Goal: Task Accomplishment & Management: Complete application form

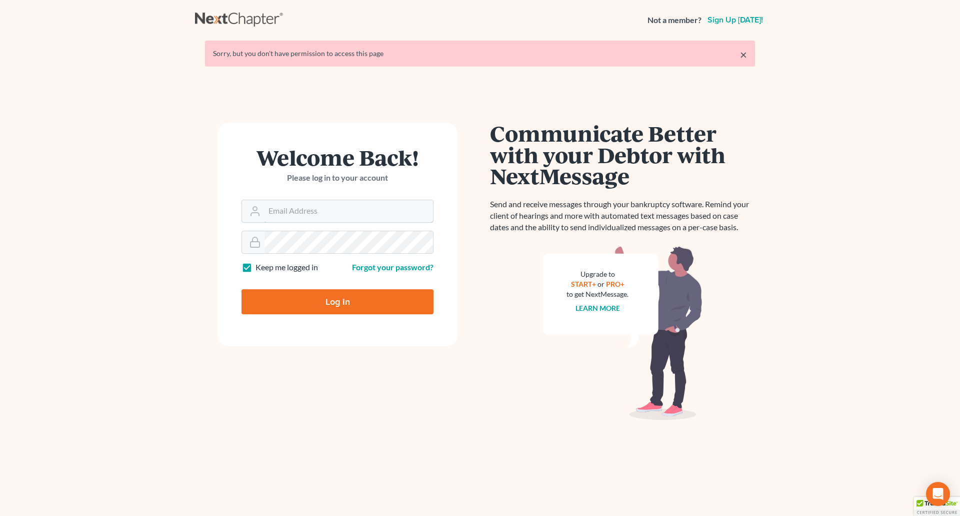
type input "[PERSON_NAME][EMAIL_ADDRESS][DOMAIN_NAME]"
click at [347, 306] on input "Log In" at bounding box center [338, 301] width 192 height 25
type input "Thinking..."
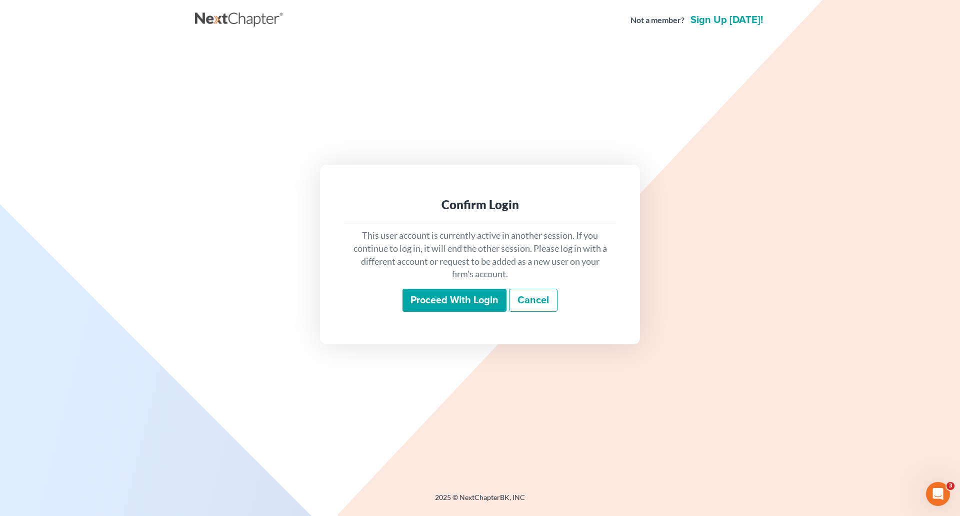
click at [468, 305] on input "Proceed with login" at bounding box center [455, 300] width 104 height 23
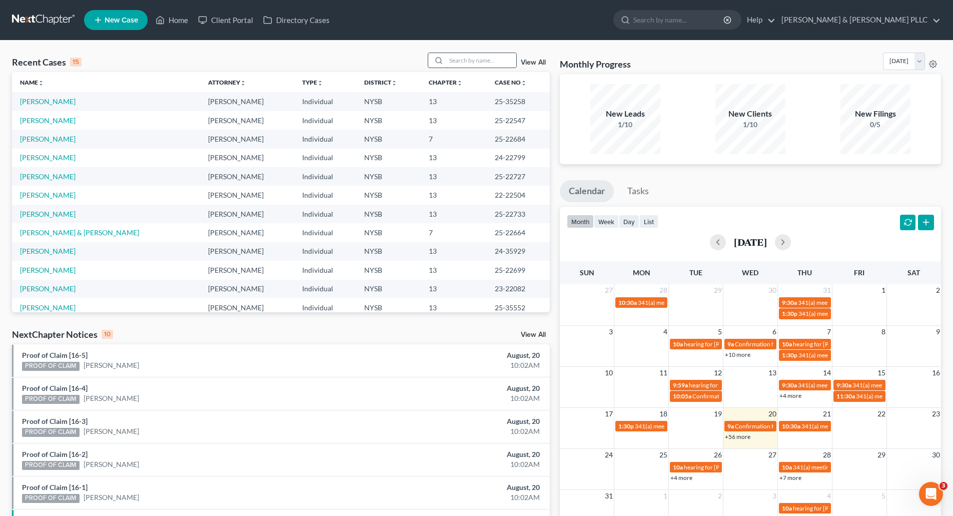
click at [467, 59] on input "search" at bounding box center [481, 60] width 70 height 15
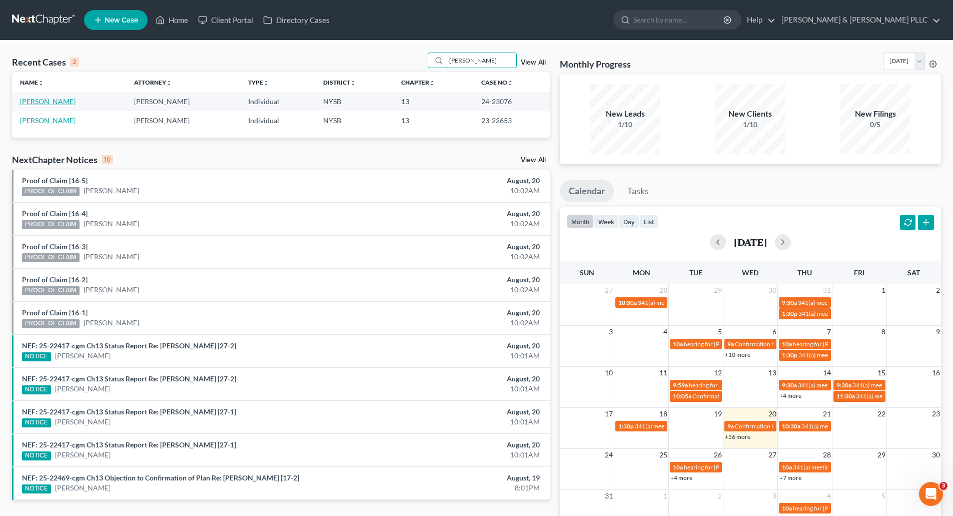
type input "[PERSON_NAME]"
click at [48, 101] on link "[PERSON_NAME]" at bounding box center [48, 101] width 56 height 9
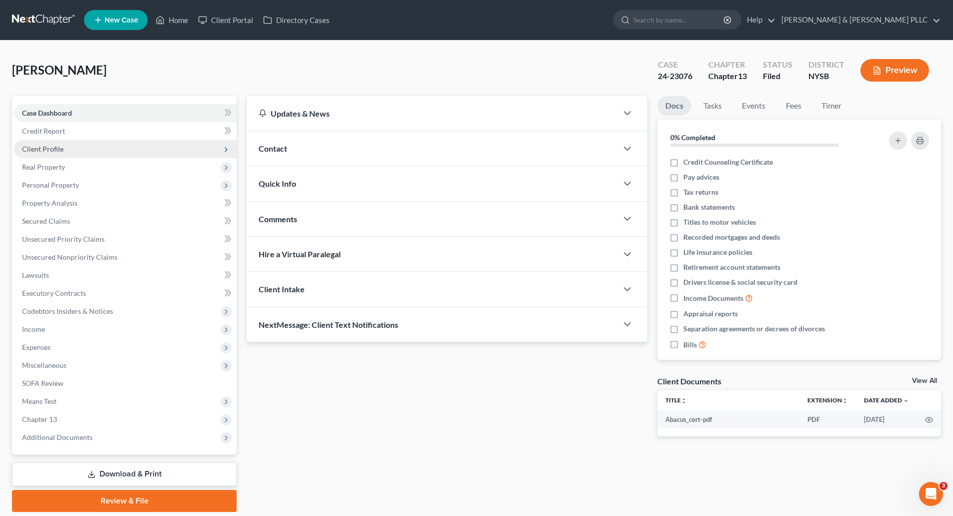
click at [49, 146] on span "Client Profile" at bounding box center [43, 149] width 42 height 9
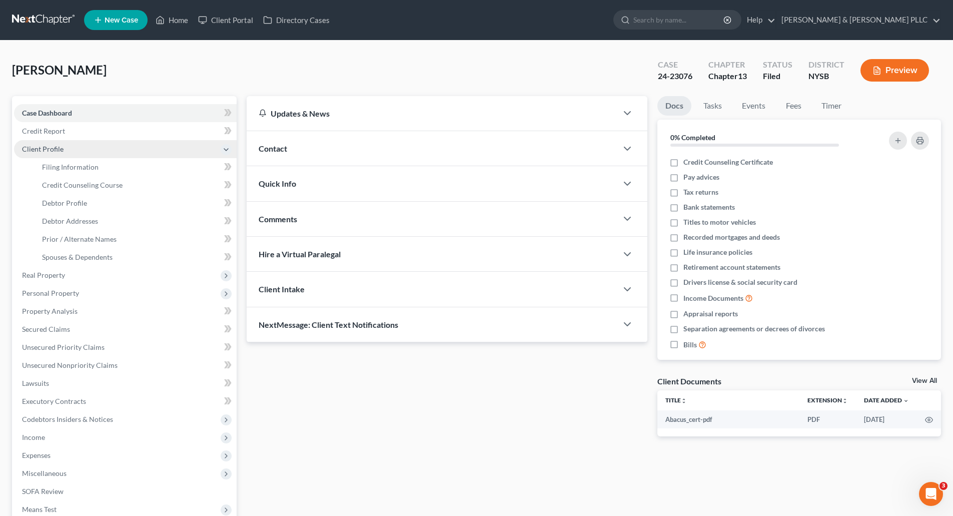
click at [51, 145] on span "Client Profile" at bounding box center [43, 149] width 42 height 9
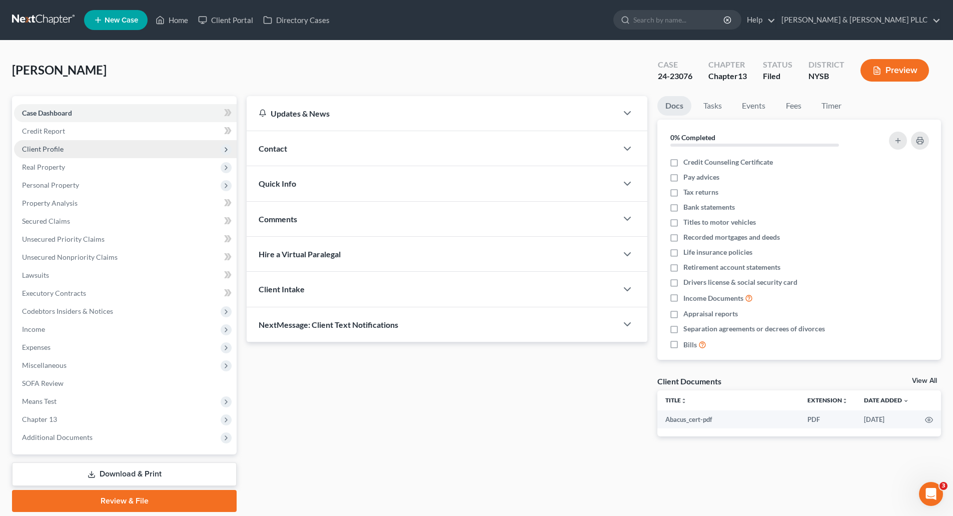
click at [53, 147] on span "Client Profile" at bounding box center [43, 149] width 42 height 9
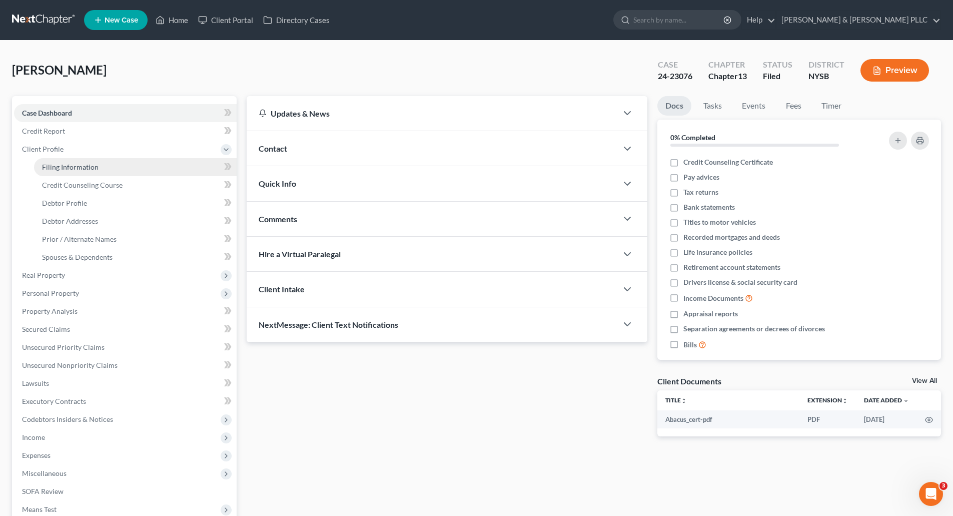
click at [62, 168] on span "Filing Information" at bounding box center [70, 167] width 57 height 9
select select "1"
select select "0"
select select "3"
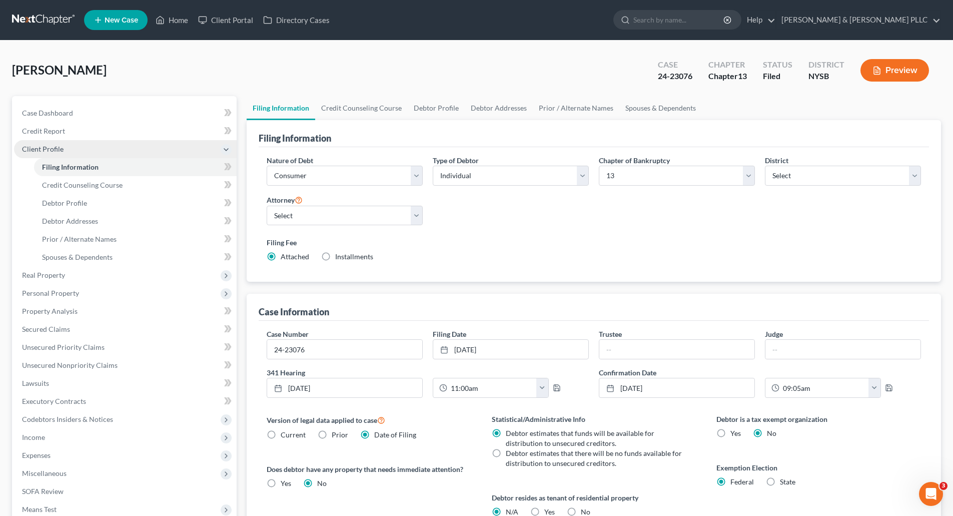
click at [40, 146] on span "Client Profile" at bounding box center [43, 149] width 42 height 9
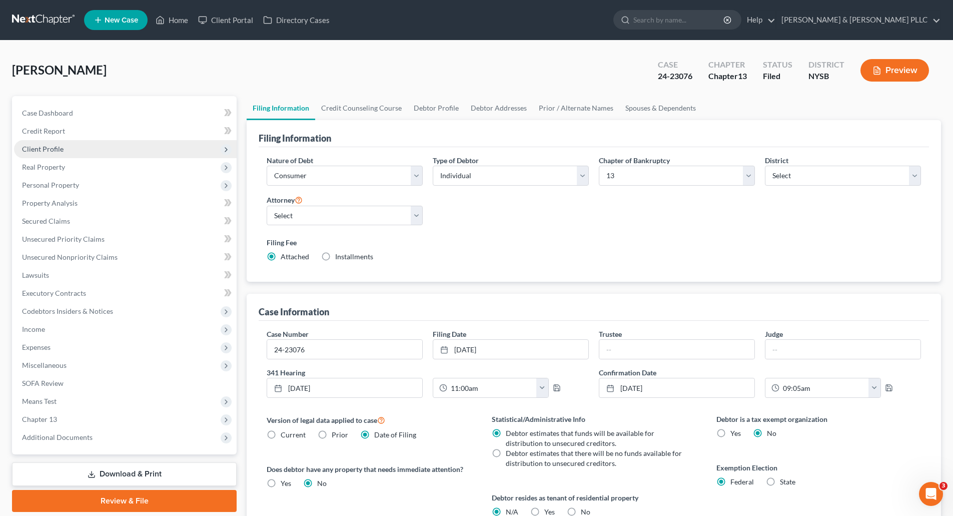
click at [40, 146] on span "Client Profile" at bounding box center [43, 149] width 42 height 9
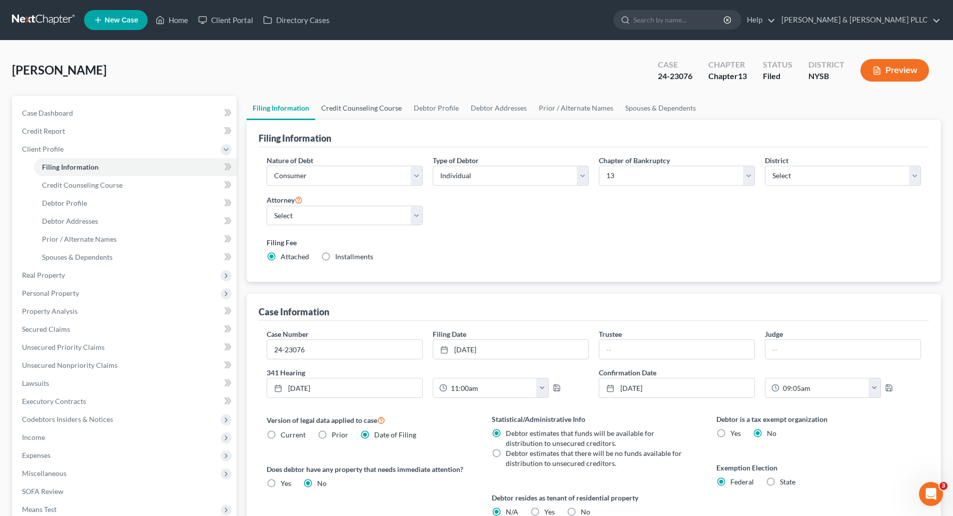
click at [347, 104] on link "Credit Counseling Course" at bounding box center [361, 108] width 93 height 24
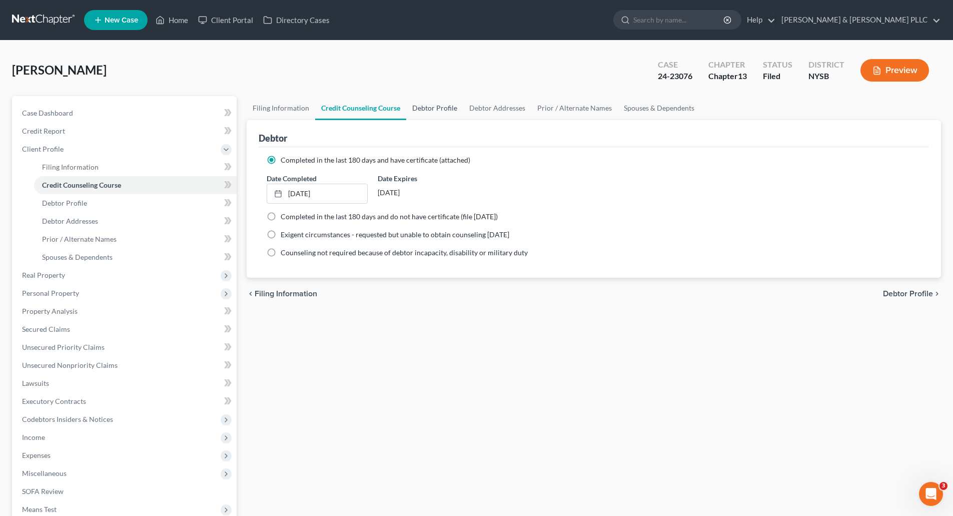
click at [433, 108] on link "Debtor Profile" at bounding box center [434, 108] width 57 height 24
select select "0"
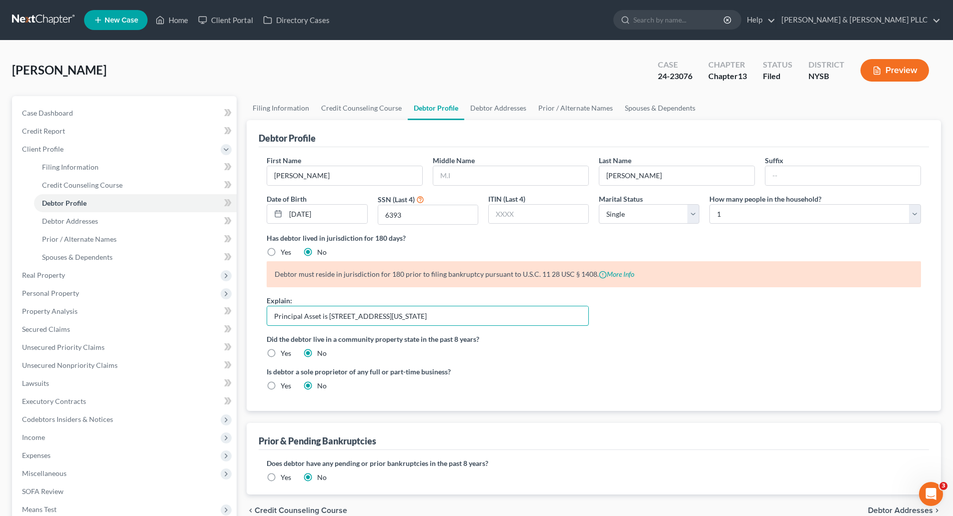
drag, startPoint x: 489, startPoint y: 320, endPoint x: 265, endPoint y: 325, distance: 223.6
click at [265, 325] on div "Explain: Principal Asset is [STREET_ADDRESS][US_STATE]" at bounding box center [428, 310] width 332 height 31
click at [290, 105] on link "Filing Information" at bounding box center [281, 108] width 69 height 24
select select "1"
select select "0"
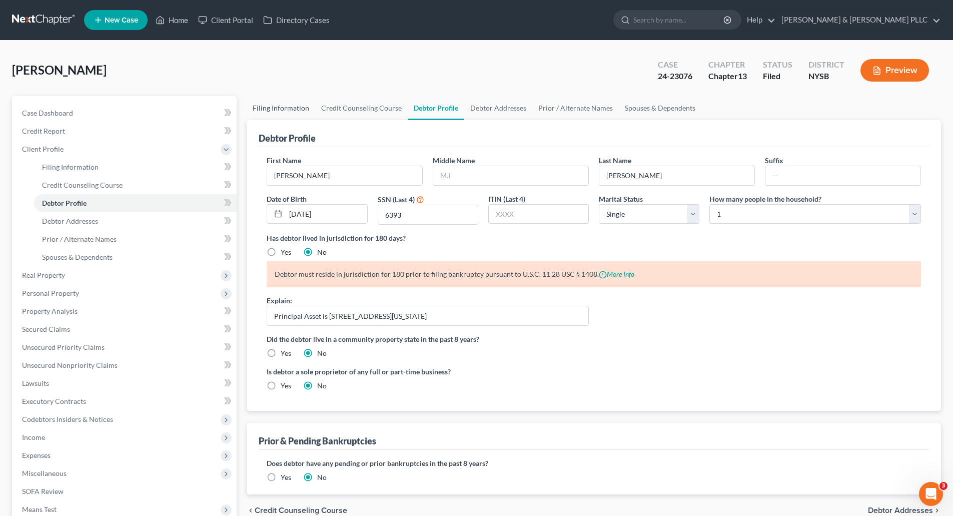
select select "3"
select select "55"
select select "0"
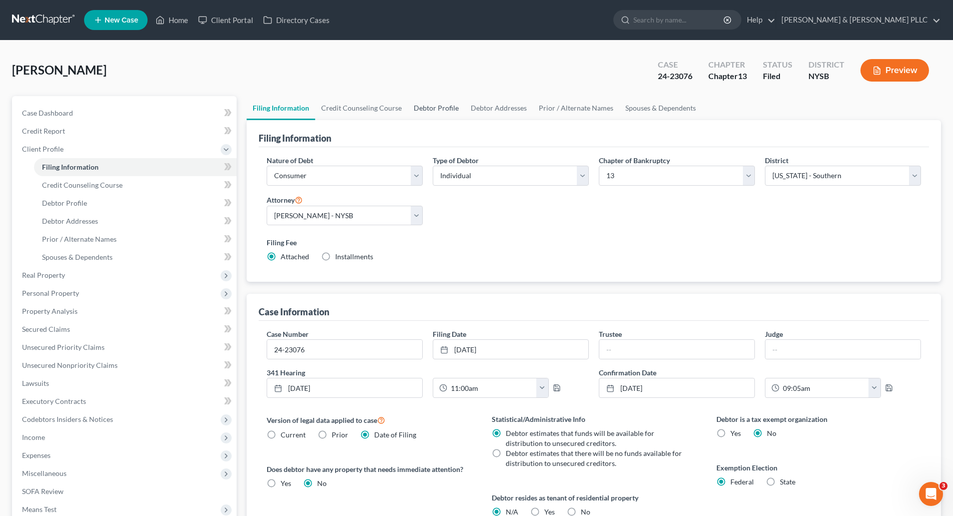
click at [437, 104] on link "Debtor Profile" at bounding box center [436, 108] width 57 height 24
select select "0"
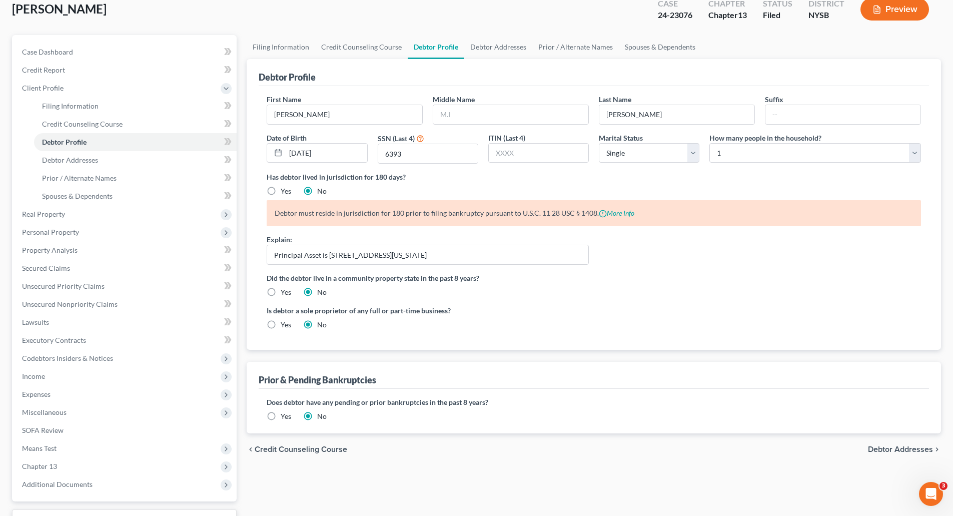
scroll to position [42, 0]
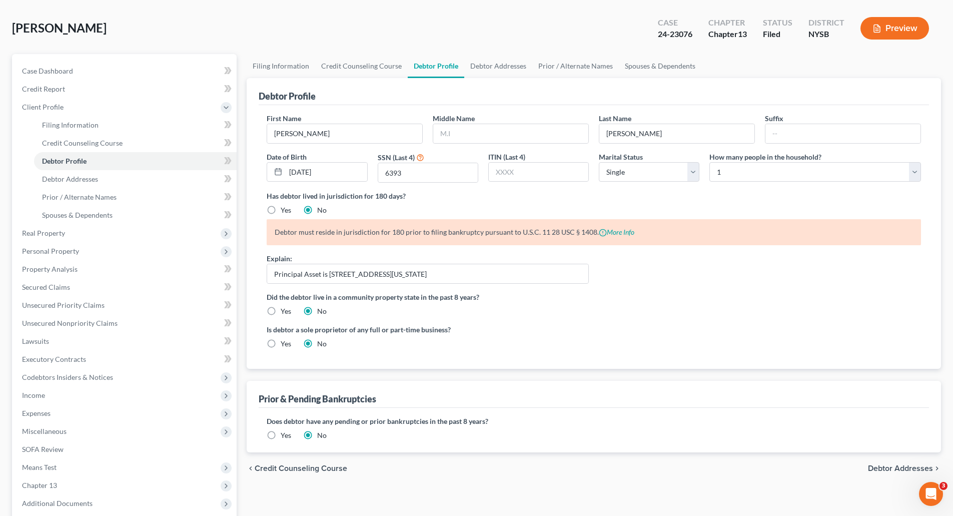
click at [880, 469] on span "Debtor Addresses" at bounding box center [900, 468] width 65 height 8
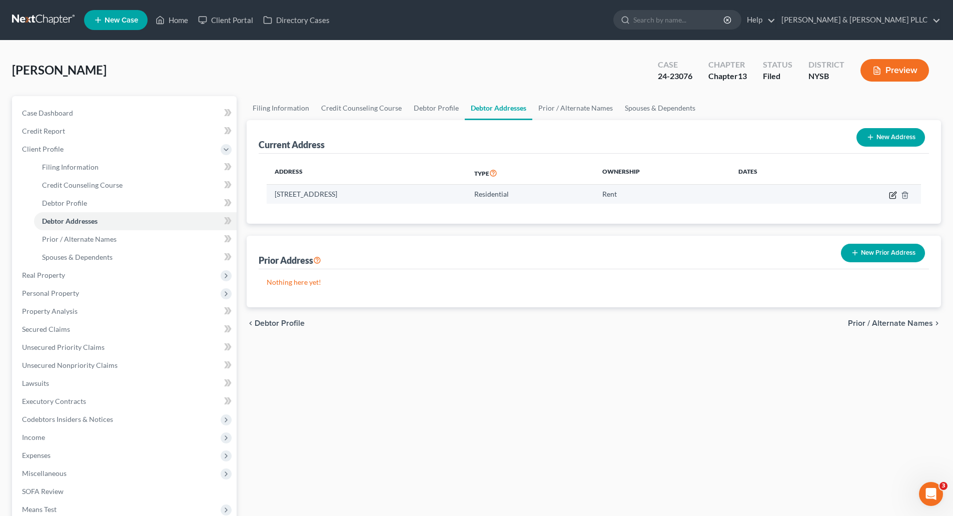
click at [890, 194] on icon "button" at bounding box center [893, 195] width 8 height 8
select select "45"
select select "42"
select select "0"
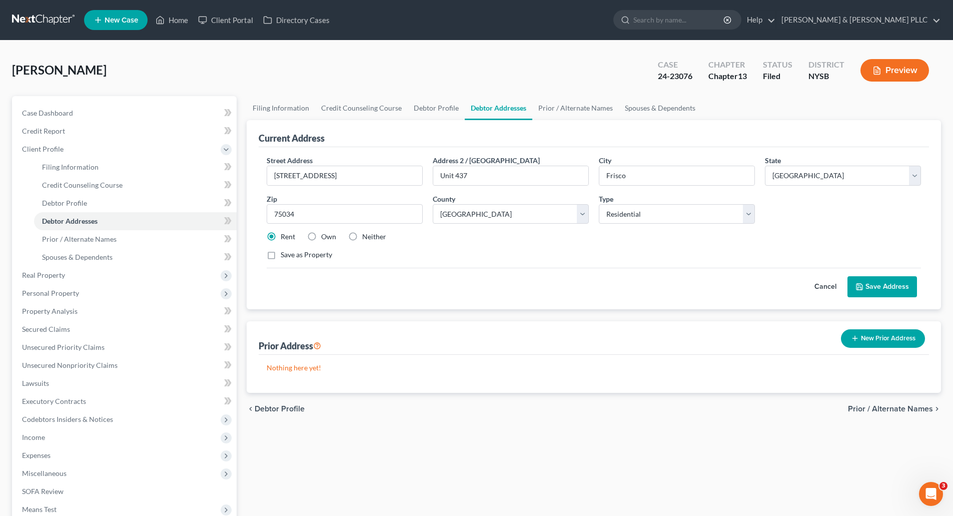
click at [882, 406] on span "Prior / Alternate Names" at bounding box center [890, 409] width 85 height 8
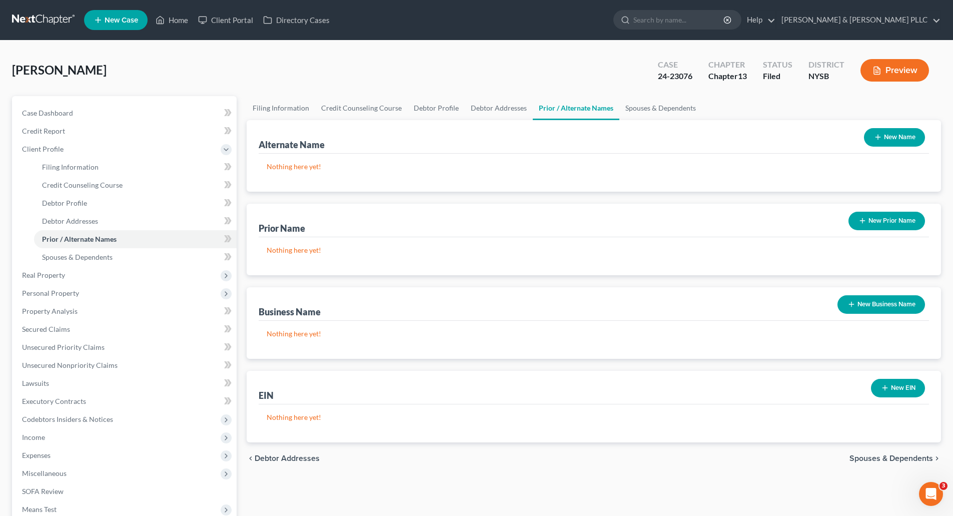
click at [862, 458] on span "Spouses & Dependents" at bounding box center [891, 458] width 84 height 8
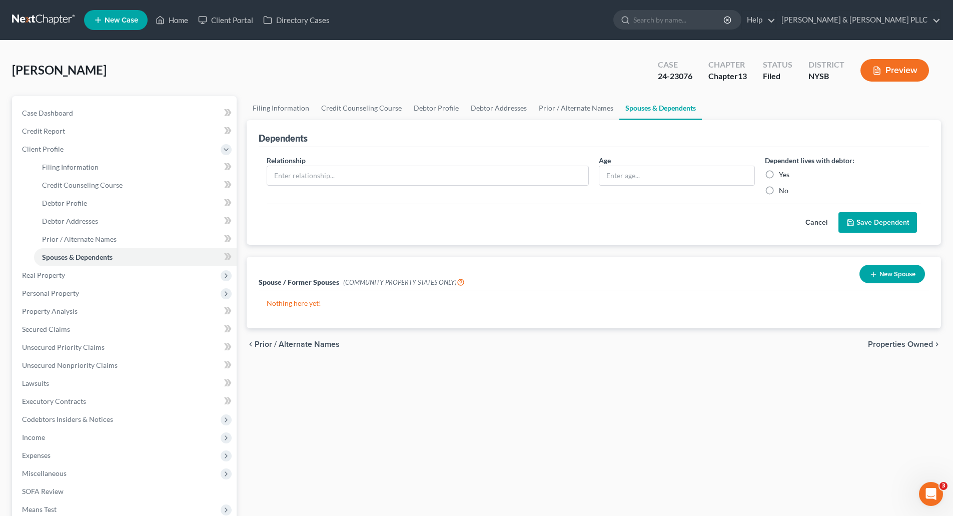
click at [885, 340] on span "Properties Owned" at bounding box center [900, 344] width 65 height 8
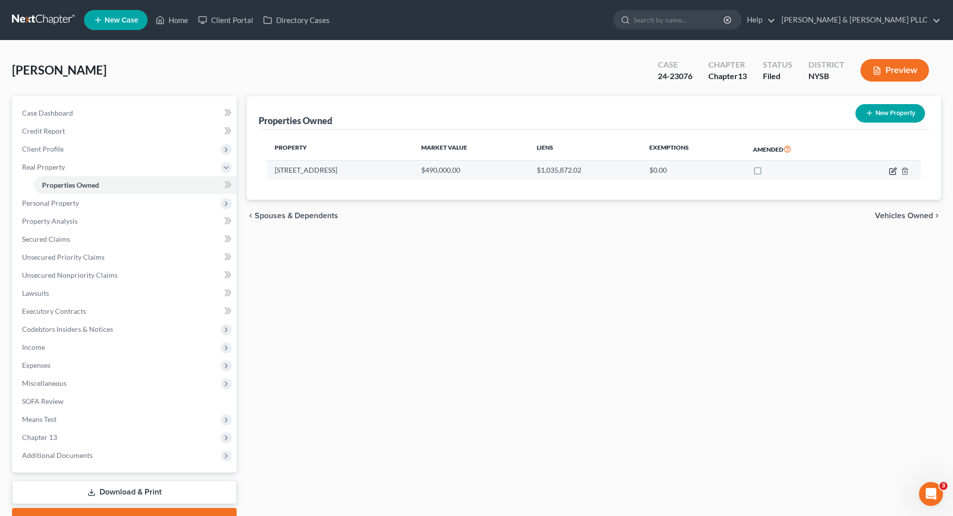
click at [894, 168] on icon "button" at bounding box center [893, 171] width 8 height 8
select select "35"
select select "59"
select select "0"
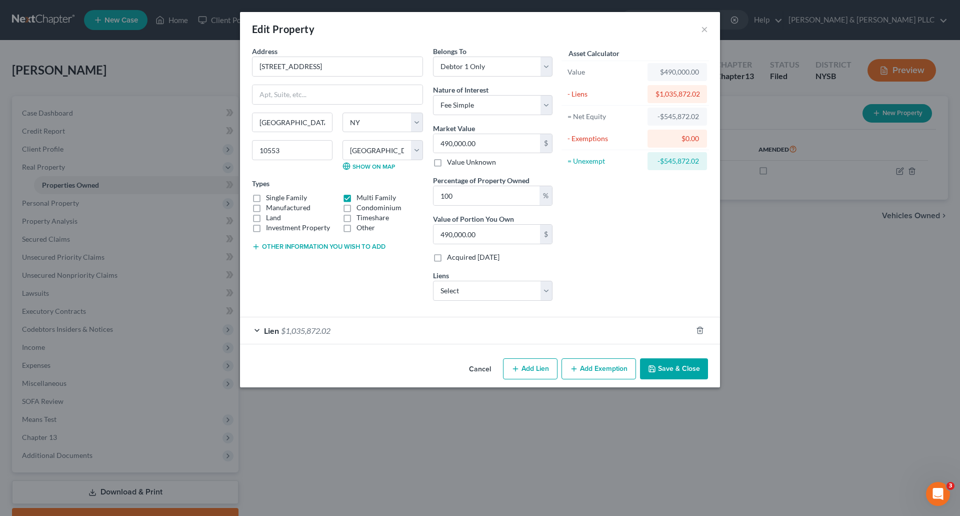
click at [319, 331] on span "$1,035,872.02" at bounding box center [306, 331] width 50 height 10
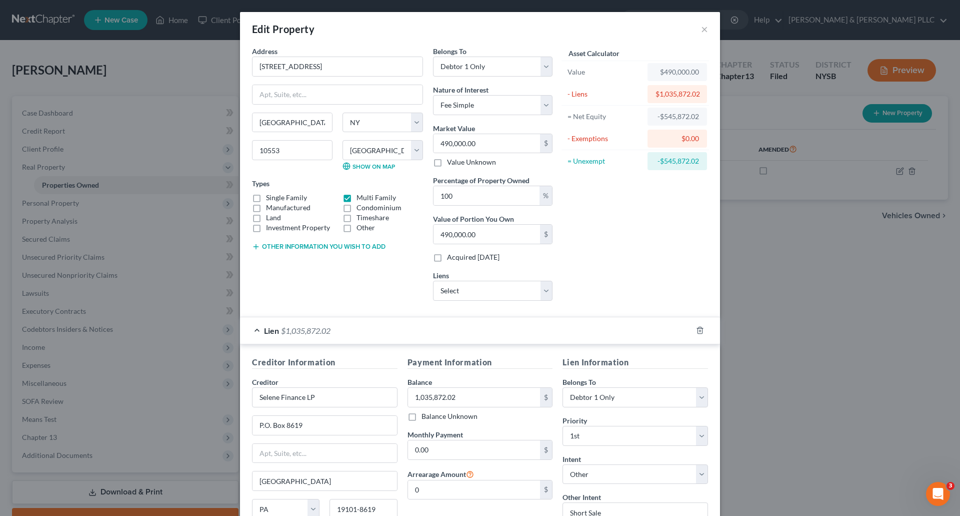
click at [697, 29] on div "Edit Property ×" at bounding box center [480, 29] width 480 height 34
click at [701, 27] on button "×" at bounding box center [704, 29] width 7 height 12
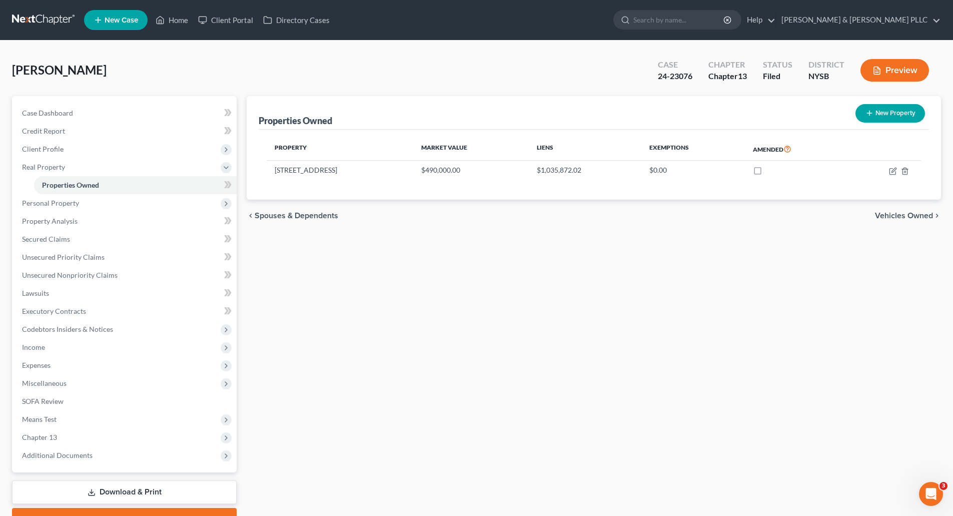
click at [889, 215] on span "Vehicles Owned" at bounding box center [904, 216] width 58 height 8
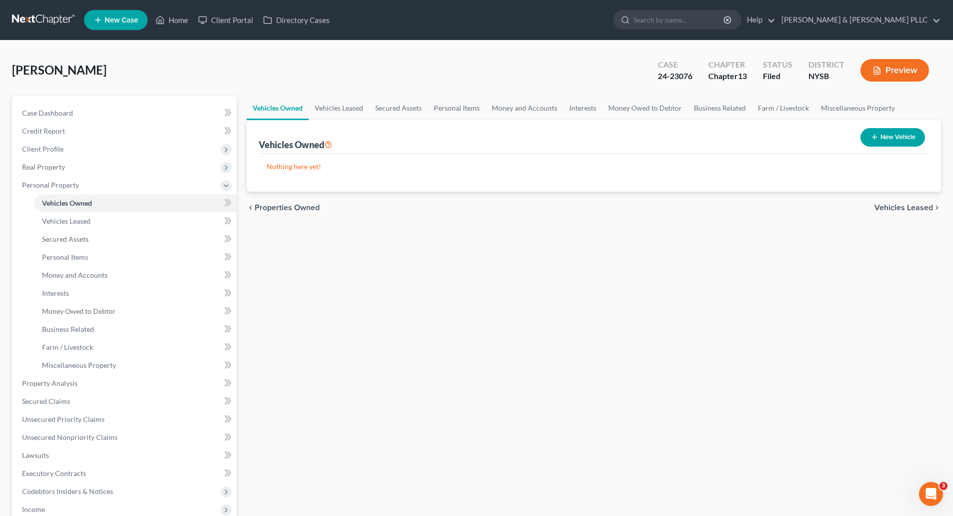
click at [895, 206] on span "Vehicles Leased" at bounding box center [903, 208] width 59 height 8
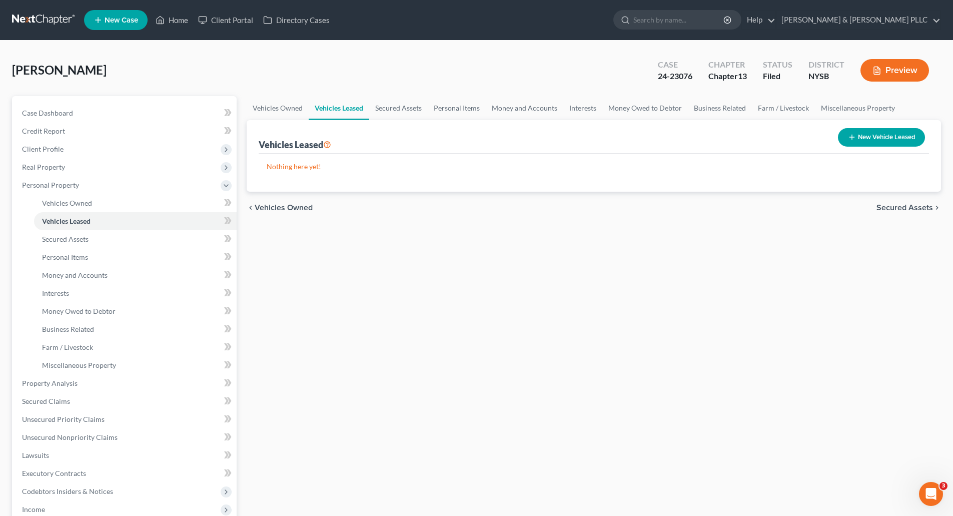
click at [895, 206] on span "Secured Assets" at bounding box center [904, 208] width 57 height 8
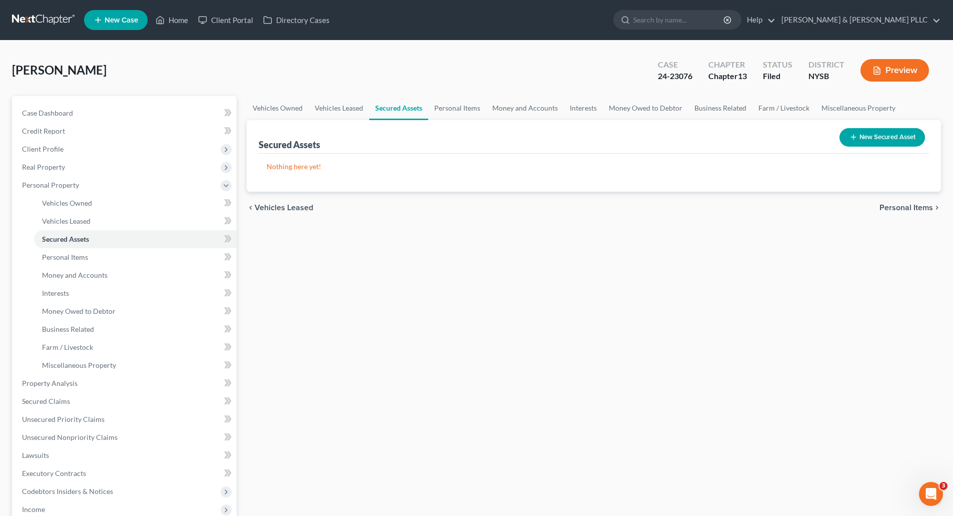
click at [898, 205] on span "Personal Items" at bounding box center [906, 208] width 54 height 8
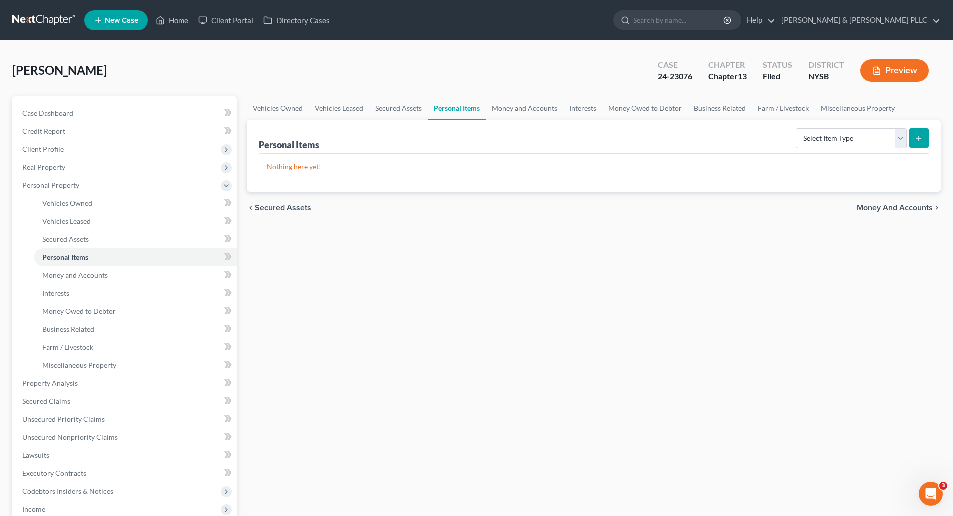
click at [898, 205] on span "Money and Accounts" at bounding box center [895, 208] width 76 height 8
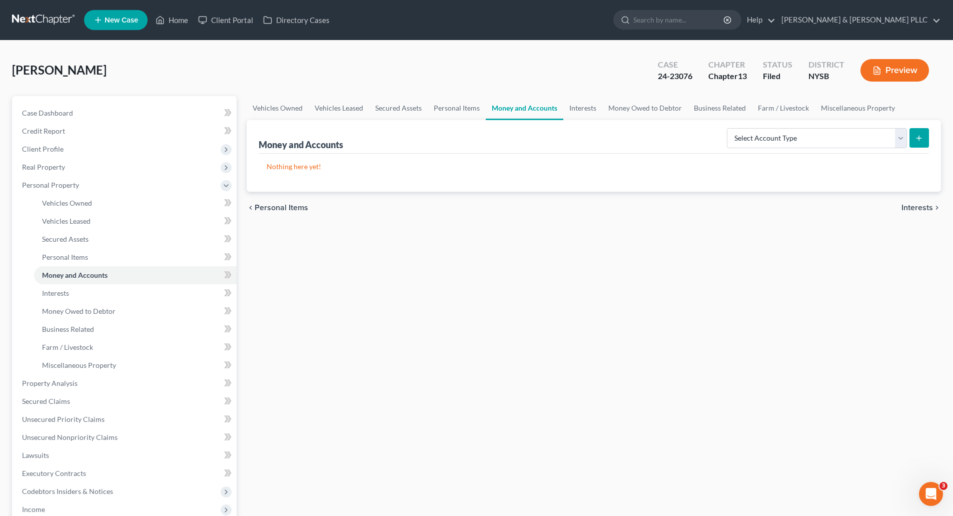
click at [898, 205] on div "chevron_left Personal Items Interests chevron_right" at bounding box center [594, 208] width 694 height 32
click at [907, 204] on span "Interests" at bounding box center [917, 208] width 32 height 8
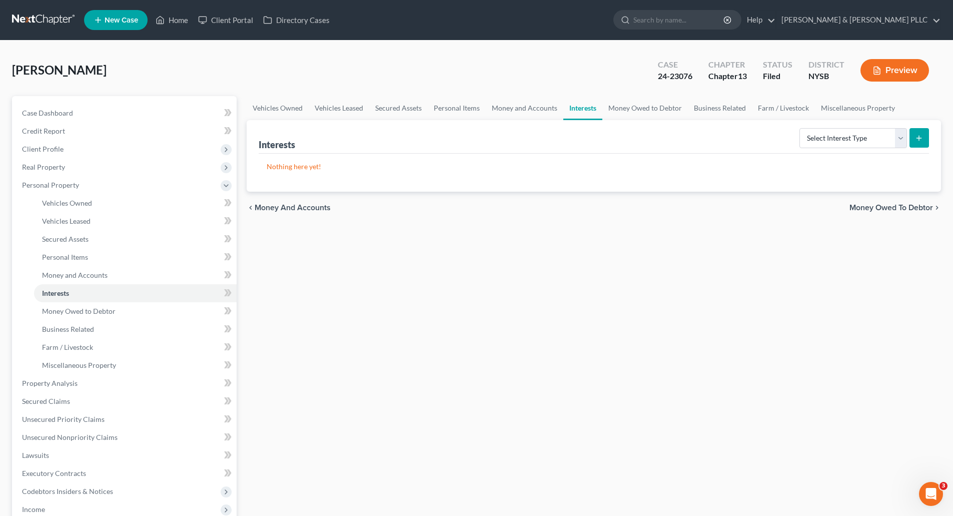
click at [882, 204] on span "Money Owed to Debtor" at bounding box center [891, 208] width 84 height 8
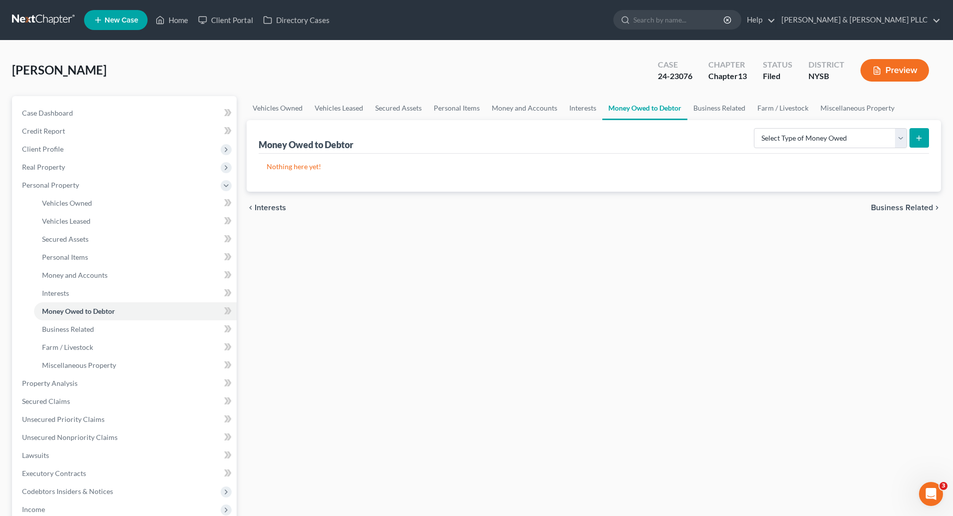
click at [891, 205] on span "Business Related" at bounding box center [902, 208] width 62 height 8
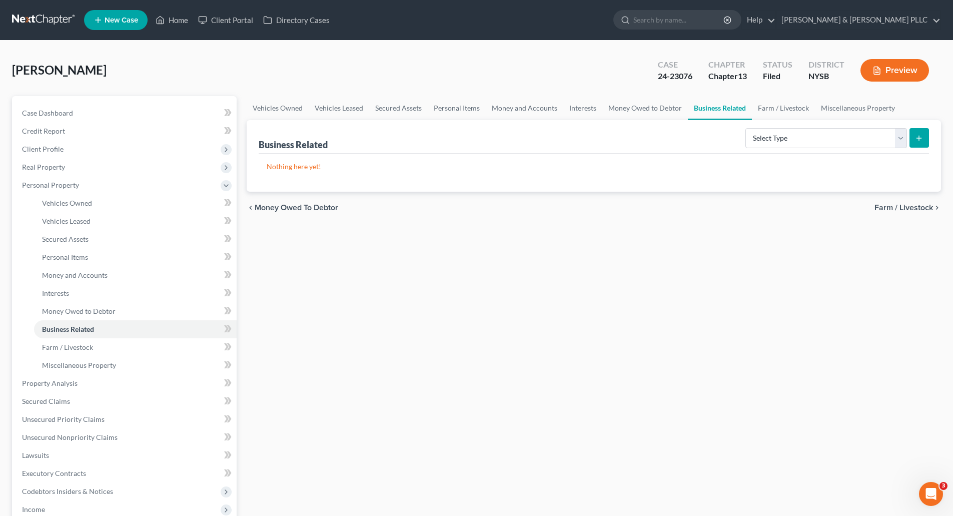
click at [896, 206] on span "Farm / Livestock" at bounding box center [903, 208] width 59 height 8
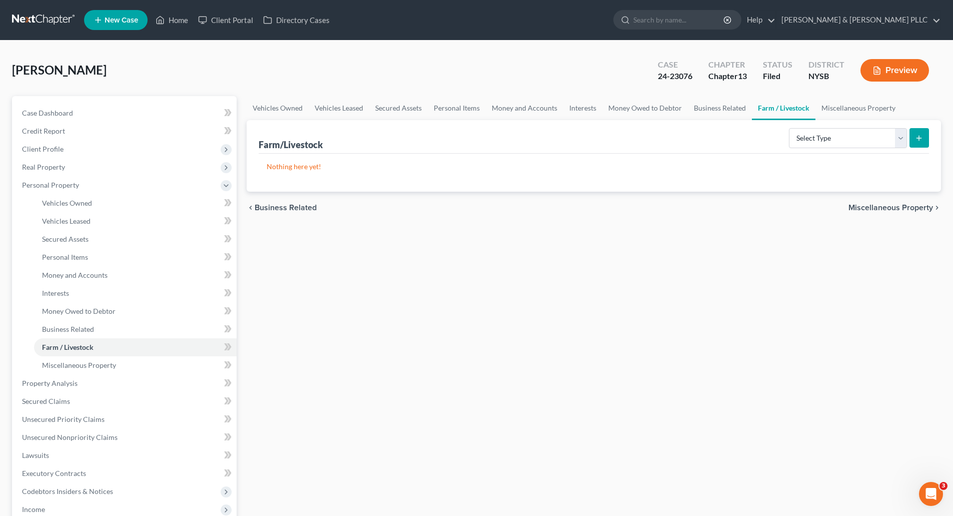
click at [896, 206] on span "Miscellaneous Property" at bounding box center [890, 208] width 85 height 8
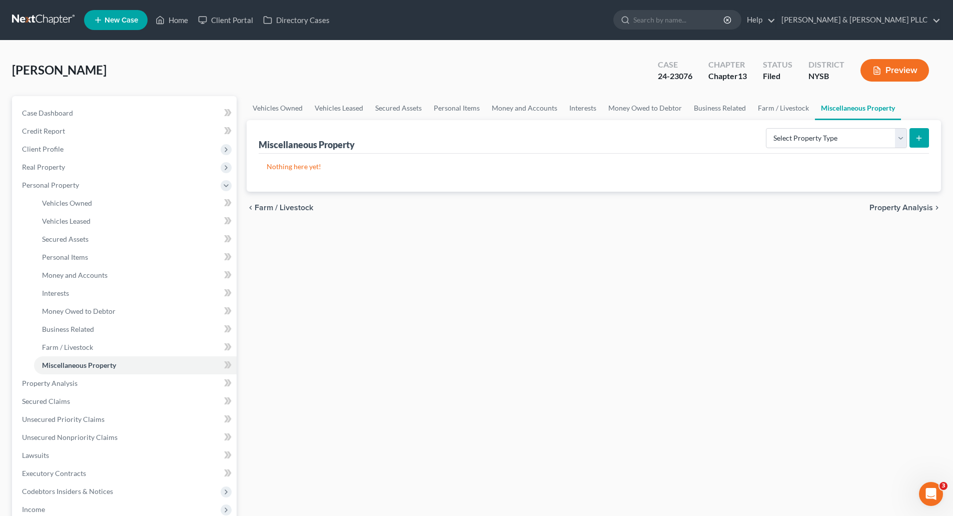
click at [896, 206] on span "Property Analysis" at bounding box center [901, 208] width 64 height 8
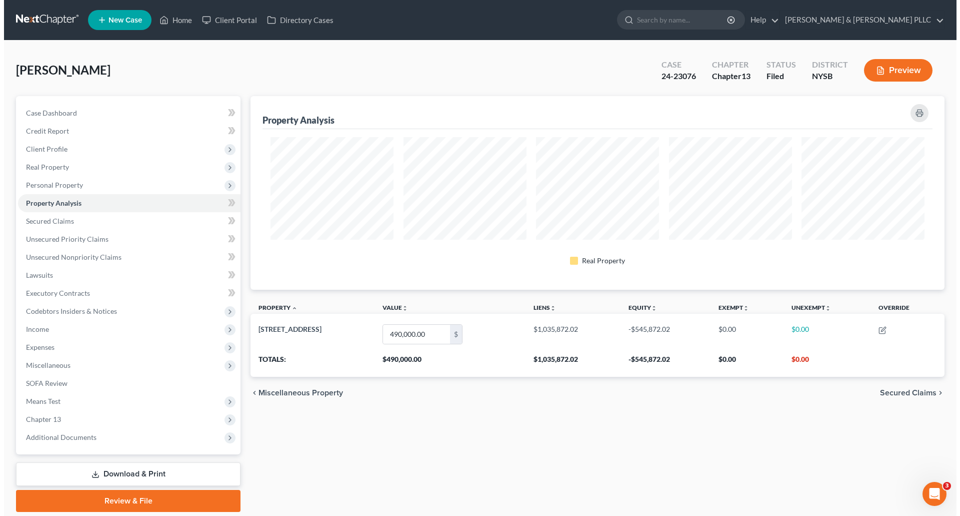
scroll to position [194, 694]
click at [890, 392] on span "Secured Claims" at bounding box center [904, 393] width 57 height 8
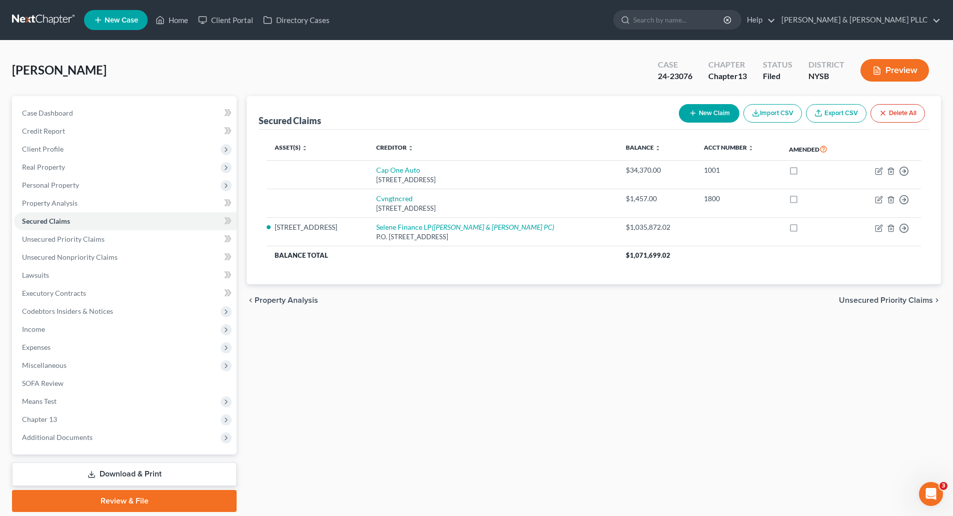
click at [874, 299] on span "Unsecured Priority Claims" at bounding box center [886, 300] width 94 height 8
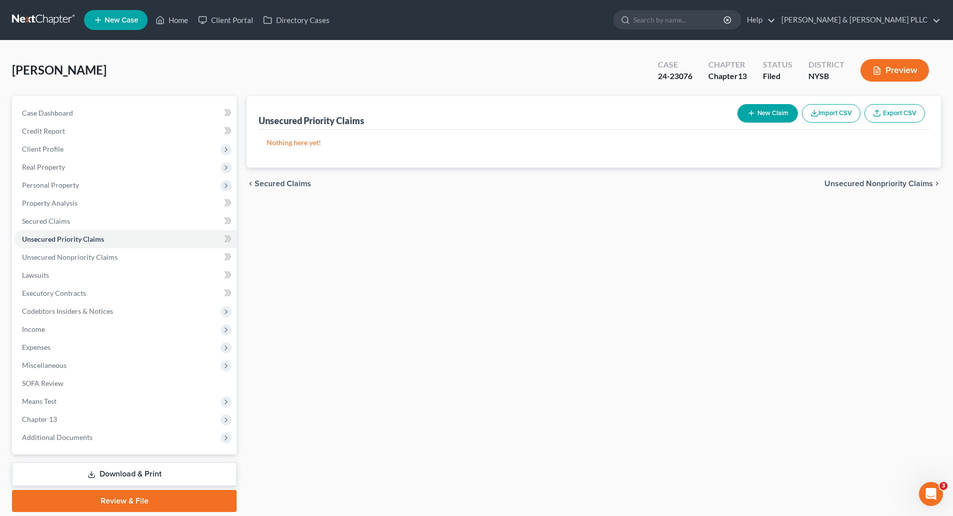
click at [883, 183] on span "Unsecured Nonpriority Claims" at bounding box center [878, 184] width 109 height 8
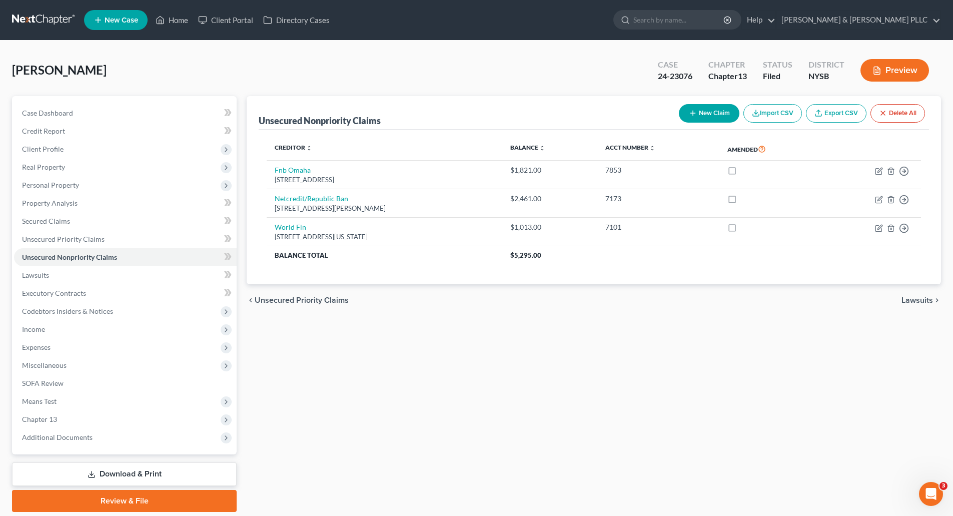
click at [912, 298] on span "Lawsuits" at bounding box center [917, 300] width 32 height 8
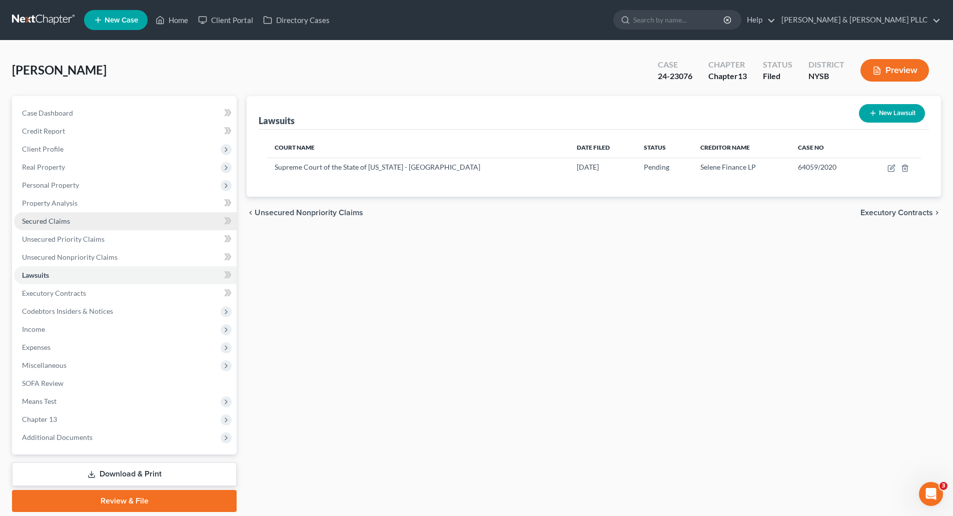
click at [51, 222] on span "Secured Claims" at bounding box center [46, 221] width 48 height 9
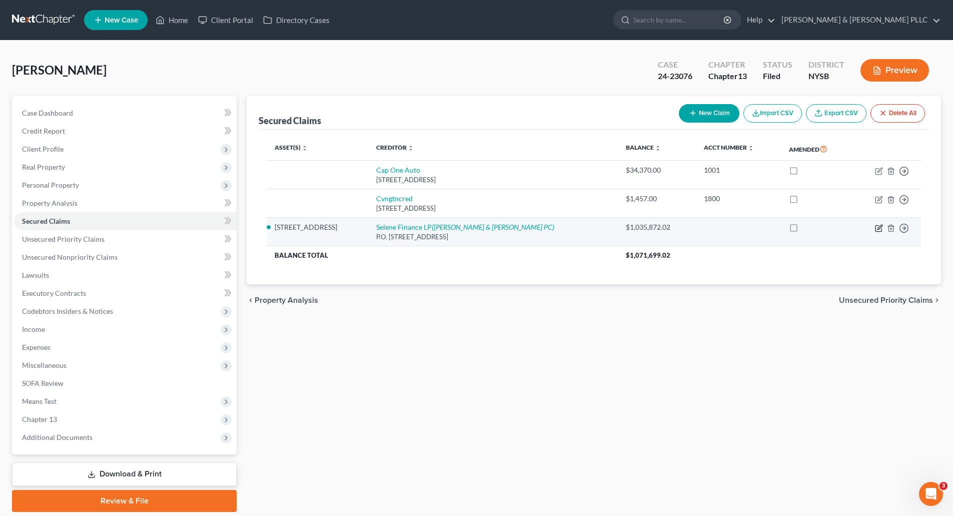
click at [878, 227] on icon "button" at bounding box center [879, 228] width 8 height 8
select select "39"
select select "2"
select select "4"
select select "0"
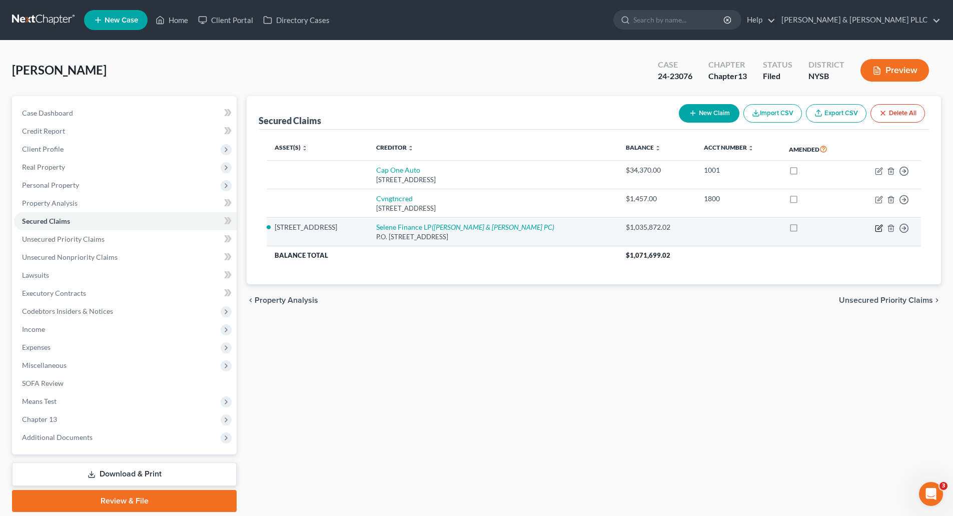
select select "0"
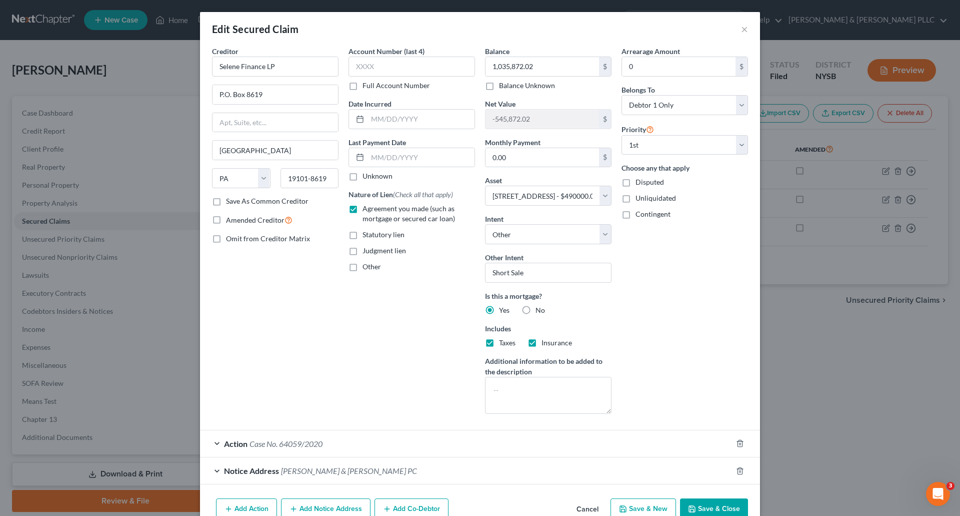
scroll to position [53, 0]
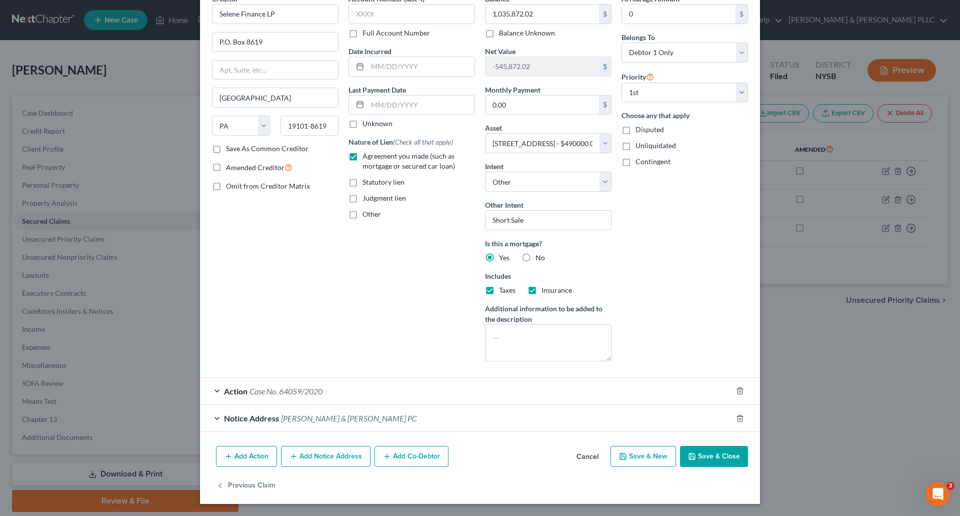
click at [352, 391] on div "Action Case No. 64059/2020" at bounding box center [466, 391] width 532 height 27
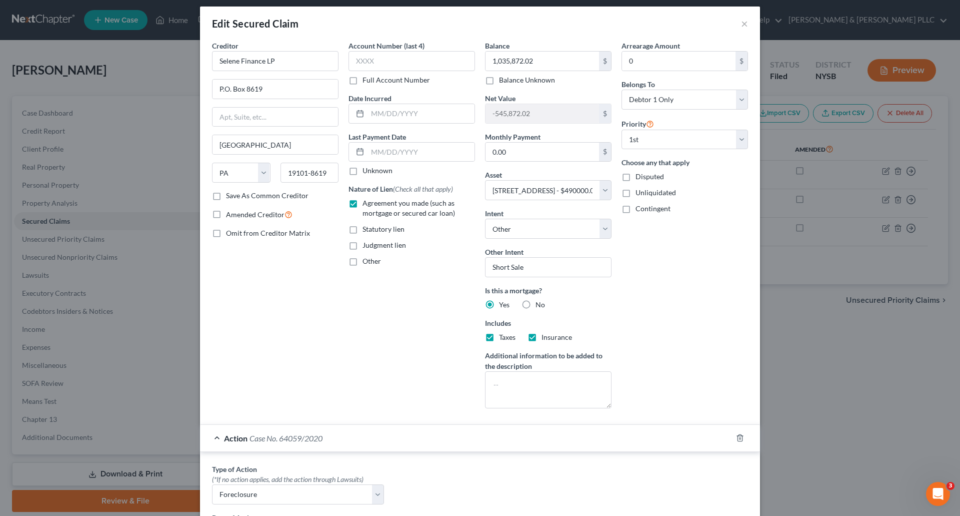
scroll to position [0, 0]
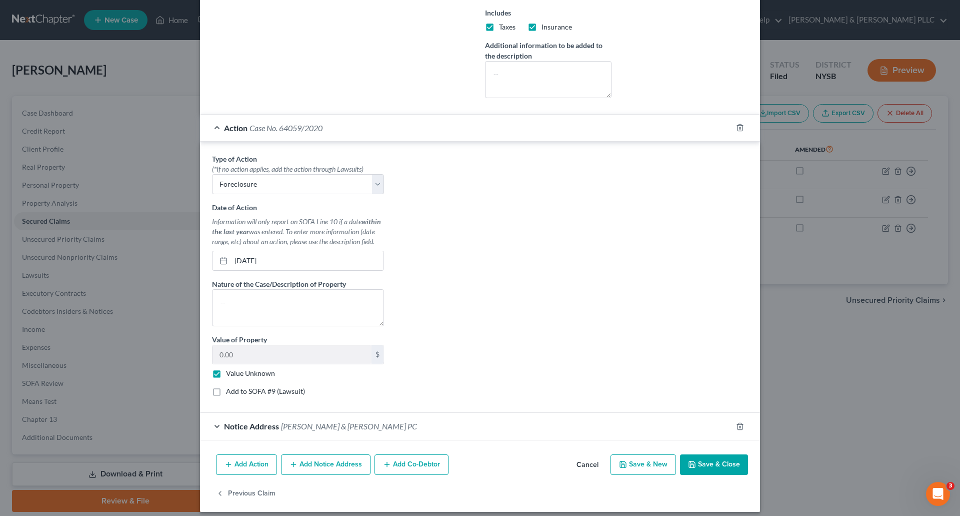
scroll to position [324, 0]
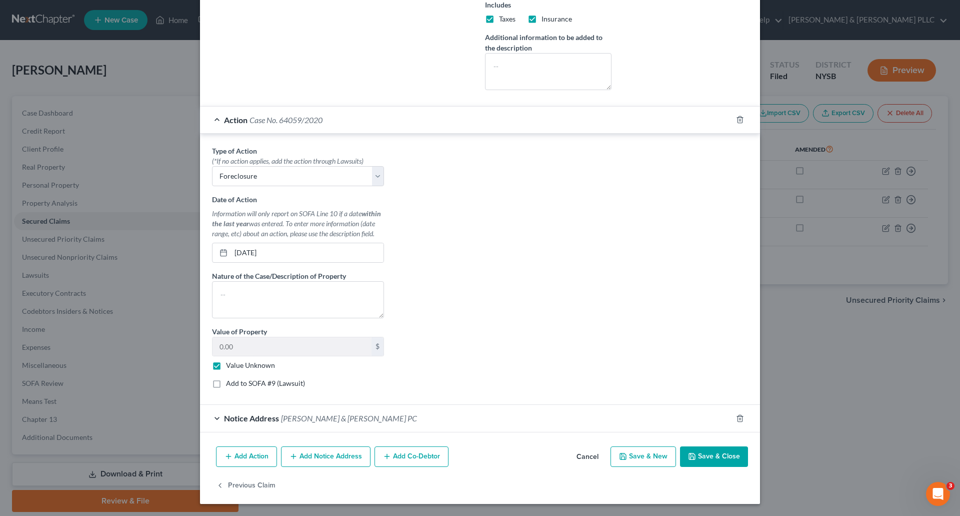
click at [285, 416] on span "[PERSON_NAME] & [PERSON_NAME] PC" at bounding box center [349, 418] width 136 height 10
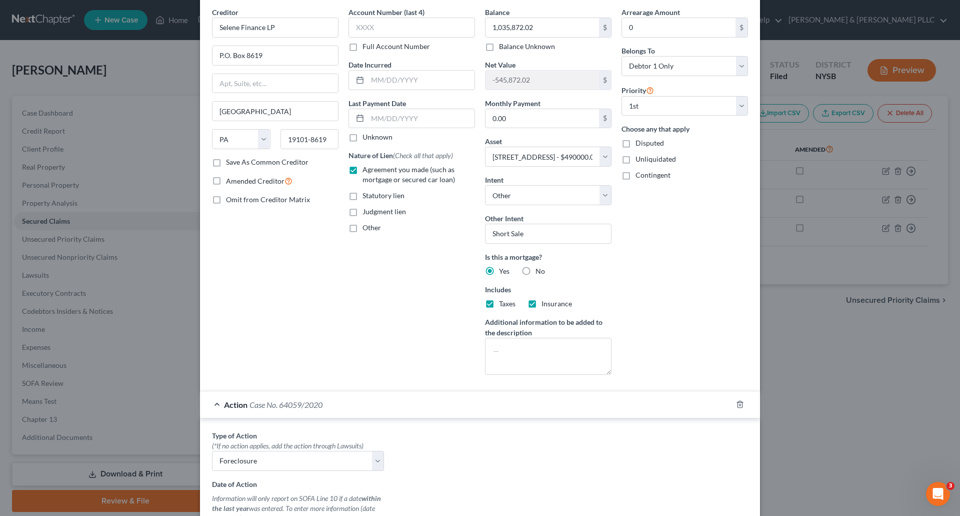
scroll to position [0, 0]
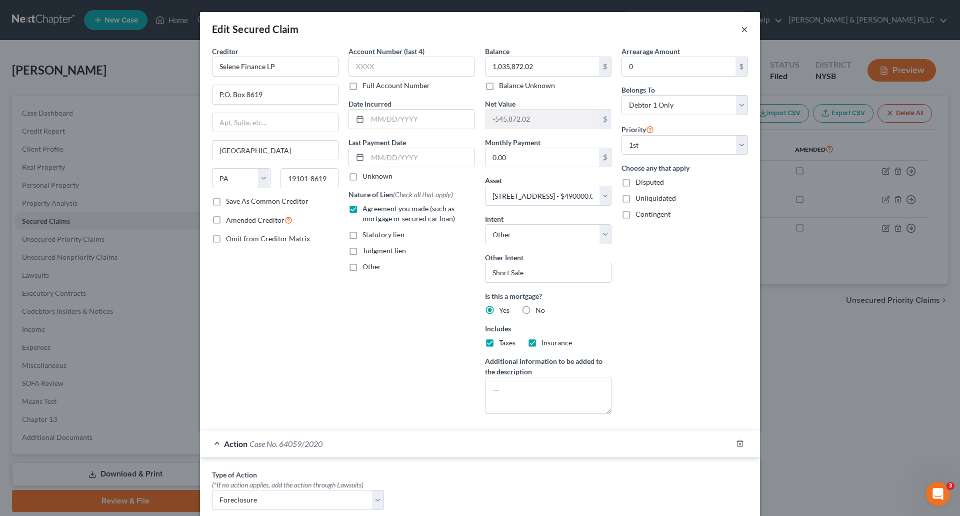
click at [744, 27] on button "×" at bounding box center [744, 29] width 7 height 12
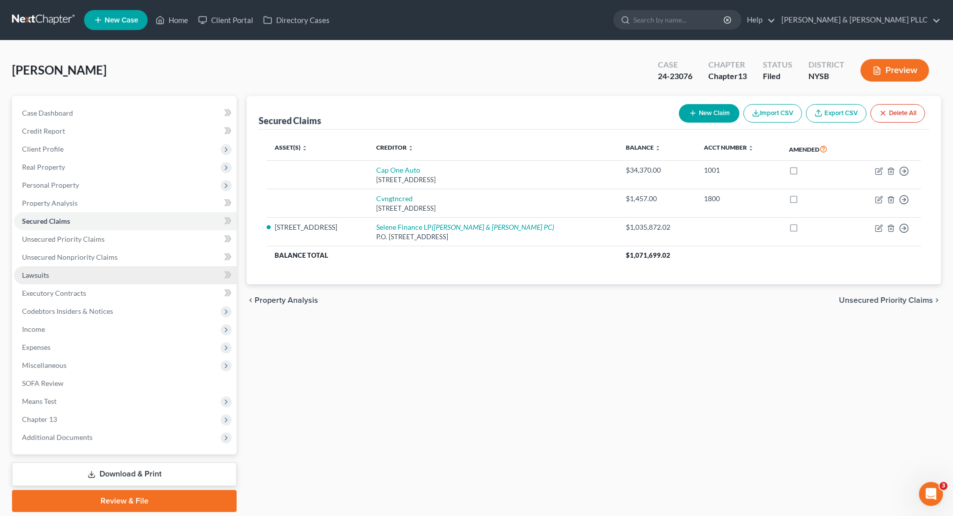
drag, startPoint x: 43, startPoint y: 276, endPoint x: 120, endPoint y: 266, distance: 77.2
click at [43, 276] on span "Lawsuits" at bounding box center [35, 275] width 27 height 9
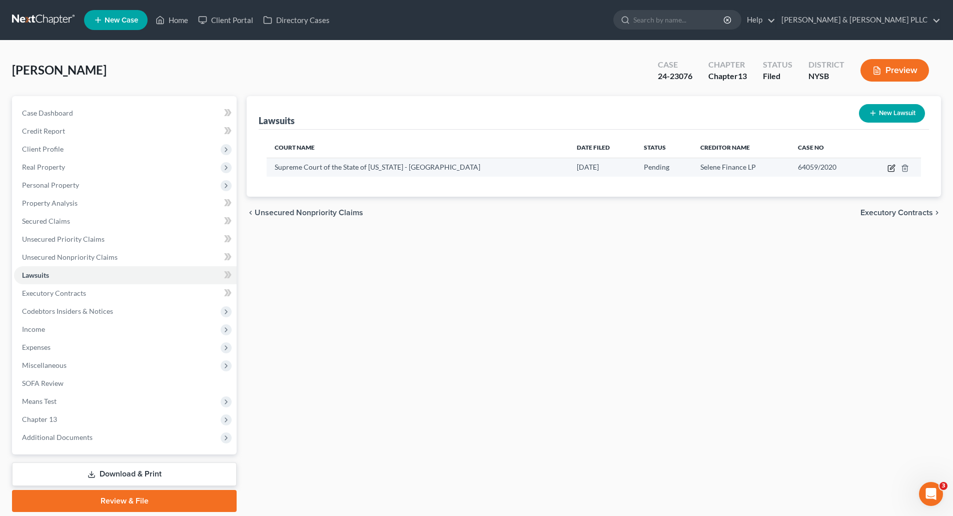
click at [890, 168] on icon "button" at bounding box center [891, 168] width 8 height 8
select select "35"
select select "0"
select select "2"
select select "39"
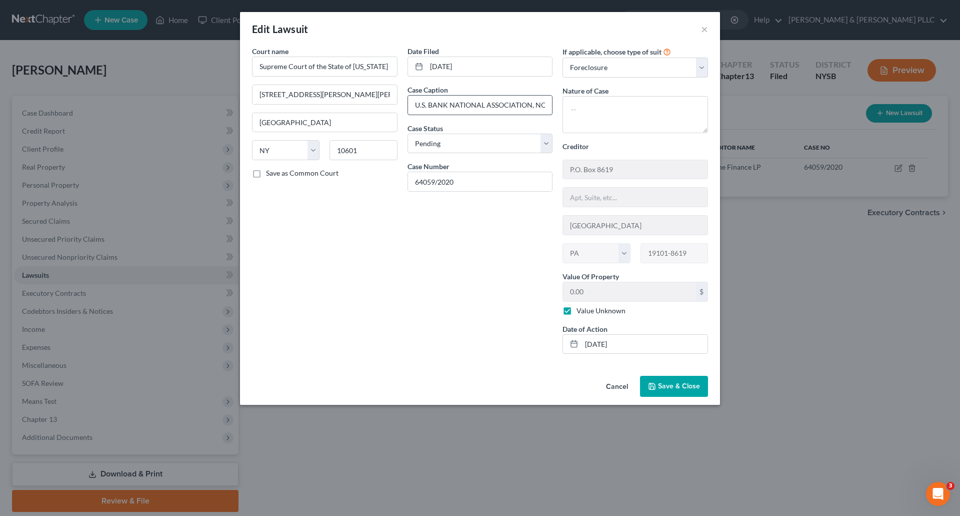
click at [487, 101] on input "U.S. BANK NATIONAL ASSOCIATION, NOT IN ITS INDIVIDUAL CAPACITY BUT SOLELY AS TR…" at bounding box center [480, 105] width 145 height 19
click at [484, 102] on input "U.S. BANK NATIONAL ASSOCIATION, NOT IN ITS INDIVIDUAL CAPACITY BUT SOLELY AS TR…" at bounding box center [480, 105] width 145 height 19
click at [703, 27] on button "×" at bounding box center [704, 29] width 7 height 12
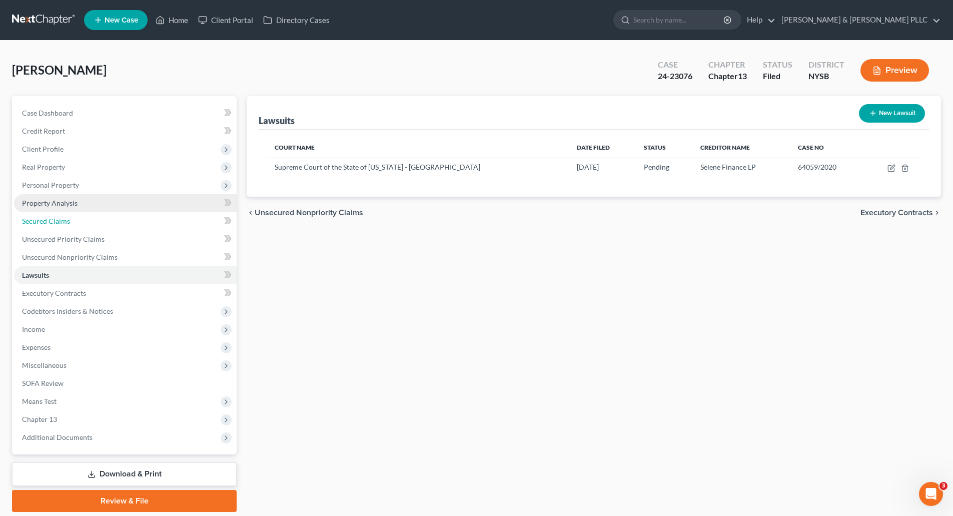
drag, startPoint x: 39, startPoint y: 216, endPoint x: 64, endPoint y: 211, distance: 26.0
click at [39, 217] on span "Secured Claims" at bounding box center [46, 221] width 48 height 9
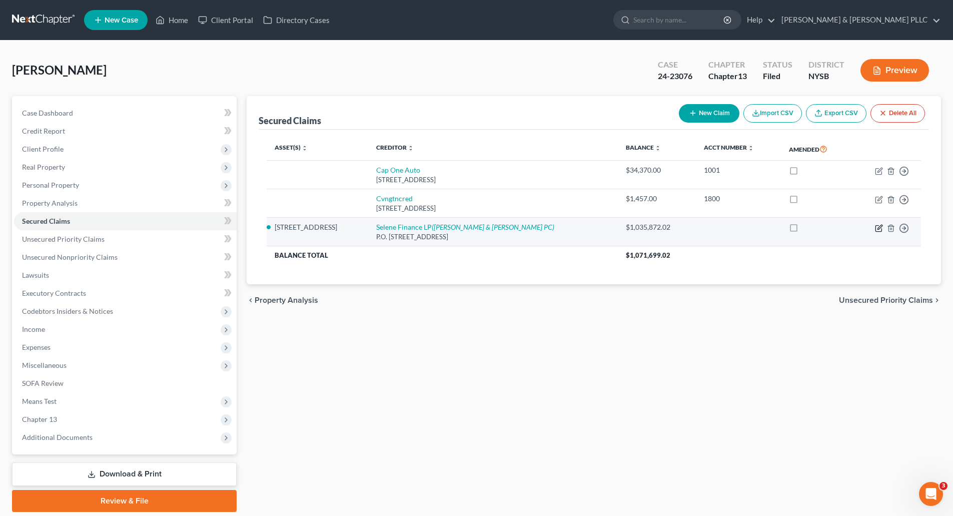
click at [879, 229] on icon "button" at bounding box center [879, 227] width 5 height 5
select select "39"
select select "2"
select select "4"
select select "0"
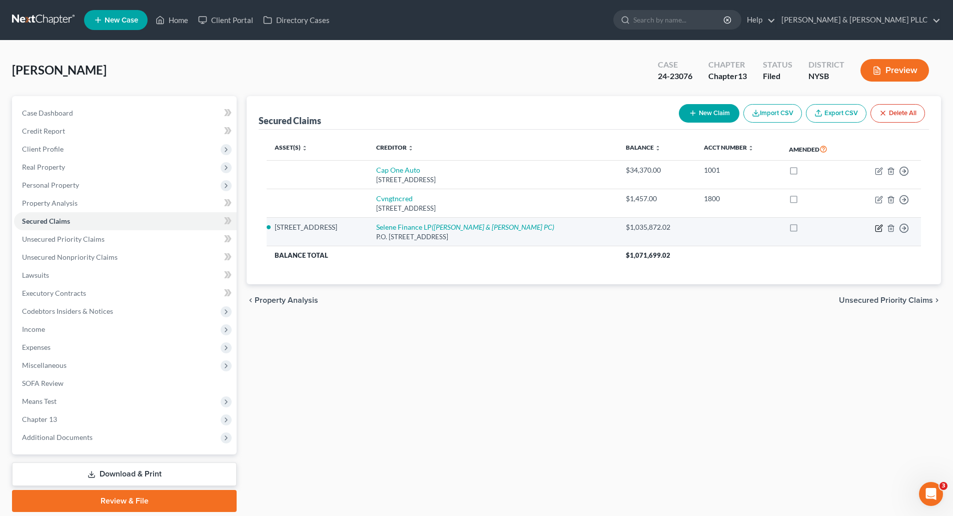
select select "0"
select select "35"
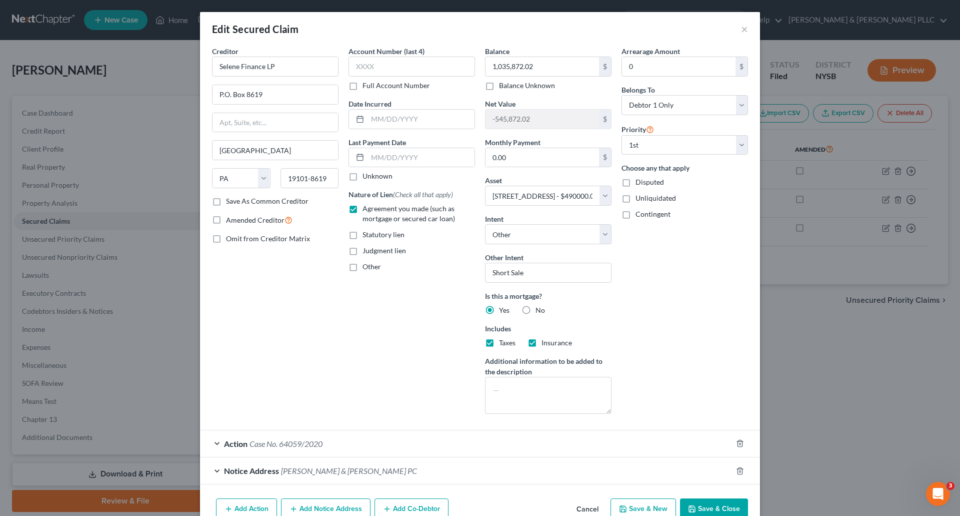
scroll to position [53, 0]
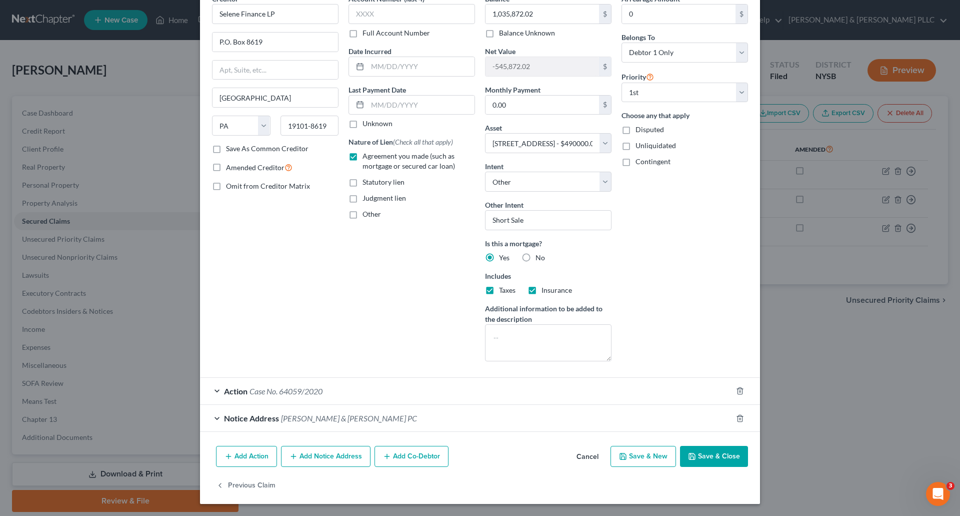
click at [571, 417] on div "Notice Address [PERSON_NAME] & [PERSON_NAME] PC" at bounding box center [466, 418] width 532 height 27
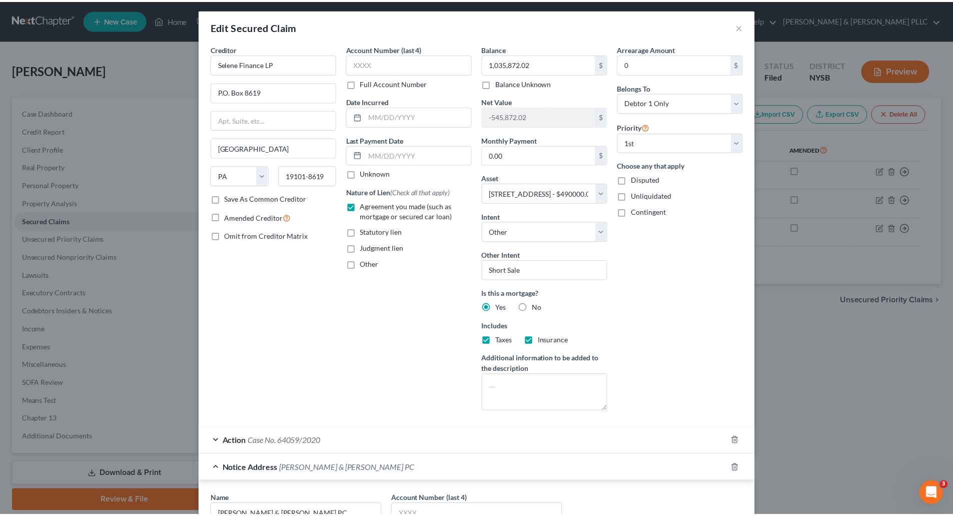
scroll to position [0, 0]
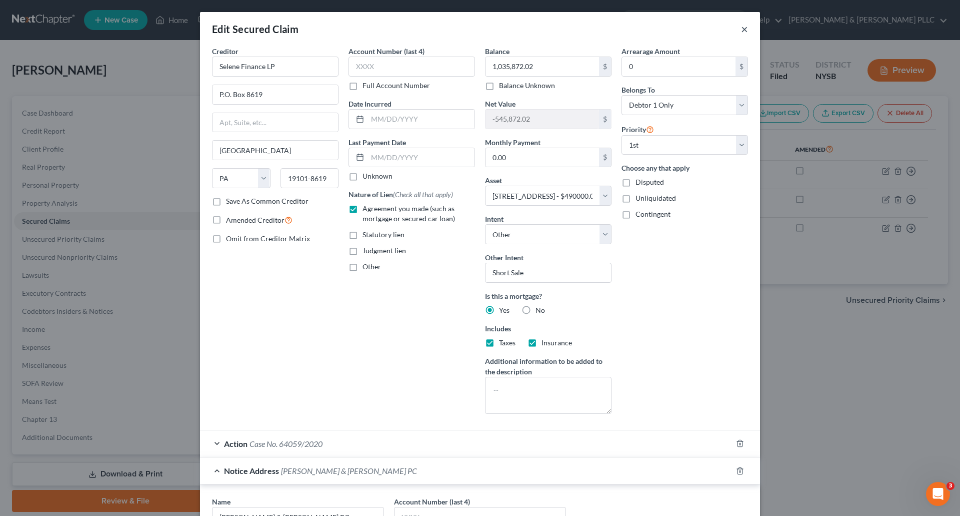
click at [741, 29] on button "×" at bounding box center [744, 29] width 7 height 12
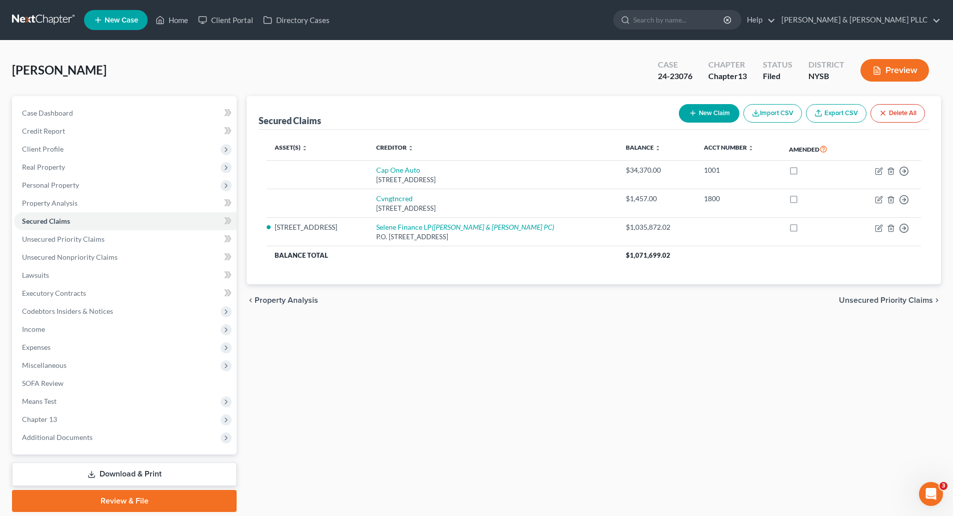
click at [861, 298] on span "Unsecured Priority Claims" at bounding box center [886, 300] width 94 height 8
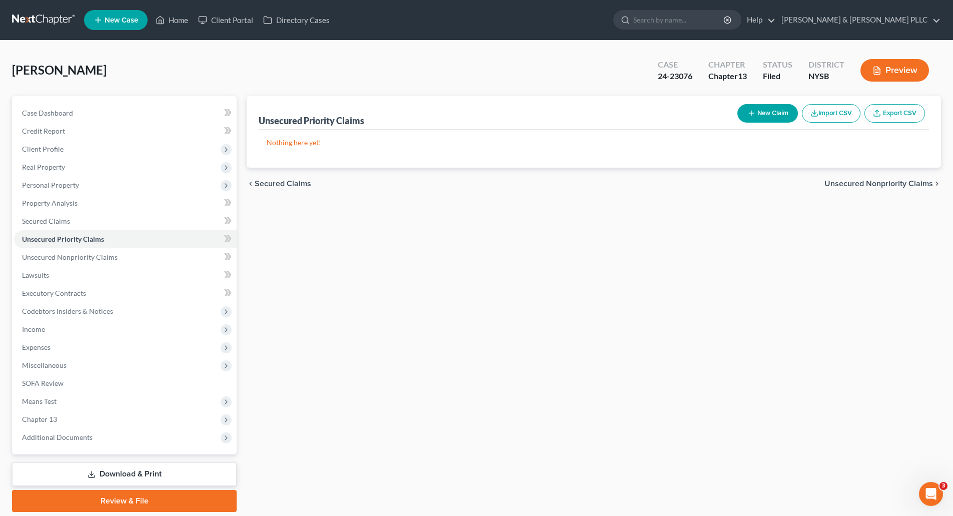
click at [872, 182] on span "Unsecured Nonpriority Claims" at bounding box center [878, 184] width 109 height 8
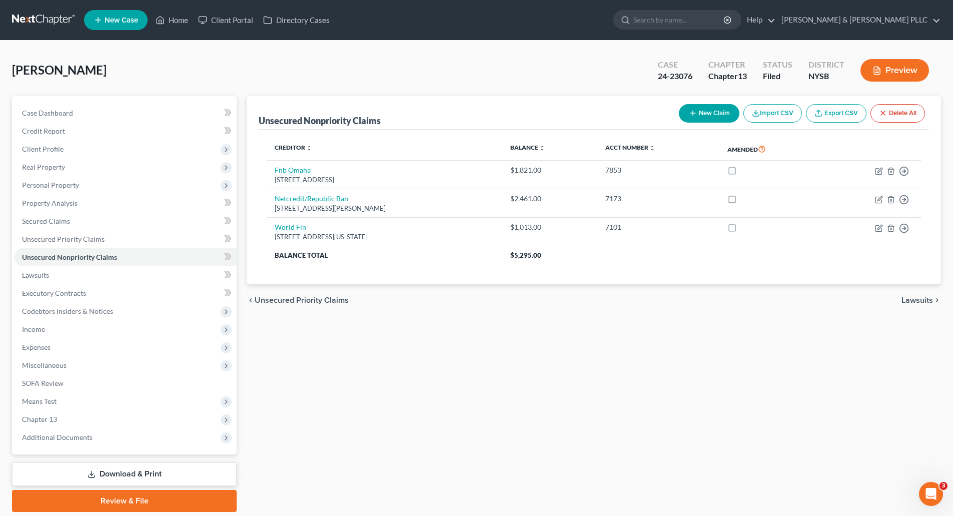
click at [914, 297] on span "Lawsuits" at bounding box center [917, 300] width 32 height 8
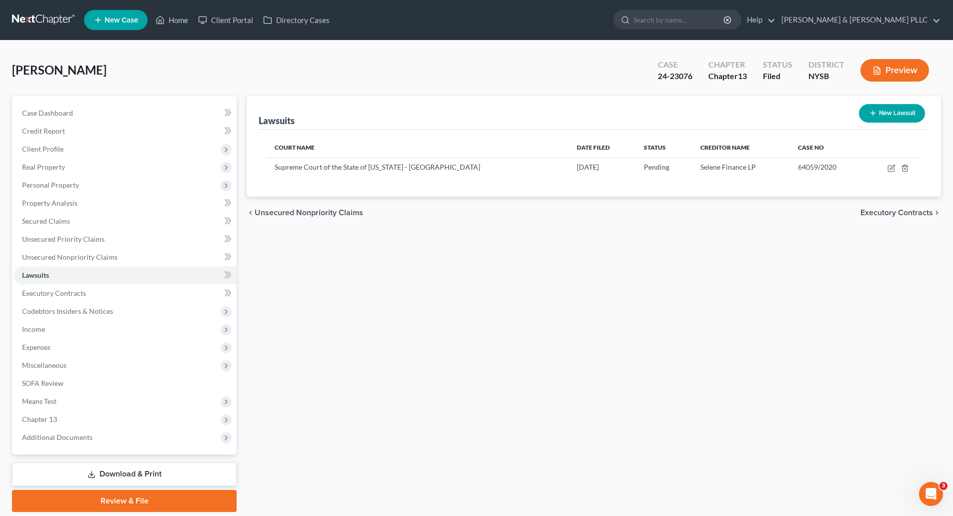
click at [880, 209] on span "Executory Contracts" at bounding box center [896, 213] width 73 height 8
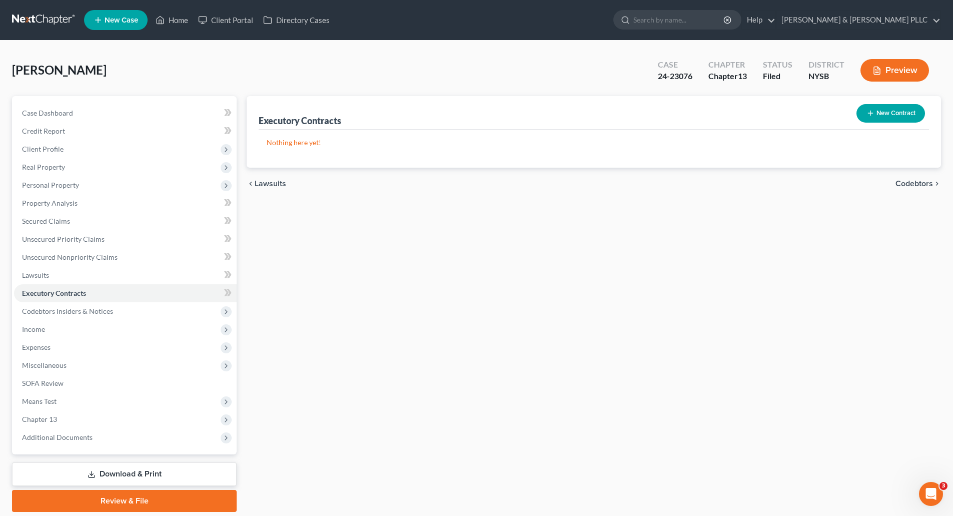
click at [909, 184] on span "Codebtors" at bounding box center [914, 184] width 38 height 8
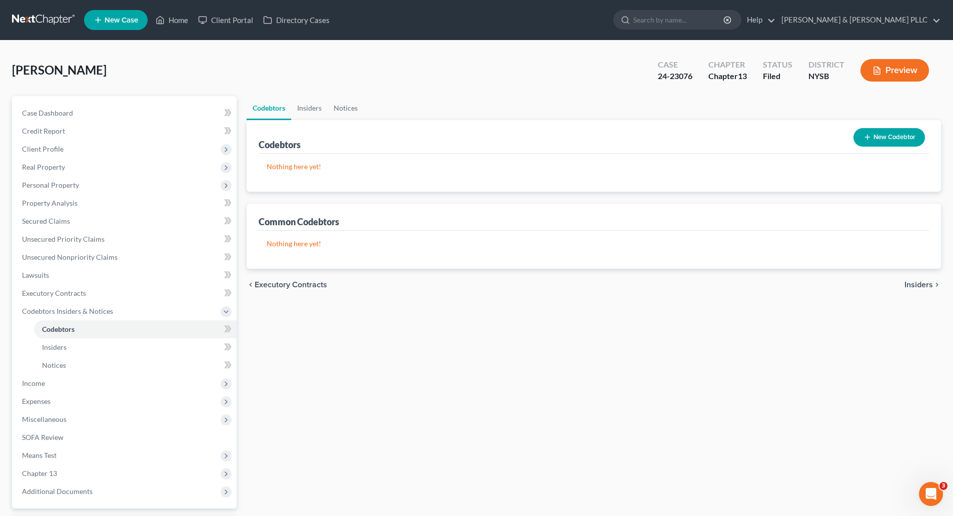
click at [920, 285] on span "Insiders" at bounding box center [918, 285] width 29 height 8
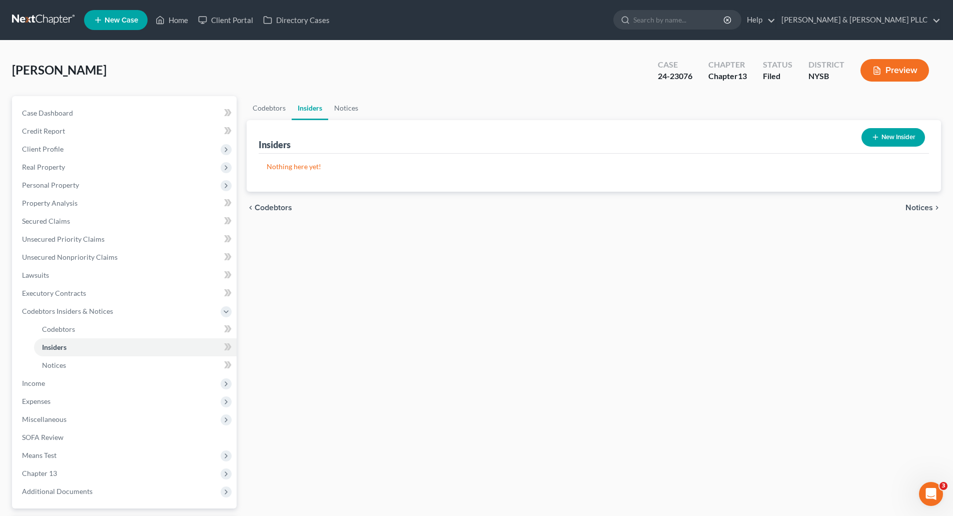
click at [913, 208] on span "Notices" at bounding box center [919, 208] width 28 height 8
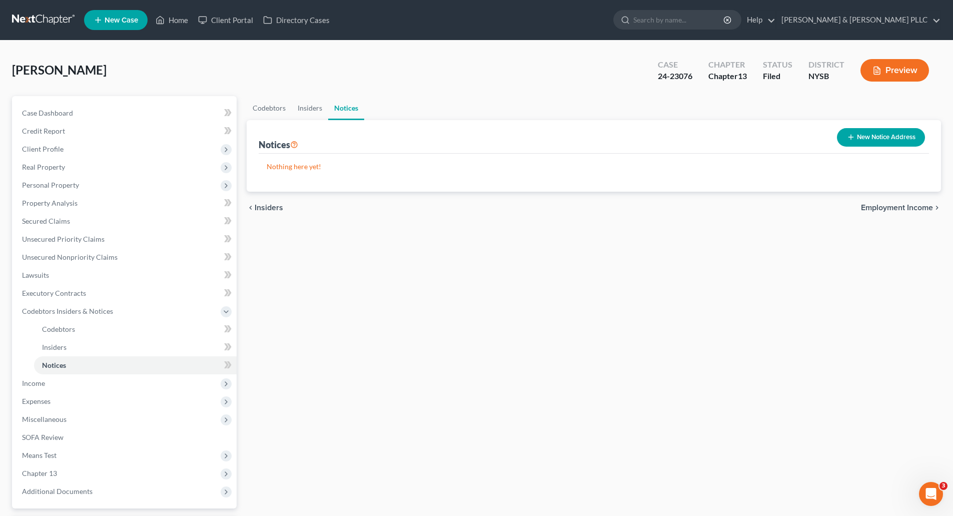
click at [901, 206] on span "Employment Income" at bounding box center [897, 208] width 72 height 8
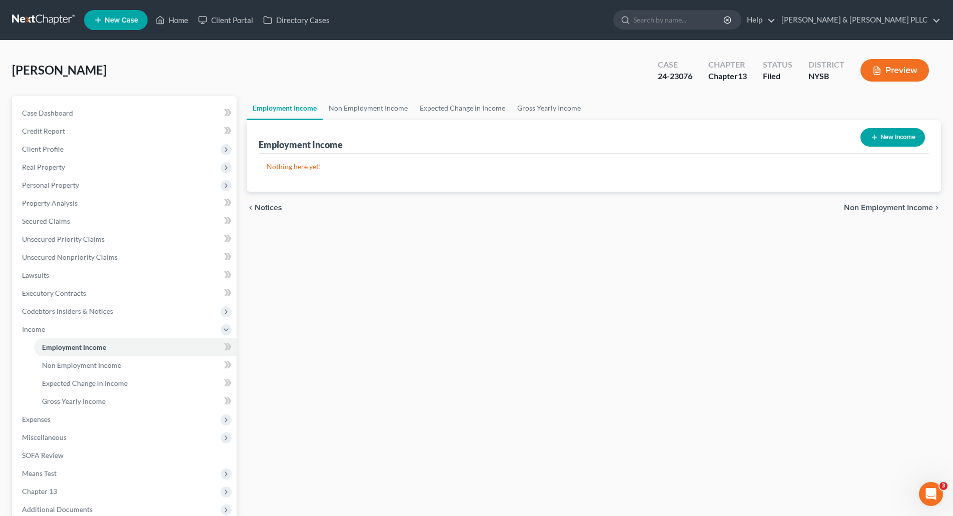
click at [900, 206] on span "Non Employment Income" at bounding box center [888, 208] width 89 height 8
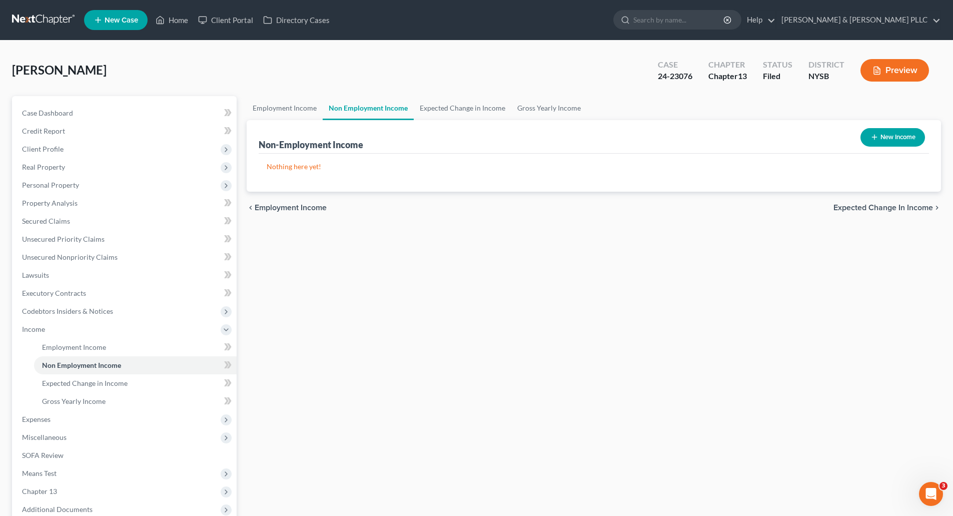
click at [900, 206] on span "Expected Change in Income" at bounding box center [883, 208] width 100 height 8
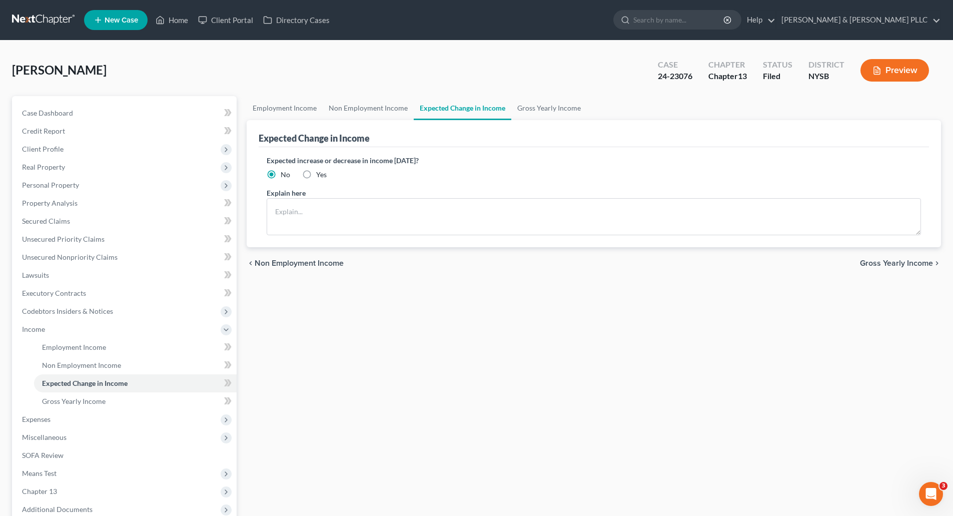
click at [882, 258] on div "chevron_left Non Employment Income Gross Yearly Income chevron_right" at bounding box center [594, 263] width 694 height 32
click at [881, 261] on span "Gross Yearly Income" at bounding box center [896, 263] width 73 height 8
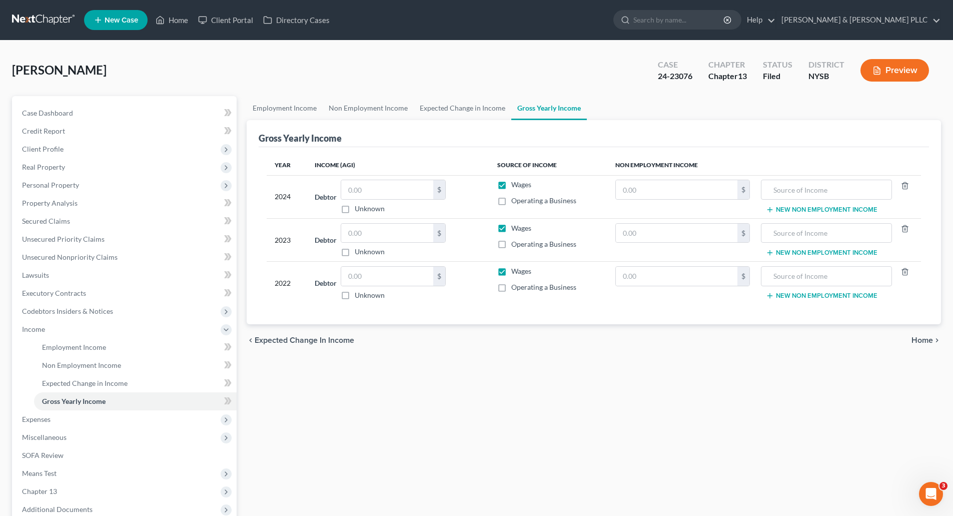
click at [919, 336] on span "Home" at bounding box center [922, 340] width 22 height 8
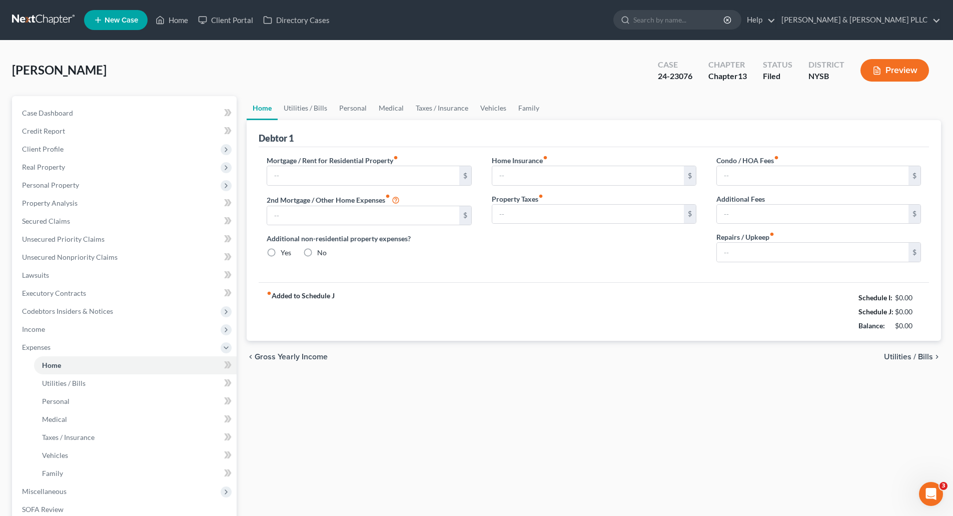
type input "0.00"
radio input "true"
type input "0.00"
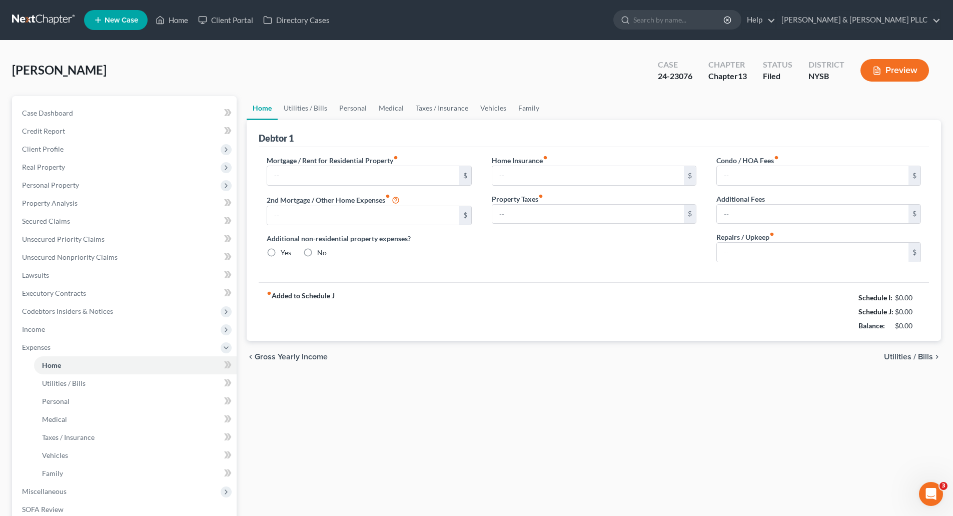
type input "0.00"
click at [909, 355] on span "Utilities / Bills" at bounding box center [908, 357] width 49 height 8
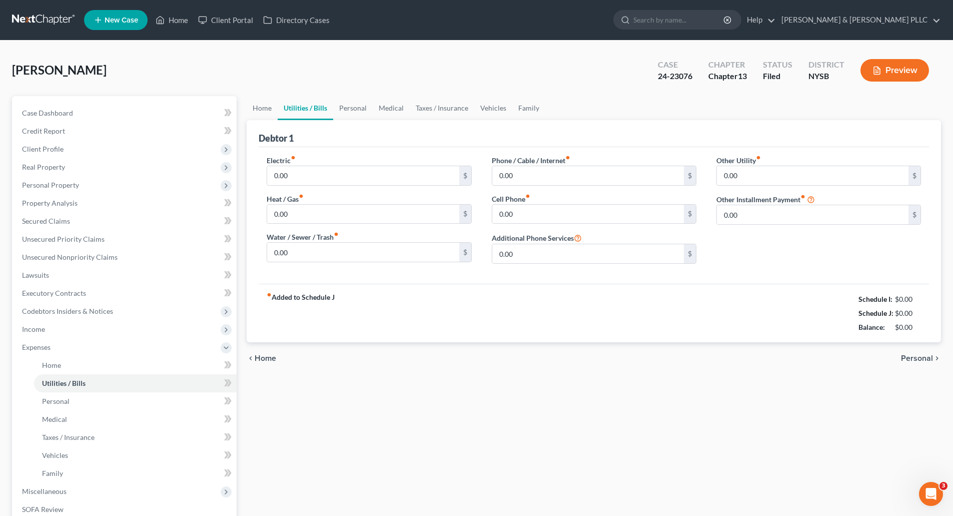
scroll to position [50, 0]
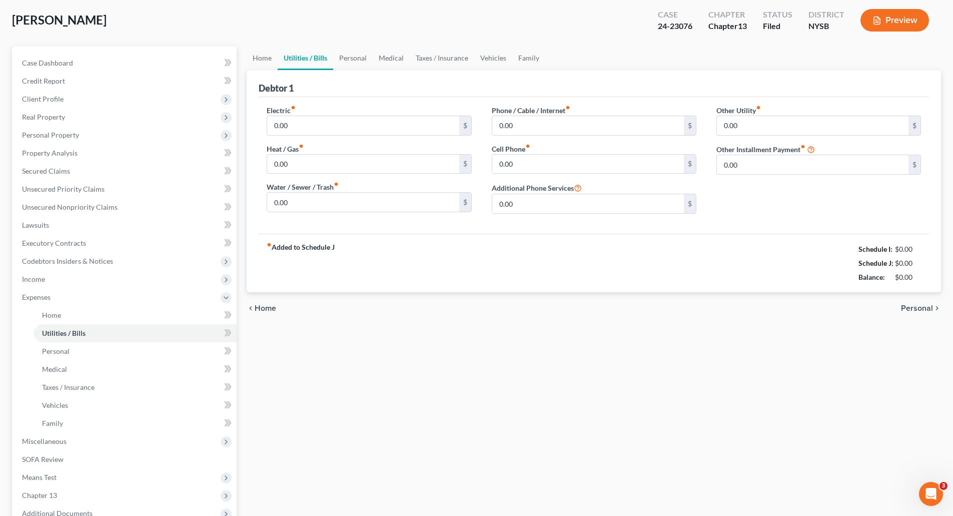
click at [919, 306] on span "Personal" at bounding box center [917, 308] width 32 height 8
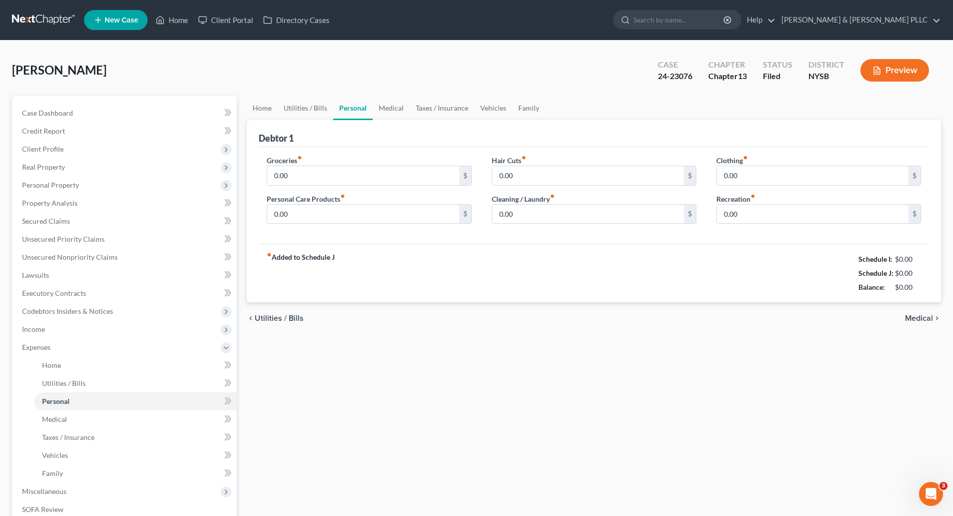
click at [918, 313] on div "chevron_left Utilities / Bills Medical chevron_right" at bounding box center [594, 318] width 694 height 32
click at [919, 316] on span "Medical" at bounding box center [919, 318] width 28 height 8
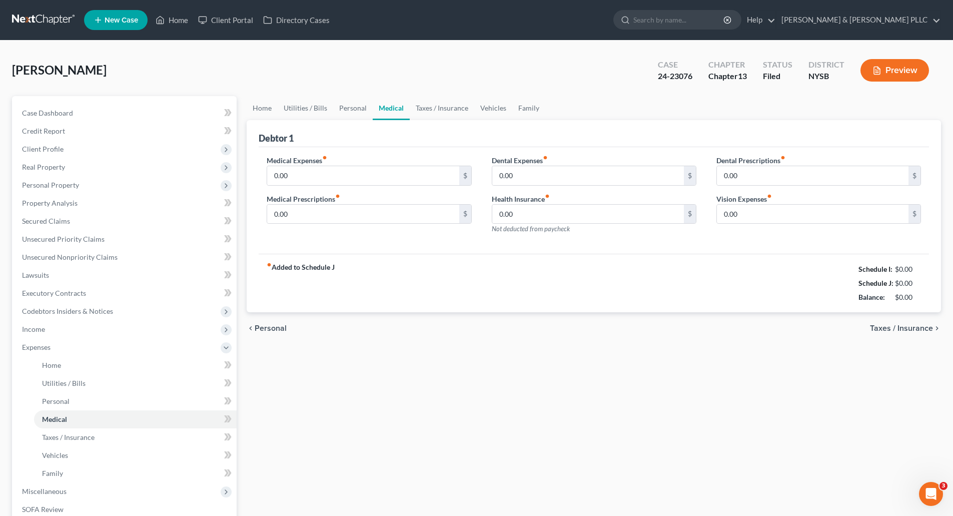
click at [921, 325] on span "Taxes / Insurance" at bounding box center [901, 328] width 63 height 8
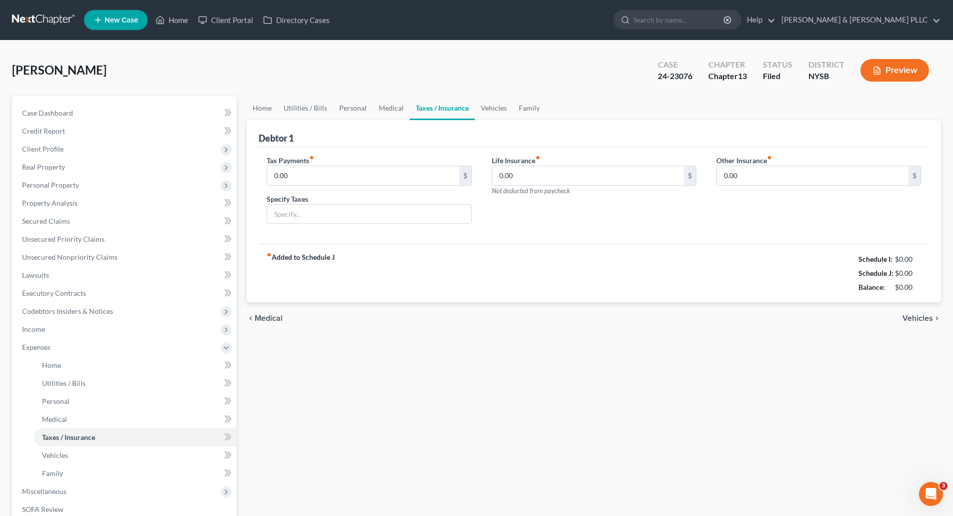
click at [917, 314] on span "Vehicles" at bounding box center [917, 318] width 31 height 8
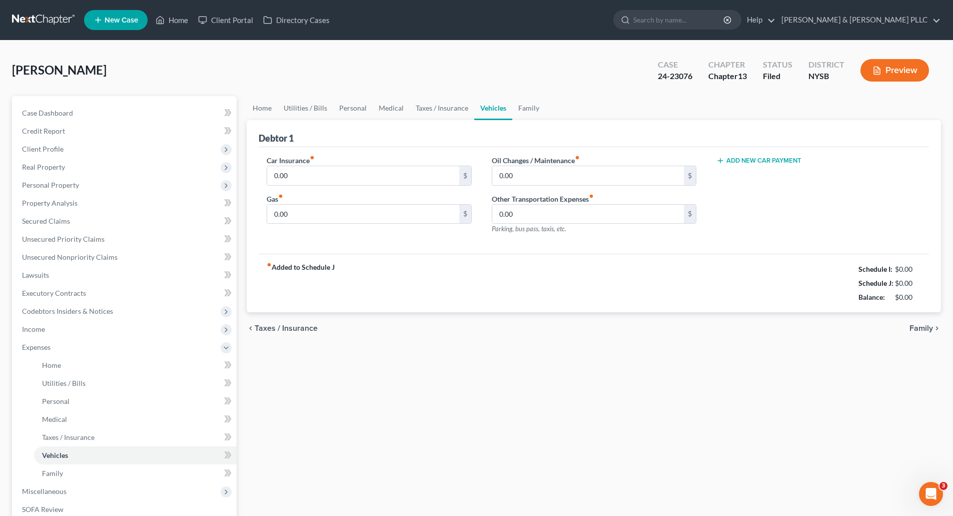
click at [918, 324] on span "Family" at bounding box center [921, 328] width 24 height 8
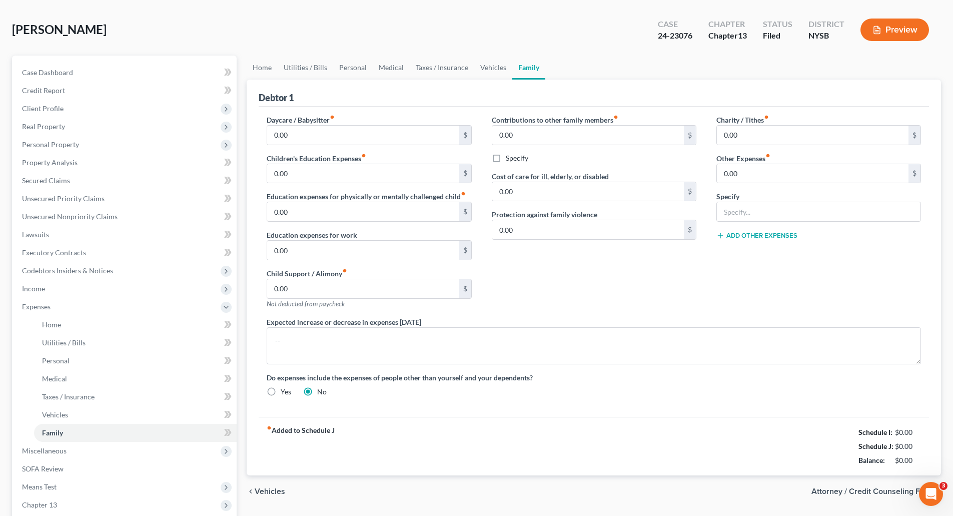
scroll to position [160, 0]
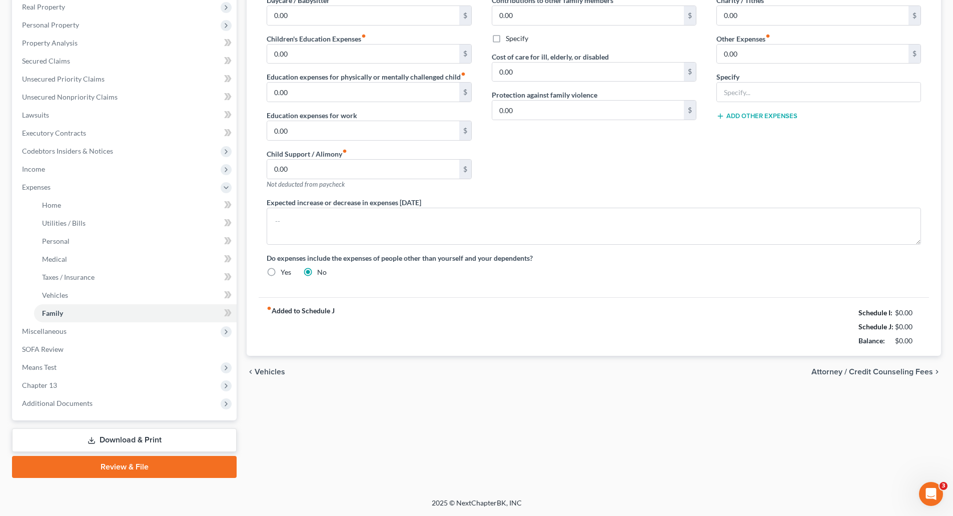
click at [883, 371] on span "Attorney / Credit Counseling Fees" at bounding box center [872, 372] width 122 height 8
select select "1"
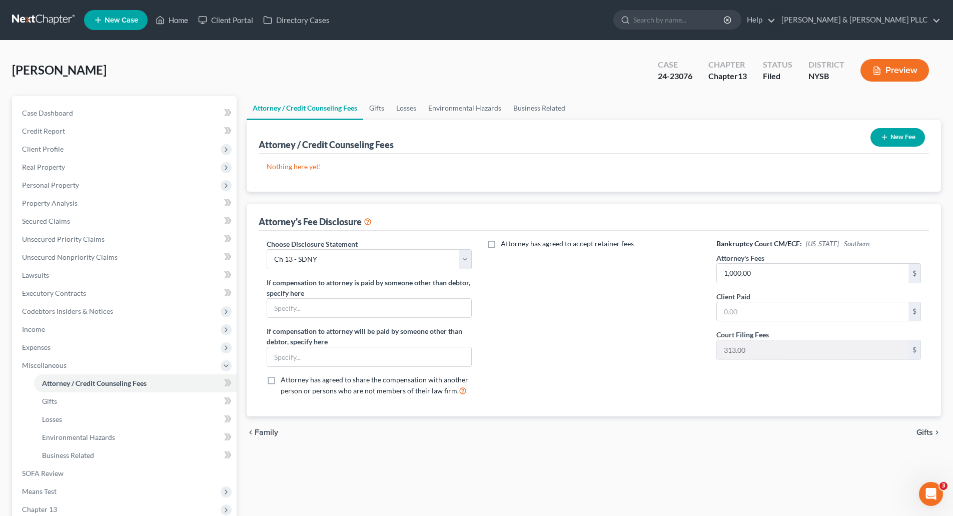
click at [922, 429] on span "Gifts" at bounding box center [924, 432] width 17 height 8
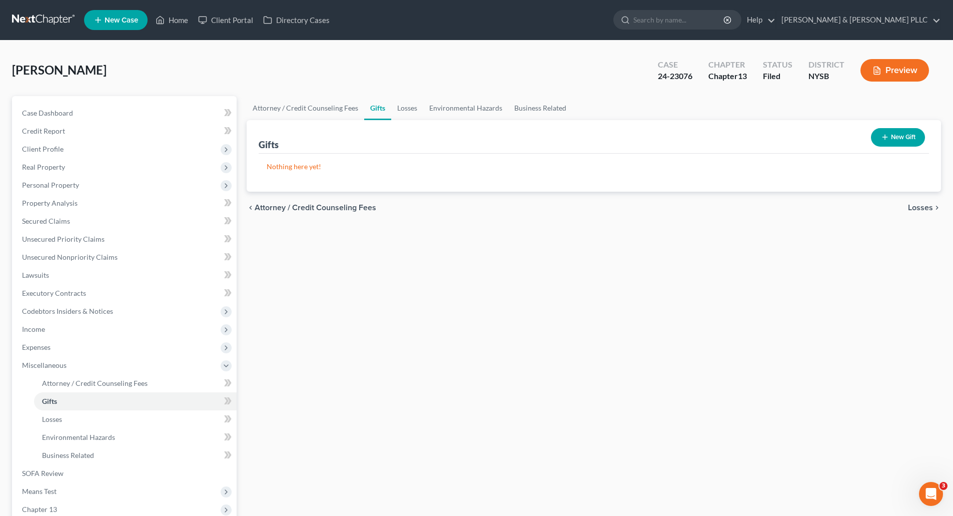
click at [912, 206] on span "Losses" at bounding box center [920, 208] width 25 height 8
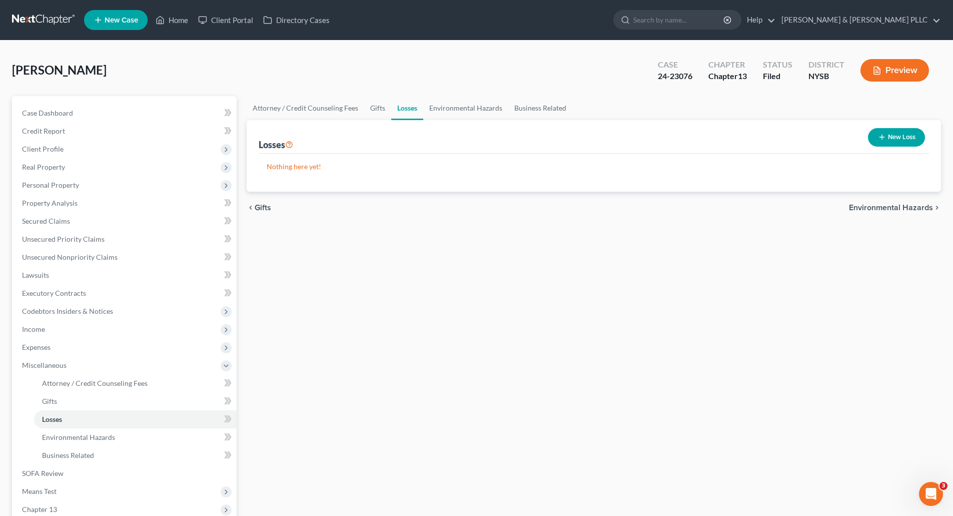
click at [912, 206] on span "Environmental Hazards" at bounding box center [891, 208] width 84 height 8
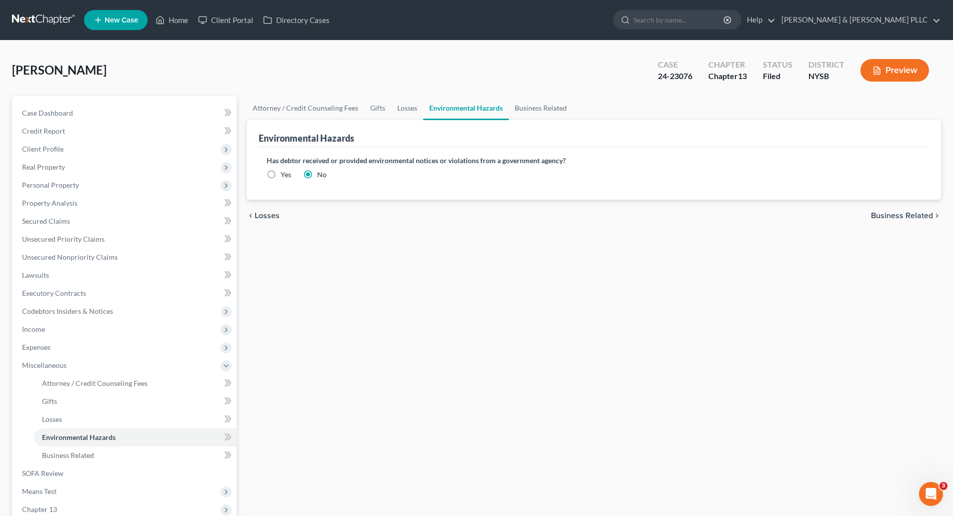
click at [910, 212] on span "Business Related" at bounding box center [902, 216] width 62 height 8
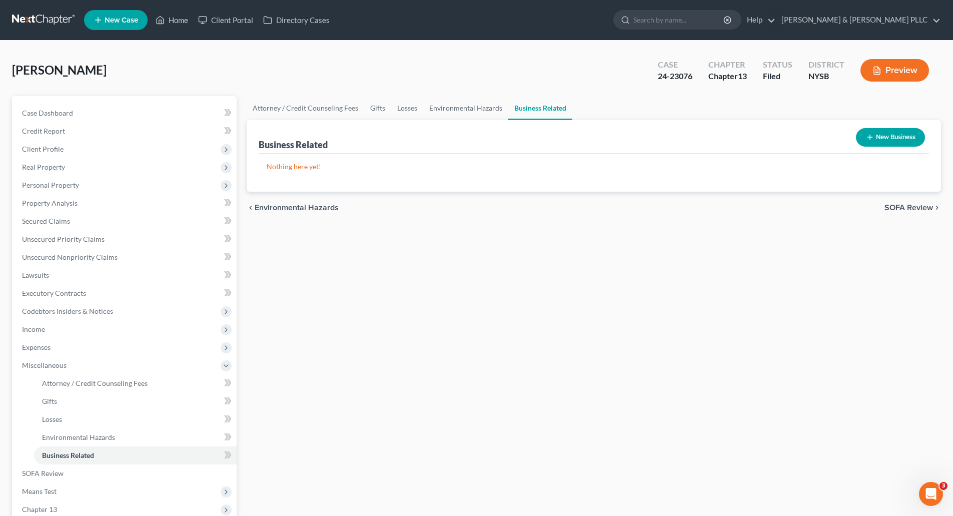
click at [911, 204] on span "SOFA Review" at bounding box center [908, 208] width 49 height 8
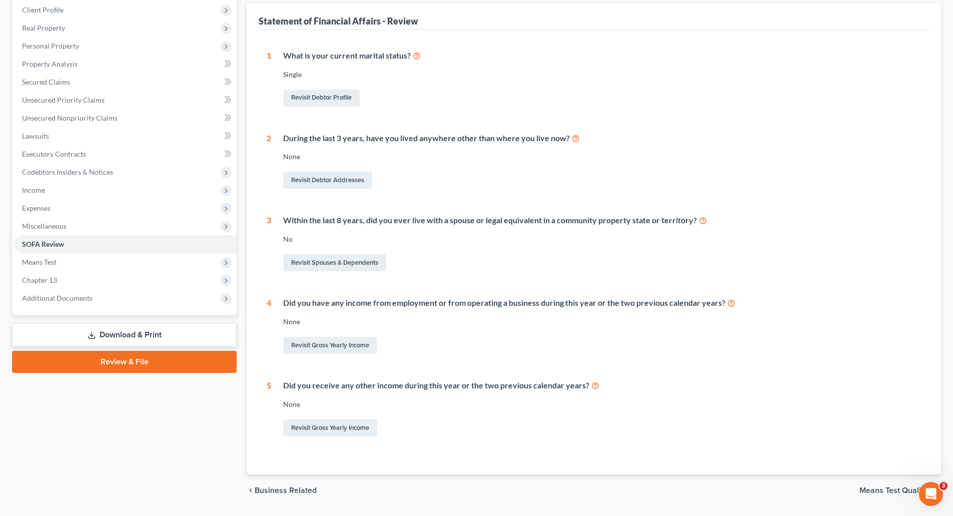
scroll to position [168, 0]
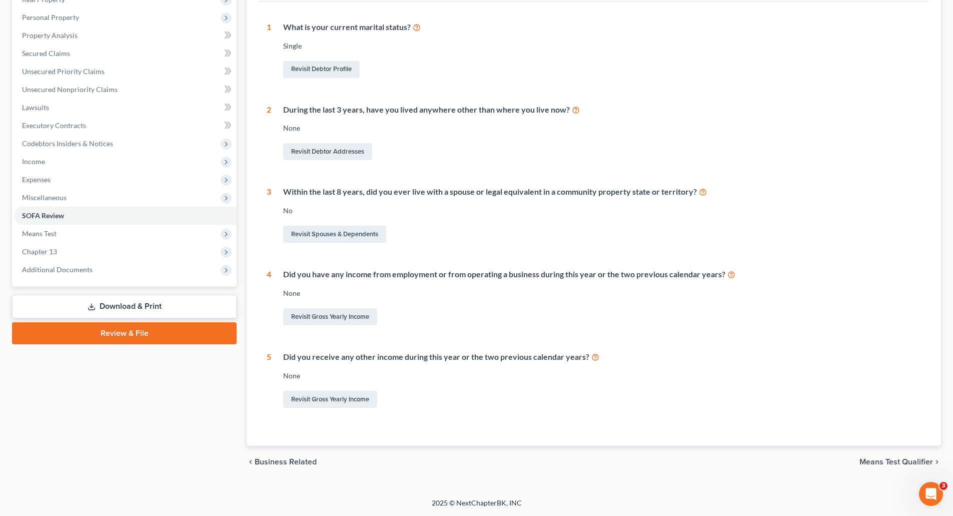
click at [878, 459] on span "Means Test Qualifier" at bounding box center [896, 462] width 74 height 8
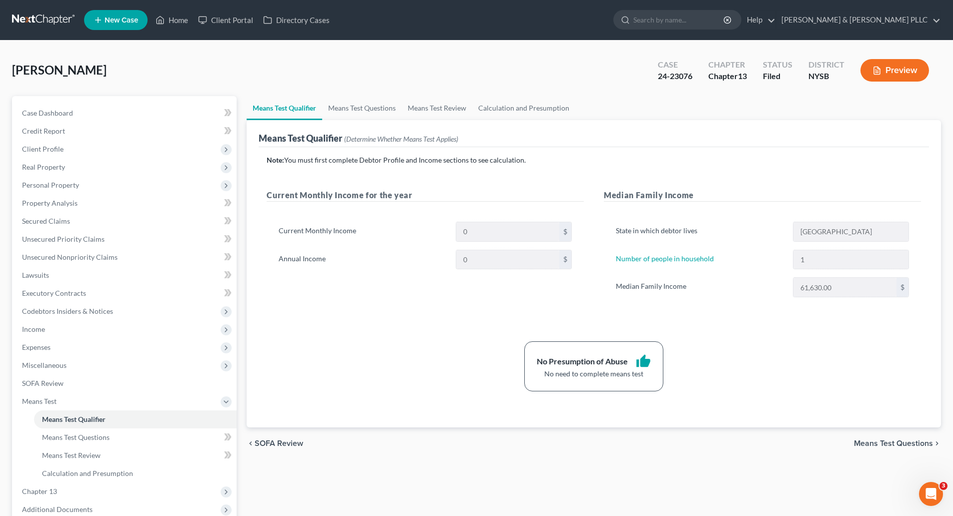
click at [873, 440] on span "Means Test Questions" at bounding box center [893, 443] width 79 height 8
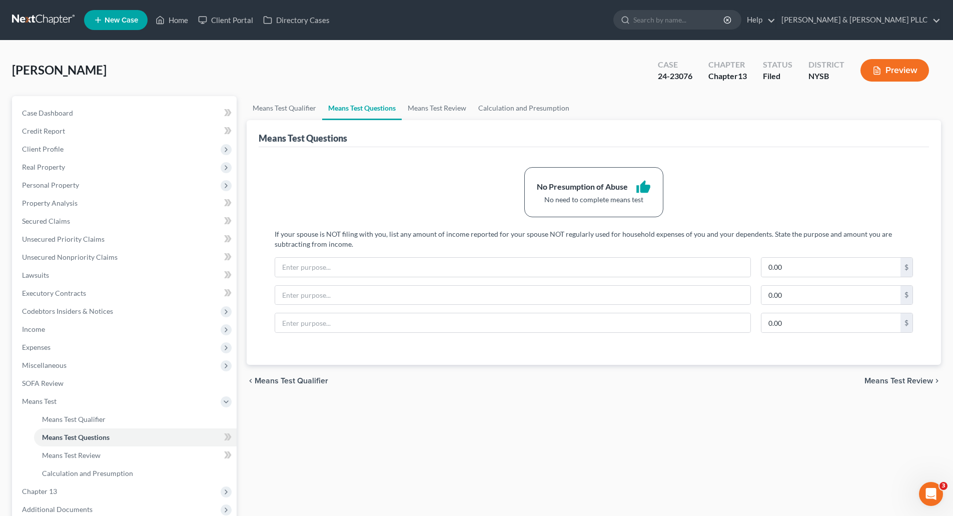
click at [887, 378] on span "Means Test Review" at bounding box center [898, 381] width 69 height 8
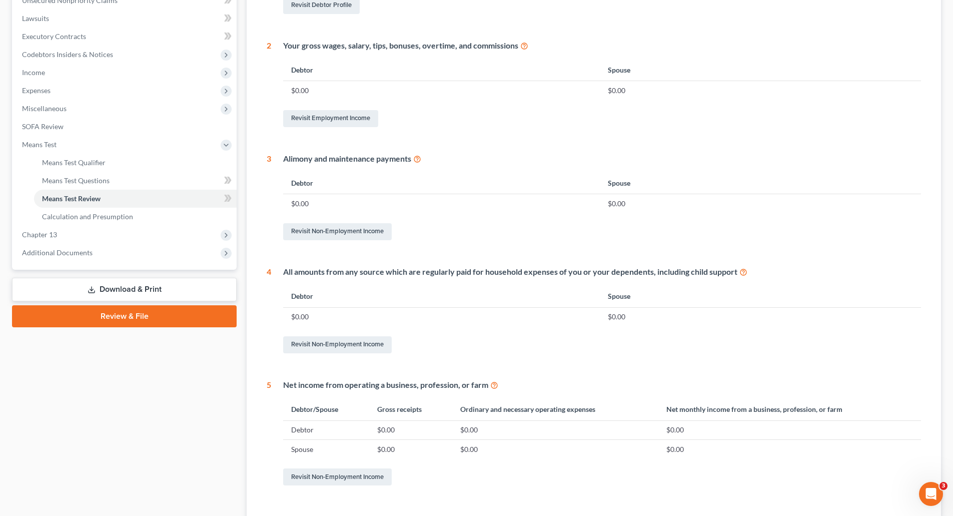
scroll to position [300, 0]
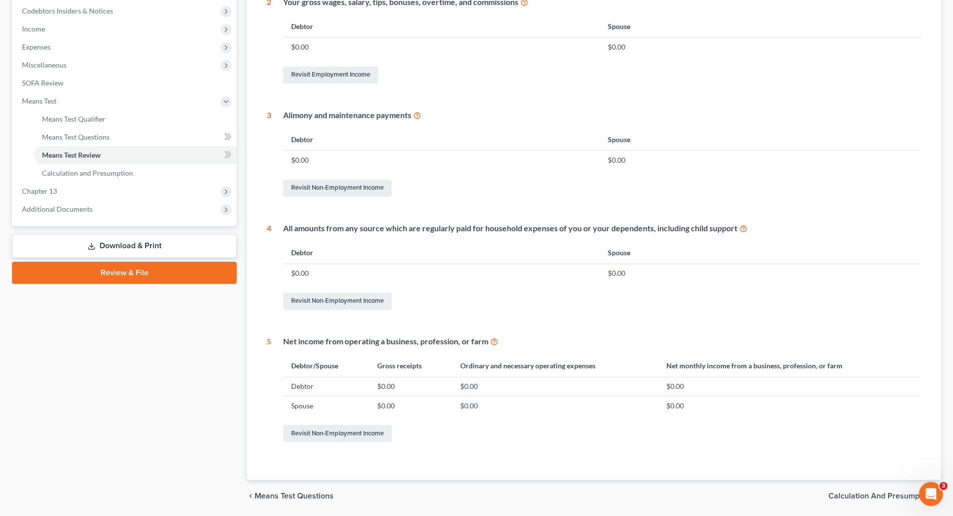
click at [862, 493] on span "Calculation and Presumption" at bounding box center [880, 496] width 105 height 8
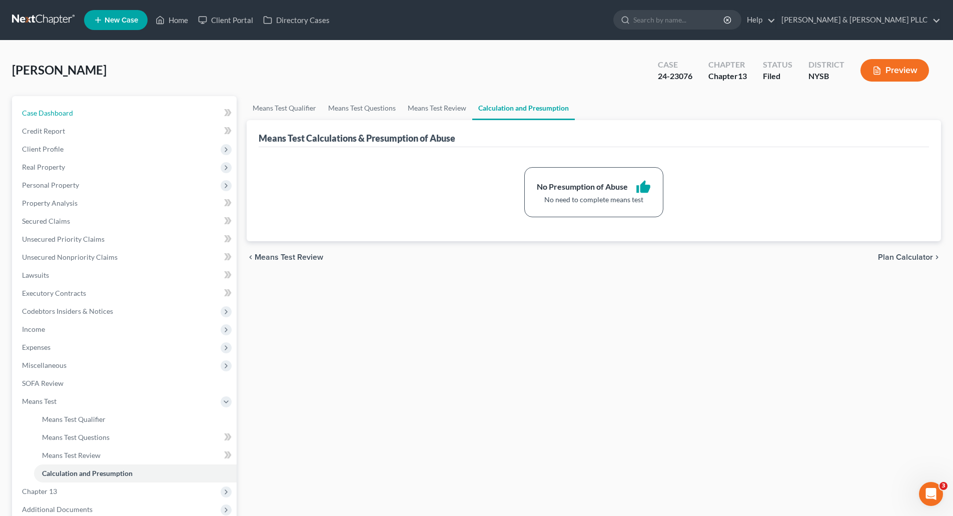
drag, startPoint x: 53, startPoint y: 112, endPoint x: 893, endPoint y: 92, distance: 840.2
click at [53, 112] on span "Case Dashboard" at bounding box center [47, 113] width 51 height 9
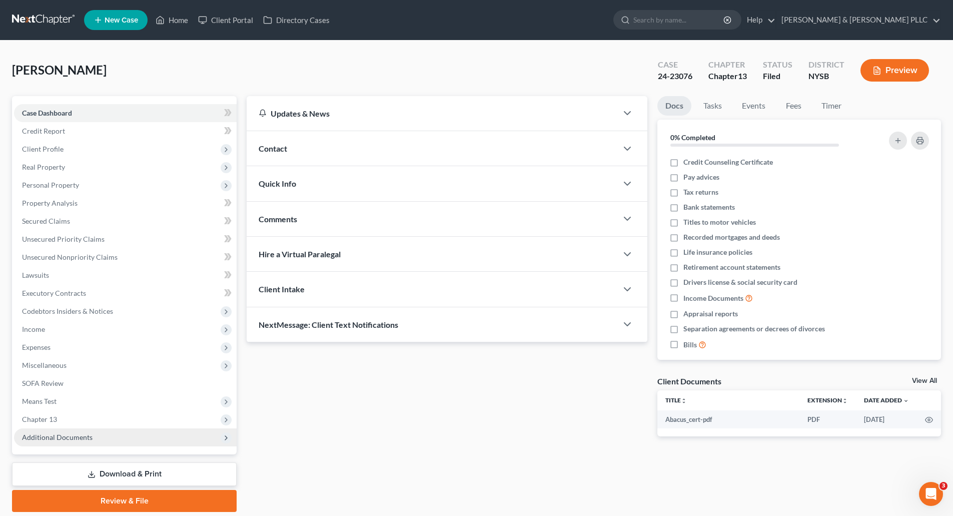
click at [60, 436] on span "Additional Documents" at bounding box center [57, 437] width 71 height 9
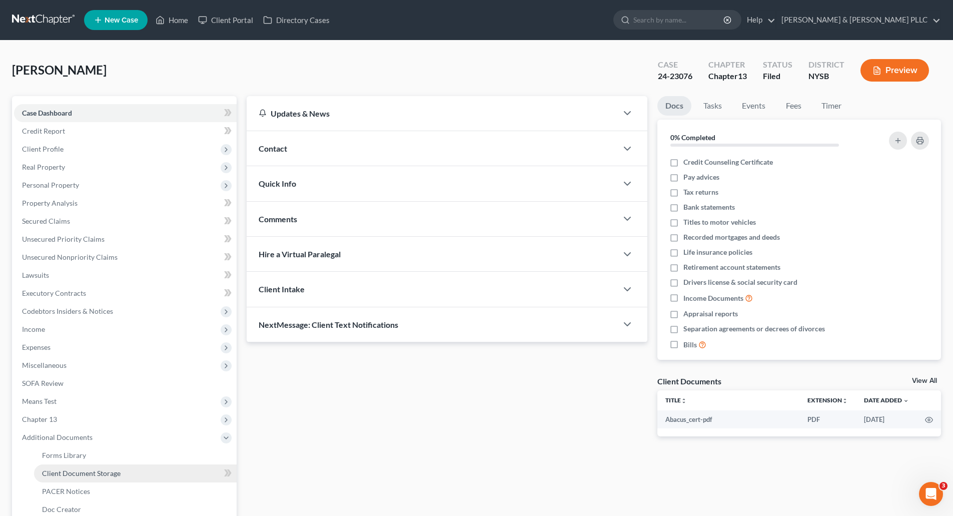
scroll to position [124, 0]
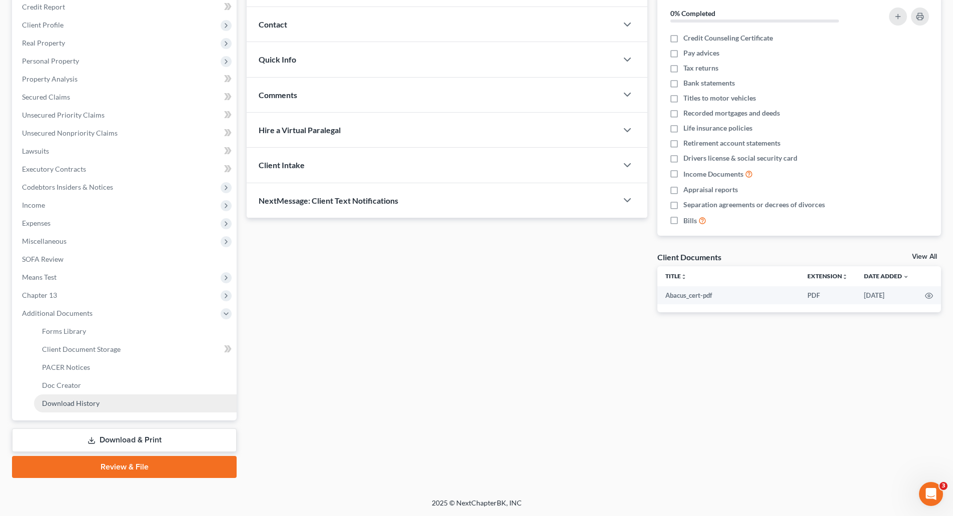
click at [66, 400] on span "Download History" at bounding box center [71, 403] width 58 height 9
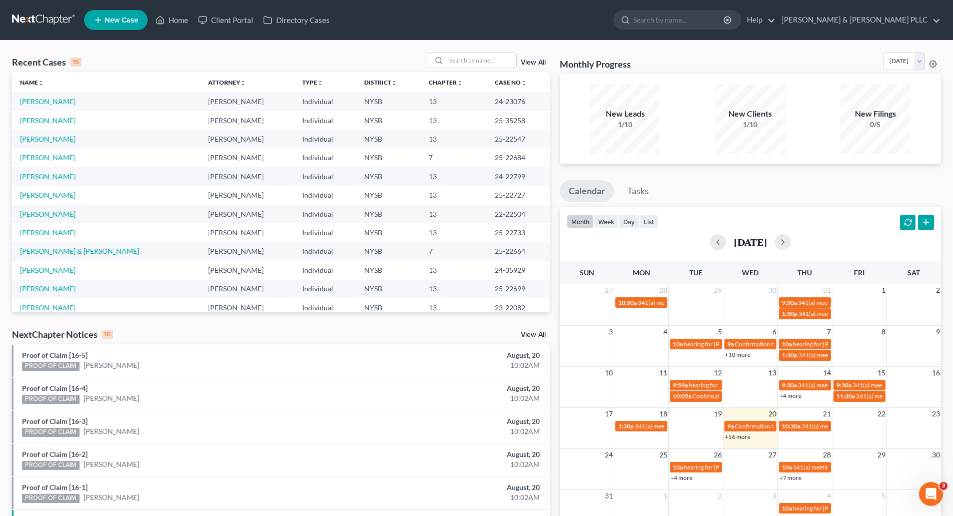
click at [120, 18] on span "New Case" at bounding box center [122, 21] width 34 height 8
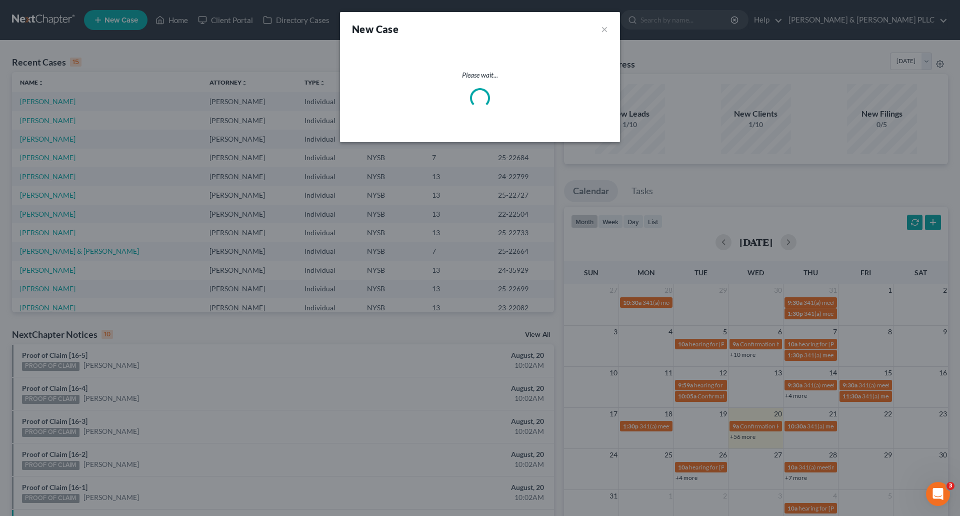
select select "55"
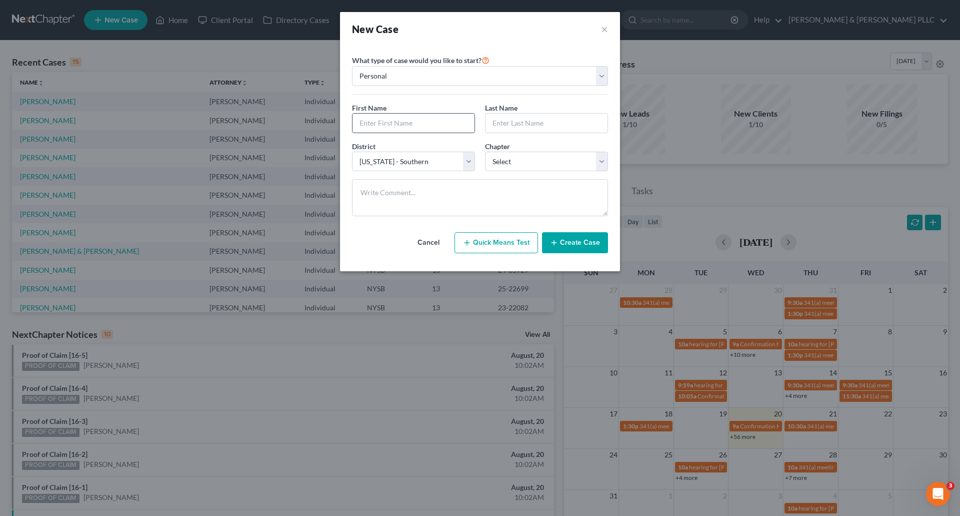
click at [365, 123] on input "text" at bounding box center [414, 123] width 122 height 19
click at [373, 120] on input "text" at bounding box center [414, 123] width 122 height 19
type input "[PERSON_NAME]"
click at [604, 163] on select "Select 7 11 12 13" at bounding box center [546, 162] width 123 height 20
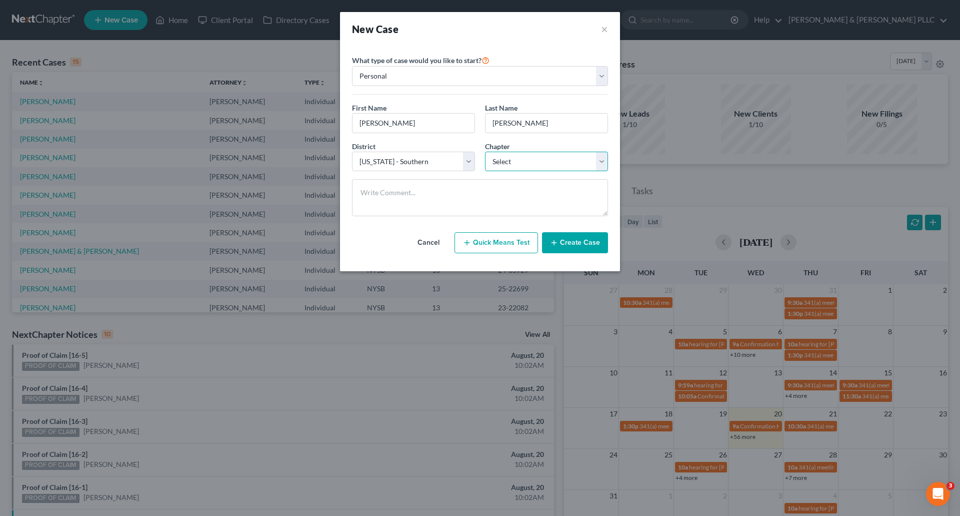
select select "3"
click at [485, 152] on select "Select 7 11 12 13" at bounding box center [546, 162] width 123 height 20
click at [593, 243] on button "Create Case" at bounding box center [575, 242] width 66 height 21
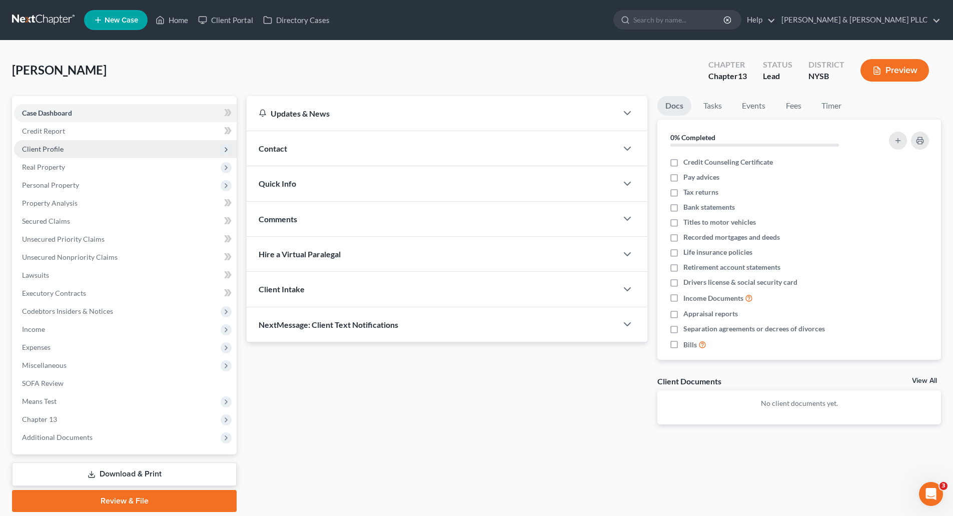
click at [53, 146] on span "Client Profile" at bounding box center [43, 149] width 42 height 9
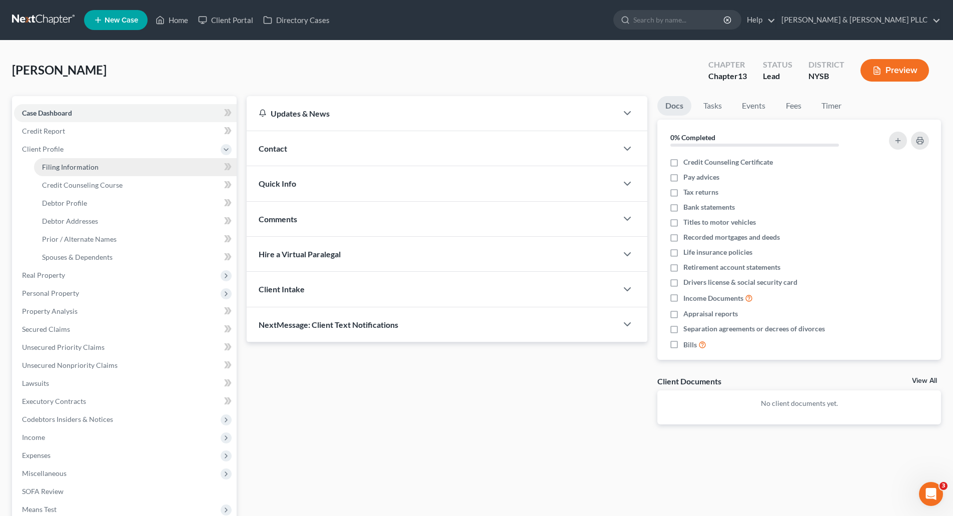
click at [64, 167] on span "Filing Information" at bounding box center [70, 167] width 57 height 9
select select "1"
select select "0"
select select "3"
select select "55"
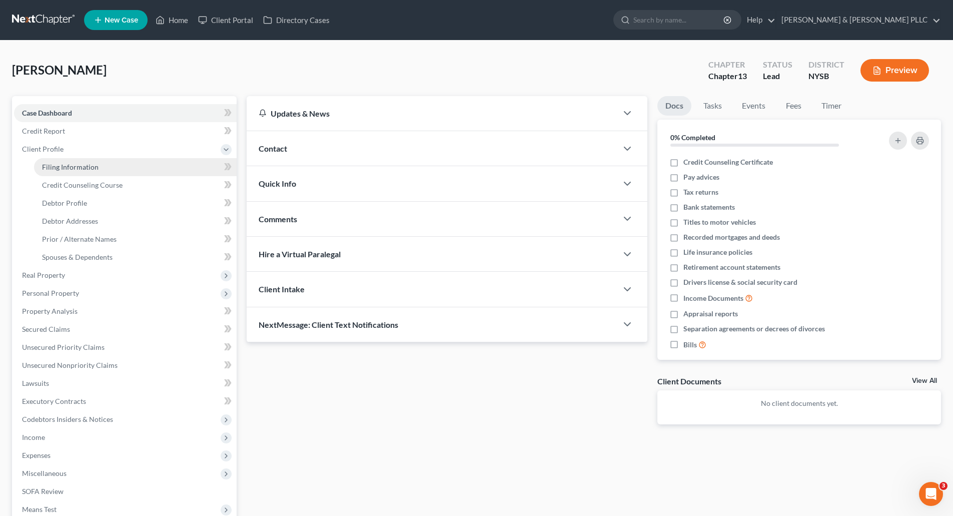
select select "35"
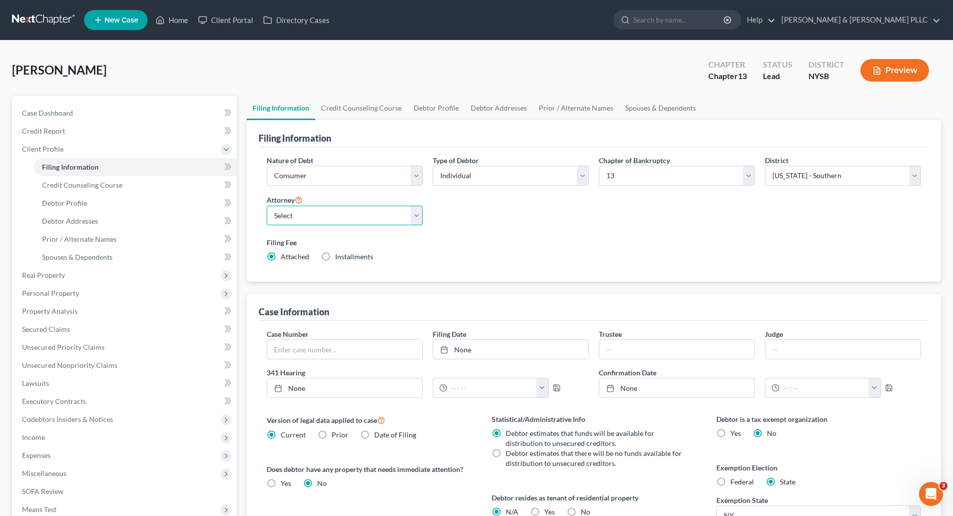
click at [417, 215] on select "Select Wendy Marie Weathers - NYSB Wendy Marie Weathers - NYEB Wendy Marie Weat…" at bounding box center [345, 216] width 156 height 20
select select "0"
click at [267, 206] on select "Select Wendy Marie Weathers - NYSB Wendy Marie Weathers - NYEB Wendy Marie Weat…" at bounding box center [345, 216] width 156 height 20
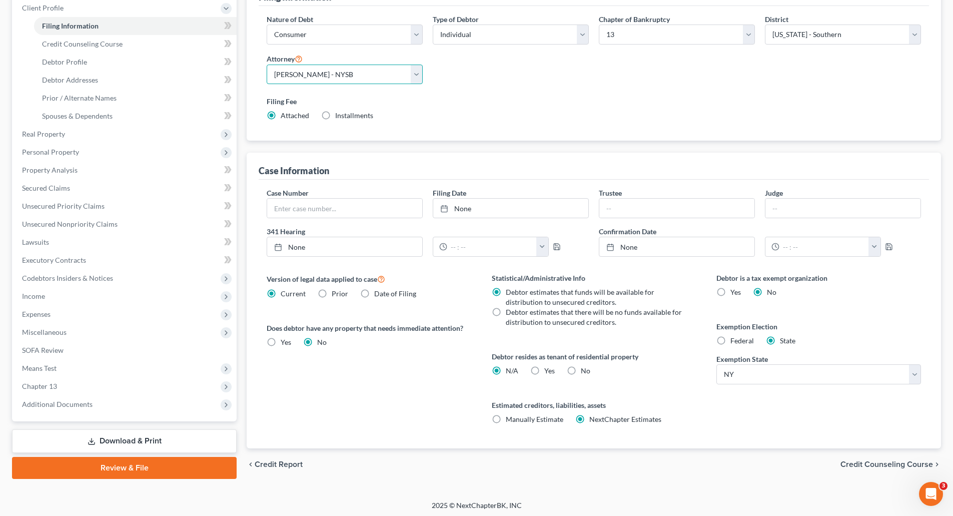
scroll to position [144, 0]
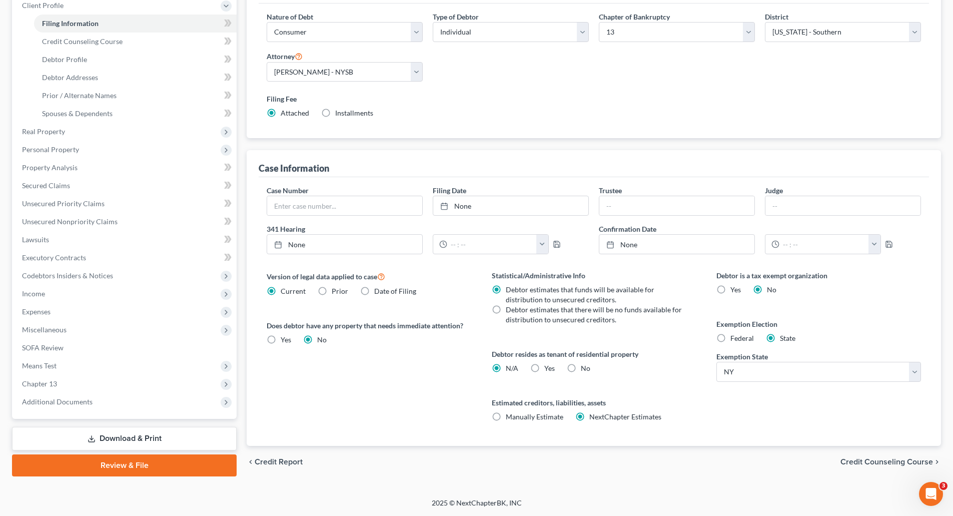
click at [730, 338] on label "Federal" at bounding box center [742, 338] width 24 height 10
click at [734, 338] on input "Federal" at bounding box center [737, 336] width 7 height 7
radio input "true"
radio input "false"
click at [862, 463] on span "Credit Counseling Course" at bounding box center [886, 462] width 93 height 8
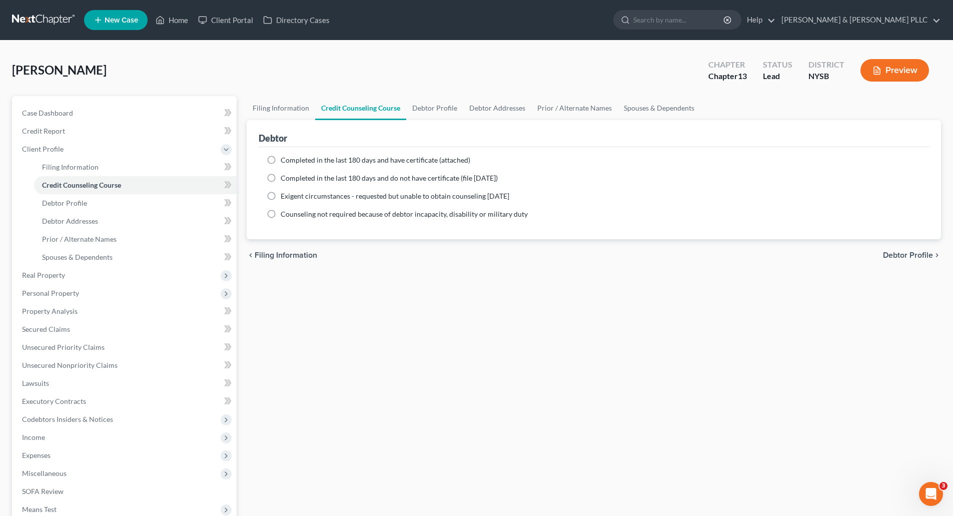
click at [281, 160] on label "Completed in the last 180 days and have certificate (attached)" at bounding box center [376, 160] width 190 height 10
click at [285, 160] on input "Completed in the last 180 days and have certificate (attached)" at bounding box center [288, 158] width 7 height 7
radio input "true"
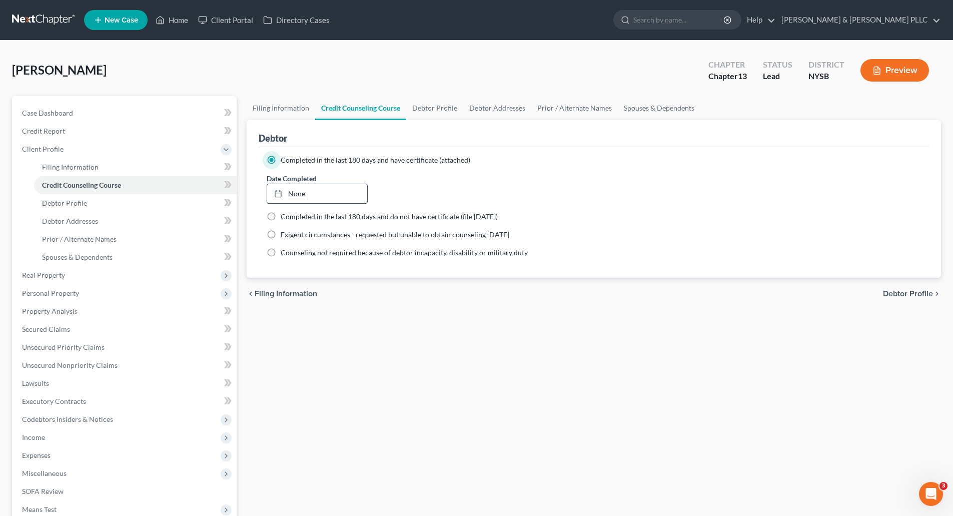
click at [298, 194] on link "None" at bounding box center [317, 193] width 100 height 19
type input "8/20/2025"
click at [897, 290] on span "Debtor Profile" at bounding box center [908, 294] width 50 height 8
select select "0"
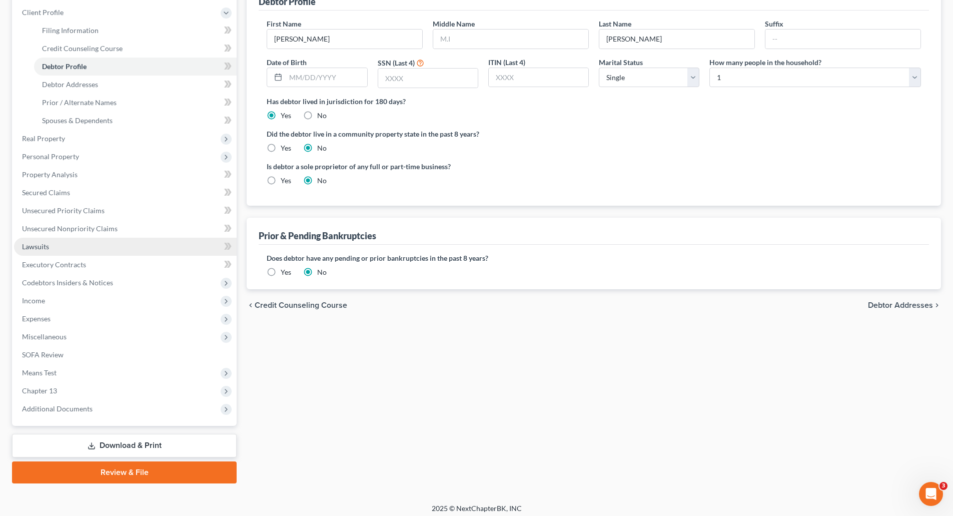
scroll to position [142, 0]
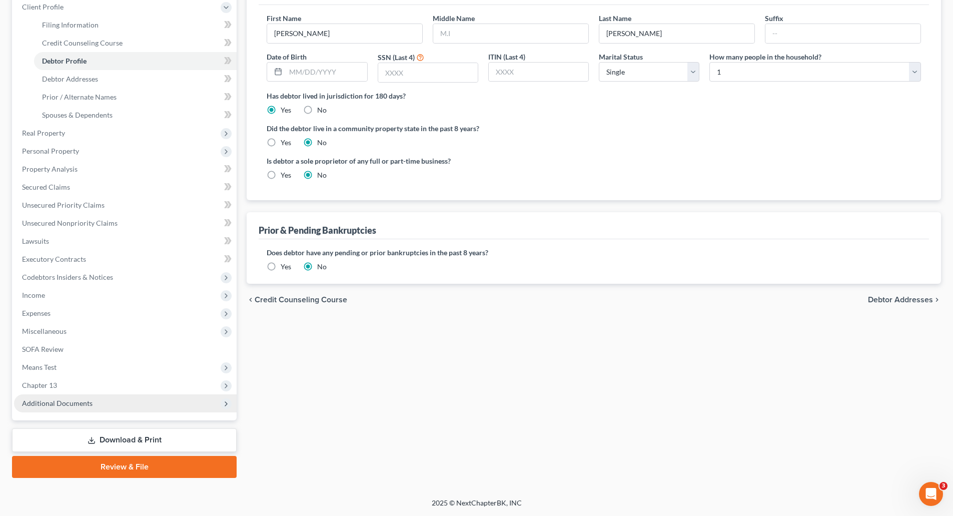
click at [78, 404] on span "Additional Documents" at bounding box center [57, 403] width 71 height 9
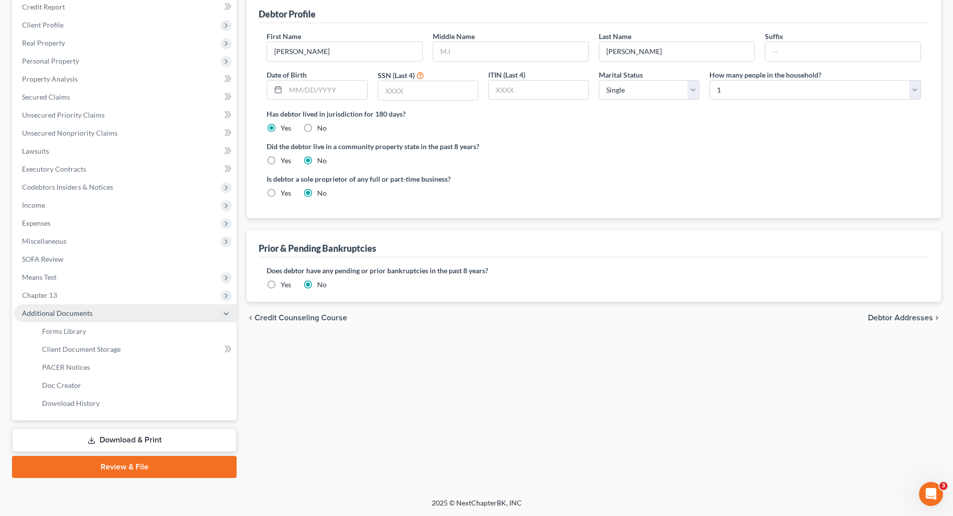
scroll to position [124, 0]
click at [100, 345] on span "Client Document Storage" at bounding box center [81, 349] width 79 height 9
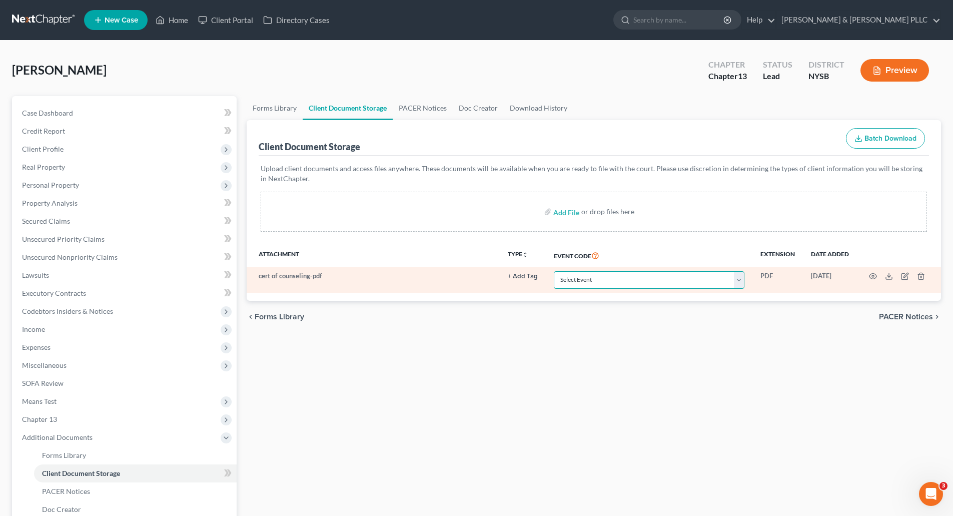
click at [741, 279] on select "Select Event Certificate of Credit Counseling Chapter 13 Calculation of Disposa…" at bounding box center [649, 280] width 191 height 18
select select "0"
click at [554, 271] on select "Select Event Certificate of Credit Counseling Chapter 13 Calculation of Disposa…" at bounding box center [649, 280] width 191 height 18
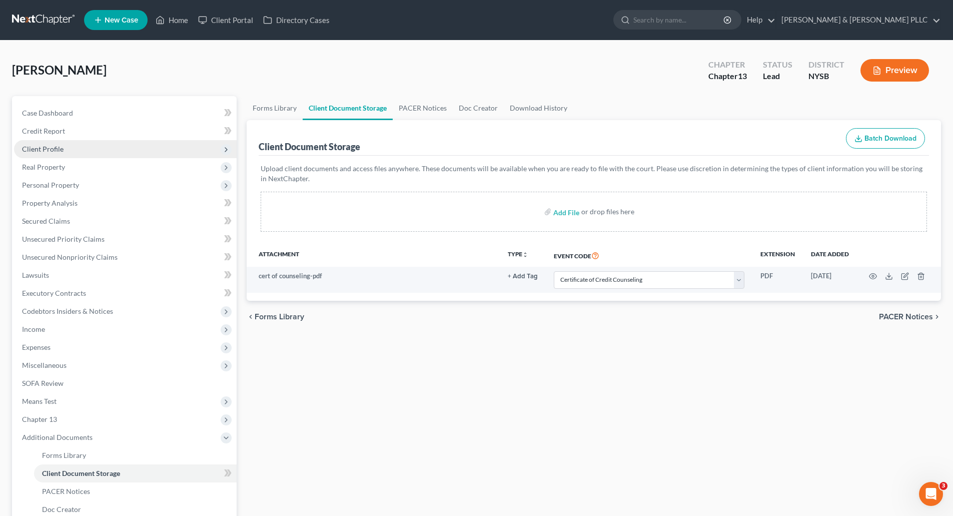
click at [48, 147] on span "Client Profile" at bounding box center [43, 149] width 42 height 9
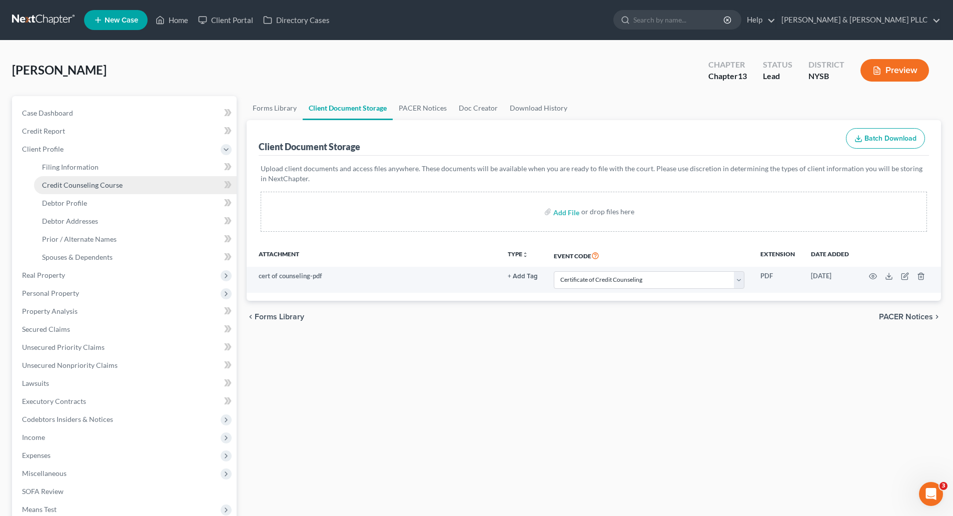
click at [64, 183] on span "Credit Counseling Course" at bounding box center [82, 185] width 81 height 9
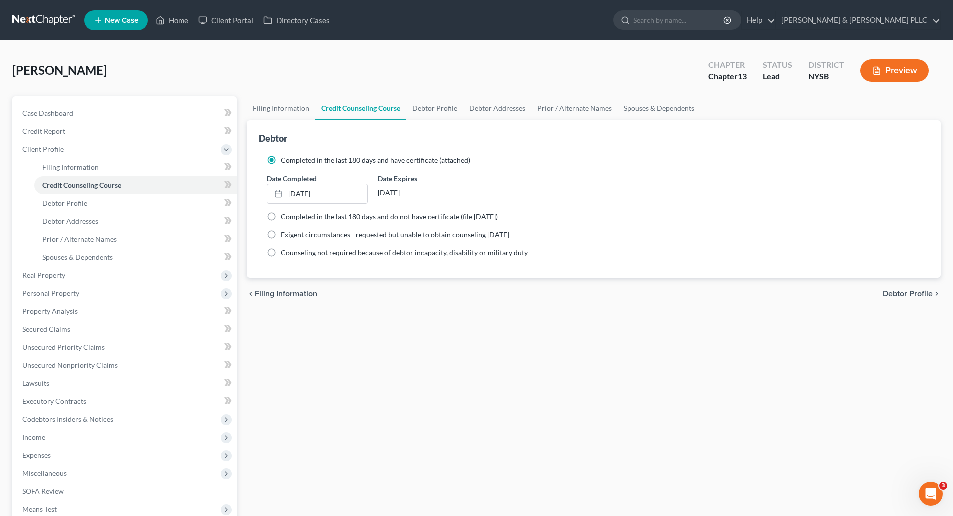
click at [892, 292] on span "Debtor Profile" at bounding box center [908, 294] width 50 height 8
select select "0"
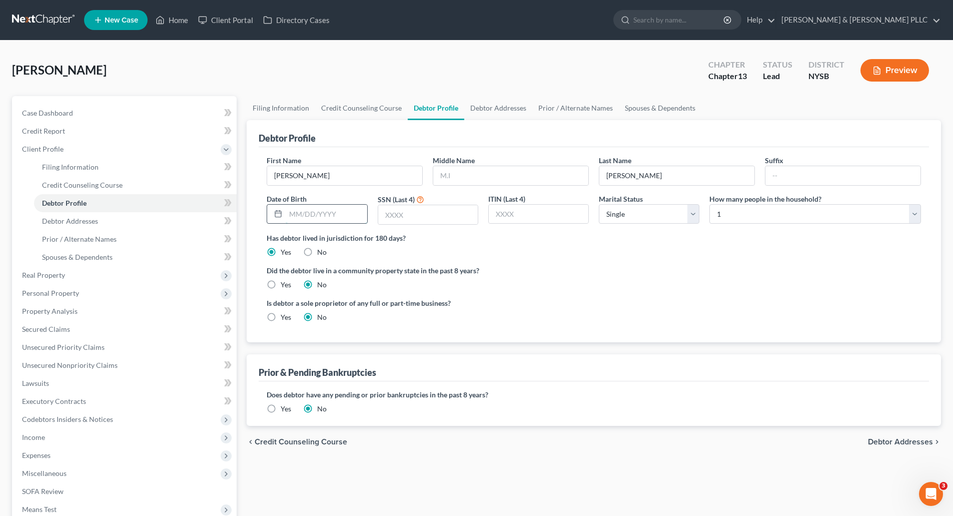
click at [296, 214] on input "text" at bounding box center [326, 214] width 81 height 19
type input "[DATE]"
click at [385, 213] on input "text" at bounding box center [428, 214] width 100 height 19
type input "6393"
click at [317, 250] on label "No" at bounding box center [322, 252] width 10 height 10
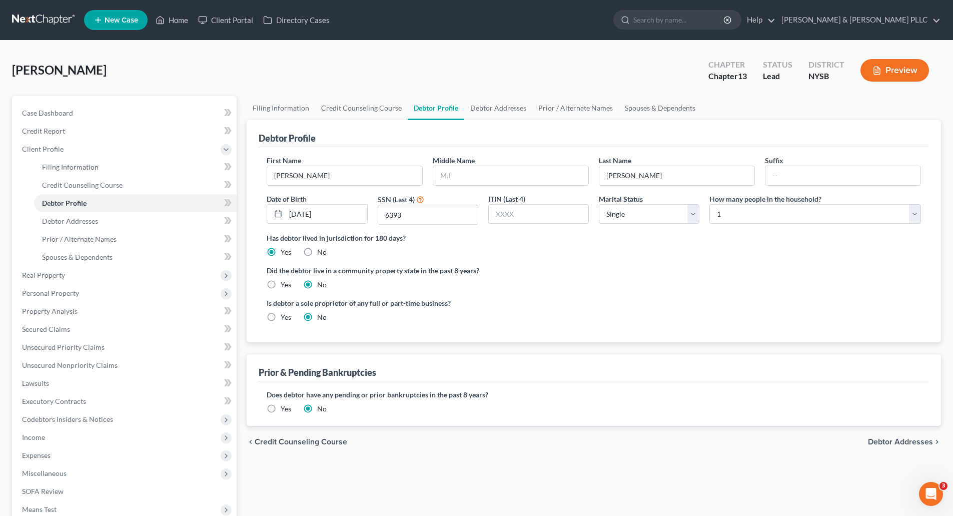
click at [321, 250] on input "No" at bounding box center [324, 250] width 7 height 7
radio input "true"
radio input "false"
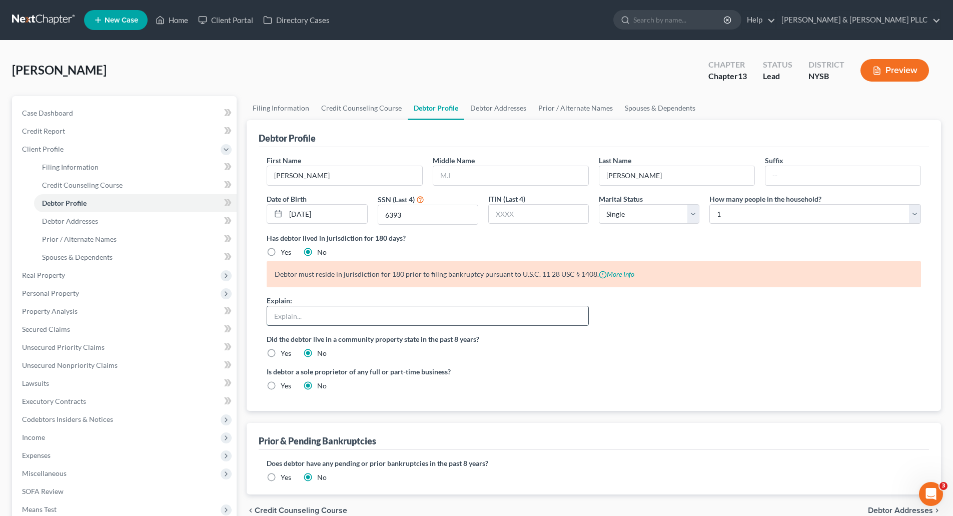
click at [293, 319] on input "text" at bounding box center [427, 315] width 321 height 19
paste input "Principal Asset is [STREET_ADDRESS][US_STATE]"
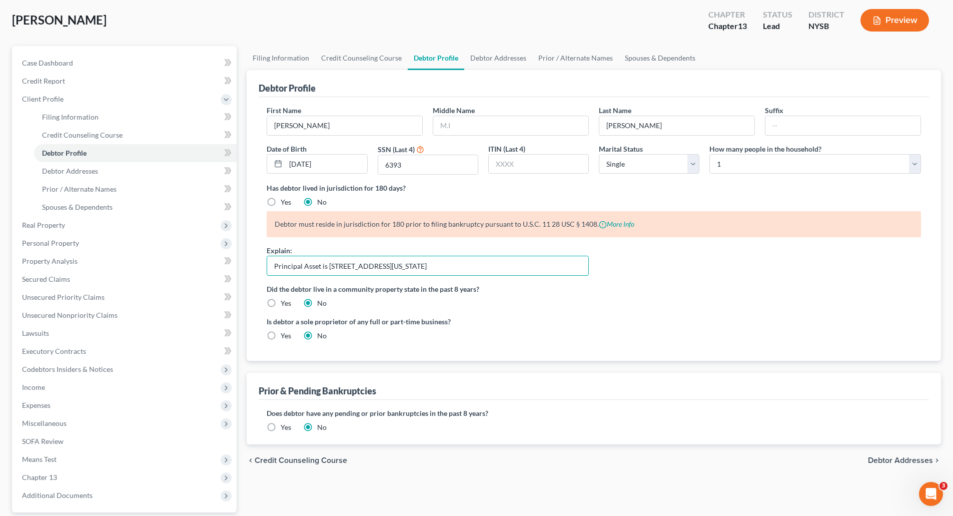
type input "Principal Asset is [STREET_ADDRESS][US_STATE]"
click at [281, 425] on label "Yes" at bounding box center [286, 427] width 11 height 10
click at [285, 425] on input "Yes" at bounding box center [288, 425] width 7 height 7
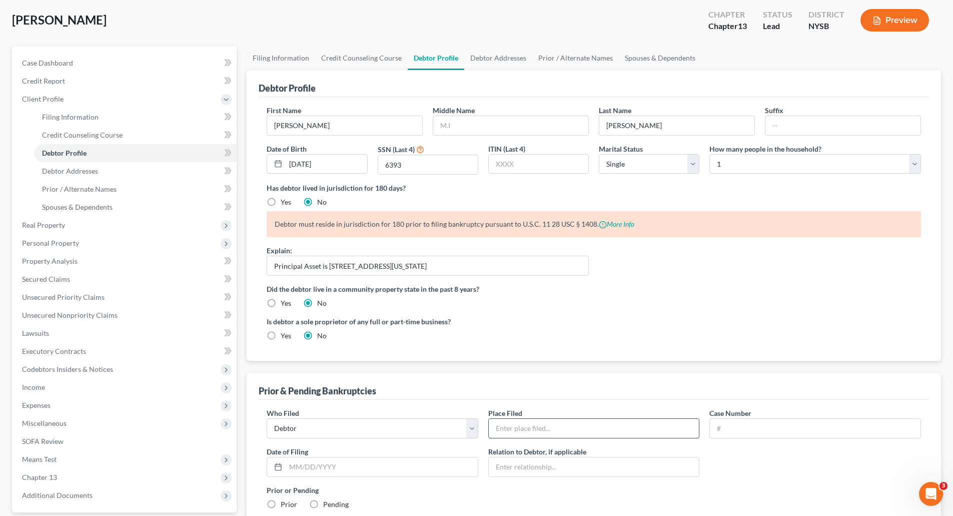
click at [577, 428] on input "text" at bounding box center [594, 428] width 211 height 19
type input "SDNY"
click at [745, 426] on input "text" at bounding box center [815, 428] width 211 height 19
type input "24-23076"
click at [314, 467] on input "text" at bounding box center [382, 466] width 192 height 19
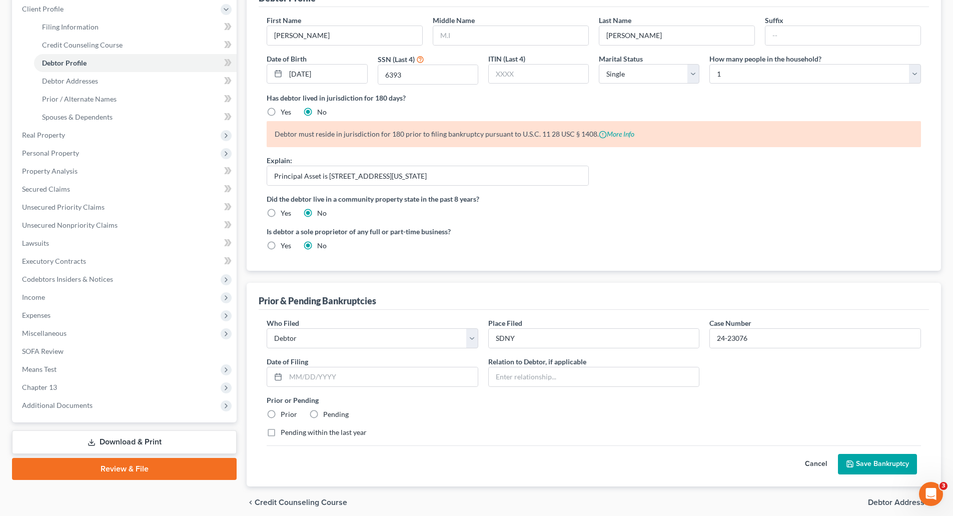
scroll to position [150, 0]
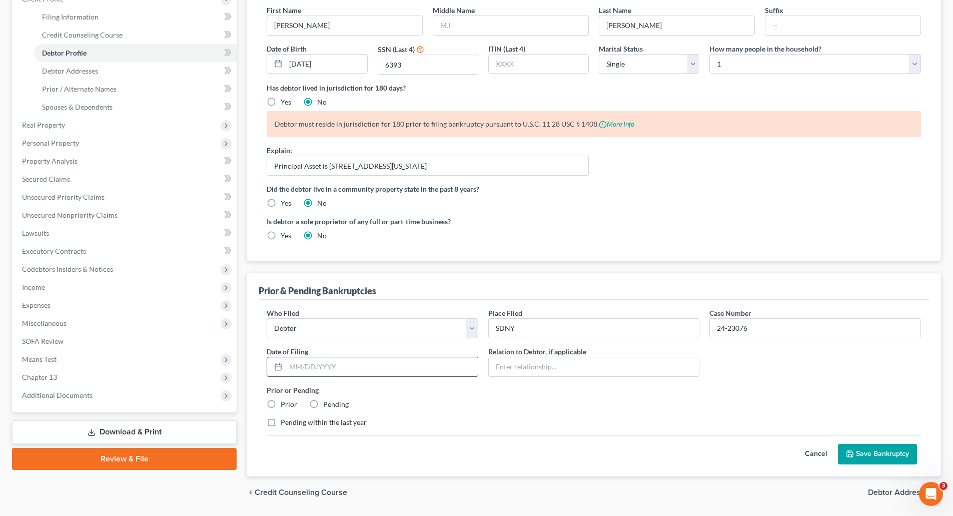
click at [318, 364] on input "text" at bounding box center [382, 366] width 192 height 19
type input "[DATE]"
click at [281, 404] on label "Prior" at bounding box center [289, 404] width 17 height 10
click at [285, 404] on input "Prior" at bounding box center [288, 402] width 7 height 7
radio input "true"
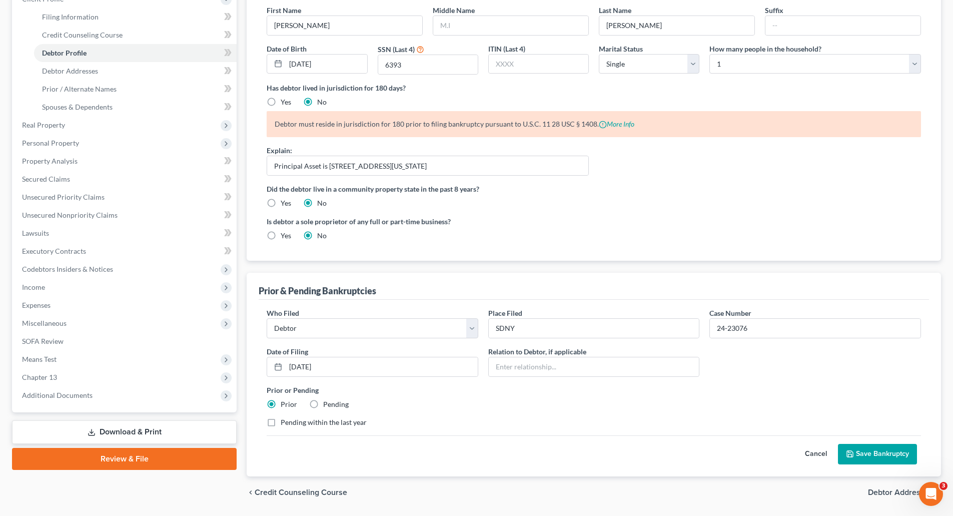
drag, startPoint x: 270, startPoint y: 422, endPoint x: 291, endPoint y: 421, distance: 20.6
click at [281, 422] on label "Pending within the last year" at bounding box center [324, 422] width 86 height 10
click at [285, 422] on input "Pending within the last year" at bounding box center [288, 420] width 7 height 7
checkbox input "true"
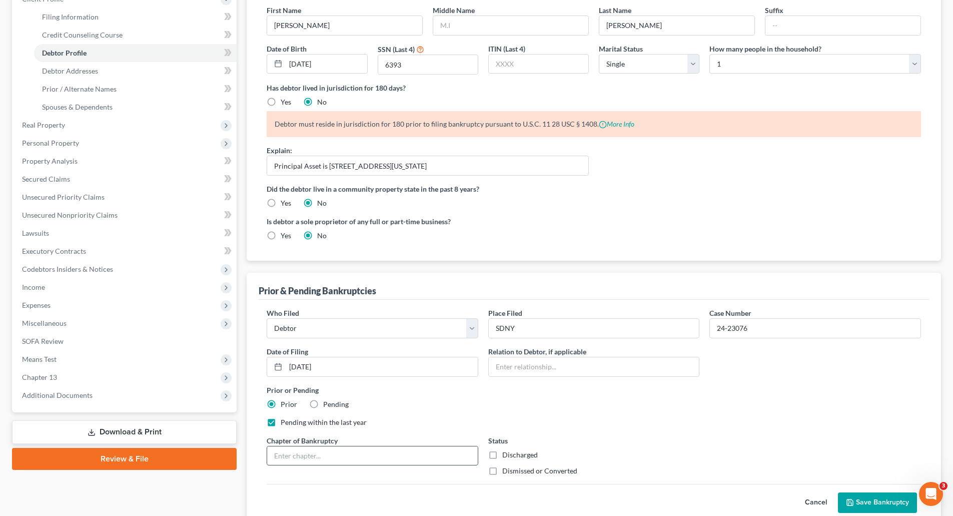
click at [328, 456] on input "text" at bounding box center [372, 455] width 211 height 19
type input "13"
click at [502, 469] on label "Dismissed or Converted" at bounding box center [539, 471] width 75 height 10
click at [506, 469] on input "Dismissed or Converted" at bounding box center [509, 469] width 7 height 7
checkbox input "true"
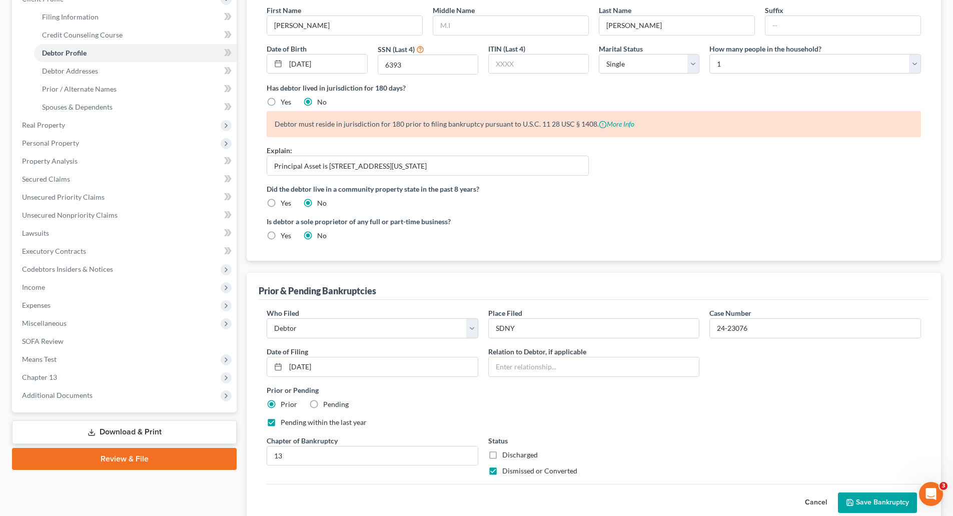
click at [874, 502] on button "Save Bankruptcy" at bounding box center [877, 502] width 79 height 21
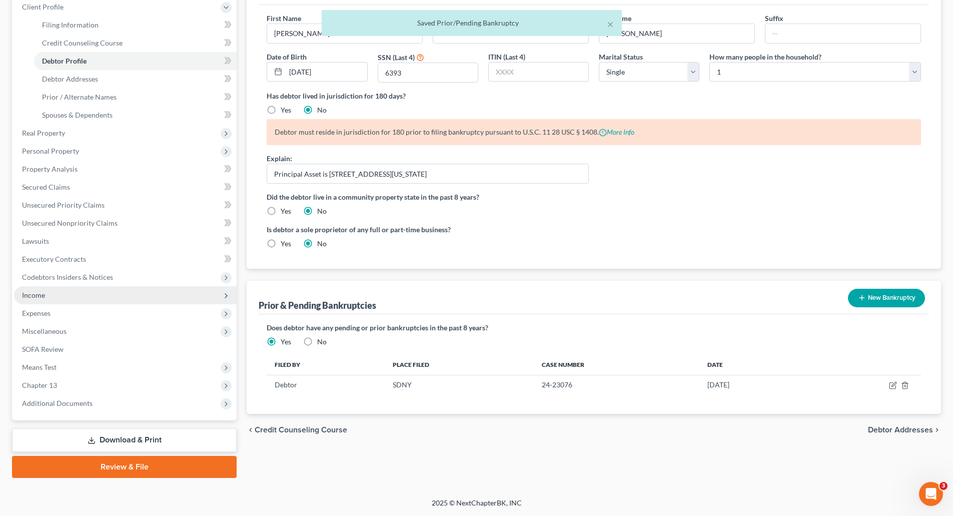
scroll to position [142, 0]
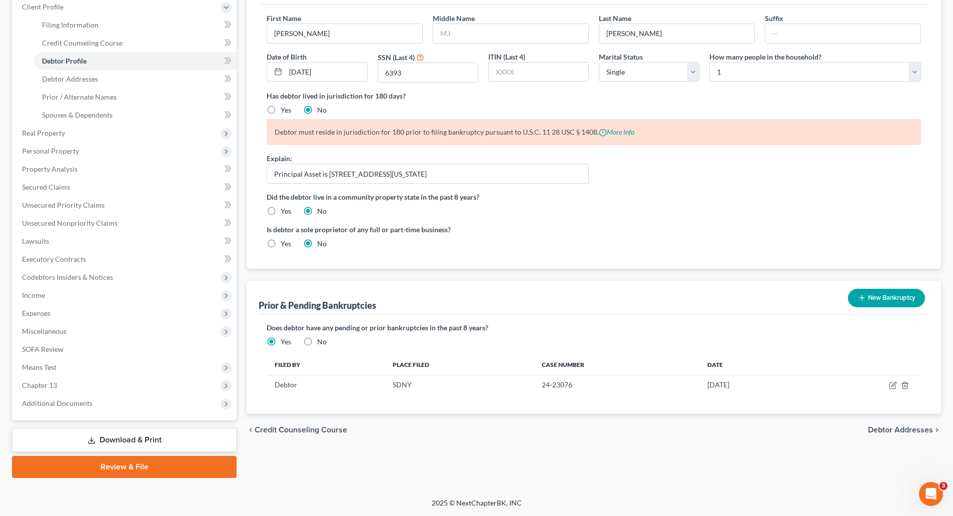
click at [883, 428] on span "Debtor Addresses" at bounding box center [900, 430] width 65 height 8
select select "0"
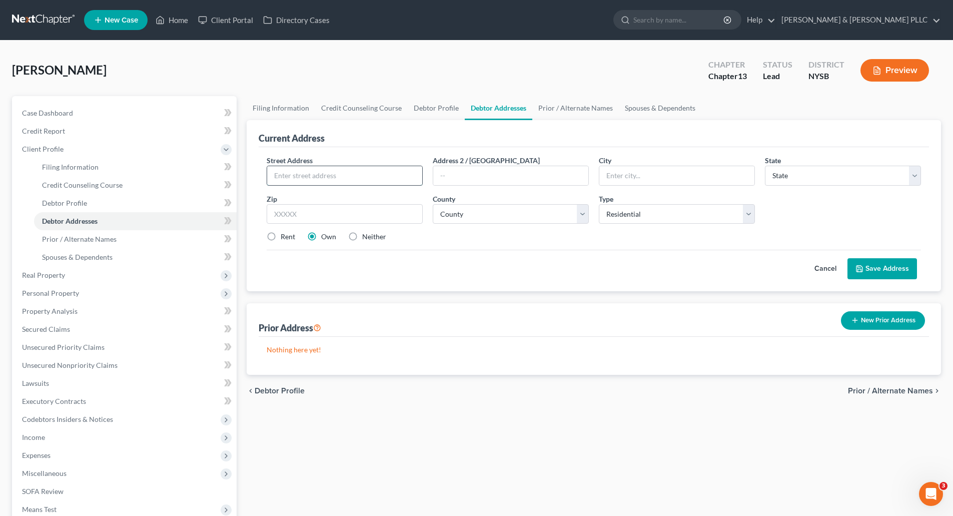
click at [287, 178] on input "text" at bounding box center [344, 175] width 155 height 19
type input "6688 John Hickman Pkwy"
click at [291, 213] on input "text" at bounding box center [345, 214] width 156 height 20
click at [295, 213] on input "text" at bounding box center [345, 214] width 156 height 20
type input "75034"
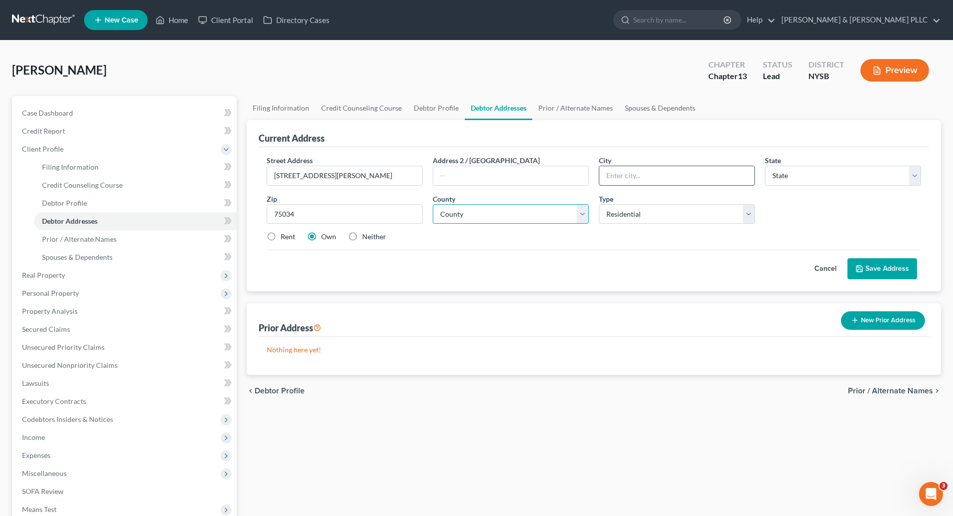
type input "Frisco"
select select "45"
click at [582, 212] on select "County Anderson County Andrews County Angelina County Aransas County Archer Cou…" at bounding box center [511, 214] width 156 height 20
select select "42"
click at [433, 204] on select "County Anderson County Andrews County Angelina County Aransas County Archer Cou…" at bounding box center [511, 214] width 156 height 20
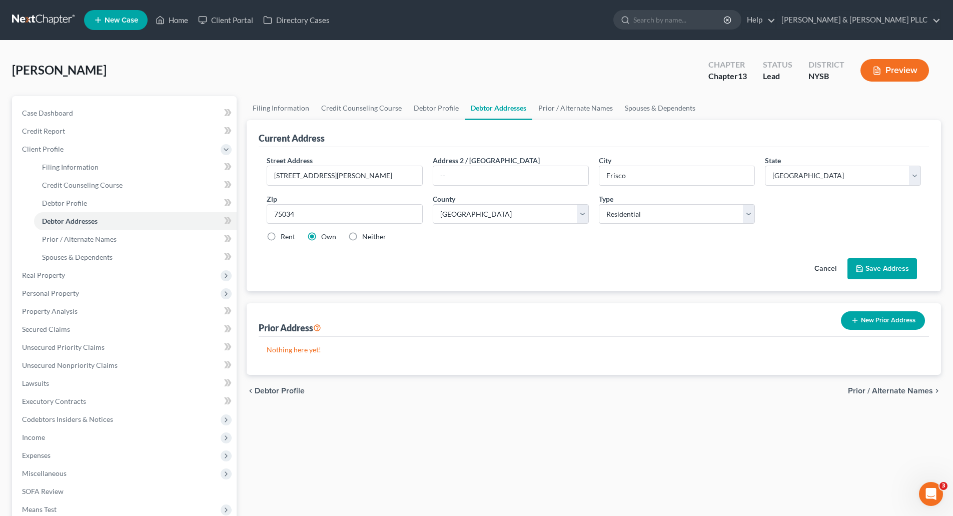
click at [281, 234] on label "Rent" at bounding box center [288, 237] width 15 height 10
click at [285, 234] on input "Rent" at bounding box center [288, 235] width 7 height 7
radio input "true"
click at [888, 264] on button "Save Address" at bounding box center [882, 268] width 70 height 21
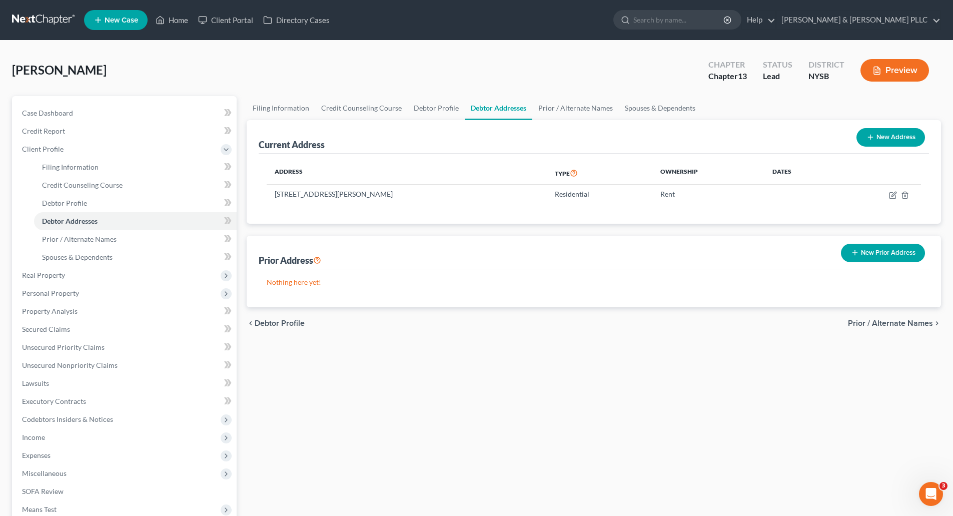
click at [868, 322] on span "Prior / Alternate Names" at bounding box center [890, 323] width 85 height 8
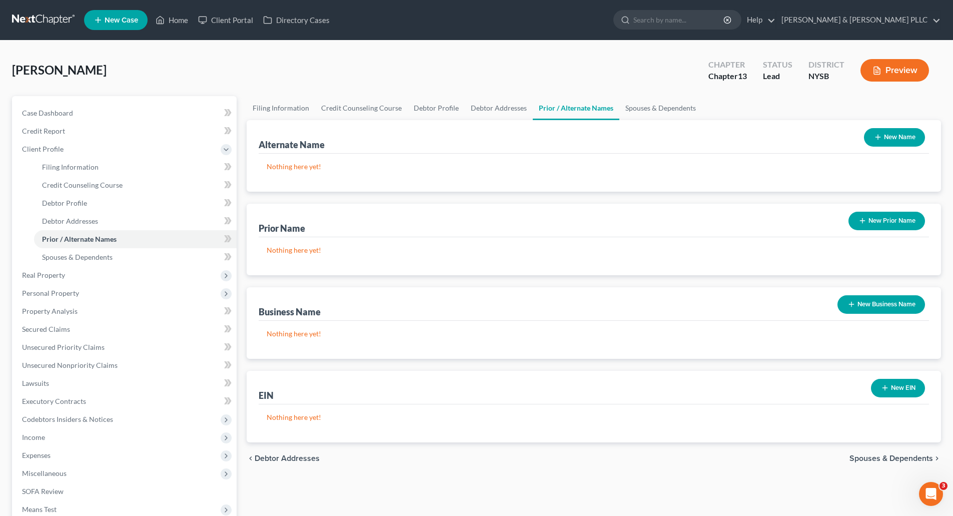
click at [884, 454] on span "Spouses & Dependents" at bounding box center [891, 458] width 84 height 8
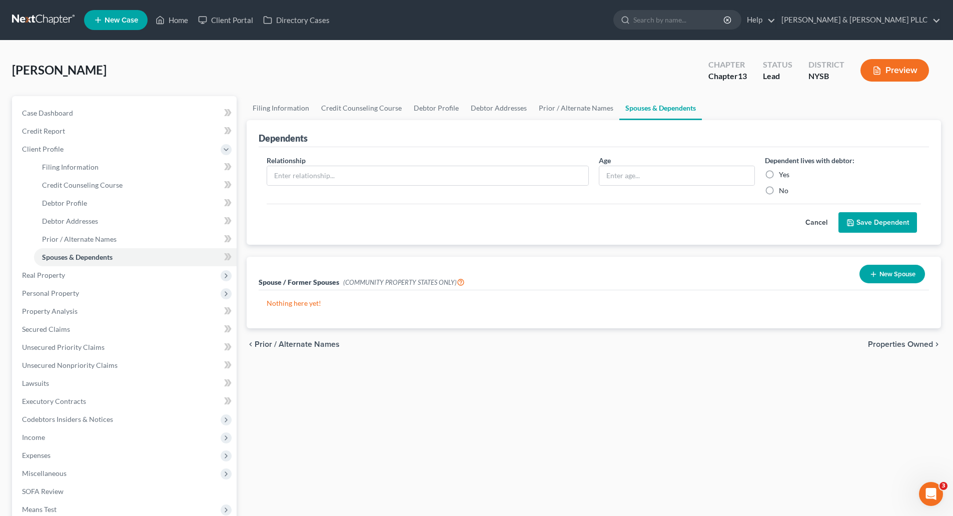
click at [881, 342] on span "Properties Owned" at bounding box center [900, 344] width 65 height 8
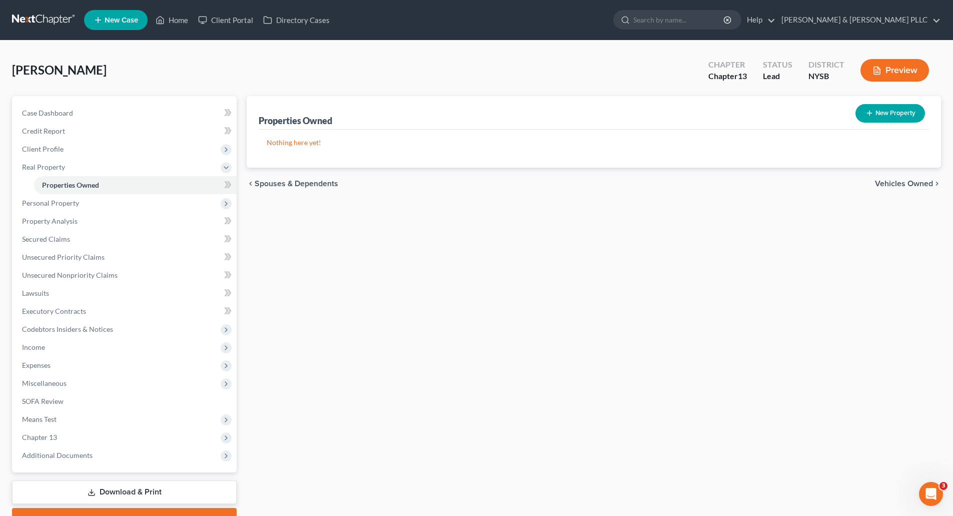
click at [892, 116] on button "New Property" at bounding box center [890, 113] width 70 height 19
select select "45"
select select "42"
select select "0"
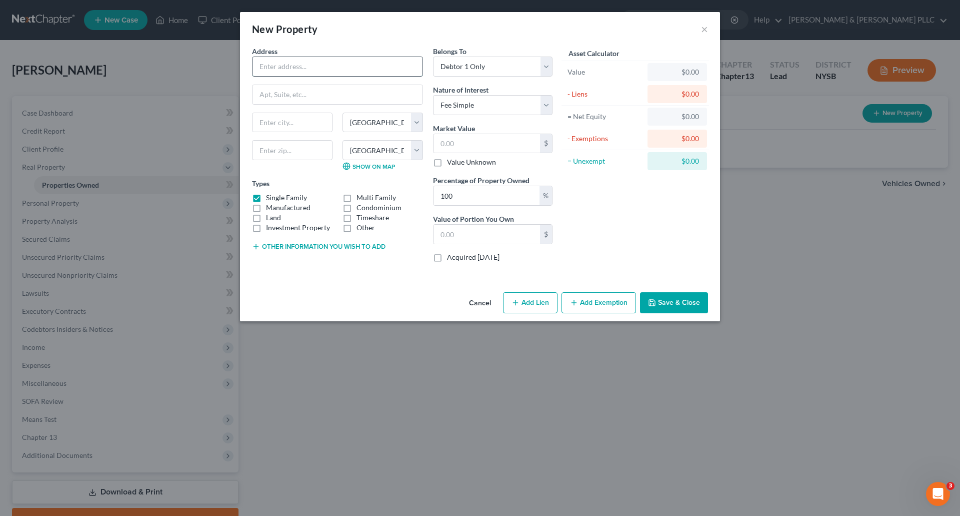
click at [272, 64] on input "text" at bounding box center [338, 66] width 170 height 19
type input "[STREET_ADDRESS]"
click at [293, 121] on input "text" at bounding box center [293, 122] width 80 height 19
type input "Mount Verono"
click at [418, 121] on select "State AL AK AR AZ CA CO CT DE DC FL GA GU HI ID IL IN IA KS KY LA ME MD MA MI M…" at bounding box center [383, 123] width 81 height 20
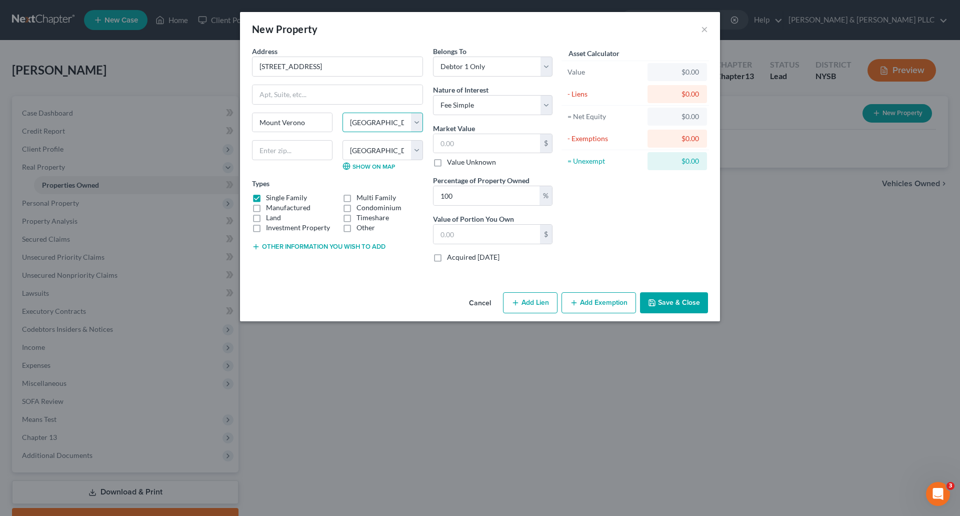
select select "35"
click at [343, 113] on select "State AL AK AR AZ CA CO CT DE DC FL GA GU HI ID IL IN IA KS KY LA ME MD MA MI M…" at bounding box center [383, 123] width 81 height 20
select select
click at [308, 152] on input "text" at bounding box center [292, 150] width 81 height 20
type input "10553"
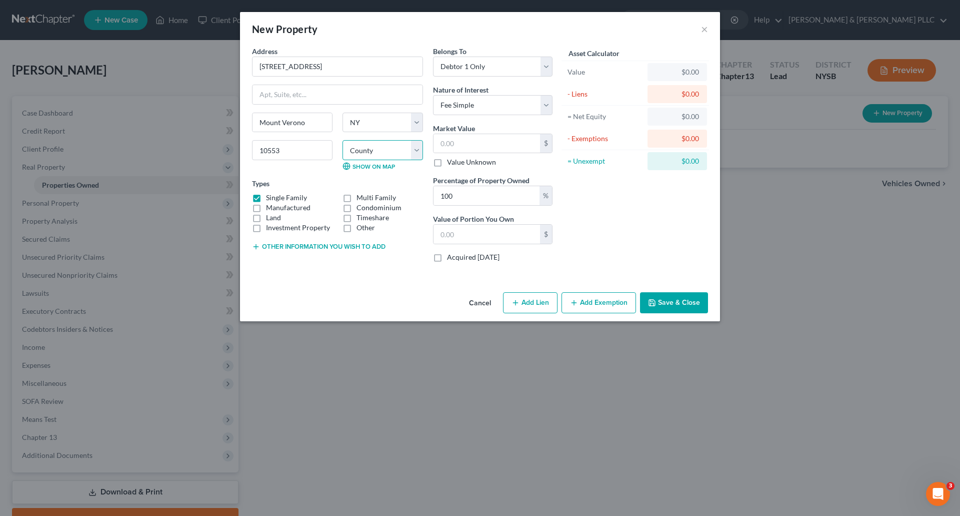
type input "[GEOGRAPHIC_DATA][PERSON_NAME]"
click at [417, 150] on select "County Albany County Allegany County Bronx County Broome County Cattaraugus Cou…" at bounding box center [383, 150] width 81 height 20
select select "59"
click at [343, 140] on select "County Albany County Allegany County Bronx County Broome County Cattaraugus Cou…" at bounding box center [383, 150] width 81 height 20
click at [266, 195] on label "Single Family" at bounding box center [286, 198] width 41 height 10
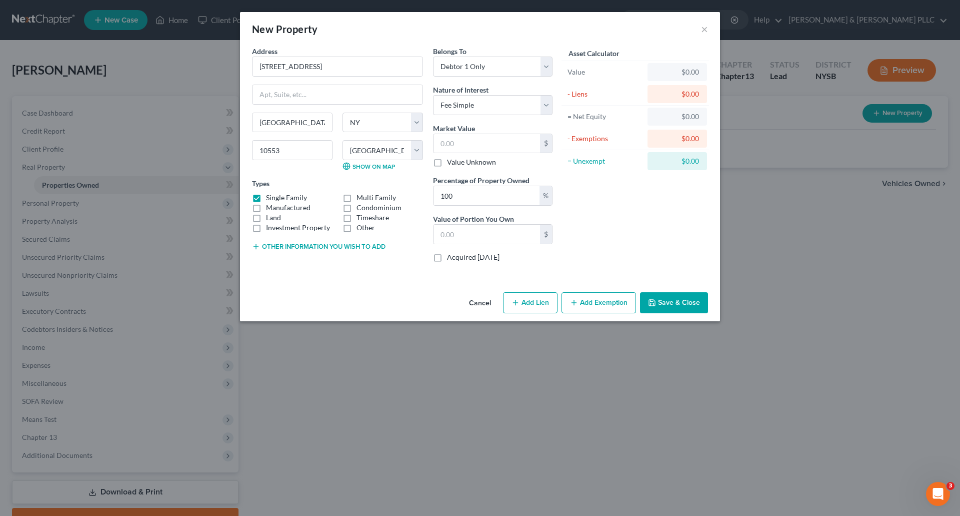
click at [270, 195] on input "Single Family" at bounding box center [273, 196] width 7 height 7
checkbox input "false"
click at [357, 198] on label "Multi Family" at bounding box center [377, 198] width 40 height 10
click at [361, 198] on input "Multi Family" at bounding box center [364, 196] width 7 height 7
checkbox input "true"
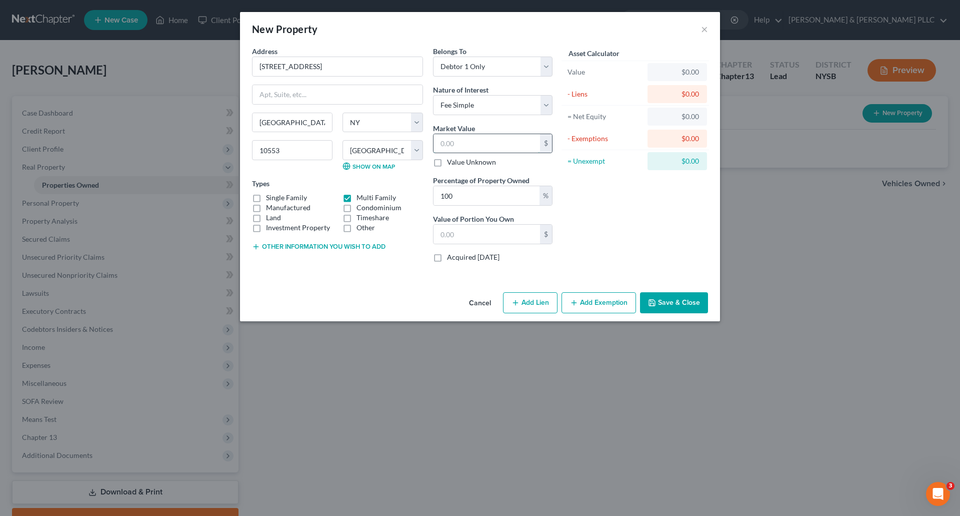
click at [449, 142] on input "text" at bounding box center [487, 143] width 107 height 19
type input "4"
type input "4.00"
type input "49"
type input "49.00"
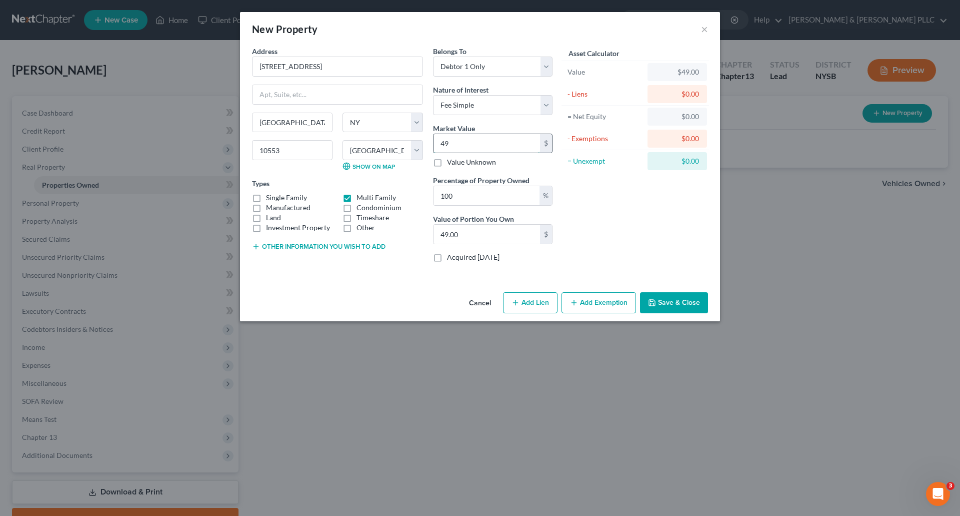
type input "490"
type input "490.00"
type input "4900"
type input "4,900.00"
type input "4,9000"
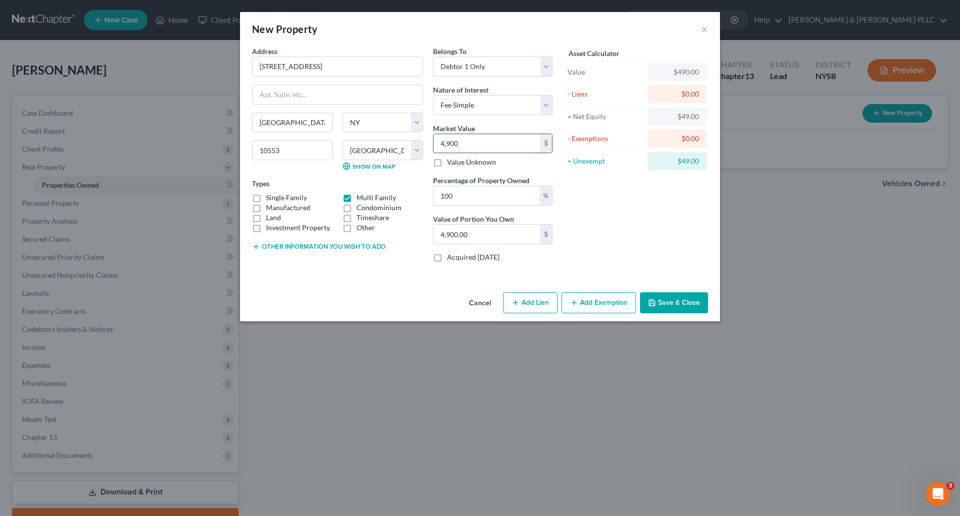
type input "49,000.00"
type input "49,0000"
type input "490,000.00"
type input "490,000"
click at [676, 301] on button "Save & Close" at bounding box center [674, 302] width 68 height 21
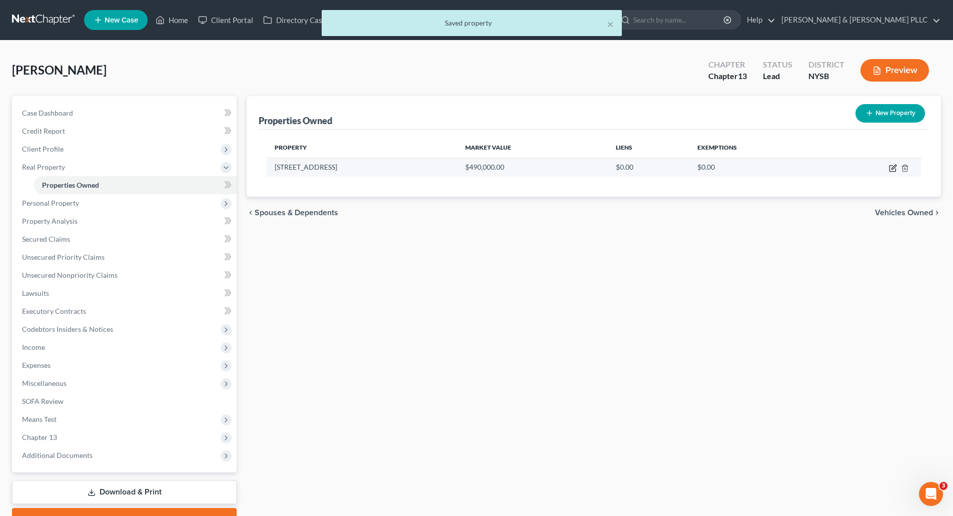
click at [893, 168] on icon "button" at bounding box center [893, 168] width 8 height 8
select select "35"
select select "59"
select select "0"
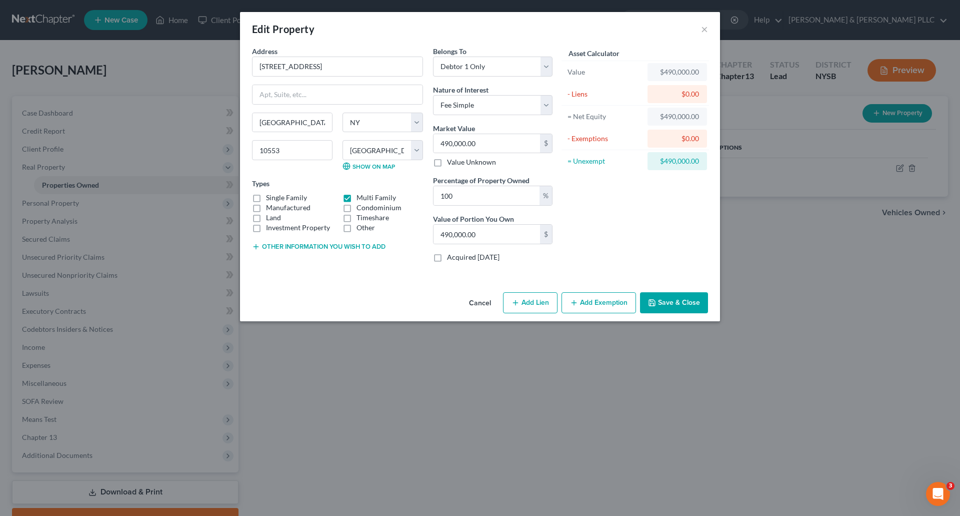
click at [669, 303] on button "Save & Close" at bounding box center [674, 302] width 68 height 21
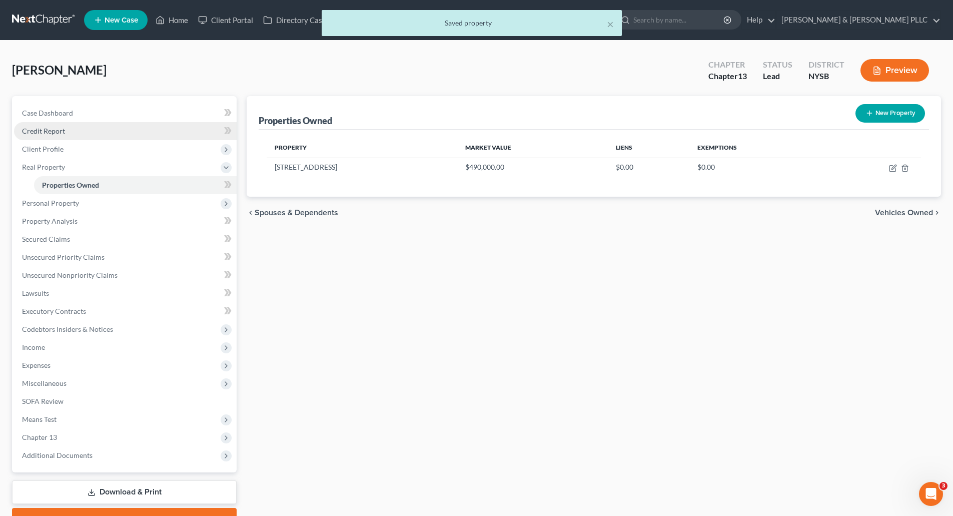
click at [44, 127] on span "Credit Report" at bounding box center [43, 131] width 43 height 9
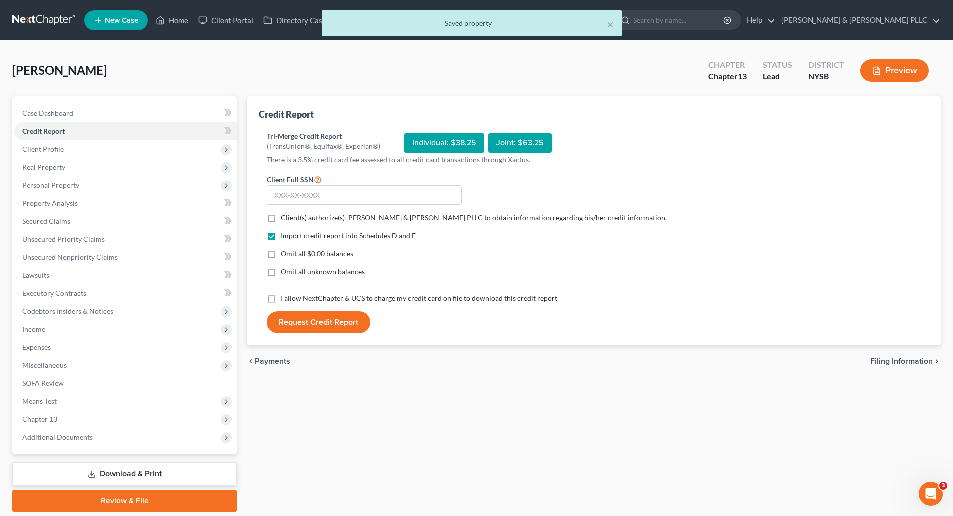
click at [281, 216] on label "Client(s) authorize(s) Clair Gjertsen & Weathers PLLC to obtain information reg…" at bounding box center [474, 218] width 386 height 10
click at [285, 216] on input "Client(s) authorize(s) Clair Gjertsen & Weathers PLLC to obtain information reg…" at bounding box center [288, 216] width 7 height 7
checkbox input "true"
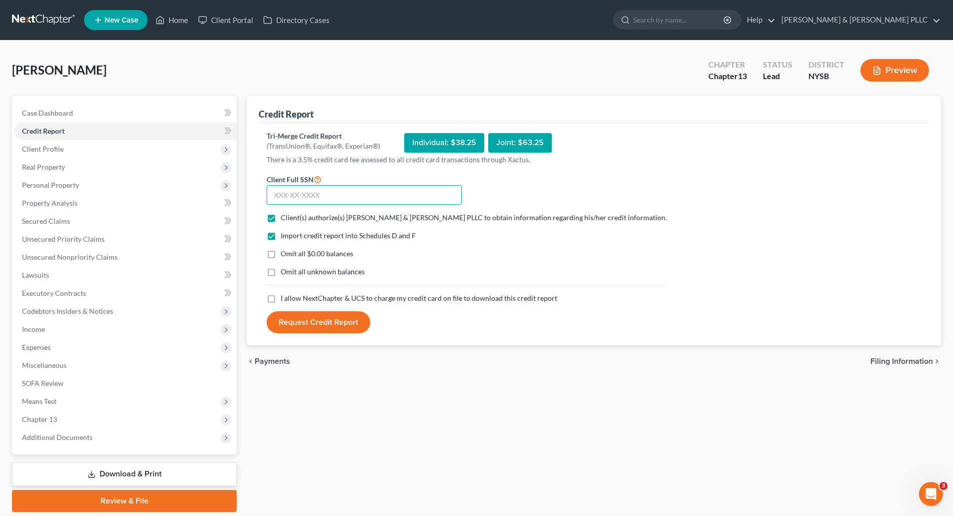
click at [284, 196] on input "text" at bounding box center [364, 195] width 195 height 20
type input "125-44-6393"
click at [281, 300] on label "I allow NextChapter & UCS to charge my credit card on file to download this cre…" at bounding box center [419, 298] width 277 height 10
click at [285, 300] on input "I allow NextChapter & UCS to charge my credit card on file to download this cre…" at bounding box center [288, 296] width 7 height 7
checkbox input "true"
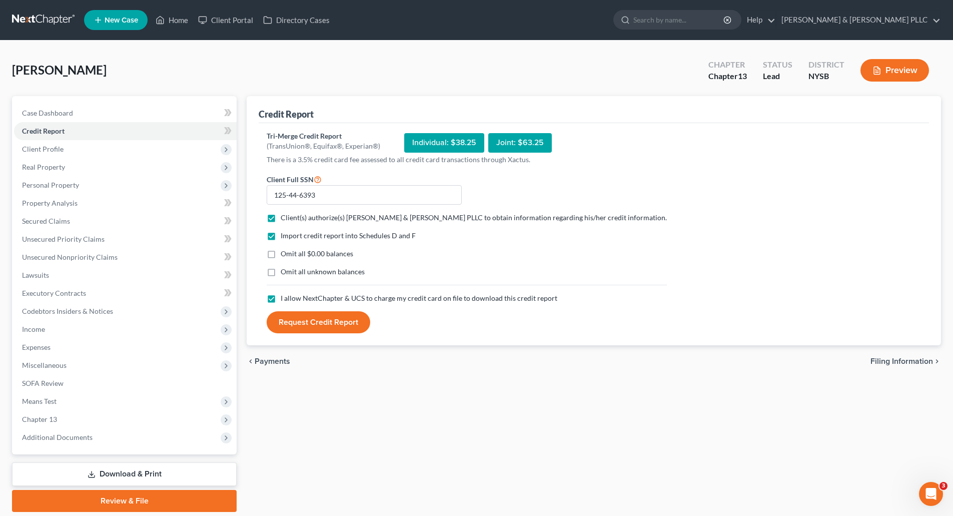
click at [329, 324] on button "Request Credit Report" at bounding box center [319, 322] width 104 height 22
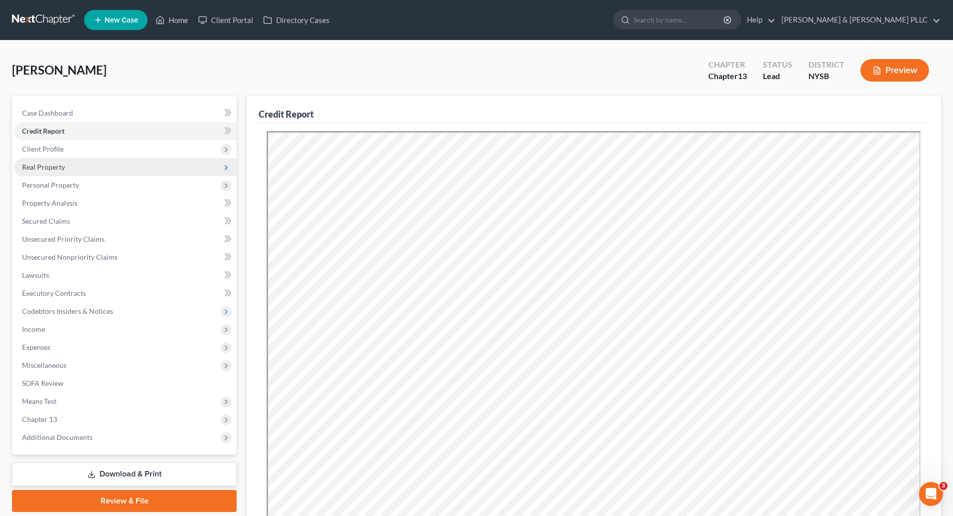
click at [42, 163] on span "Real Property" at bounding box center [43, 167] width 43 height 9
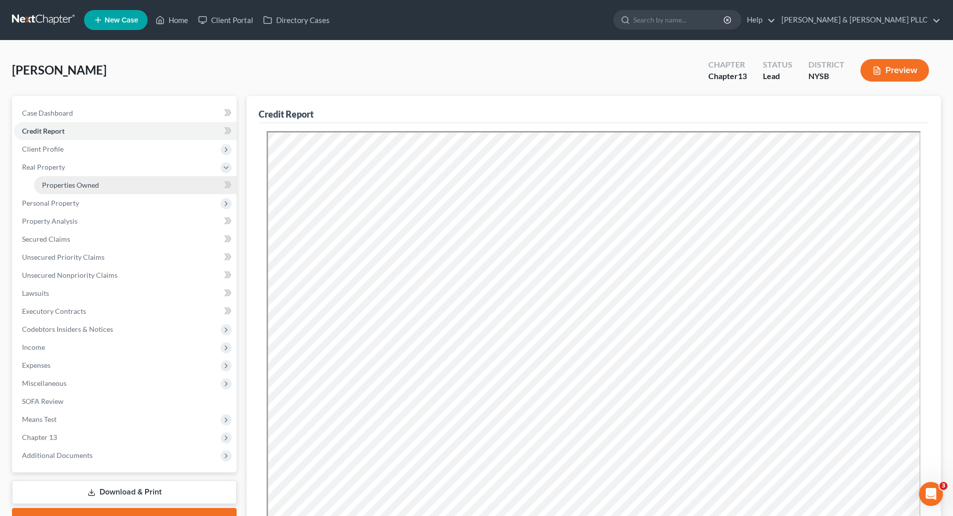
click at [64, 184] on span "Properties Owned" at bounding box center [70, 185] width 57 height 9
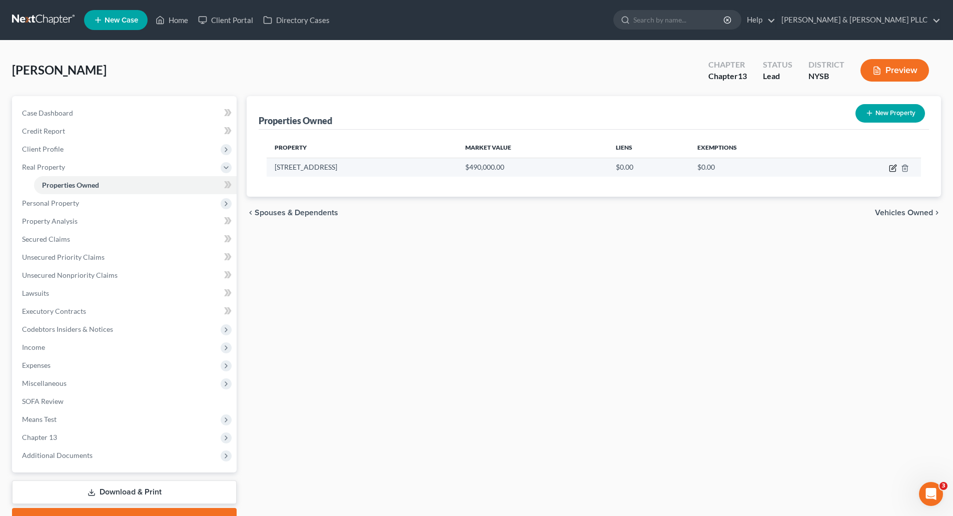
click at [894, 166] on icon "button" at bounding box center [893, 167] width 5 height 5
select select "35"
select select "59"
select select "0"
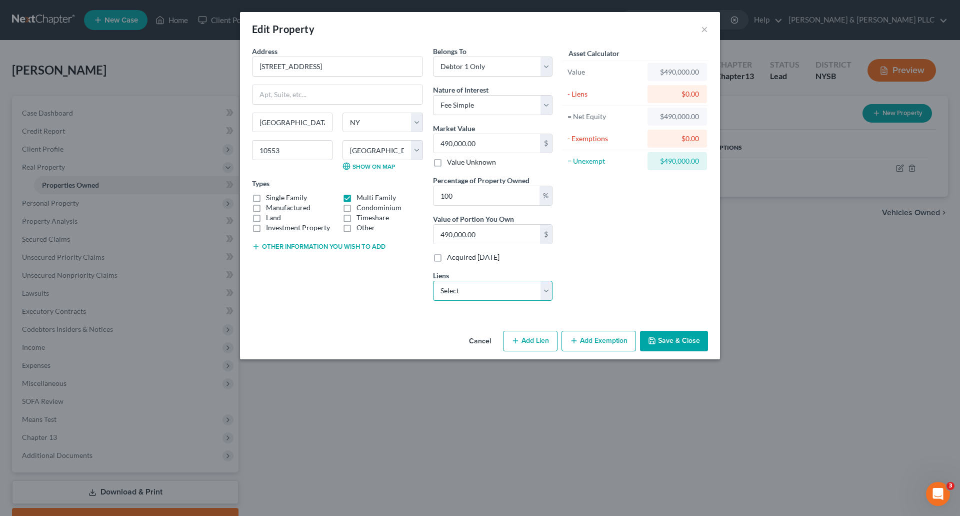
click at [546, 293] on select "Select Capital One Auto Fin - $31,195.00 Capital One Auto Finan - $31,195.00 He…" at bounding box center [493, 291] width 120 height 20
click at [523, 341] on button "Add Lien" at bounding box center [530, 341] width 55 height 21
select select "0"
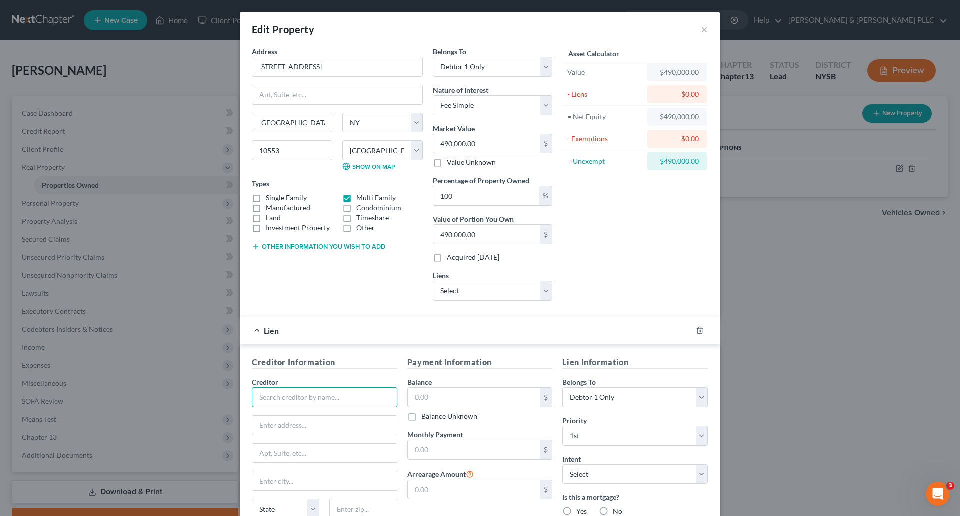
click at [277, 399] on input "text" at bounding box center [325, 397] width 146 height 20
type input "Selene Finance LP"
click at [307, 414] on div "Selene Finance LP" at bounding box center [312, 415] width 104 height 10
type input "P.O. Box 8619"
type input "[GEOGRAPHIC_DATA]"
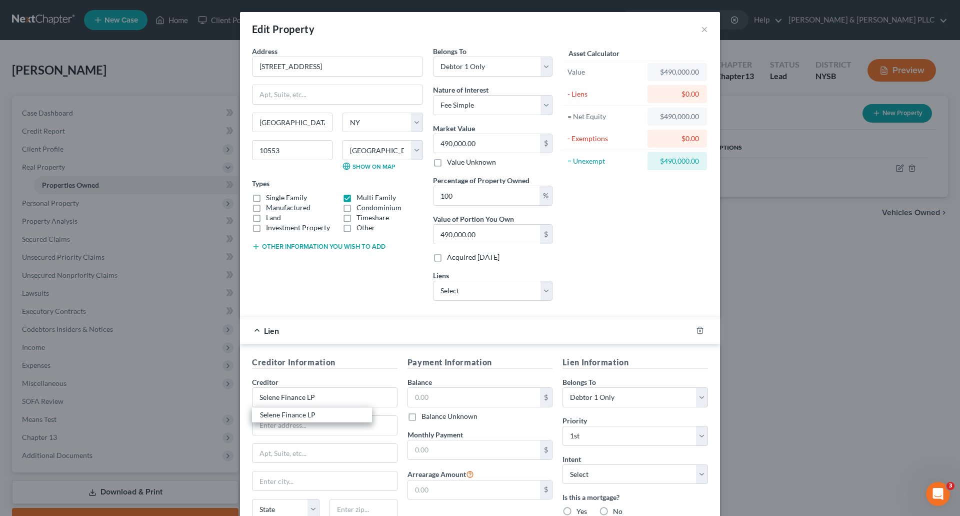
select select "39"
type input "19101-8619"
click at [408, 399] on input "text" at bounding box center [474, 397] width 133 height 19
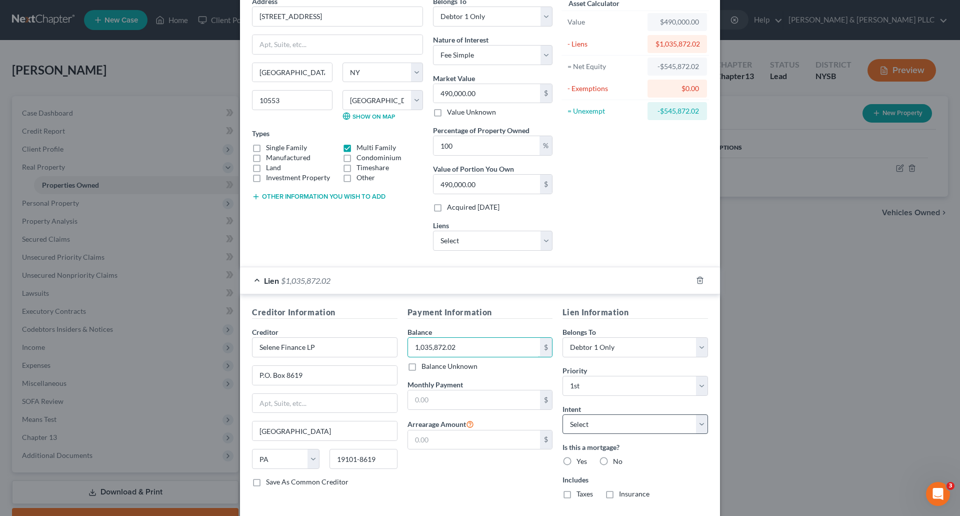
type input "1,035,872.02"
click at [701, 423] on select "Select Surrender Redeem Reaffirm Avoid Other" at bounding box center [636, 424] width 146 height 20
select select "4"
click at [563, 414] on select "Select Surrender Redeem Reaffirm Avoid Other" at bounding box center [636, 424] width 146 height 20
click at [584, 461] on input "text" at bounding box center [636, 462] width 146 height 20
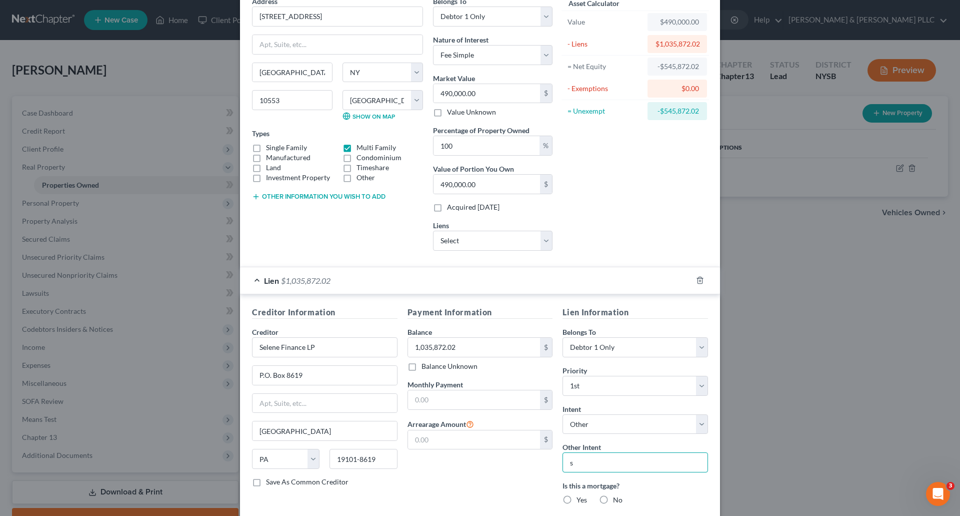
type input "Short Sale"
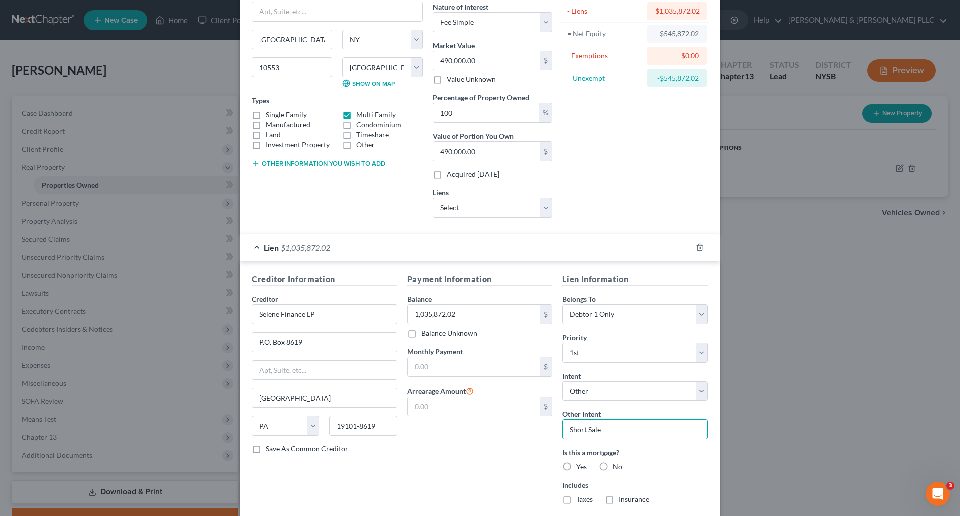
scroll to position [100, 0]
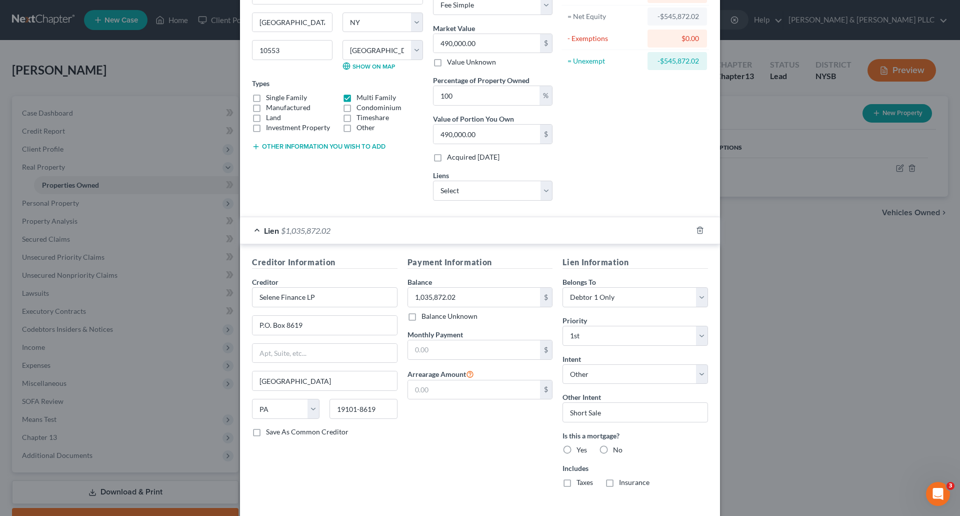
click at [577, 451] on label "Yes" at bounding box center [582, 450] width 11 height 10
click at [581, 451] on input "Yes" at bounding box center [584, 448] width 7 height 7
radio input "true"
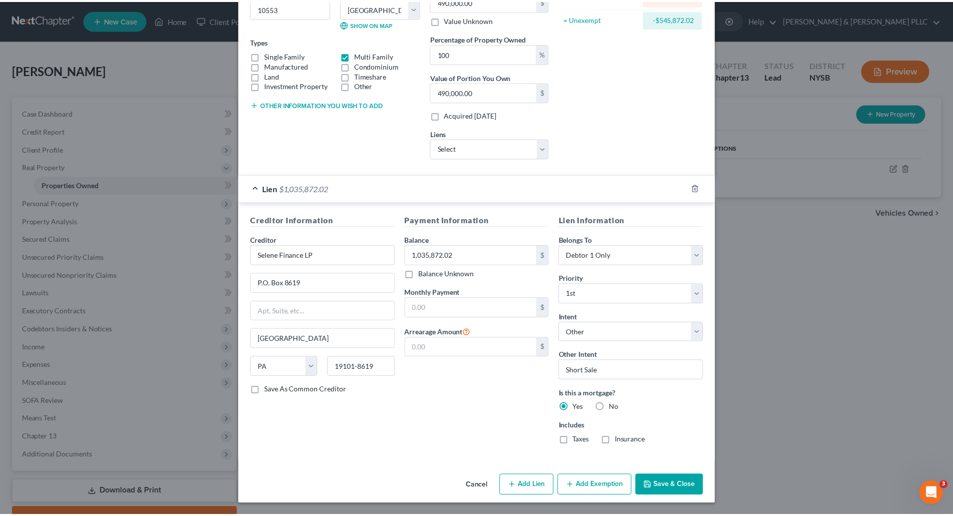
scroll to position [143, 0]
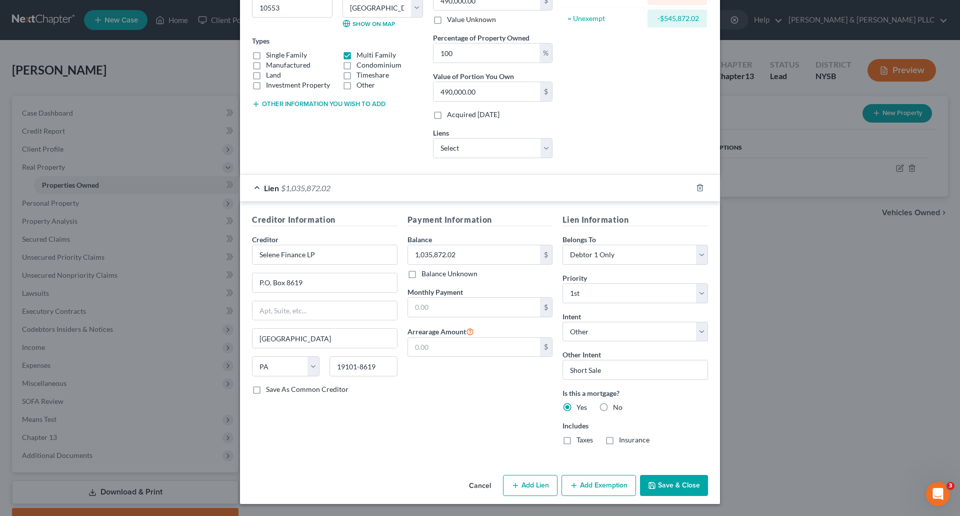
click at [577, 440] on label "Taxes" at bounding box center [585, 440] width 17 height 10
click at [581, 440] on input "Taxes" at bounding box center [584, 438] width 7 height 7
checkbox input "true"
click at [619, 439] on label "Insurance" at bounding box center [634, 440] width 31 height 10
click at [623, 439] on input "Insurance" at bounding box center [626, 438] width 7 height 7
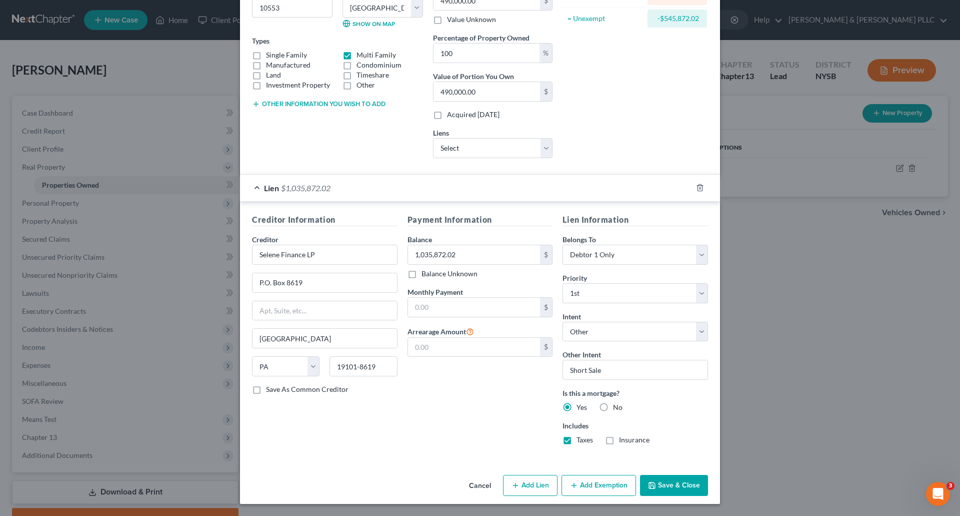
checkbox input "true"
click at [688, 486] on button "Save & Close" at bounding box center [674, 485] width 68 height 21
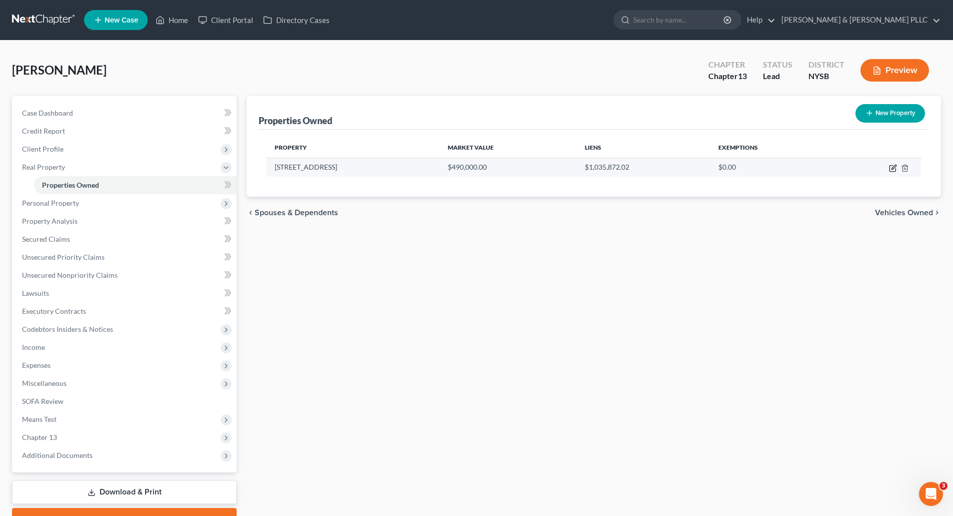
click at [890, 166] on icon "button" at bounding box center [892, 169] width 6 height 6
select select "35"
select select "59"
select select "0"
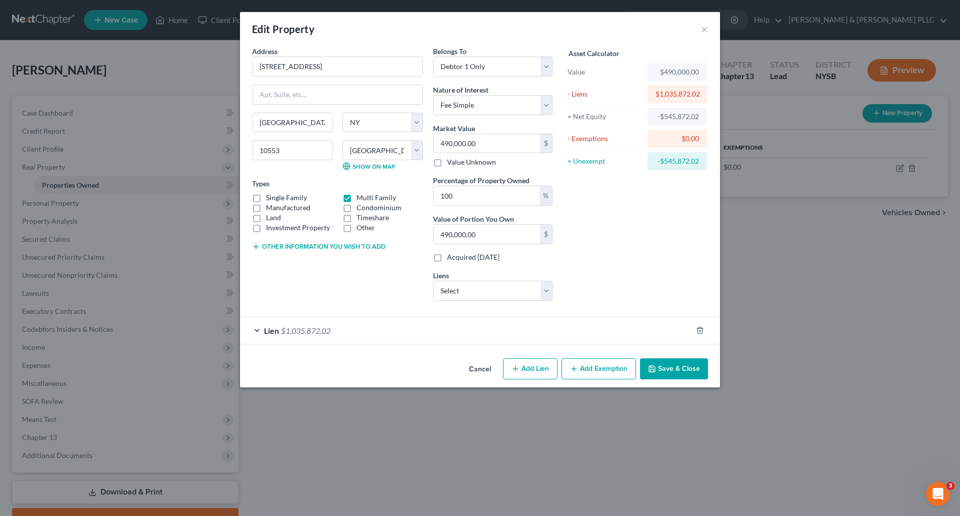
click at [677, 369] on button "Save & Close" at bounding box center [674, 368] width 68 height 21
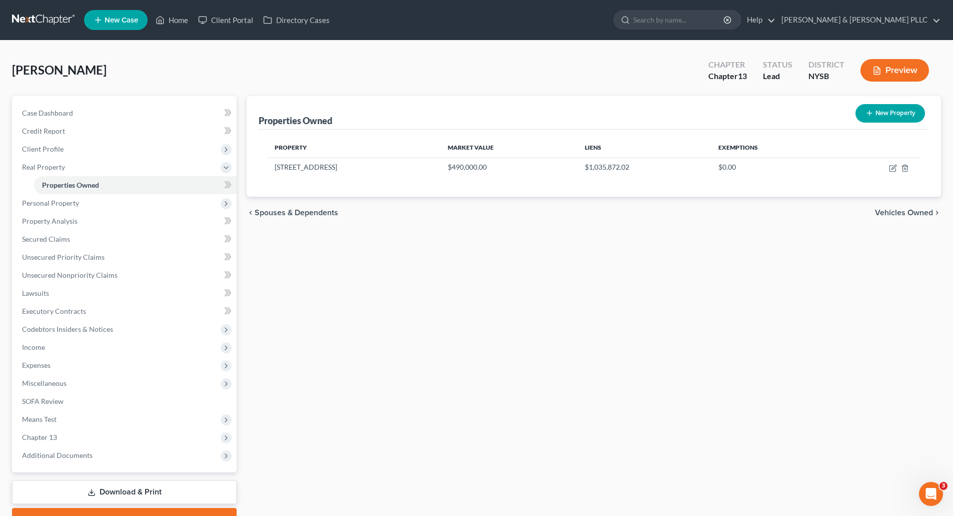
click at [904, 212] on span "Vehicles Owned" at bounding box center [904, 213] width 58 height 8
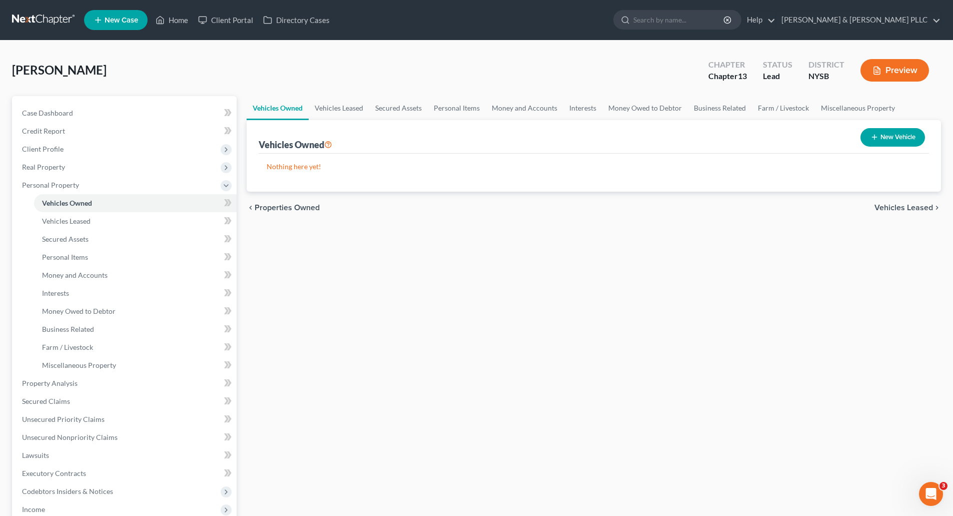
click at [903, 205] on span "Vehicles Leased" at bounding box center [903, 208] width 59 height 8
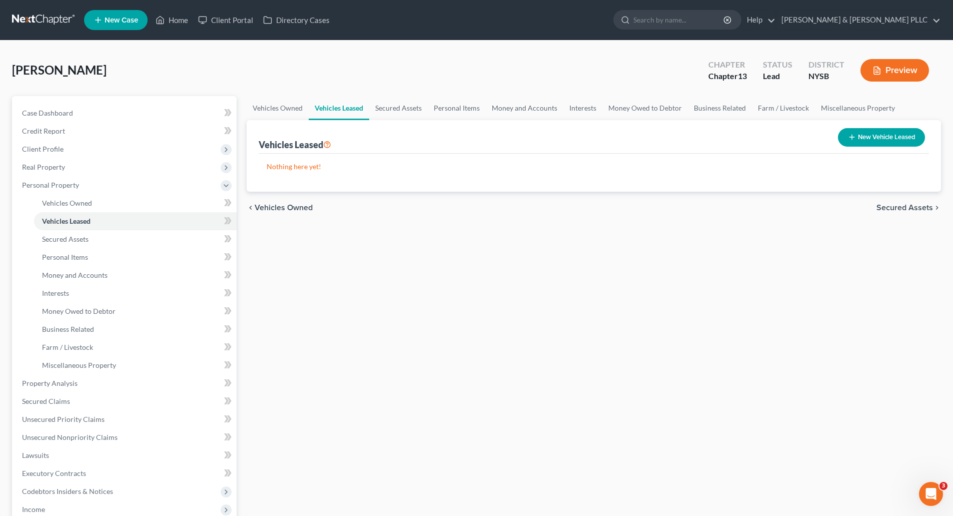
click at [903, 205] on span "Secured Assets" at bounding box center [904, 208] width 57 height 8
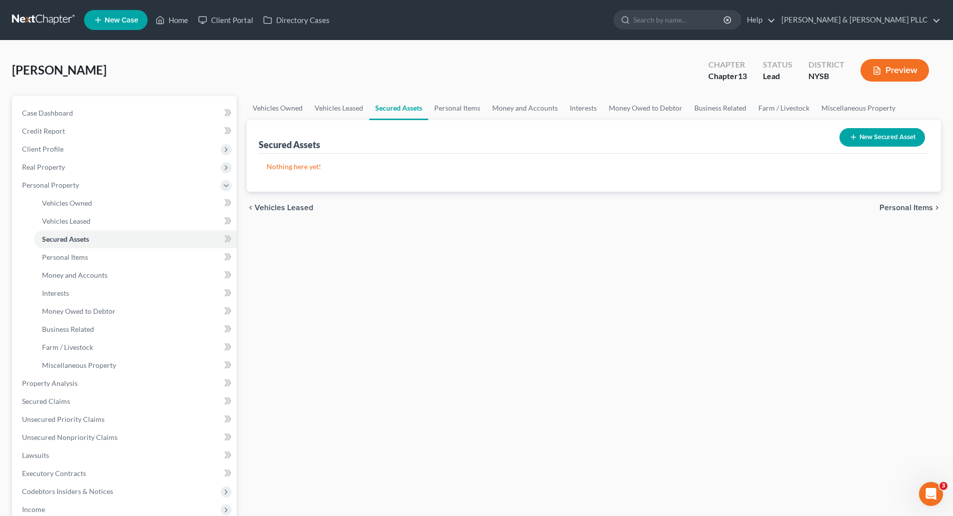
click at [903, 205] on span "Personal Items" at bounding box center [906, 208] width 54 height 8
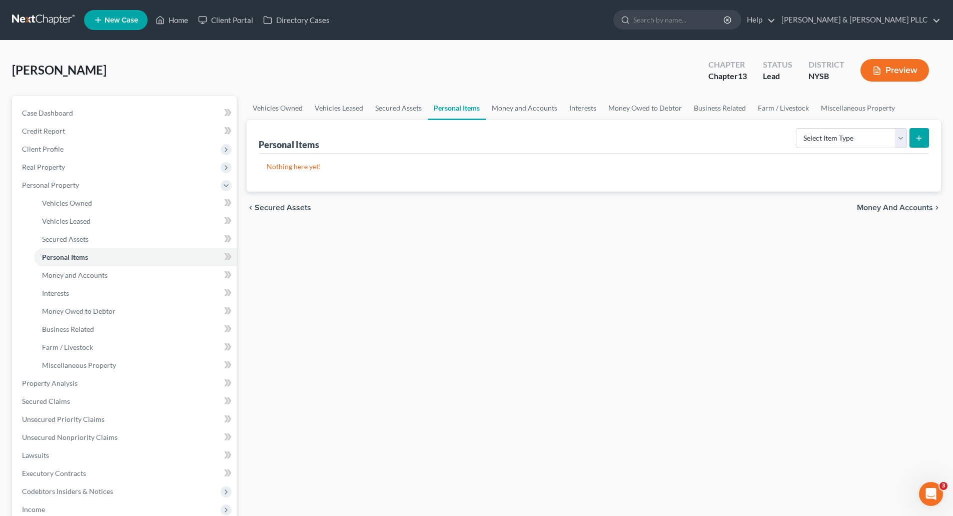
click at [903, 205] on span "Money and Accounts" at bounding box center [895, 208] width 76 height 8
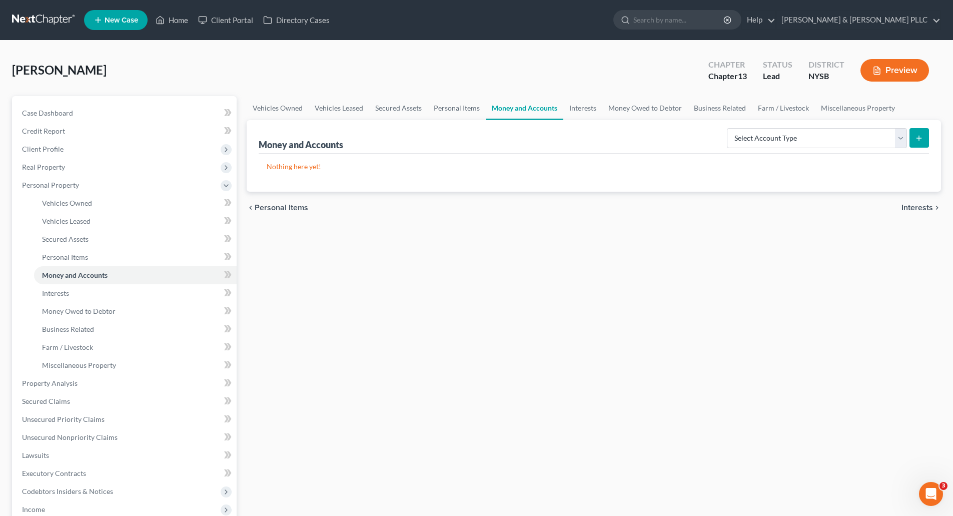
click at [908, 207] on span "Interests" at bounding box center [917, 208] width 32 height 8
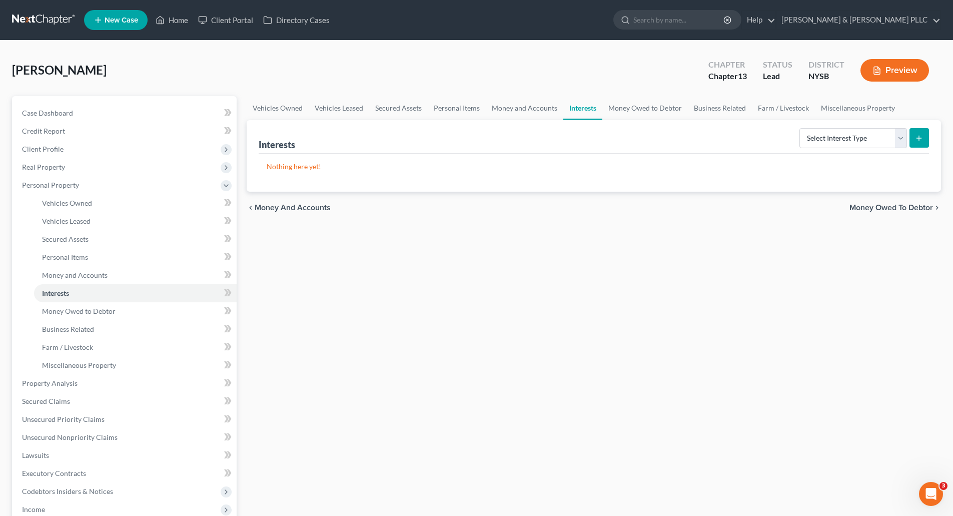
click at [900, 205] on span "Money Owed to Debtor" at bounding box center [891, 208] width 84 height 8
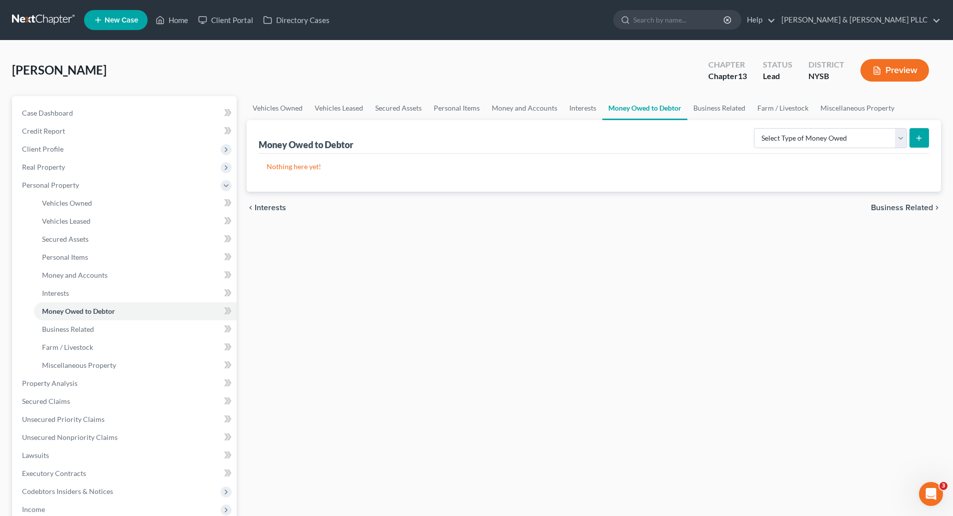
click at [902, 208] on span "Business Related" at bounding box center [902, 208] width 62 height 8
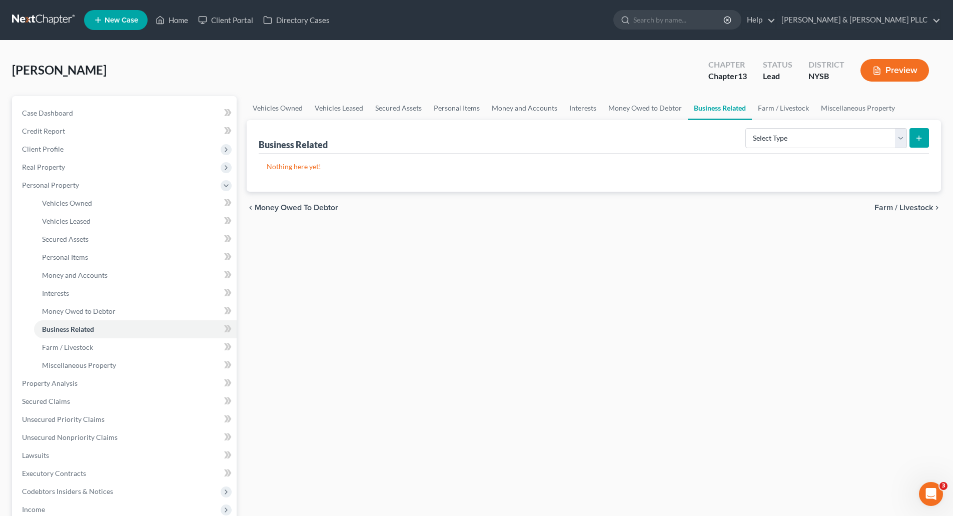
click at [902, 208] on span "Farm / Livestock" at bounding box center [903, 208] width 59 height 8
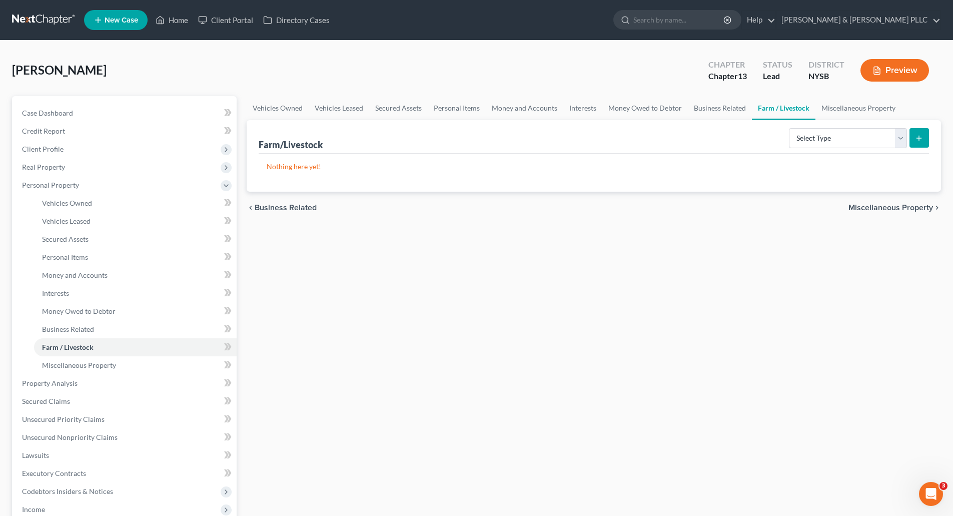
click at [902, 208] on span "Miscellaneous Property" at bounding box center [890, 208] width 85 height 8
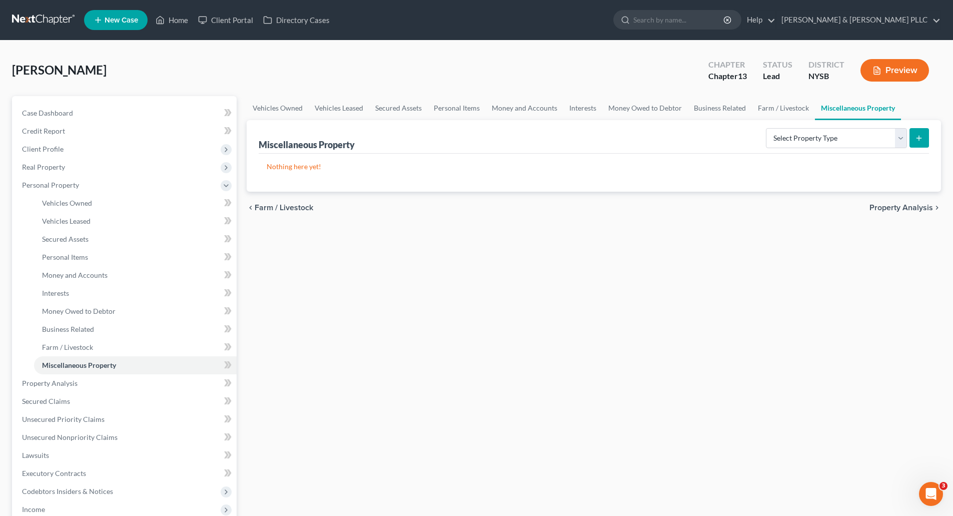
click at [902, 208] on span "Property Analysis" at bounding box center [901, 208] width 64 height 8
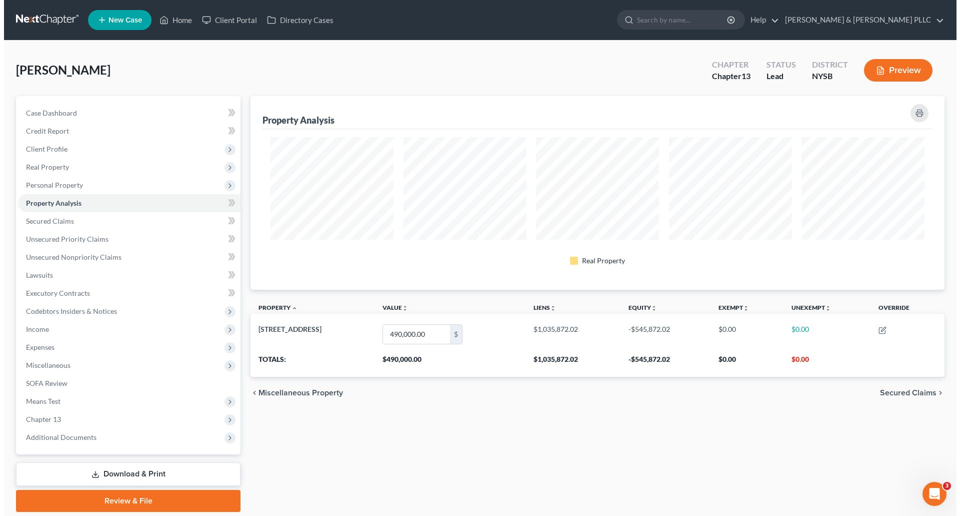
scroll to position [194, 694]
click at [900, 392] on span "Secured Claims" at bounding box center [904, 393] width 57 height 8
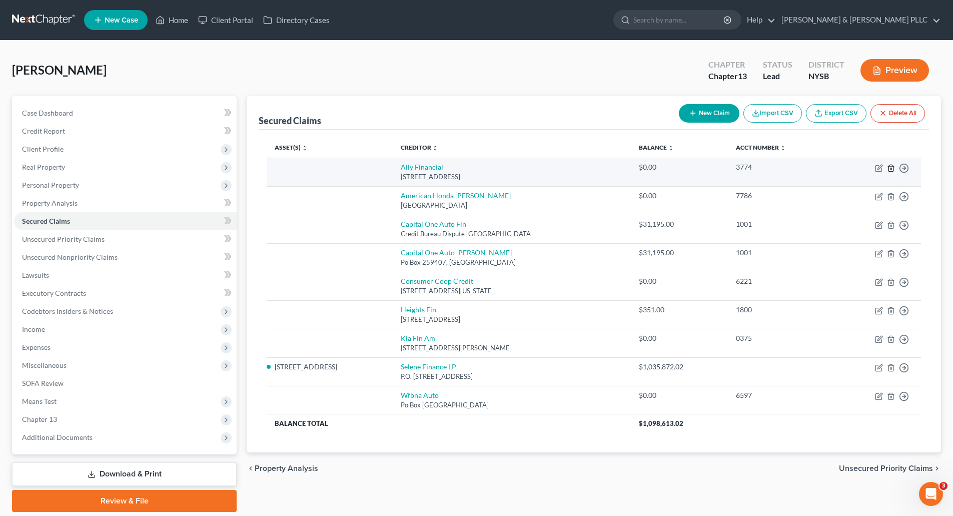
click at [891, 166] on icon "button" at bounding box center [891, 168] width 8 height 8
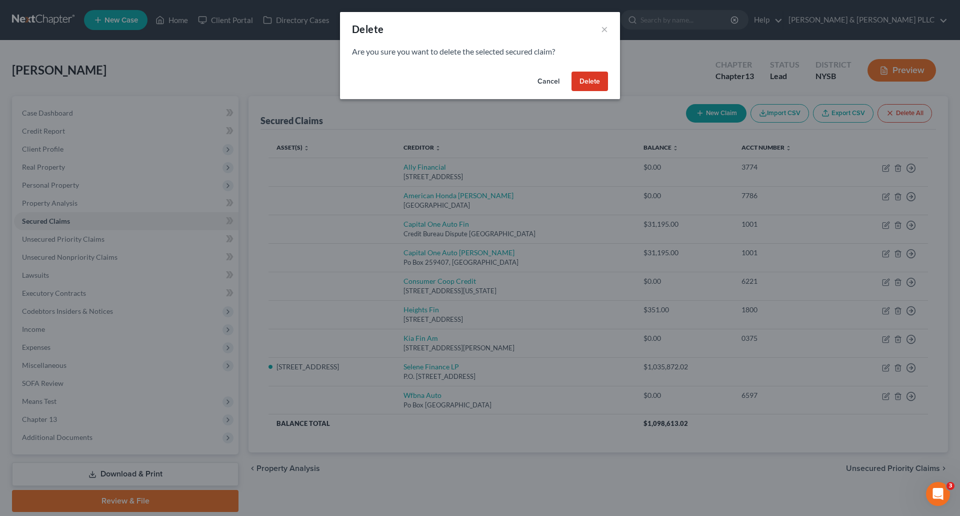
click at [593, 75] on button "Delete" at bounding box center [590, 82] width 37 height 20
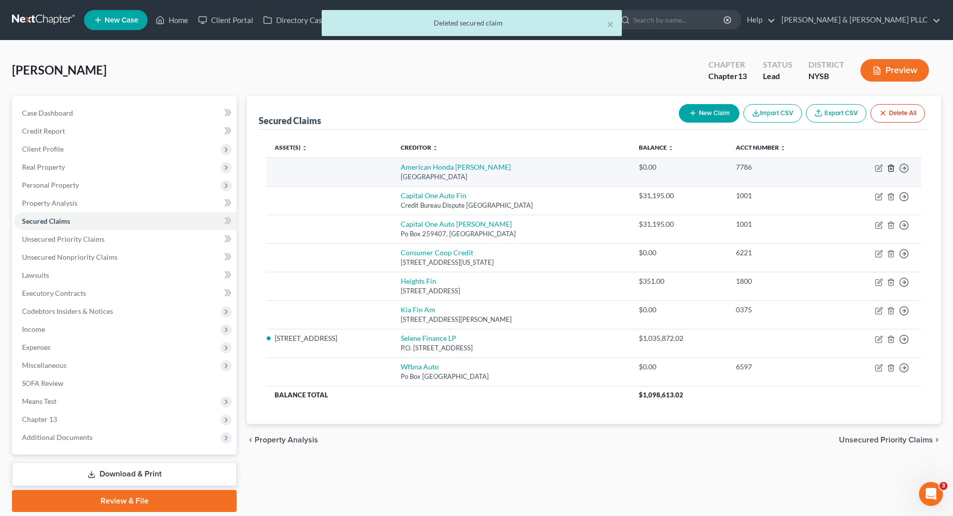
click at [890, 167] on icon "button" at bounding box center [891, 168] width 8 height 8
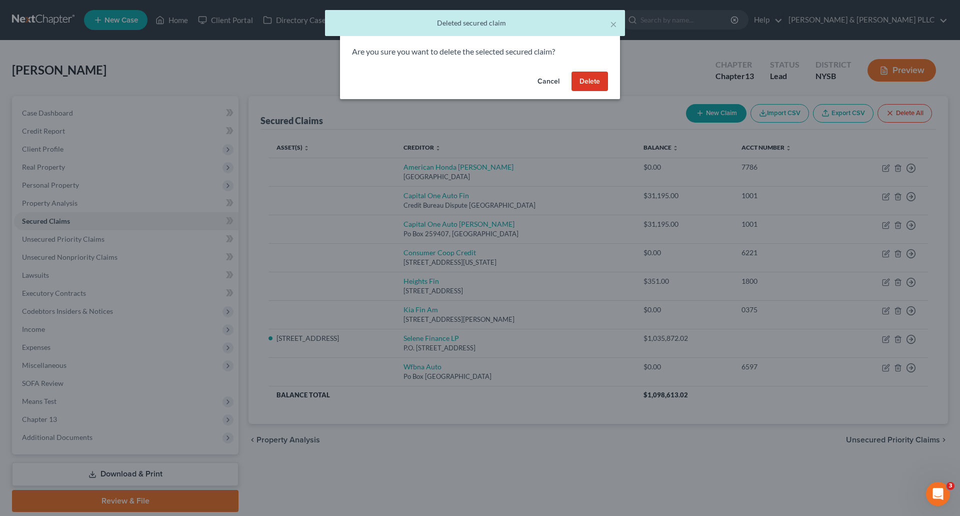
click at [590, 82] on button "Delete" at bounding box center [590, 82] width 37 height 20
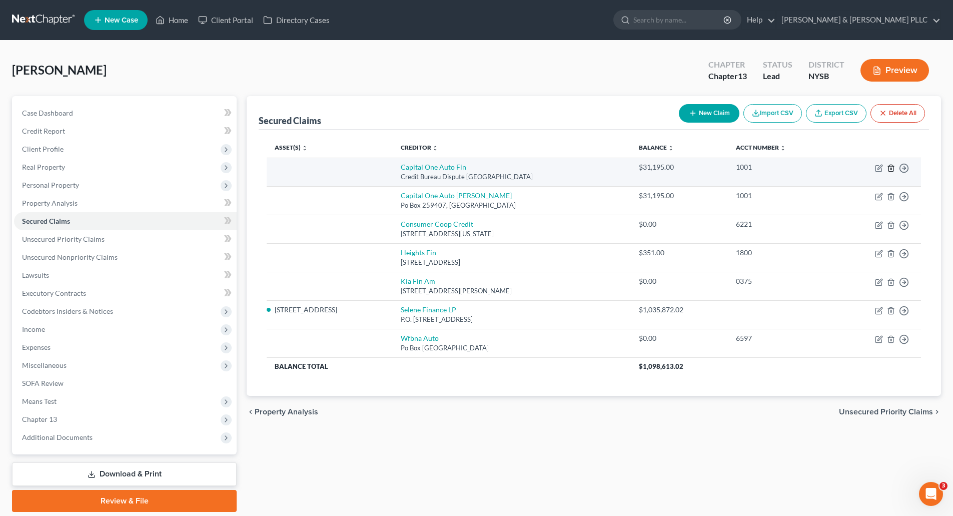
click at [890, 166] on polyline "button" at bounding box center [891, 166] width 6 height 0
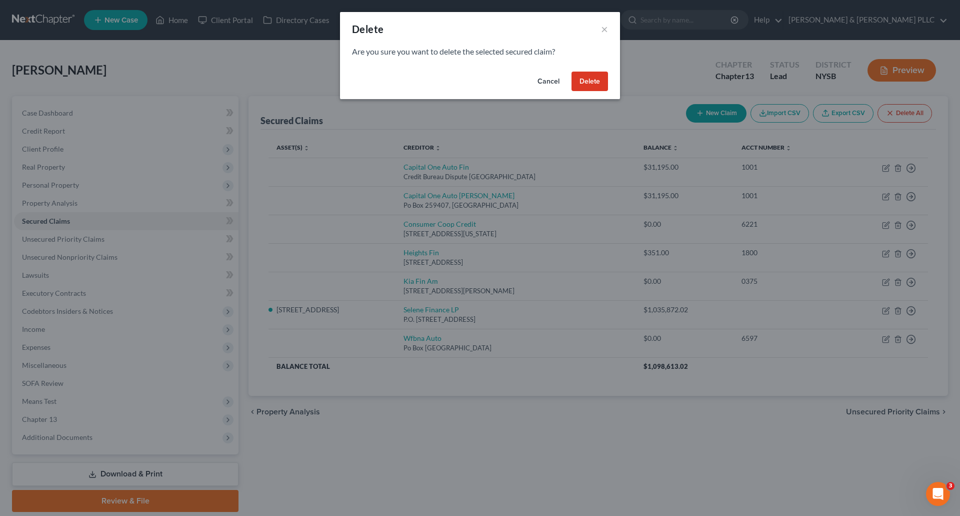
click at [599, 82] on button "Delete" at bounding box center [590, 82] width 37 height 20
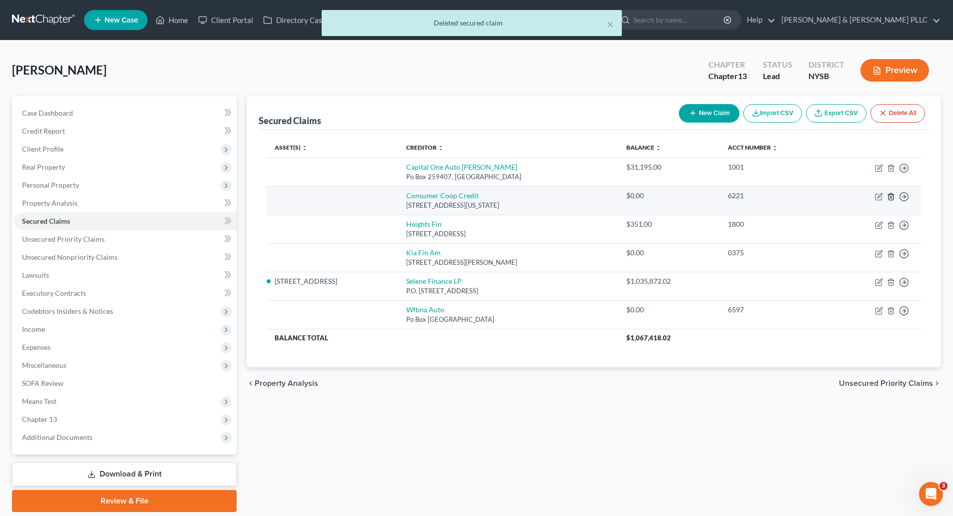
click at [888, 195] on icon "button" at bounding box center [890, 196] width 5 height 7
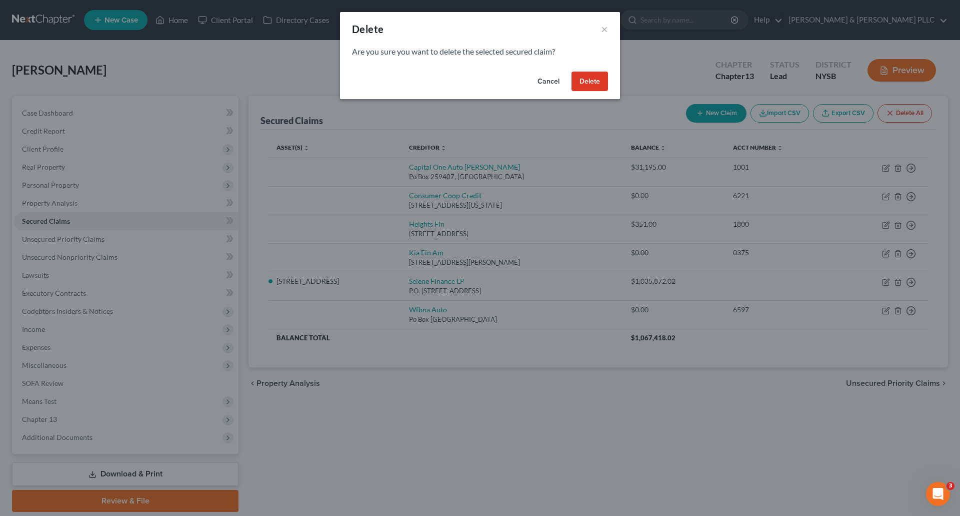
click at [588, 85] on button "Delete" at bounding box center [590, 82] width 37 height 20
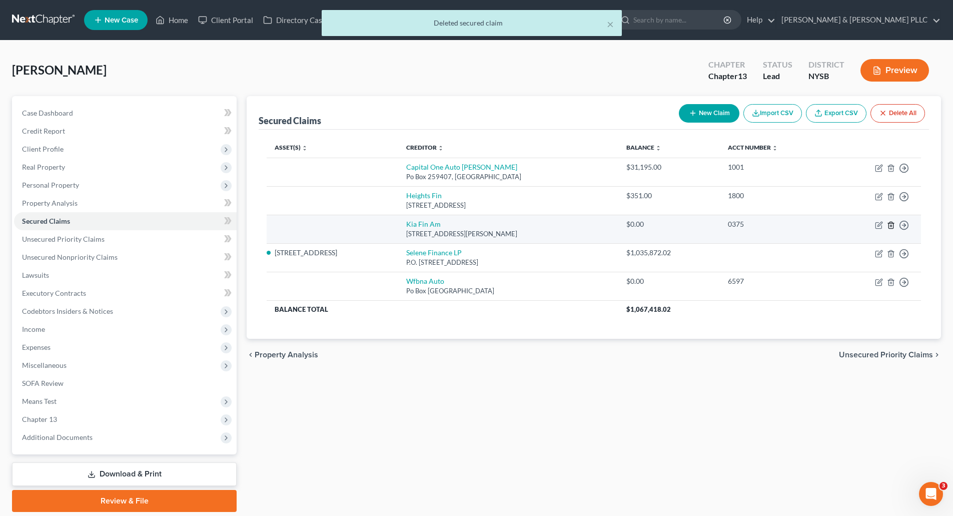
click at [890, 227] on line "button" at bounding box center [890, 226] width 0 height 2
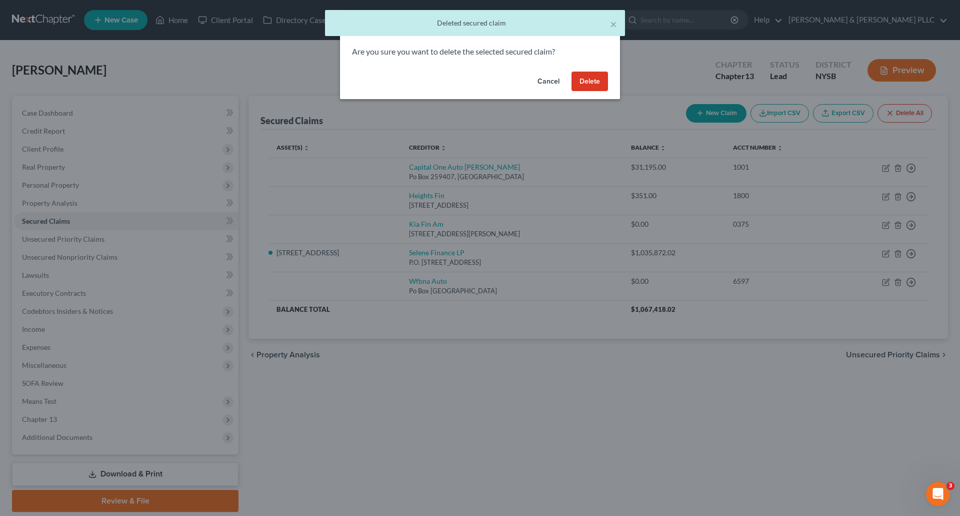
click at [592, 79] on button "Delete" at bounding box center [590, 82] width 37 height 20
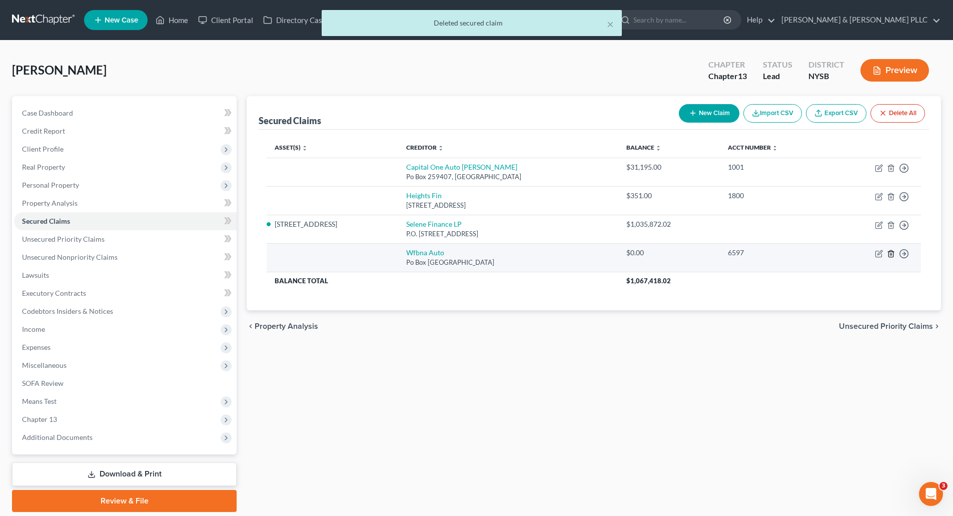
click at [889, 252] on icon "button" at bounding box center [891, 254] width 8 height 8
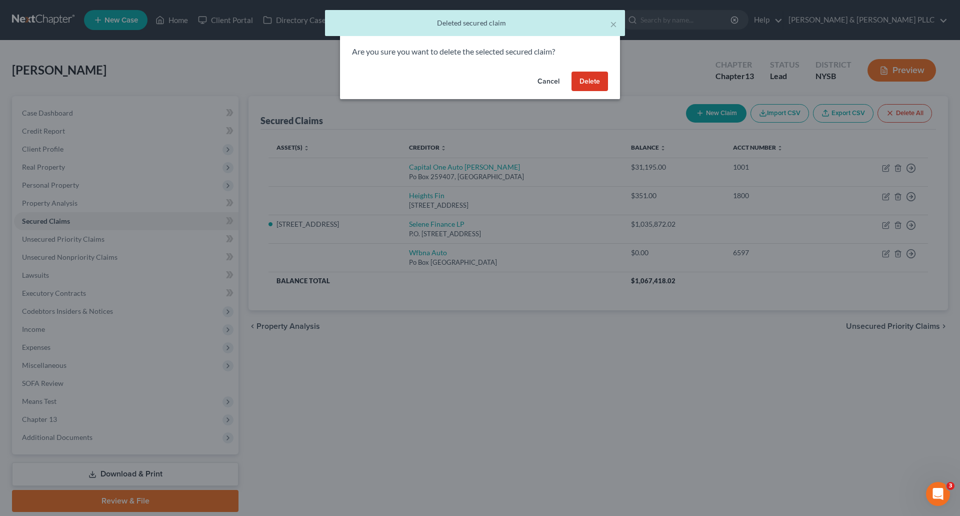
click at [592, 80] on button "Delete" at bounding box center [590, 82] width 37 height 20
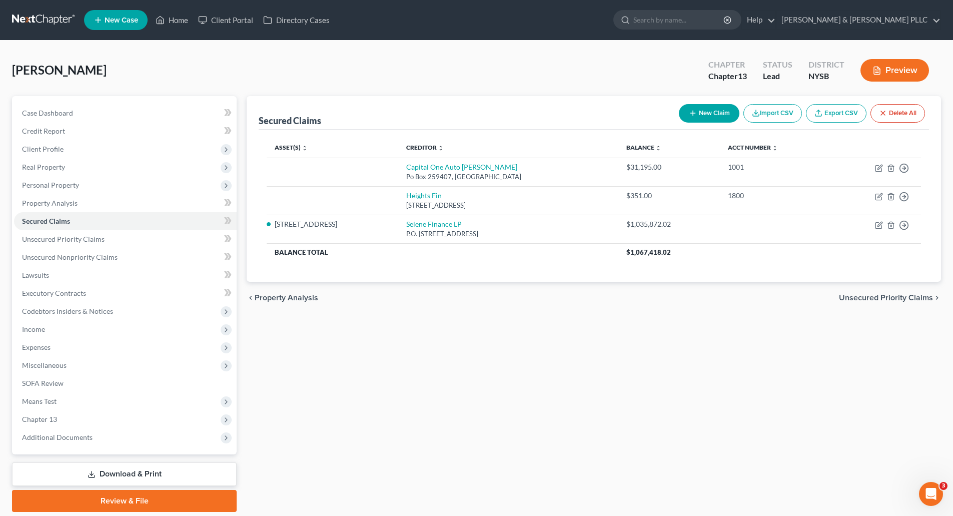
click at [881, 296] on span "Unsecured Priority Claims" at bounding box center [886, 298] width 94 height 8
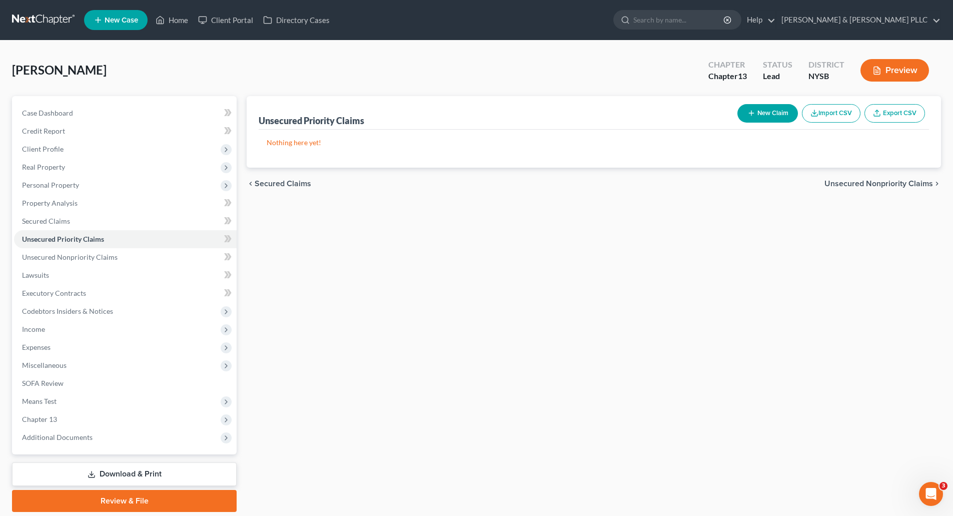
click at [883, 180] on span "Unsecured Nonpriority Claims" at bounding box center [878, 184] width 109 height 8
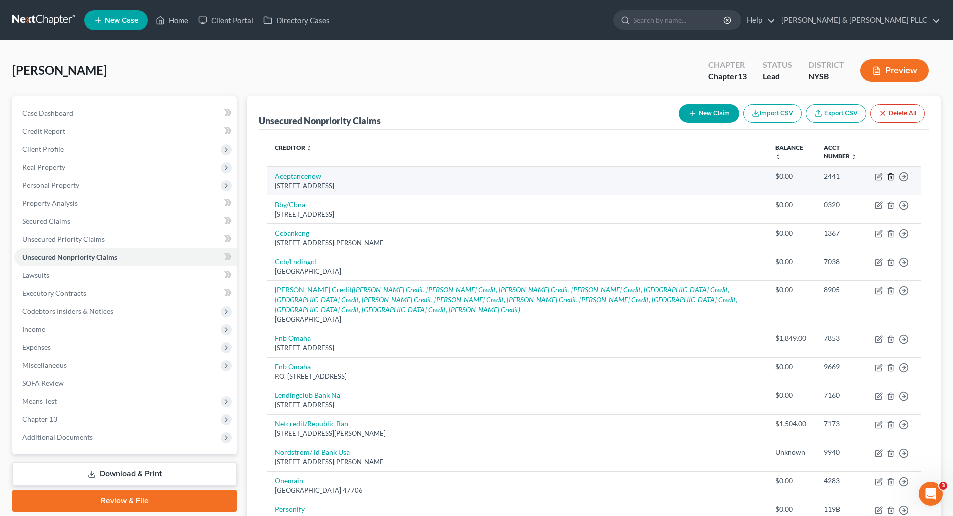
click at [889, 175] on icon "button" at bounding box center [891, 177] width 8 height 8
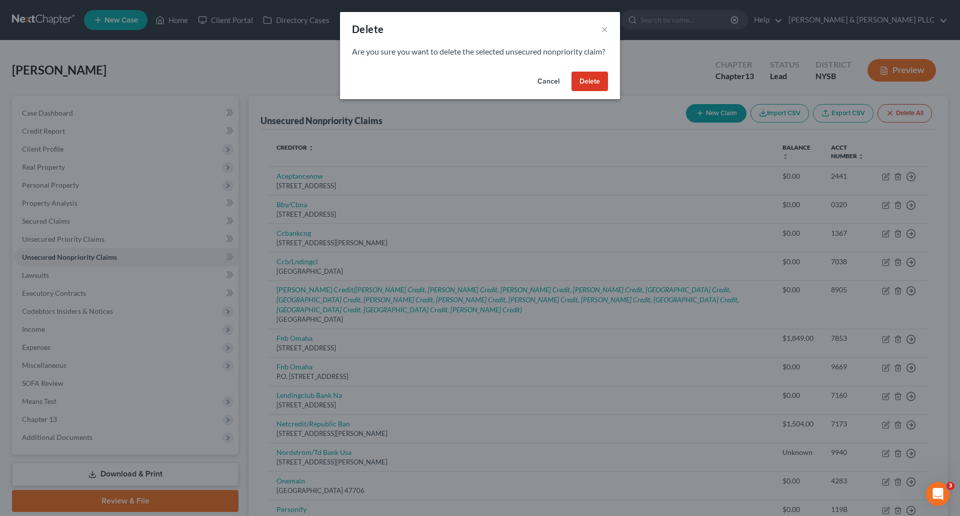
drag, startPoint x: 582, startPoint y: 93, endPoint x: 748, endPoint y: 138, distance: 172.0
click at [582, 92] on button "Delete" at bounding box center [590, 82] width 37 height 20
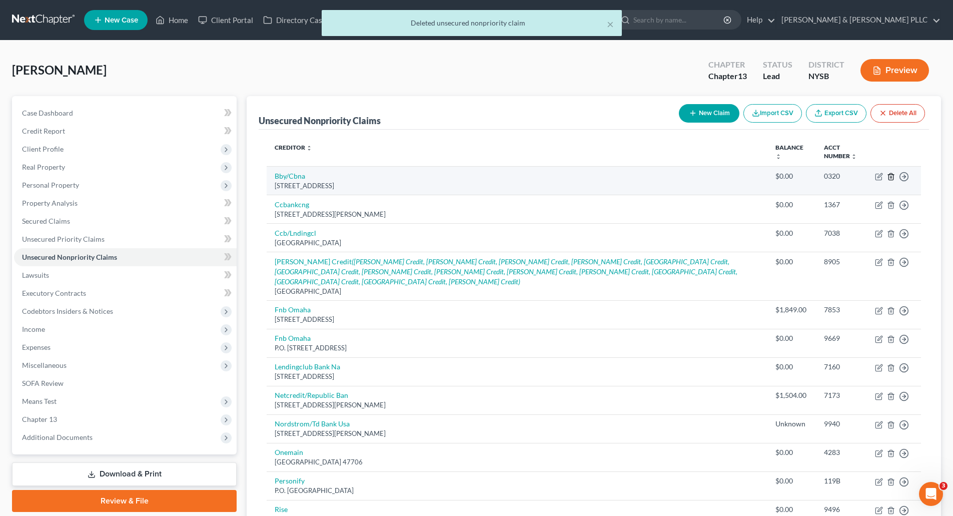
click at [890, 175] on polyline "button" at bounding box center [891, 175] width 6 height 0
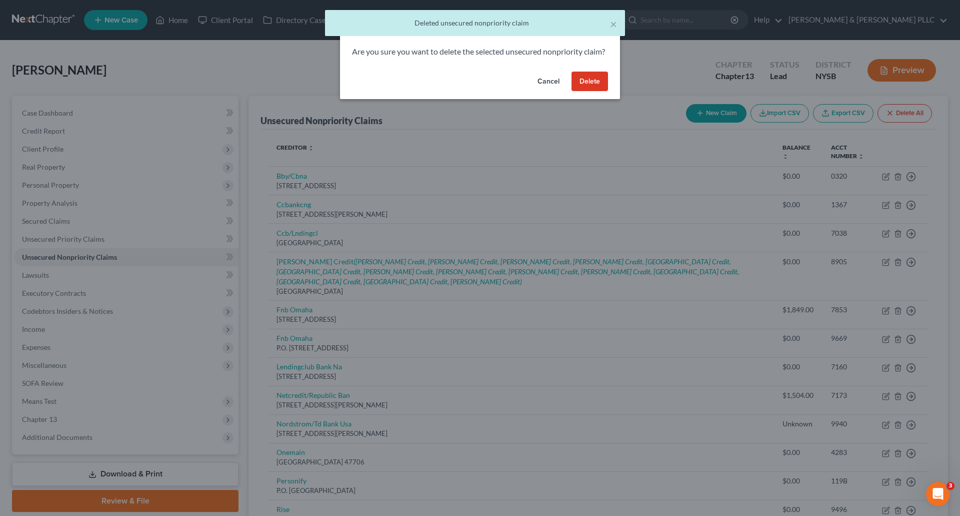
drag, startPoint x: 584, startPoint y: 88, endPoint x: 757, endPoint y: 131, distance: 177.7
click at [585, 88] on button "Delete" at bounding box center [590, 82] width 37 height 20
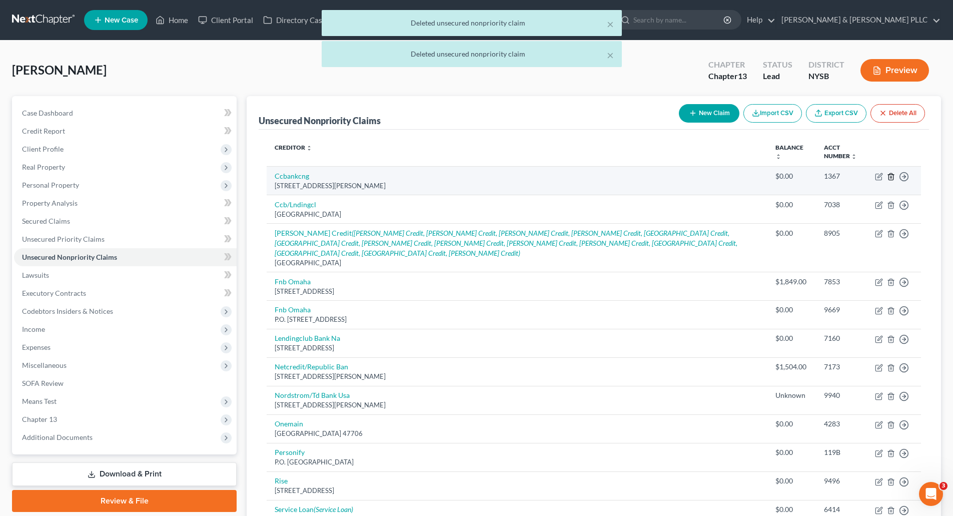
click at [892, 175] on icon "button" at bounding box center [890, 176] width 5 height 7
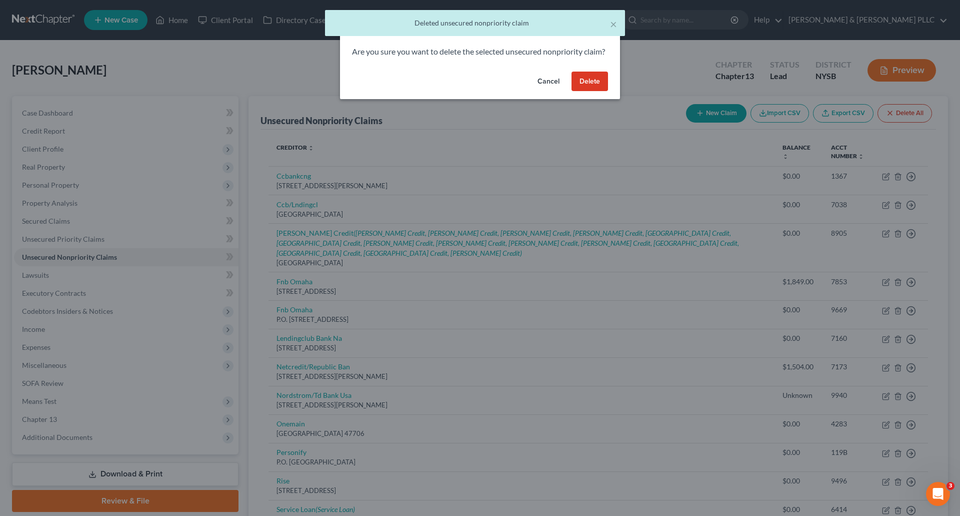
drag, startPoint x: 590, startPoint y: 94, endPoint x: 838, endPoint y: 142, distance: 253.2
click at [590, 92] on button "Delete" at bounding box center [590, 82] width 37 height 20
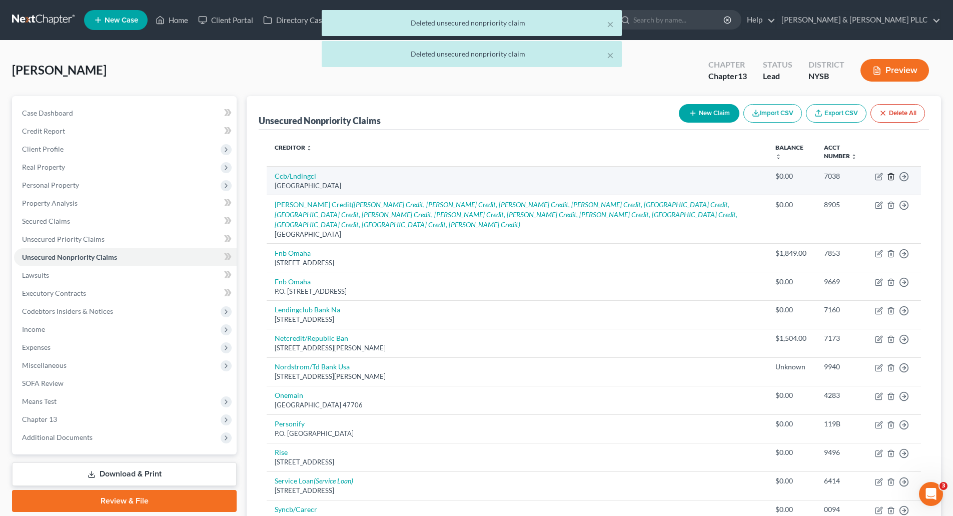
click at [890, 174] on icon "button" at bounding box center [891, 177] width 8 height 8
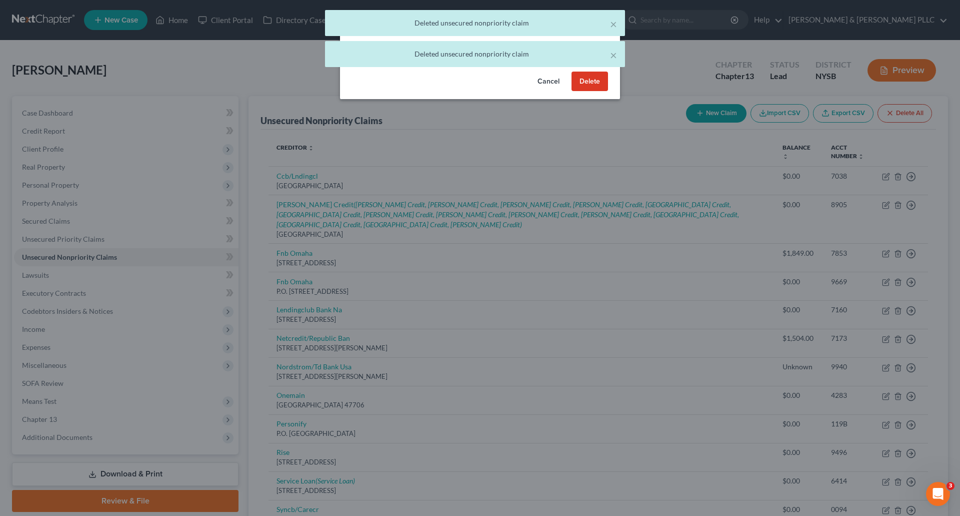
click at [595, 88] on button "Delete" at bounding box center [590, 82] width 37 height 20
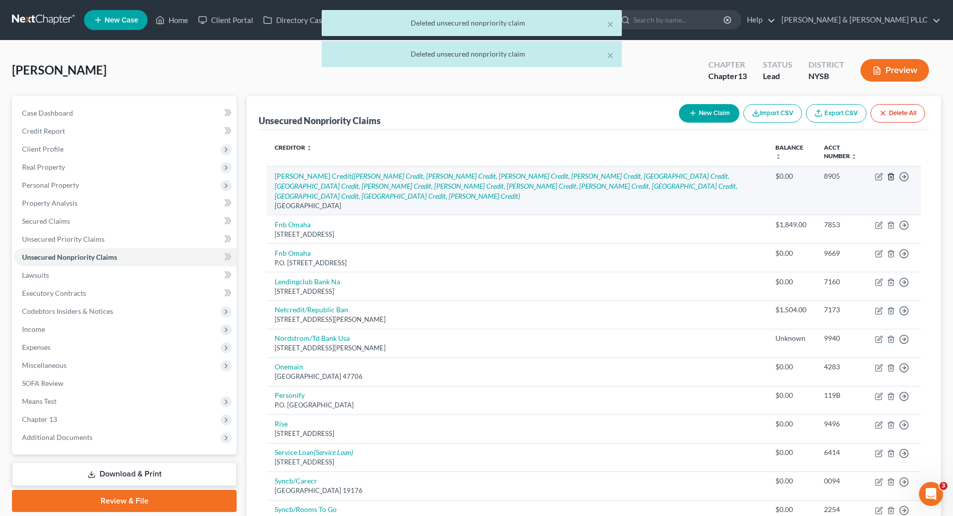
click at [888, 178] on icon "button" at bounding box center [891, 177] width 8 height 8
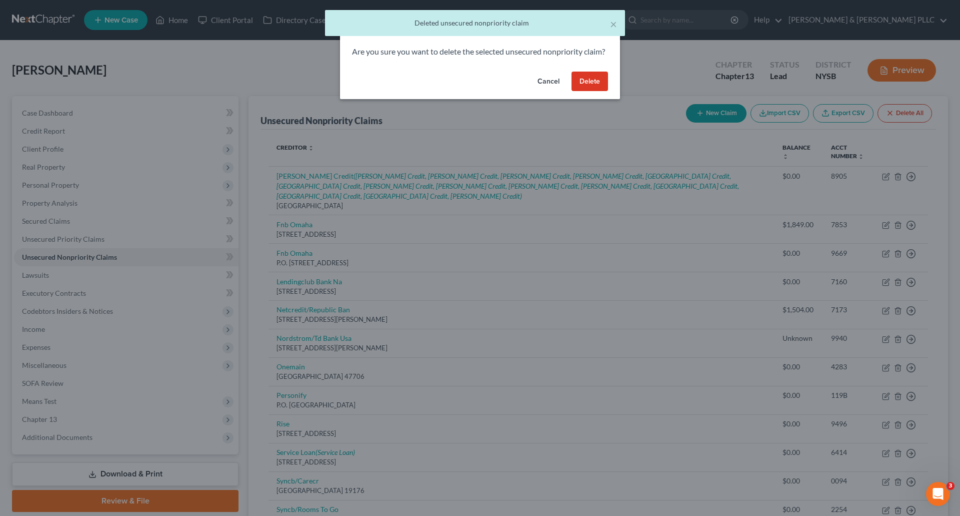
click at [591, 91] on button "Delete" at bounding box center [590, 82] width 37 height 20
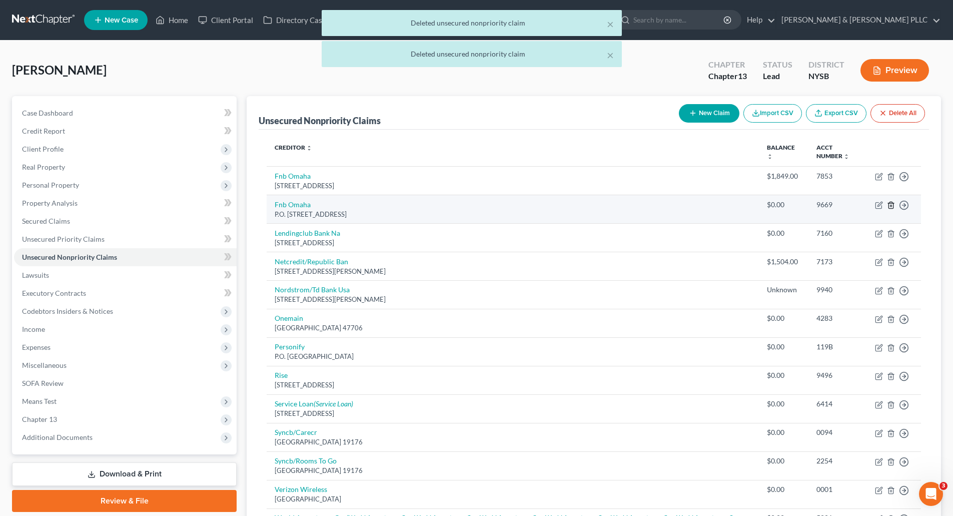
click at [891, 203] on icon "button" at bounding box center [891, 205] width 8 height 8
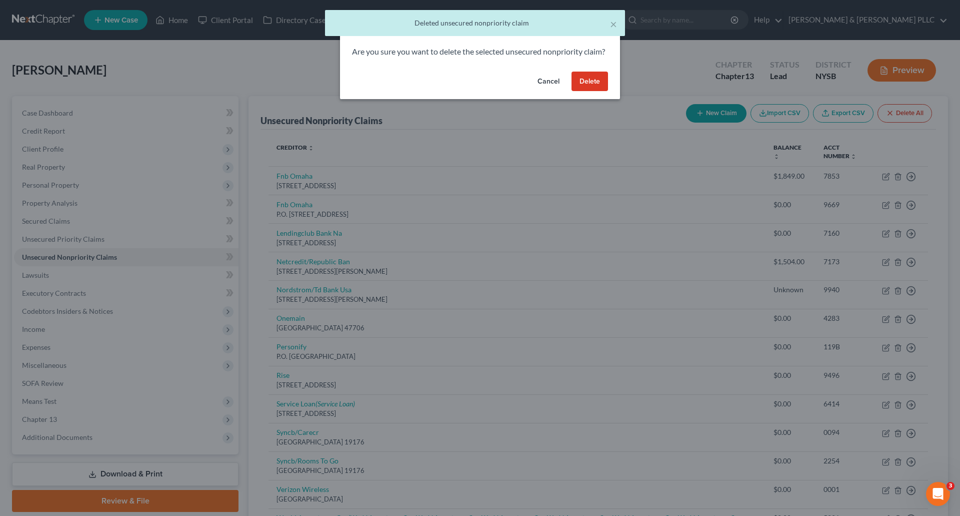
drag, startPoint x: 594, startPoint y: 92, endPoint x: 827, endPoint y: 176, distance: 247.5
click at [594, 92] on button "Delete" at bounding box center [590, 82] width 37 height 20
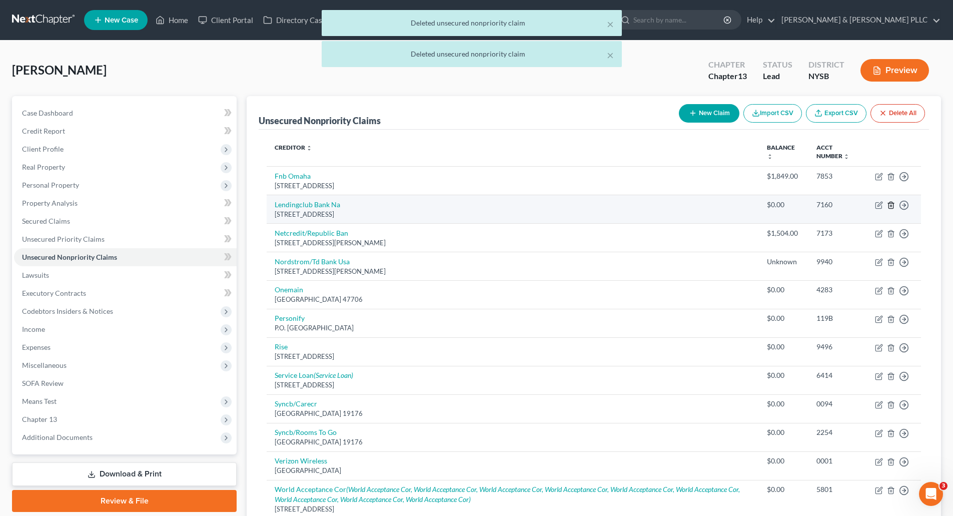
click at [889, 203] on icon "button" at bounding box center [890, 205] width 5 height 7
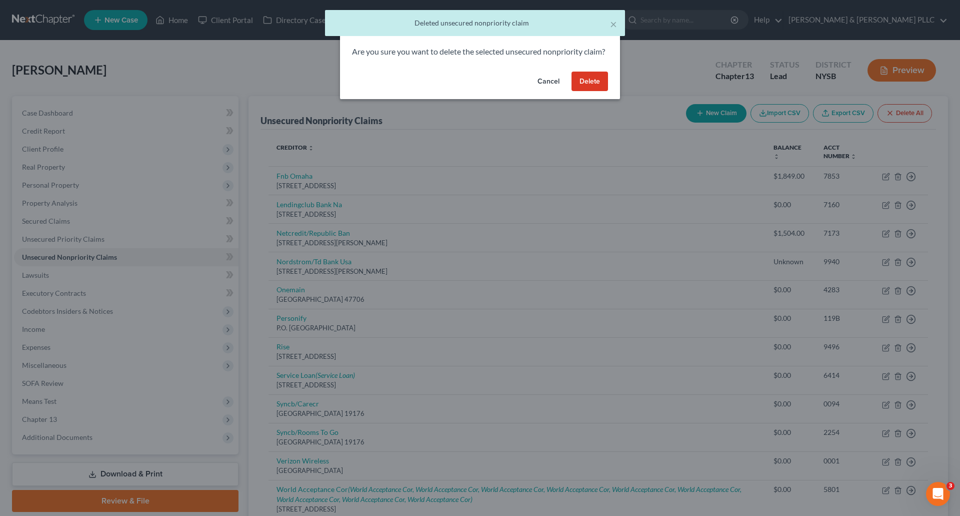
click at [591, 92] on button "Delete" at bounding box center [590, 82] width 37 height 20
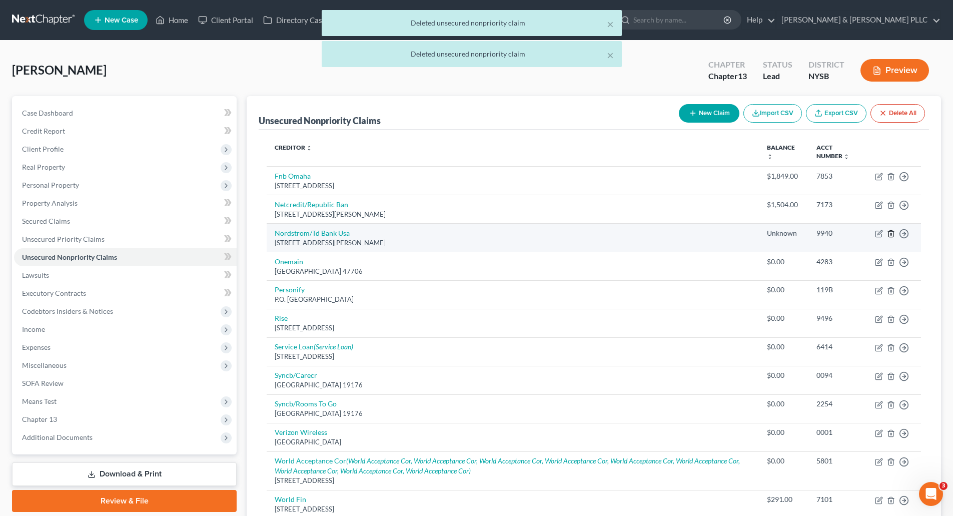
click at [892, 232] on icon "button" at bounding box center [890, 233] width 5 height 7
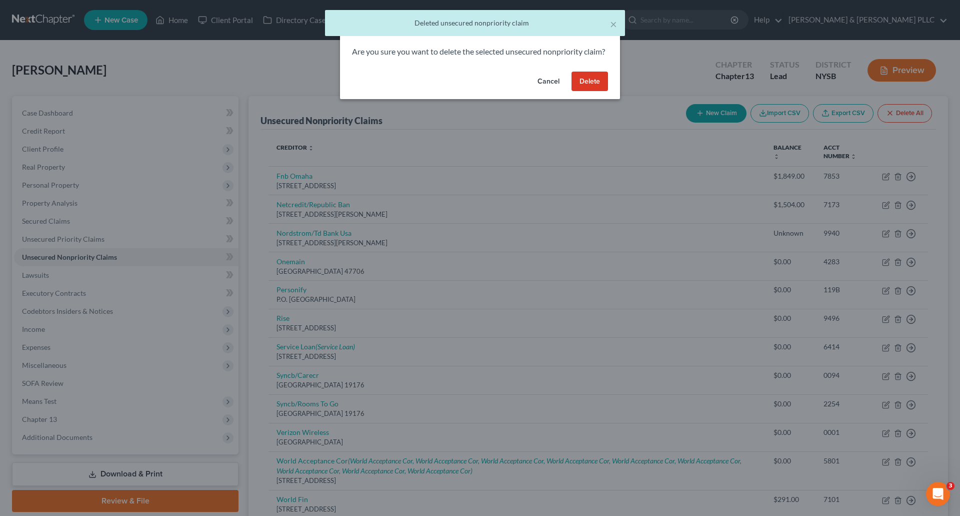
click at [586, 92] on button "Delete" at bounding box center [590, 82] width 37 height 20
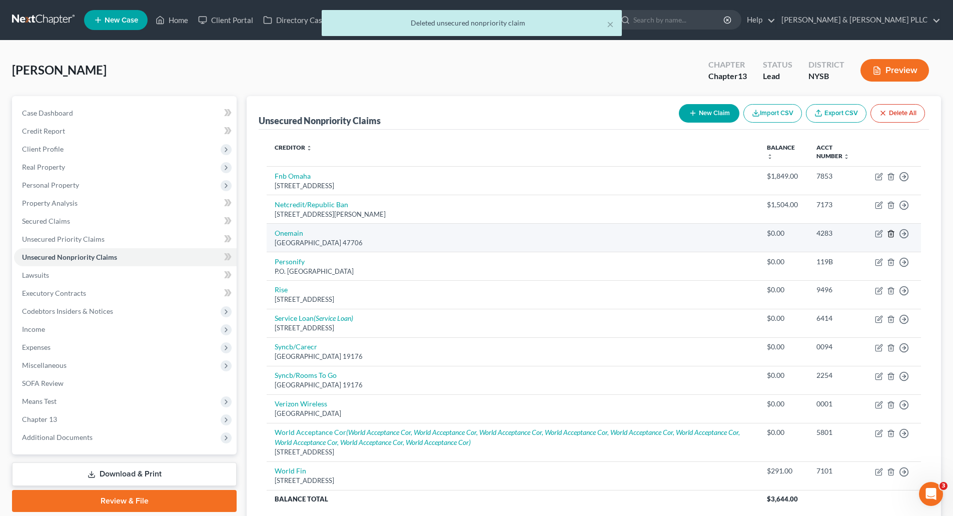
click at [891, 235] on icon "button" at bounding box center [891, 234] width 8 height 8
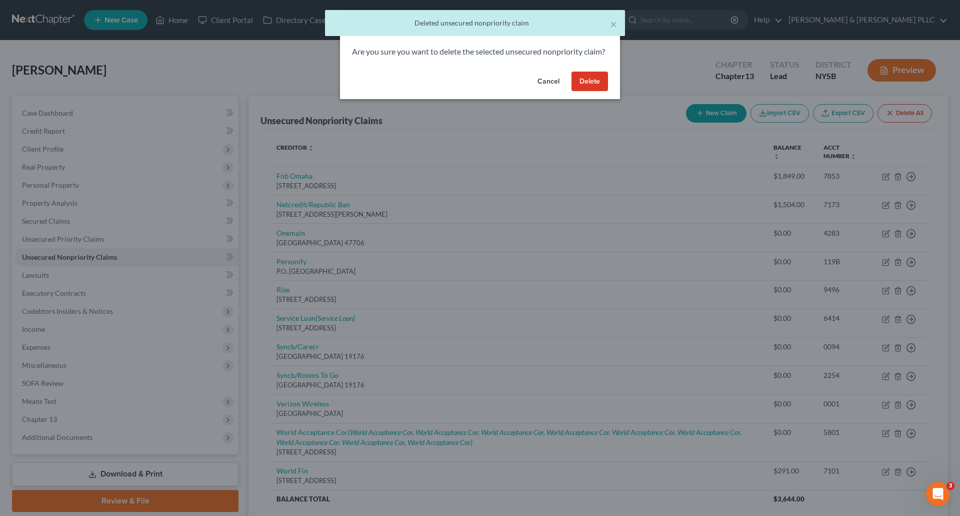
click at [587, 88] on button "Delete" at bounding box center [590, 82] width 37 height 20
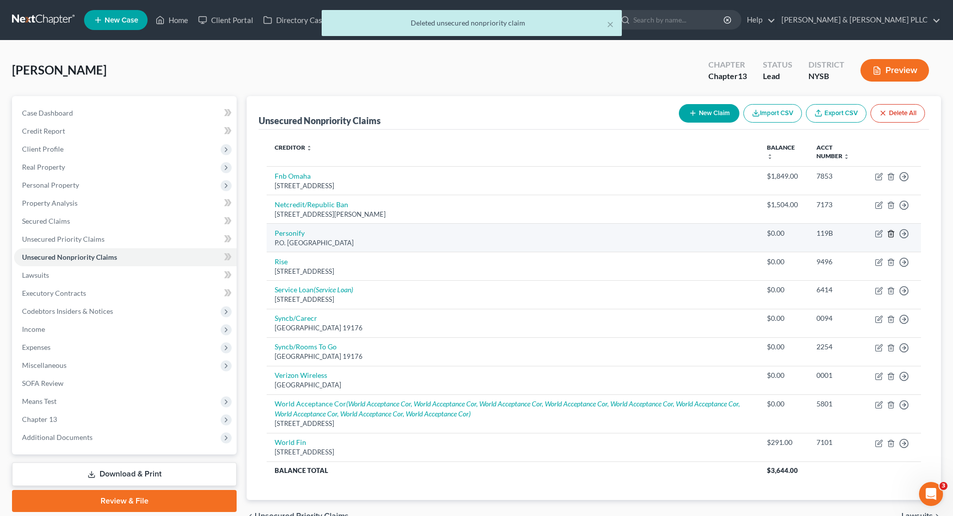
click at [889, 232] on icon "button" at bounding box center [890, 233] width 5 height 7
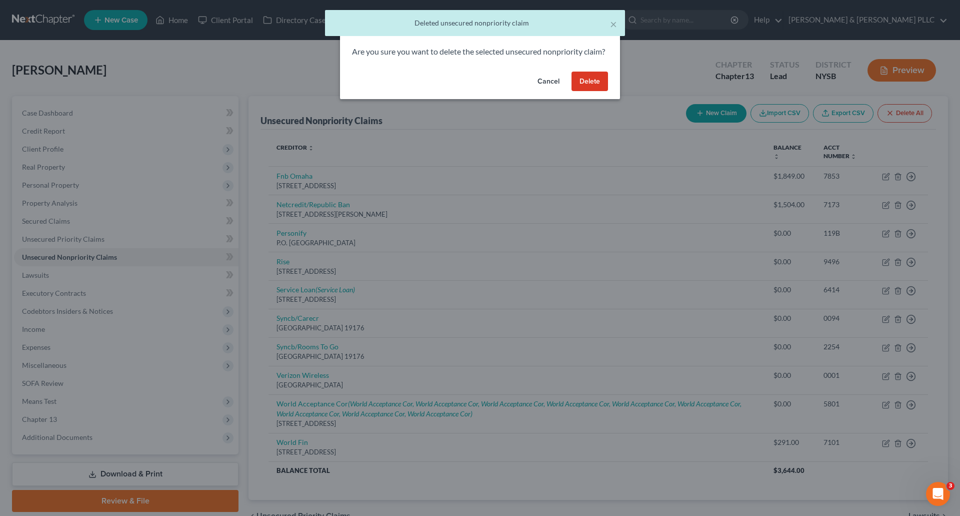
click at [592, 90] on button "Delete" at bounding box center [590, 82] width 37 height 20
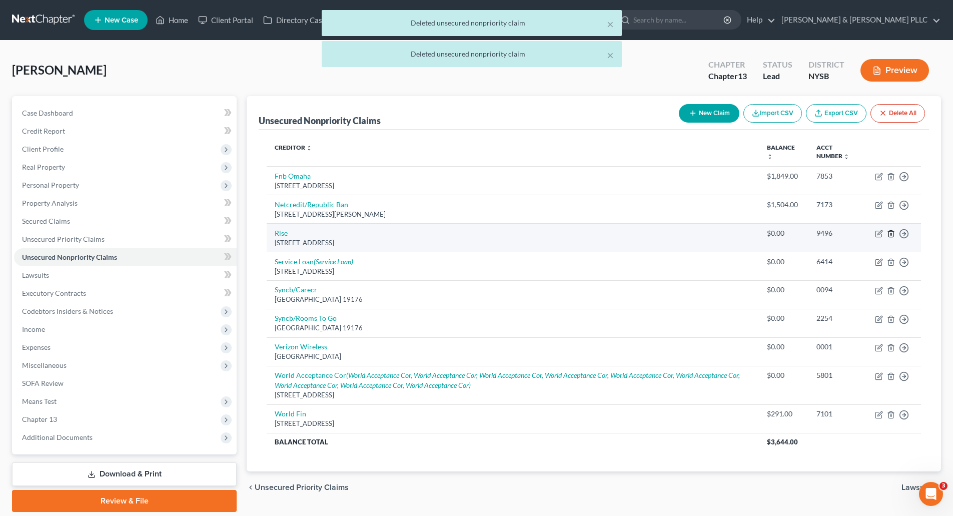
click at [891, 234] on line "button" at bounding box center [891, 234] width 0 height 2
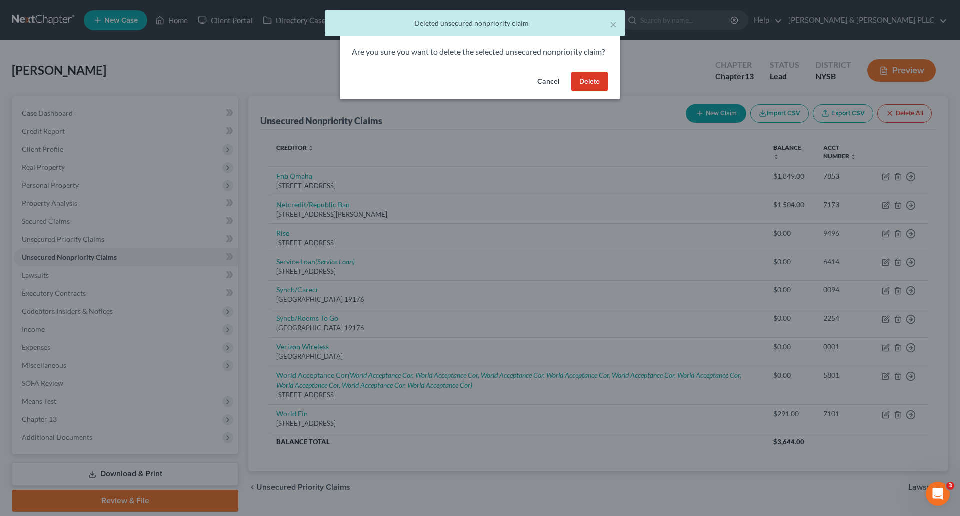
click at [598, 92] on button "Delete" at bounding box center [590, 82] width 37 height 20
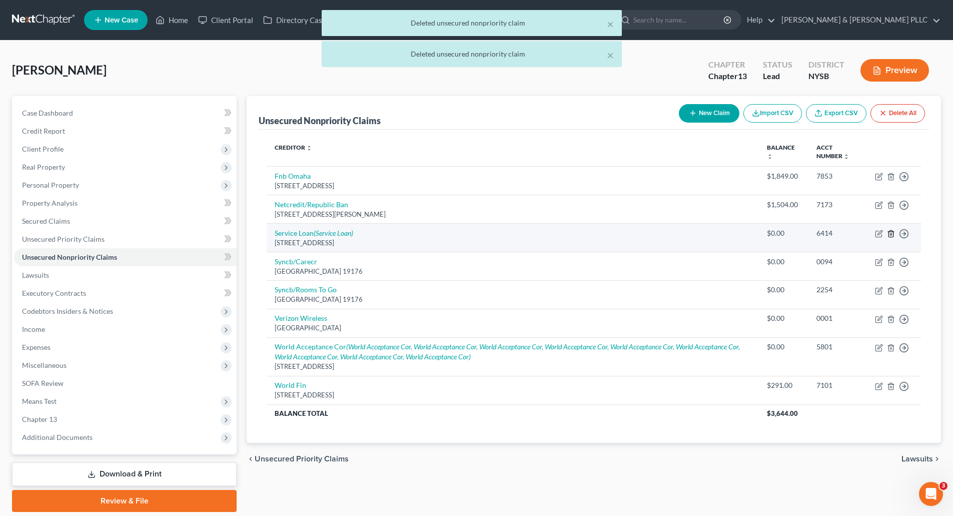
click at [891, 230] on icon "button" at bounding box center [890, 233] width 5 height 7
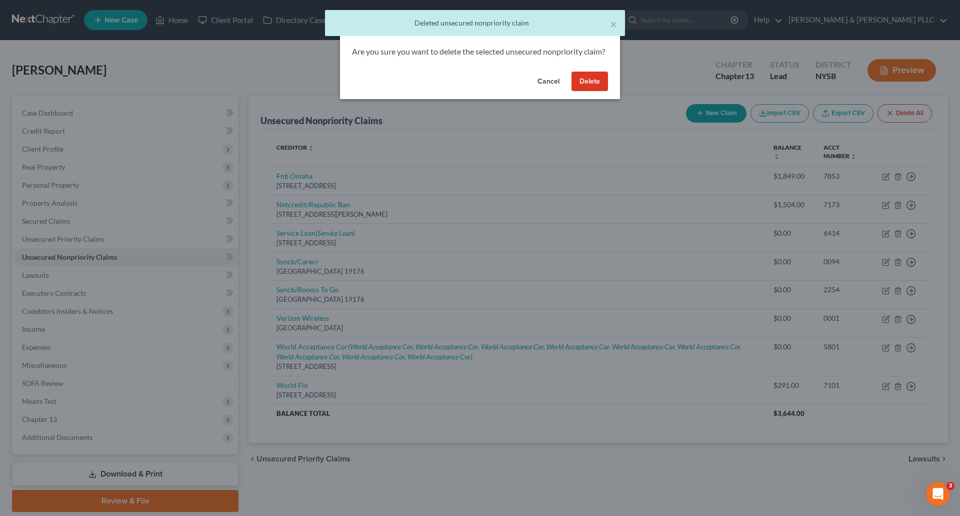
drag, startPoint x: 590, startPoint y: 89, endPoint x: 682, endPoint y: 117, distance: 96.6
click at [590, 89] on button "Delete" at bounding box center [590, 82] width 37 height 20
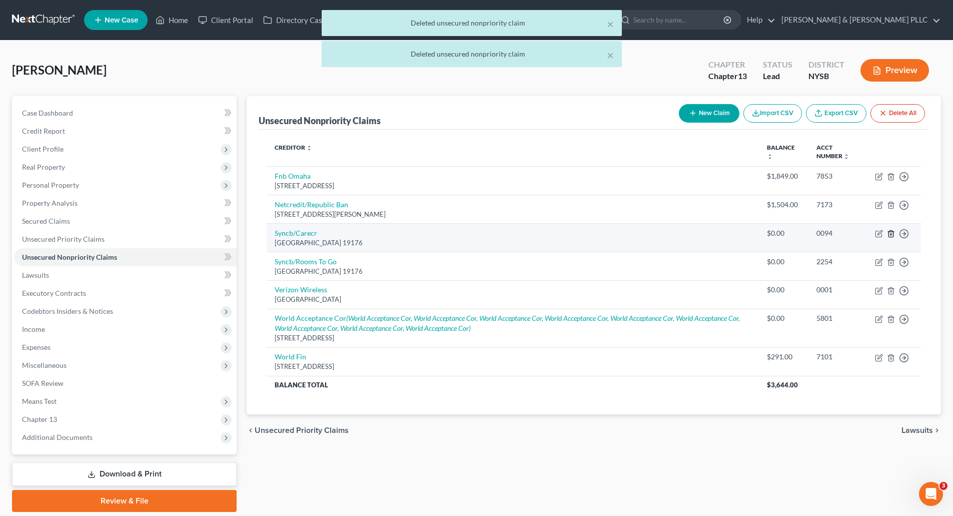
click at [891, 231] on icon "button" at bounding box center [890, 233] width 5 height 7
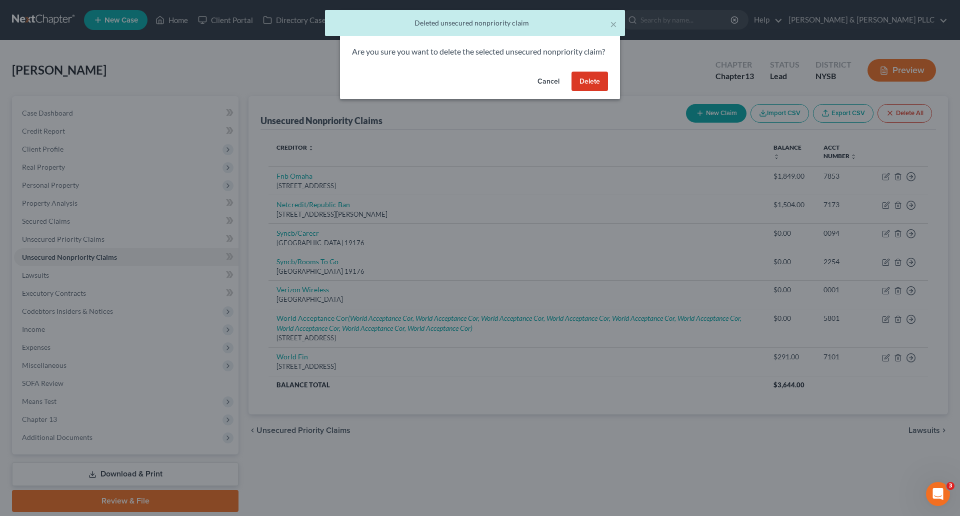
click at [592, 92] on button "Delete" at bounding box center [590, 82] width 37 height 20
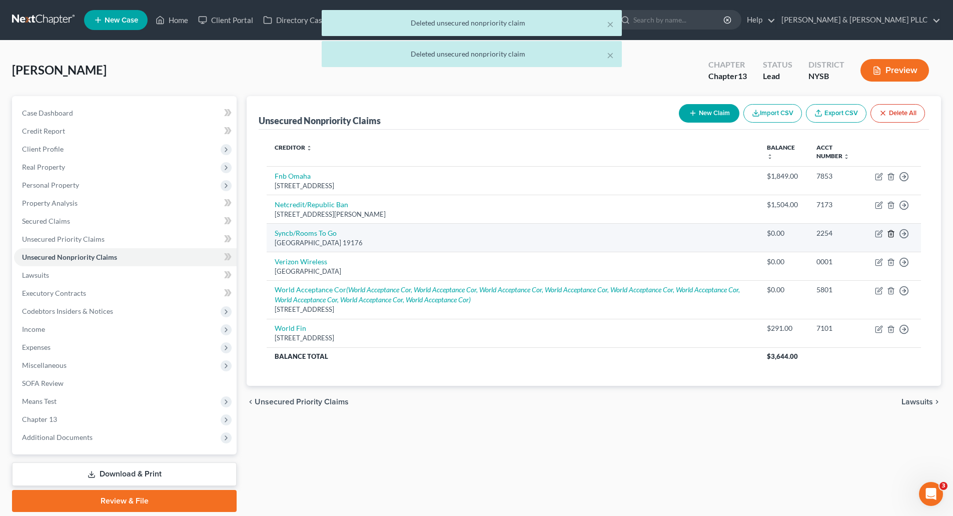
click at [891, 232] on icon "button" at bounding box center [891, 234] width 8 height 8
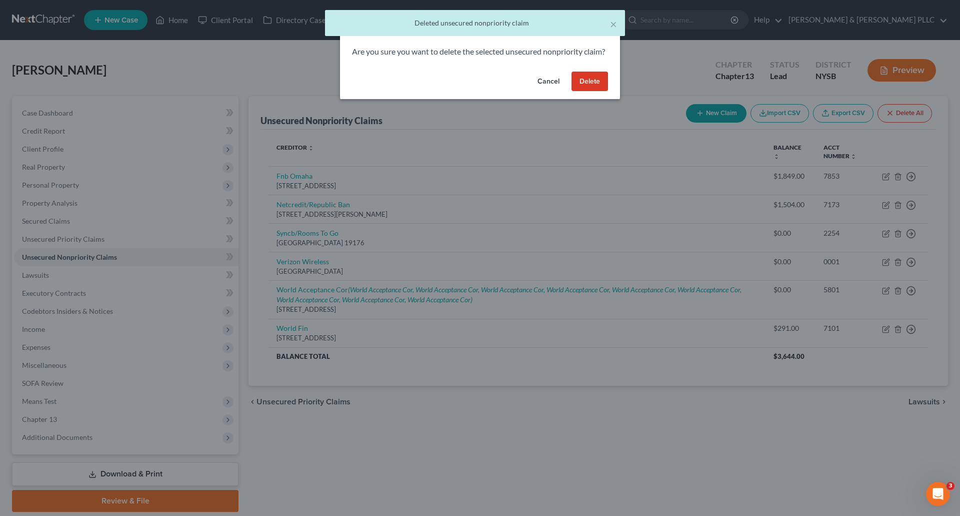
click at [594, 89] on button "Delete" at bounding box center [590, 82] width 37 height 20
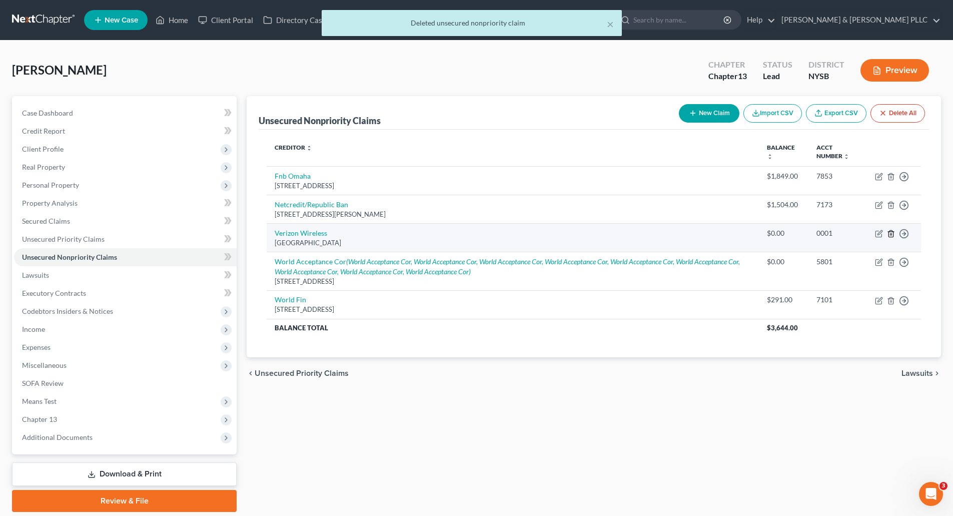
click at [889, 233] on icon "button" at bounding box center [890, 233] width 5 height 7
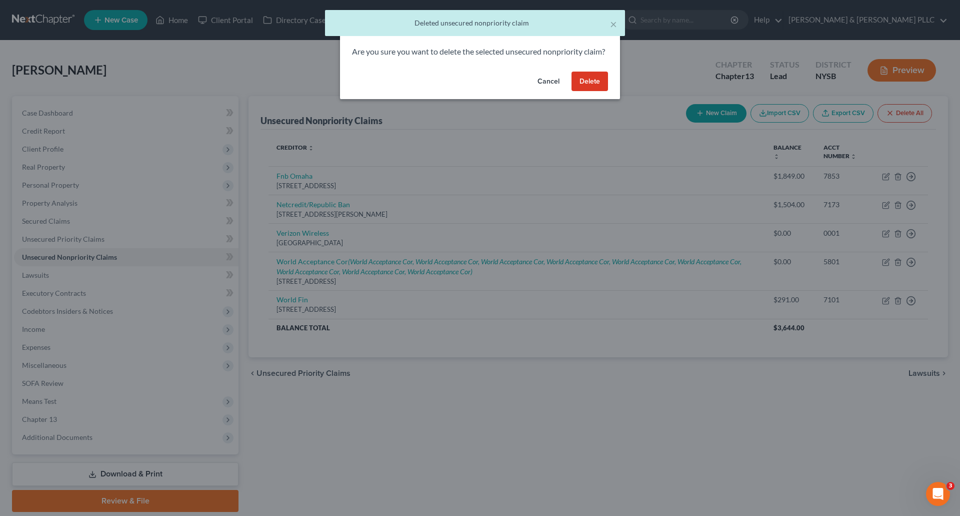
drag, startPoint x: 584, startPoint y: 92, endPoint x: 643, endPoint y: 105, distance: 60.0
click at [585, 91] on button "Delete" at bounding box center [590, 82] width 37 height 20
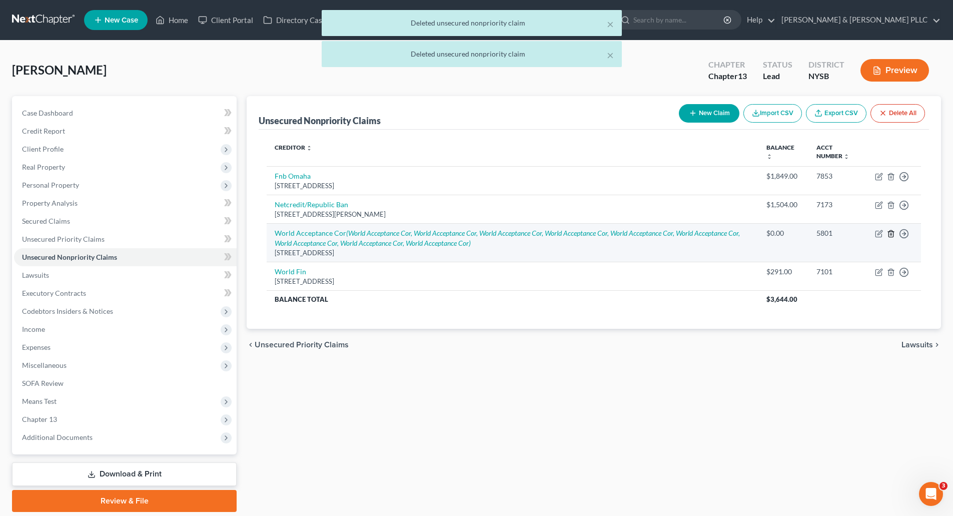
click at [892, 233] on icon "button" at bounding box center [891, 234] width 8 height 8
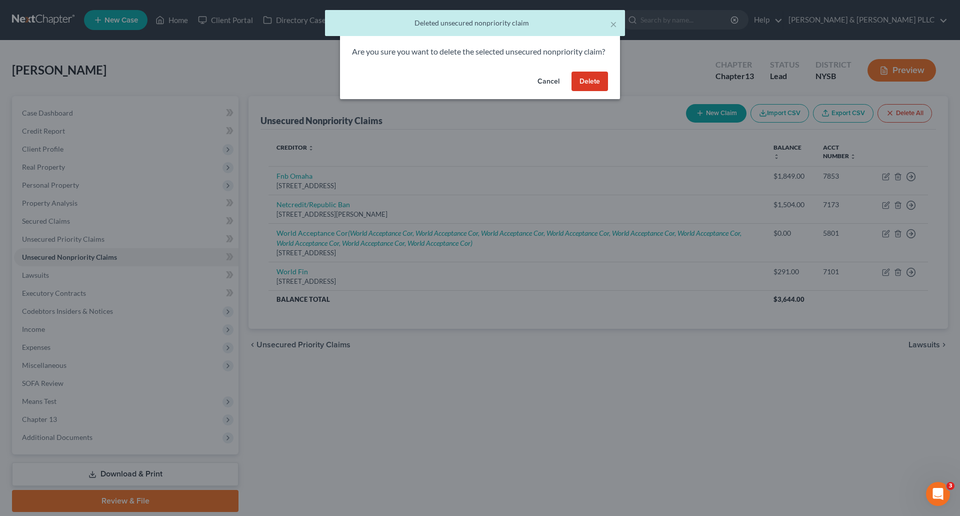
click at [596, 92] on button "Delete" at bounding box center [590, 82] width 37 height 20
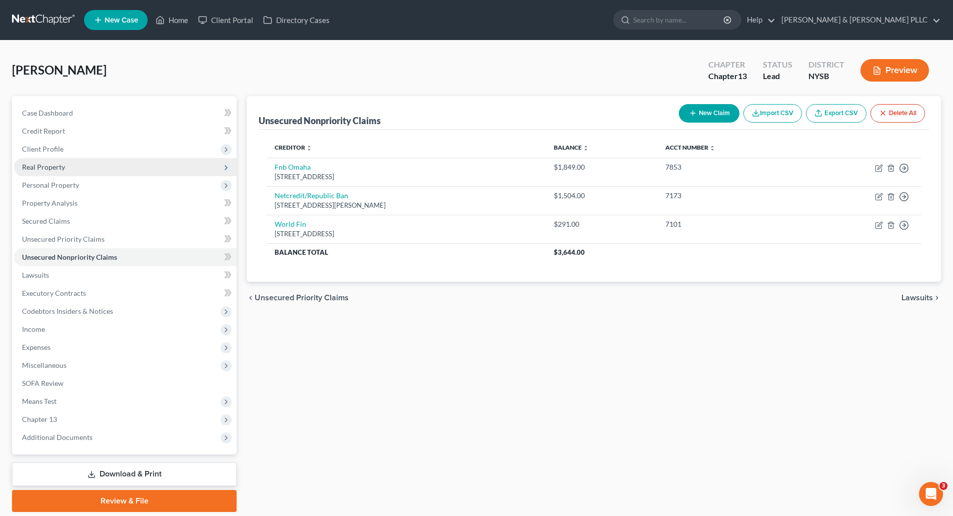
drag, startPoint x: 58, startPoint y: 168, endPoint x: 63, endPoint y: 166, distance: 5.9
click at [58, 168] on span "Real Property" at bounding box center [43, 167] width 43 height 9
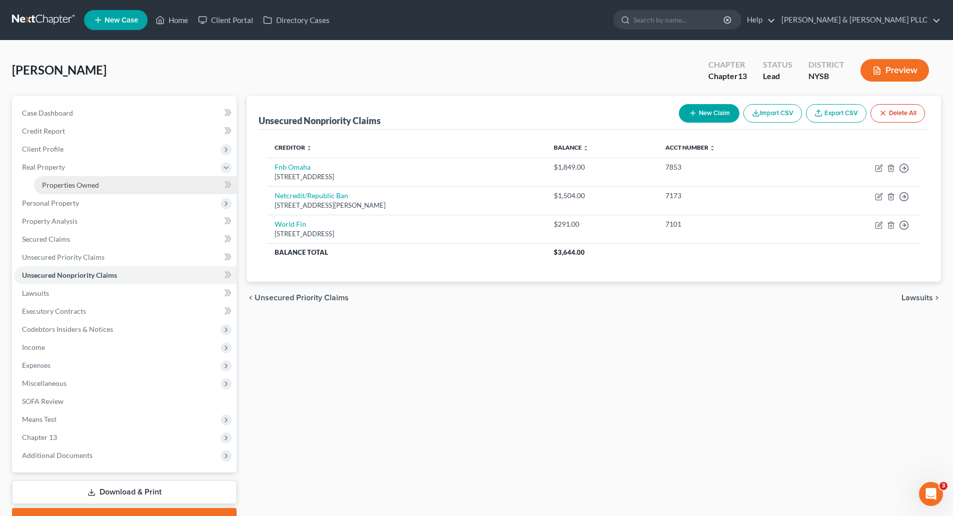
click at [77, 185] on span "Properties Owned" at bounding box center [70, 185] width 57 height 9
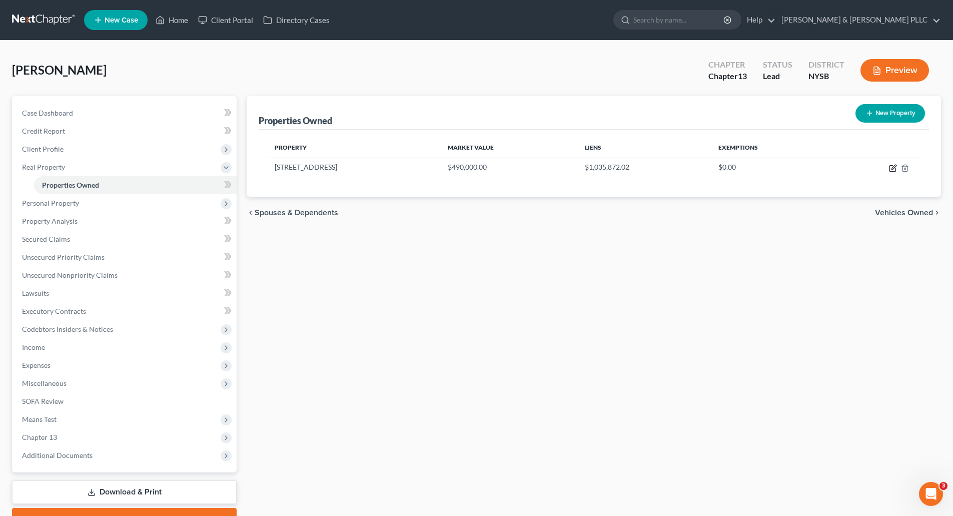
drag, startPoint x: 893, startPoint y: 166, endPoint x: 871, endPoint y: 155, distance: 24.8
click at [892, 166] on icon "button" at bounding box center [893, 168] width 8 height 8
select select "35"
select select "59"
select select "0"
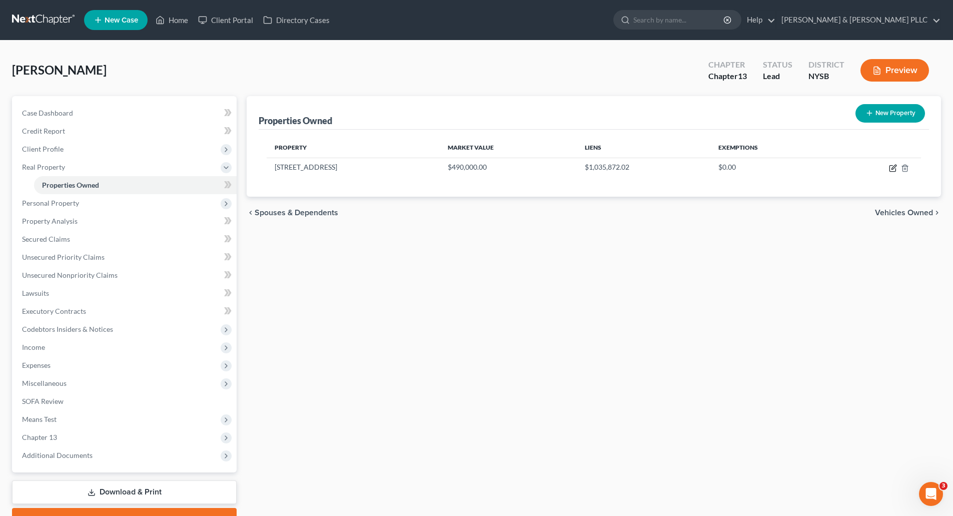
select select "0"
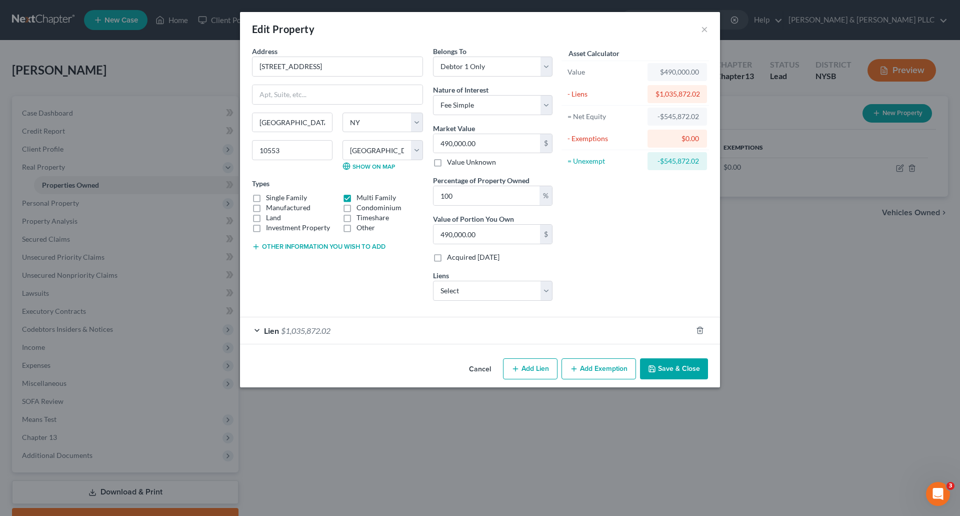
click at [352, 328] on div "Lien $1,035,872.02" at bounding box center [466, 330] width 452 height 27
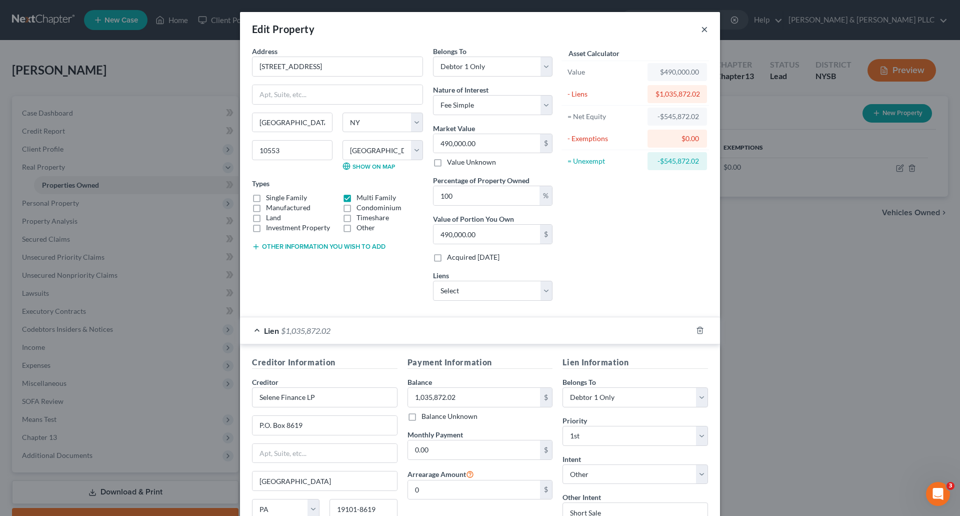
drag, startPoint x: 702, startPoint y: 29, endPoint x: 445, endPoint y: 174, distance: 294.8
click at [702, 29] on button "×" at bounding box center [704, 29] width 7 height 12
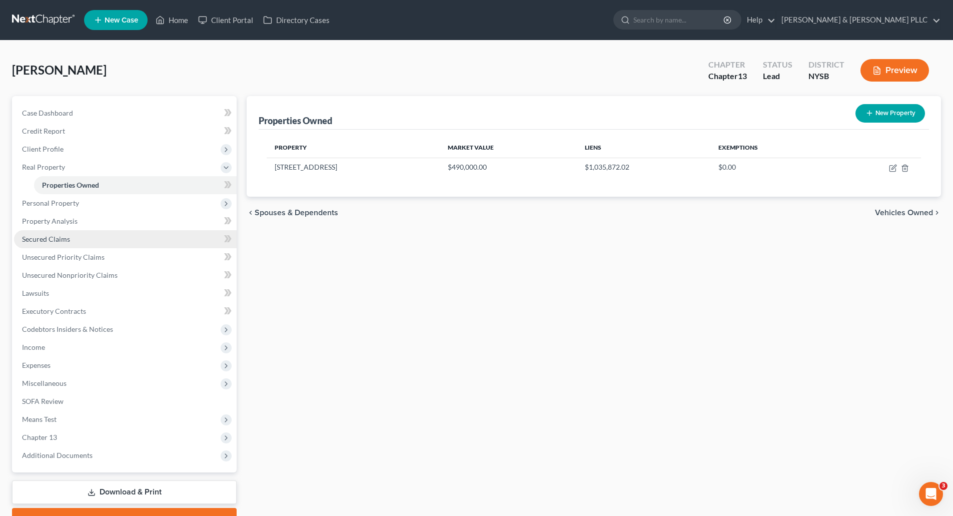
click at [59, 236] on span "Secured Claims" at bounding box center [46, 239] width 48 height 9
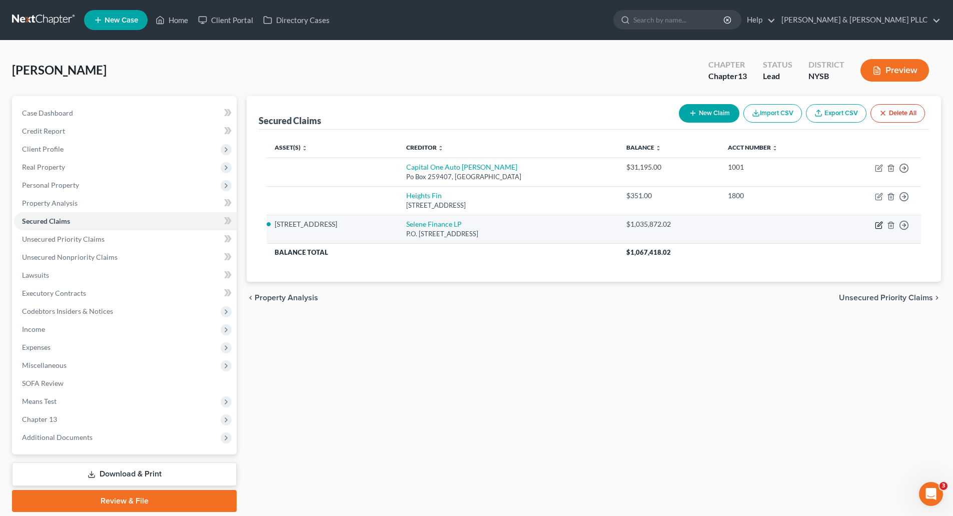
click at [878, 225] on icon "button" at bounding box center [879, 224] width 5 height 5
select select "39"
select select "2"
select select "4"
select select "0"
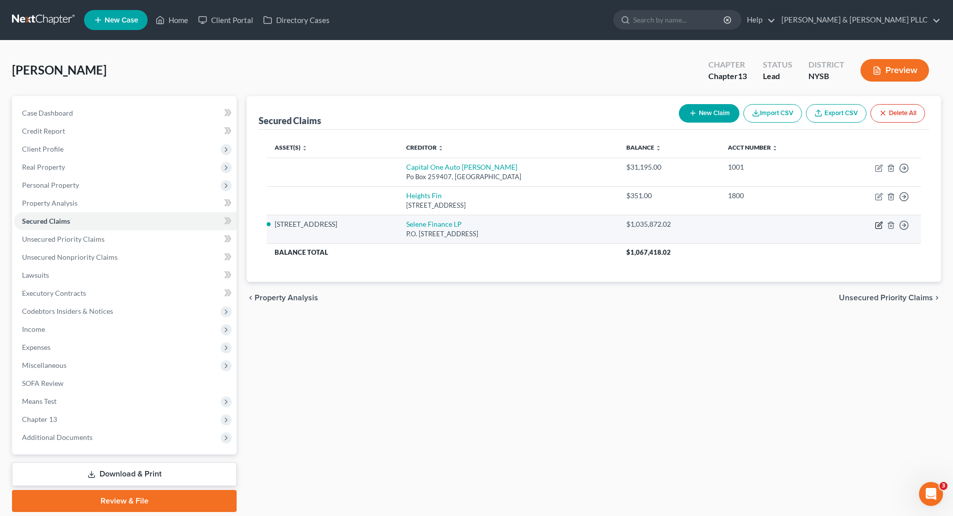
select select "0"
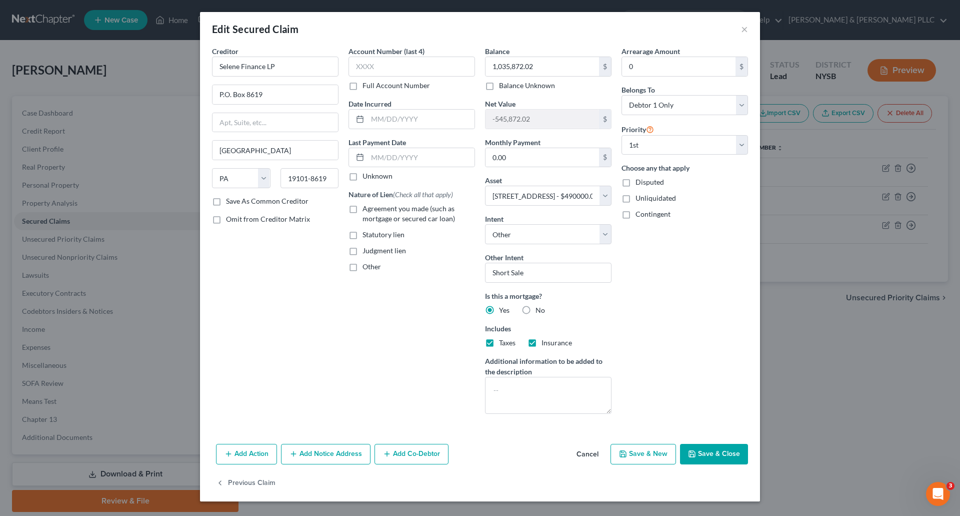
click at [363, 210] on label "Agreement you made (such as mortgage or secured car loan)" at bounding box center [419, 214] width 113 height 20
click at [367, 210] on input "Agreement you made (such as mortgage or secured car loan)" at bounding box center [370, 207] width 7 height 7
checkbox input "true"
click at [248, 454] on button "Add Action" at bounding box center [246, 454] width 61 height 21
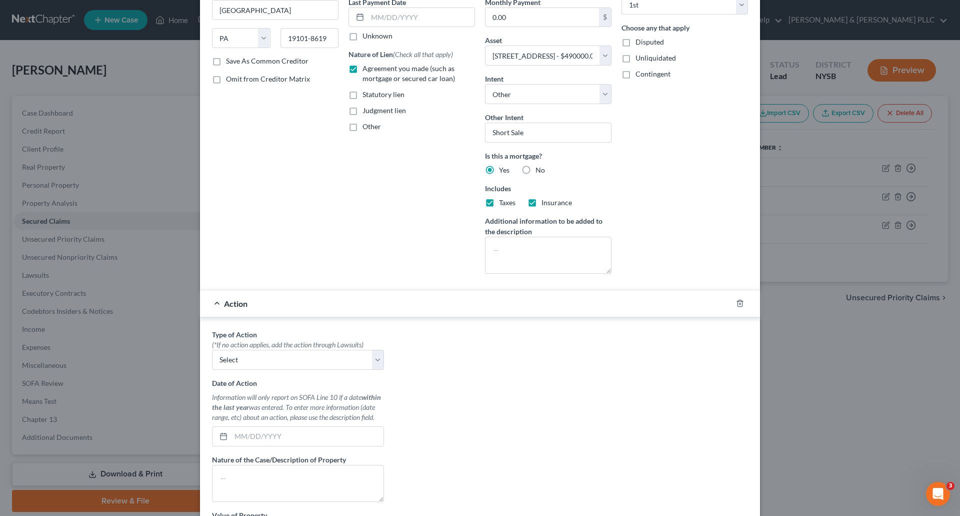
scroll to position [150, 0]
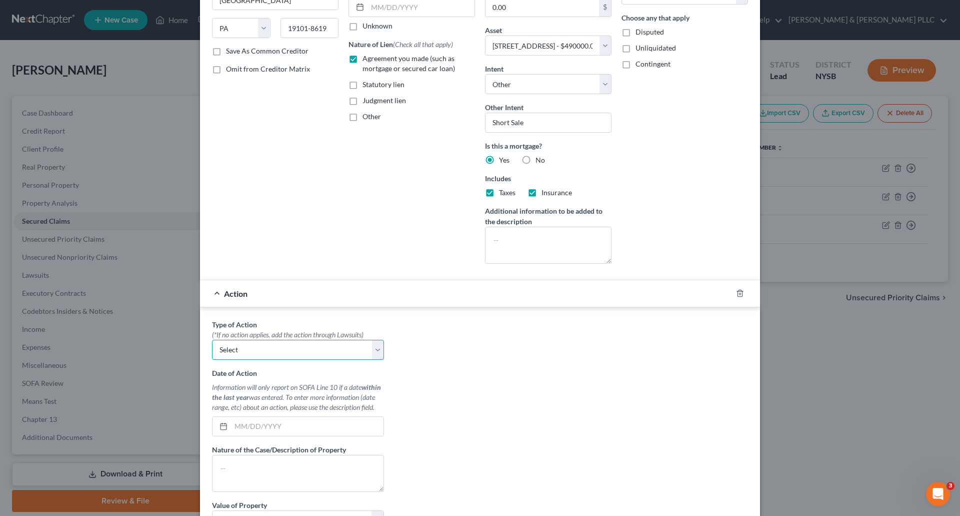
drag, startPoint x: 377, startPoint y: 346, endPoint x: 363, endPoint y: 347, distance: 14.0
click at [377, 346] on select "Select Repossession Garnishment Foreclosure Personal Injury Attached, Seized, O…" at bounding box center [298, 350] width 172 height 20
select select "2"
click at [212, 340] on select "Select Repossession Garnishment Foreclosure Personal Injury Attached, Seized, O…" at bounding box center [298, 350] width 172 height 20
click at [243, 426] on input "text" at bounding box center [307, 426] width 153 height 19
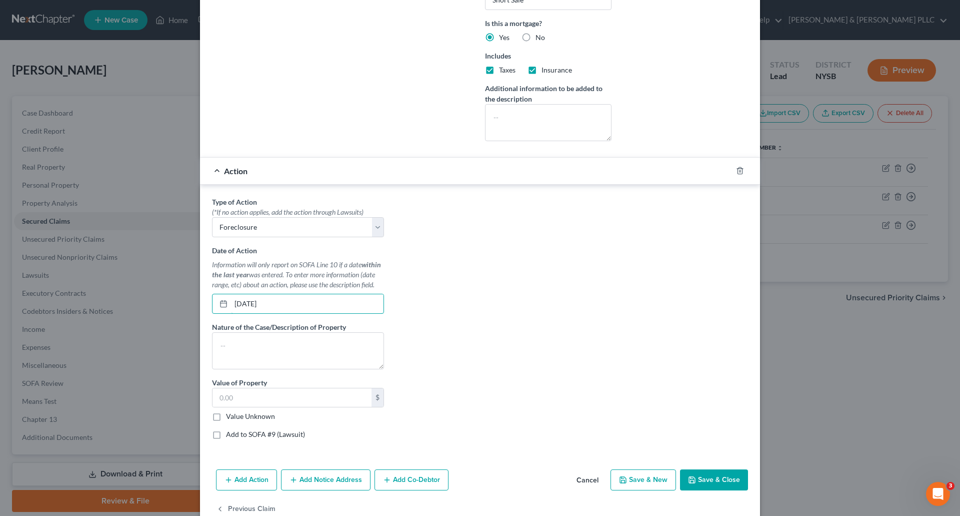
scroll to position [296, 0]
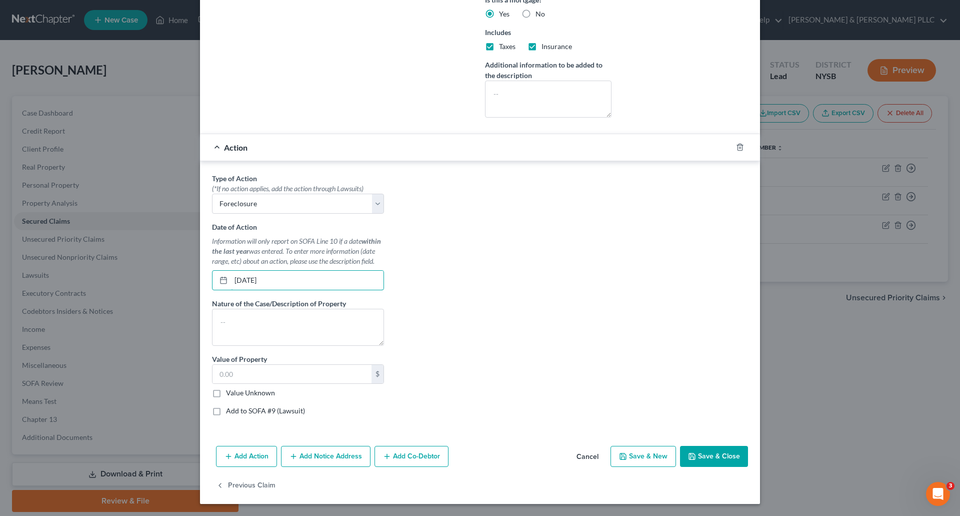
type input "11/4/2020"
click at [226, 410] on label "Add to SOFA #9 (Lawsuit)" at bounding box center [265, 411] width 79 height 10
click at [230, 410] on input "Add to SOFA #9 (Lawsuit)" at bounding box center [233, 409] width 7 height 7
checkbox input "true"
select select "0"
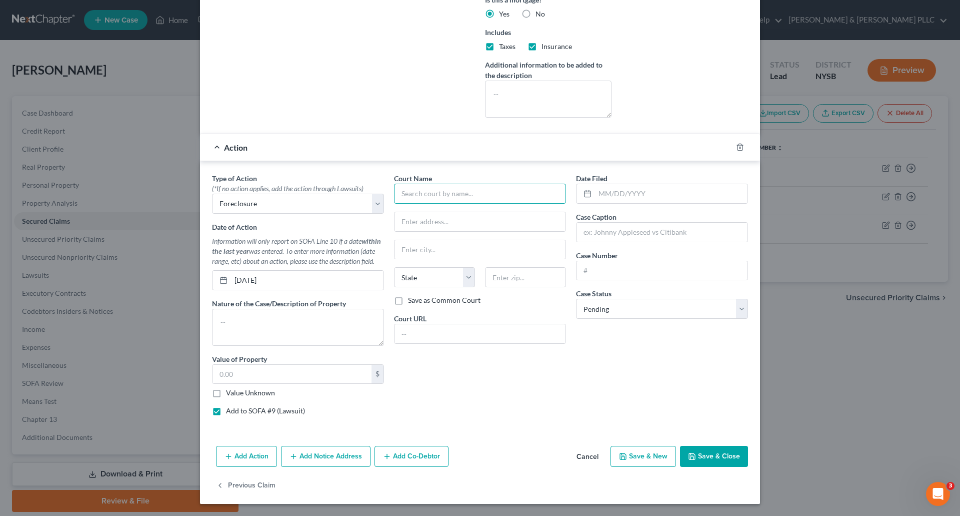
click at [425, 192] on input "text" at bounding box center [480, 194] width 172 height 20
click at [422, 194] on input "text" at bounding box center [480, 194] width 172 height 20
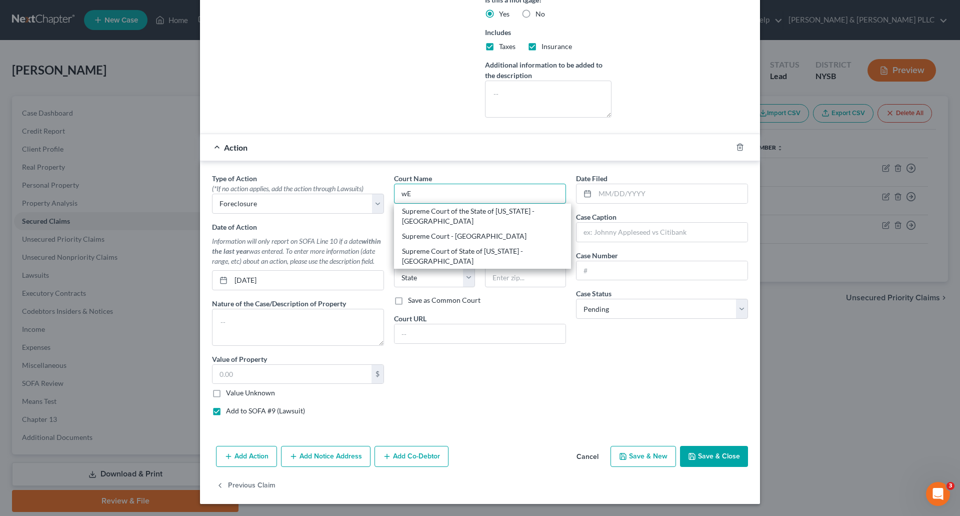
type input "w"
click at [452, 214] on div "Supreme Court of the State of [US_STATE] - [GEOGRAPHIC_DATA]" at bounding box center [482, 216] width 161 height 20
type input "Supreme Court of the State of [US_STATE] - [GEOGRAPHIC_DATA]"
type input "[STREET_ADDRESS][PERSON_NAME][PERSON_NAME]"
type input "[GEOGRAPHIC_DATA]"
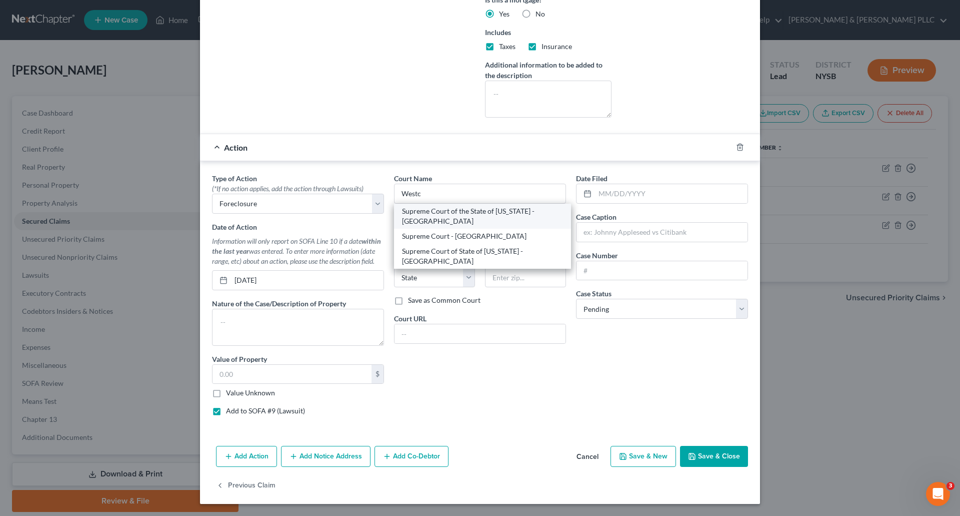
select select "35"
type input "10601"
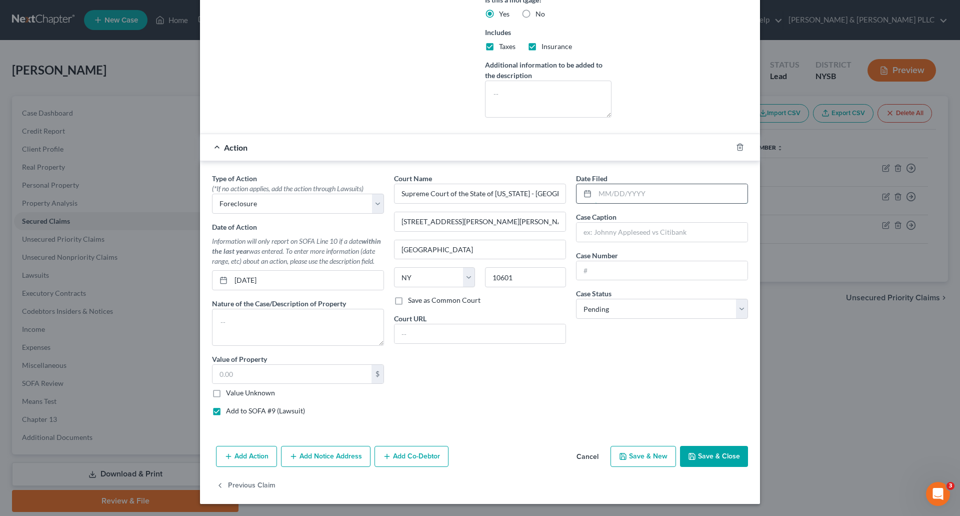
click at [618, 196] on input "text" at bounding box center [671, 193] width 153 height 19
type input "[DATE]"
click at [591, 233] on input "text" at bounding box center [662, 232] width 171 height 19
click at [615, 230] on input "text" at bounding box center [662, 232] width 171 height 19
paste input "U.S. BANK NATIONAL ASSOCIATION, NOT IN ITS INDIVIDUAL CAPACITY BUT SOLELY AS TR…"
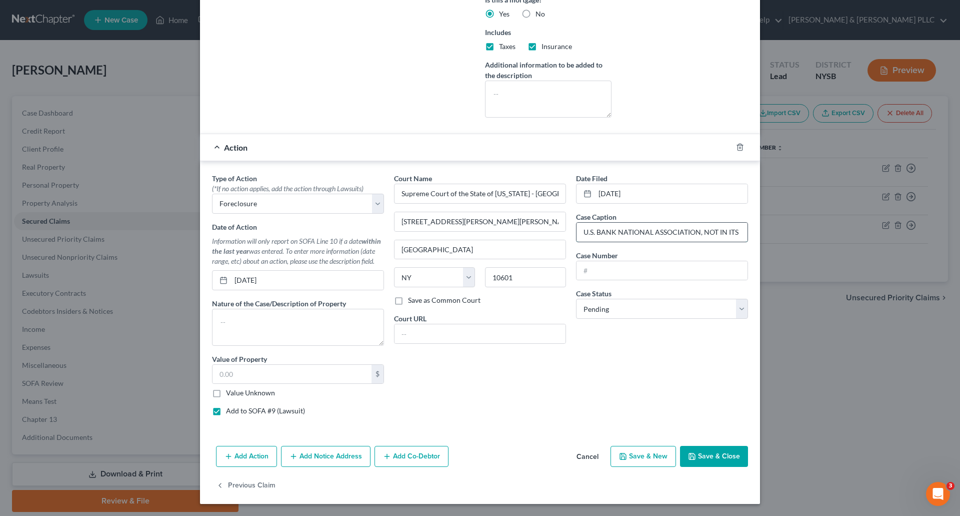
scroll to position [0, 296]
type input "U.S. BANK NATIONAL ASSOCIATION, NOT IN ITS INDIVIDUAL CAPACITY BUT SOLELY AS TR…"
click at [591, 269] on input "text" at bounding box center [662, 270] width 171 height 19
type input "64059/2020"
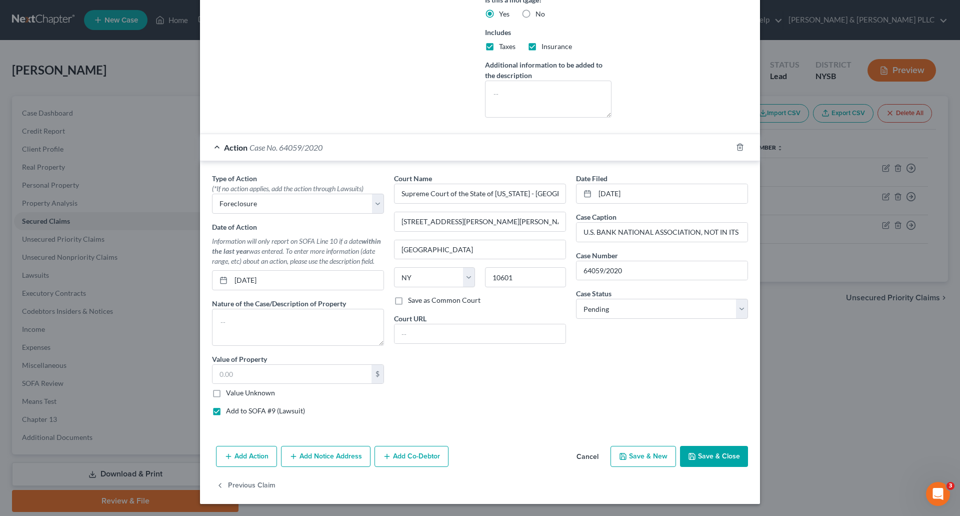
click at [322, 456] on button "Add Notice Address" at bounding box center [326, 456] width 90 height 21
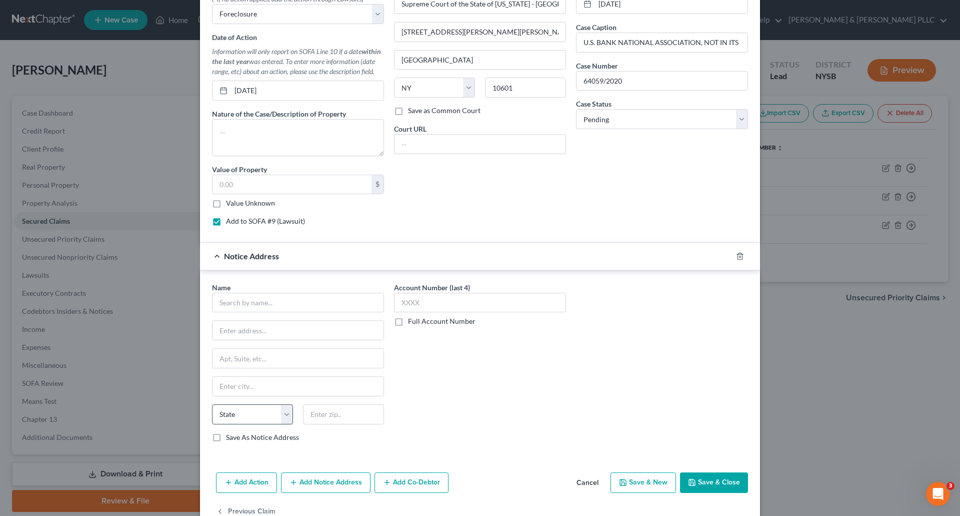
scroll to position [496, 0]
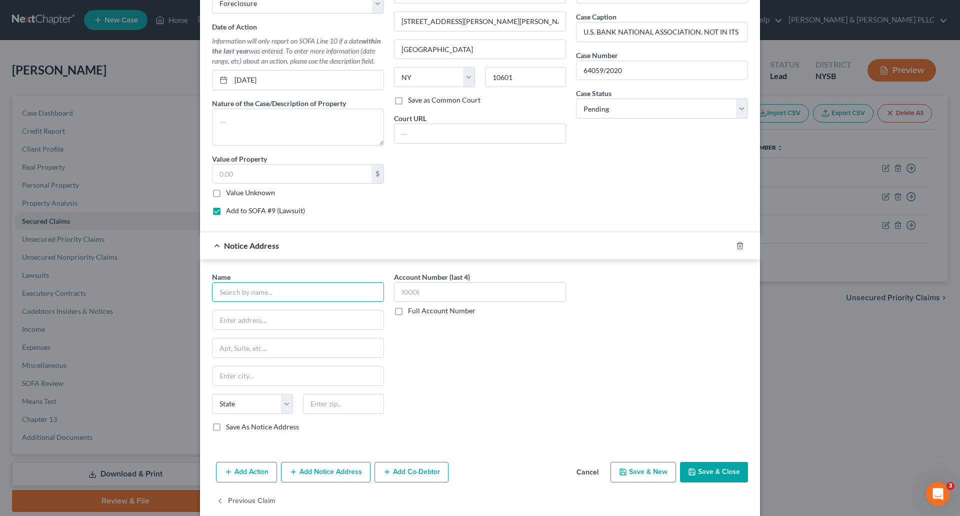
click at [219, 291] on input "text" at bounding box center [298, 292] width 172 height 20
type input "[PERSON_NAME] & [PERSON_NAME] PC"
type input "6851 Jericho Turnpike, Suite 220"
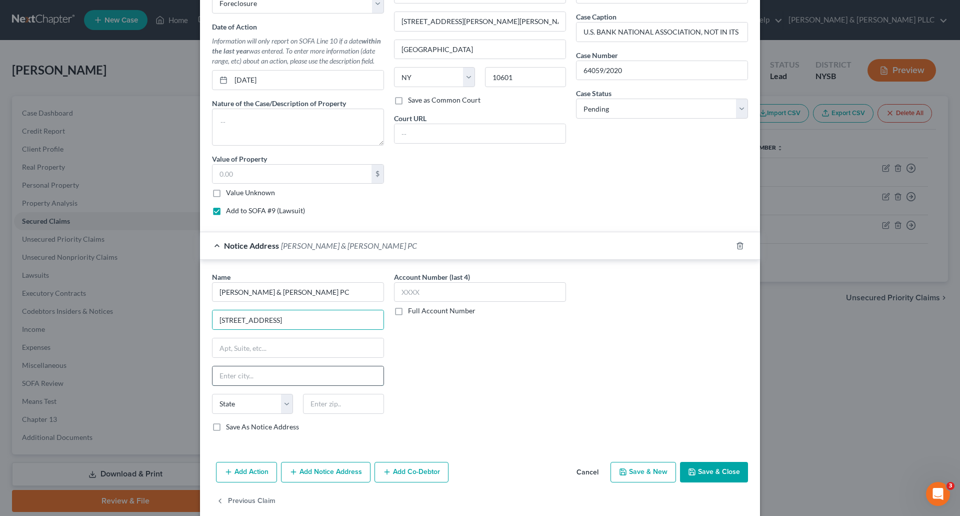
click at [264, 371] on input "text" at bounding box center [298, 375] width 171 height 19
click at [365, 402] on input "text" at bounding box center [343, 404] width 81 height 20
type input "11791"
type input "Syosset"
select select "35"
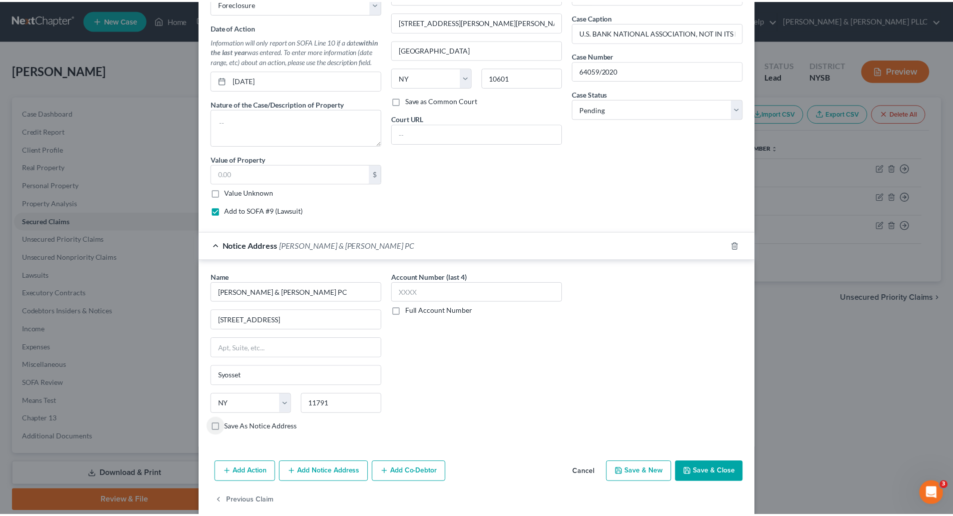
scroll to position [512, 0]
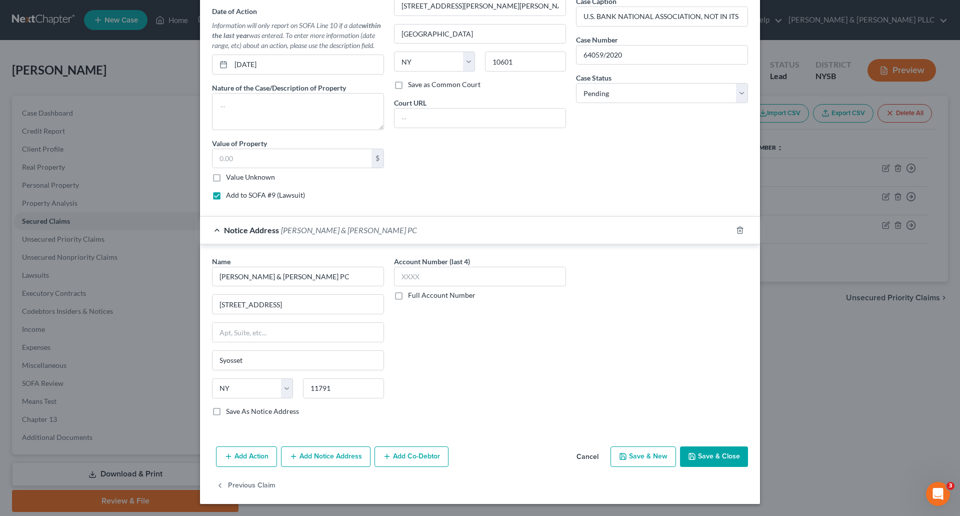
click at [727, 455] on button "Save & Close" at bounding box center [714, 456] width 68 height 21
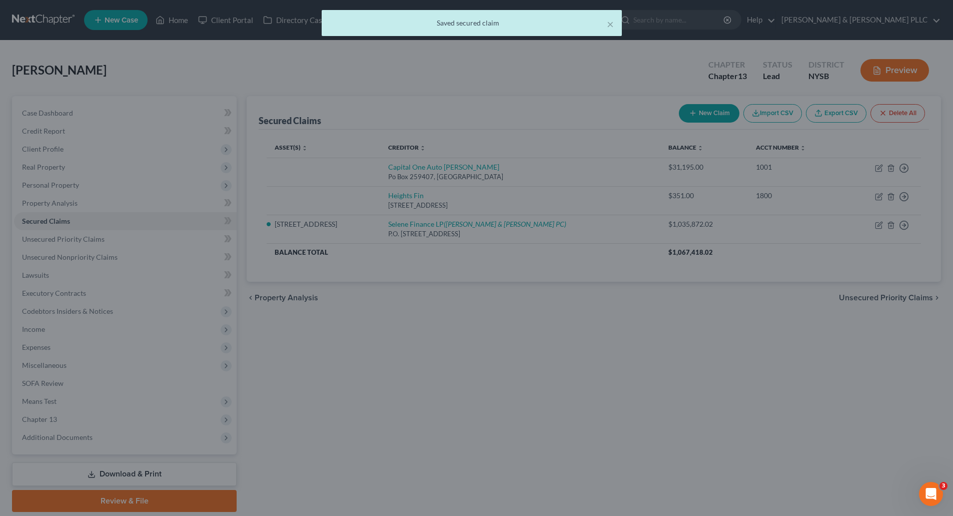
scroll to position [0, 0]
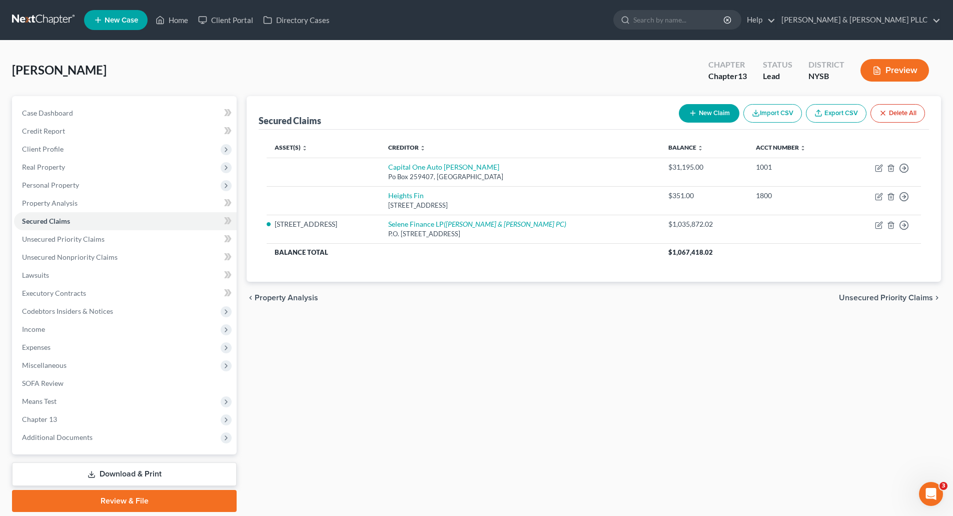
click at [859, 295] on span "Unsecured Priority Claims" at bounding box center [886, 298] width 94 height 8
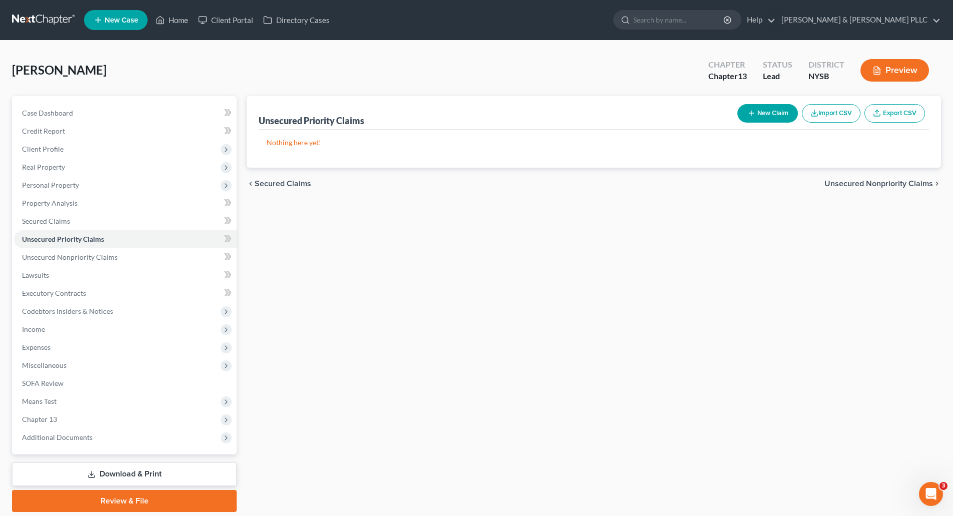
click at [838, 180] on span "Unsecured Nonpriority Claims" at bounding box center [878, 184] width 109 height 8
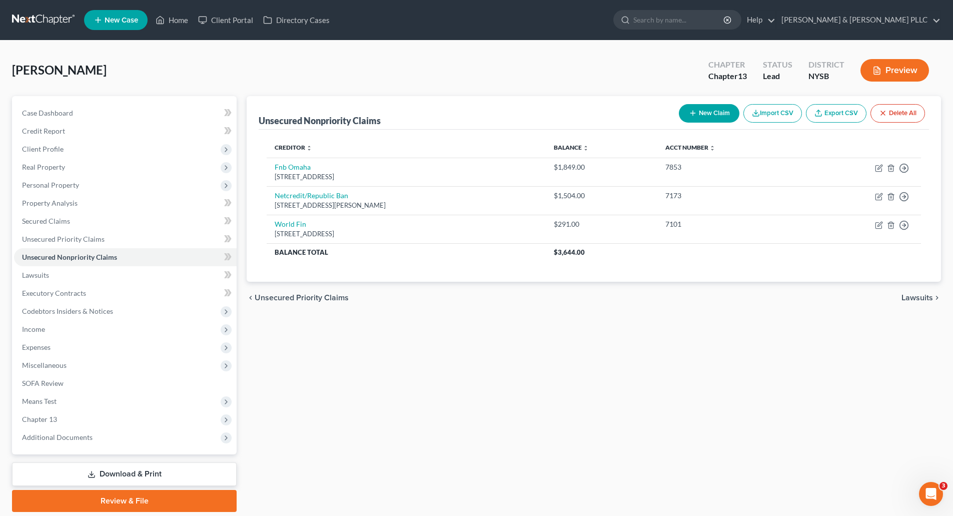
click at [915, 294] on span "Lawsuits" at bounding box center [917, 298] width 32 height 8
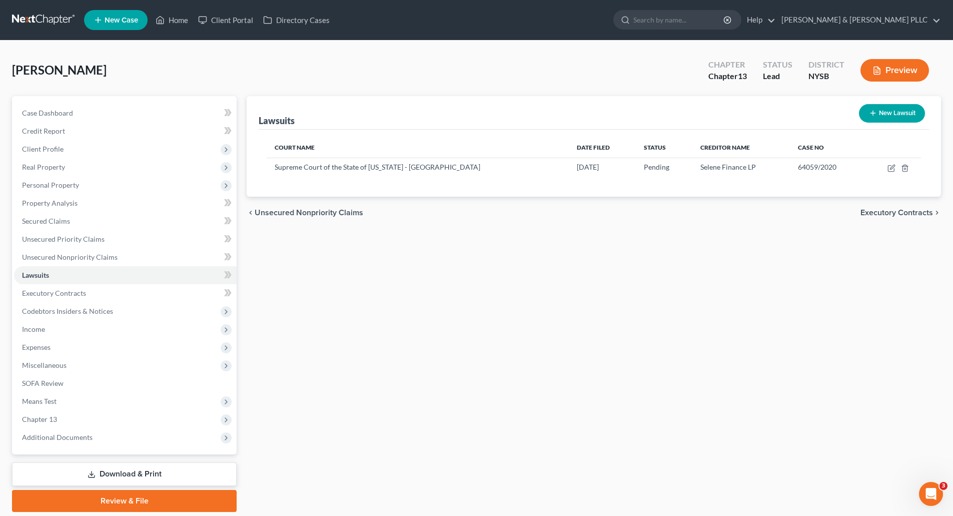
click at [896, 210] on span "Executory Contracts" at bounding box center [896, 213] width 73 height 8
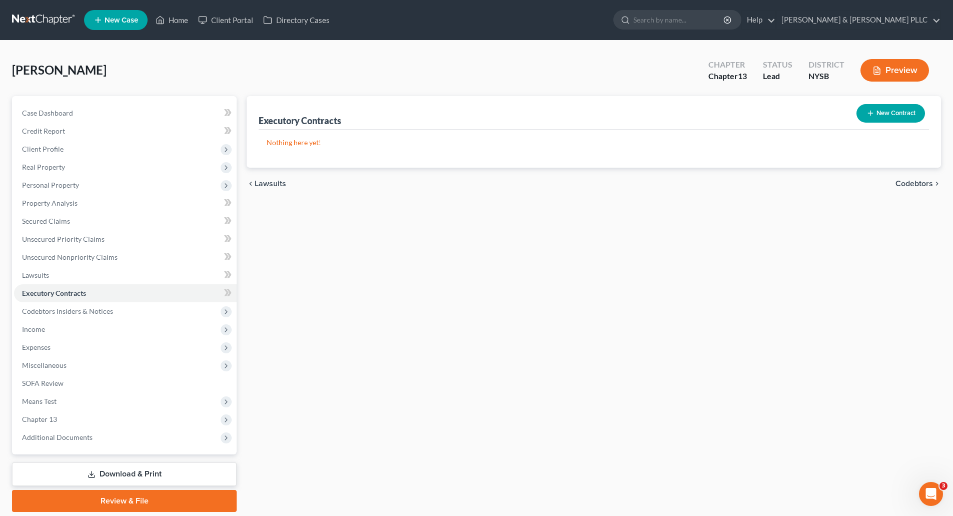
click at [903, 185] on span "Codebtors" at bounding box center [914, 184] width 38 height 8
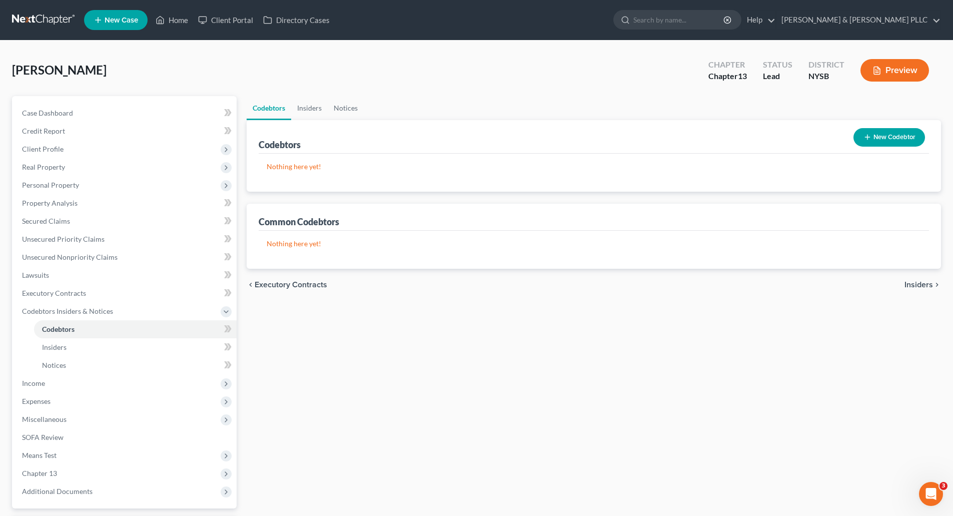
click at [921, 284] on span "Insiders" at bounding box center [918, 285] width 29 height 8
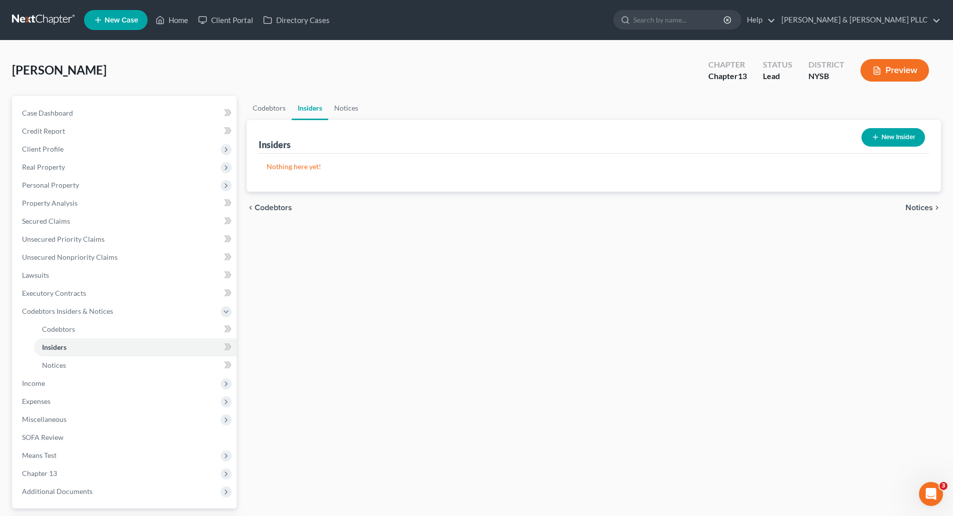
click at [915, 208] on span "Notices" at bounding box center [919, 208] width 28 height 8
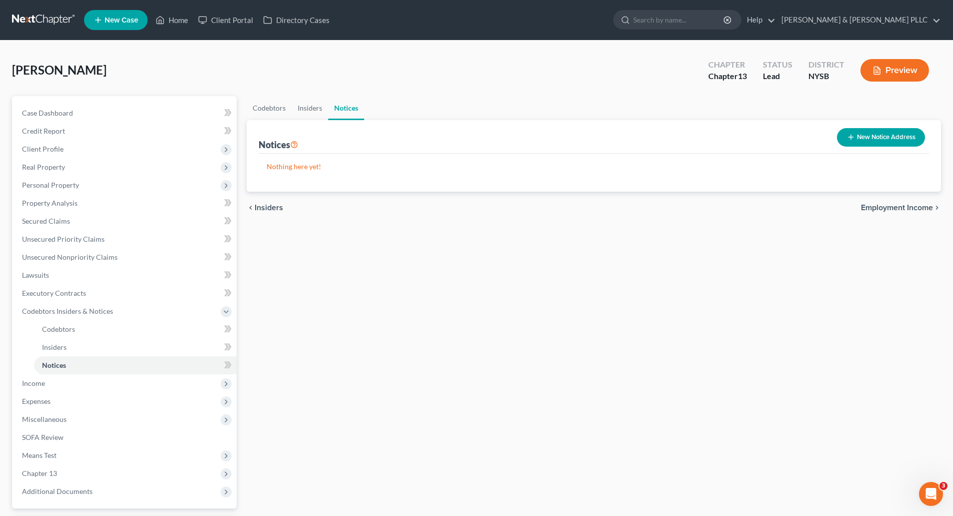
click at [913, 208] on span "Employment Income" at bounding box center [897, 208] width 72 height 8
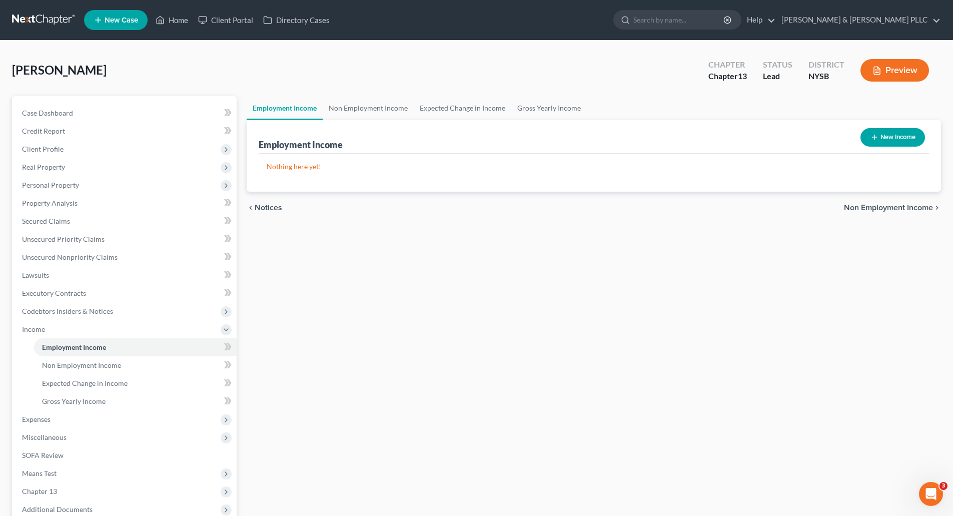
click at [908, 208] on span "Non Employment Income" at bounding box center [888, 208] width 89 height 8
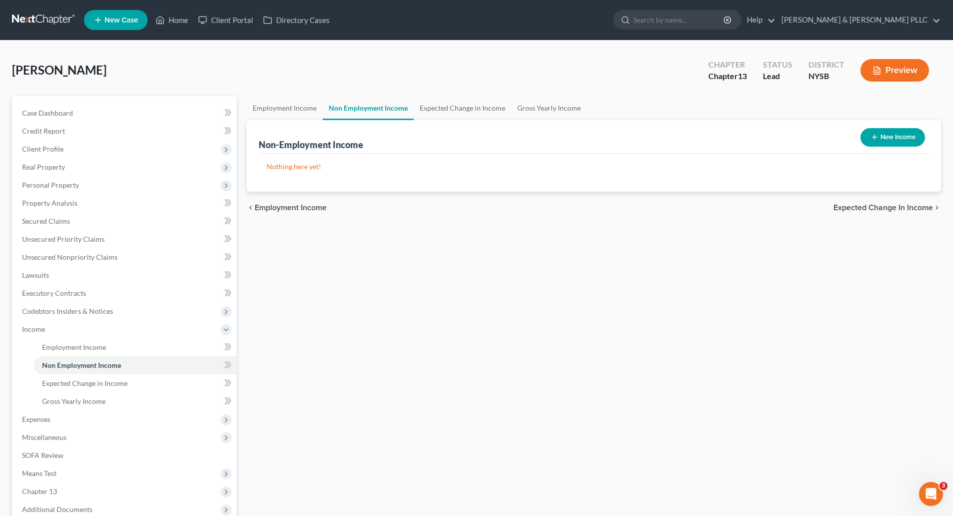
click at [908, 208] on span "Expected Change in Income" at bounding box center [883, 208] width 100 height 8
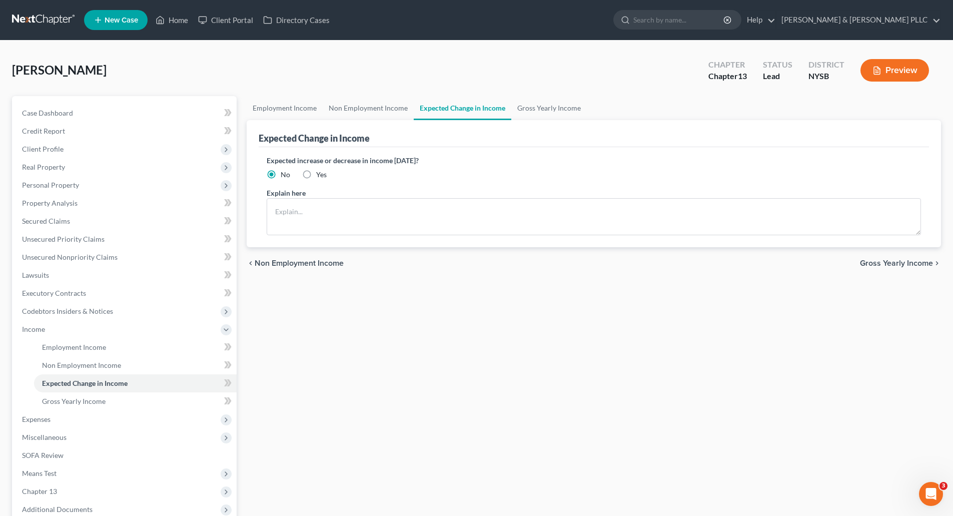
click at [892, 259] on span "Gross Yearly Income" at bounding box center [896, 263] width 73 height 8
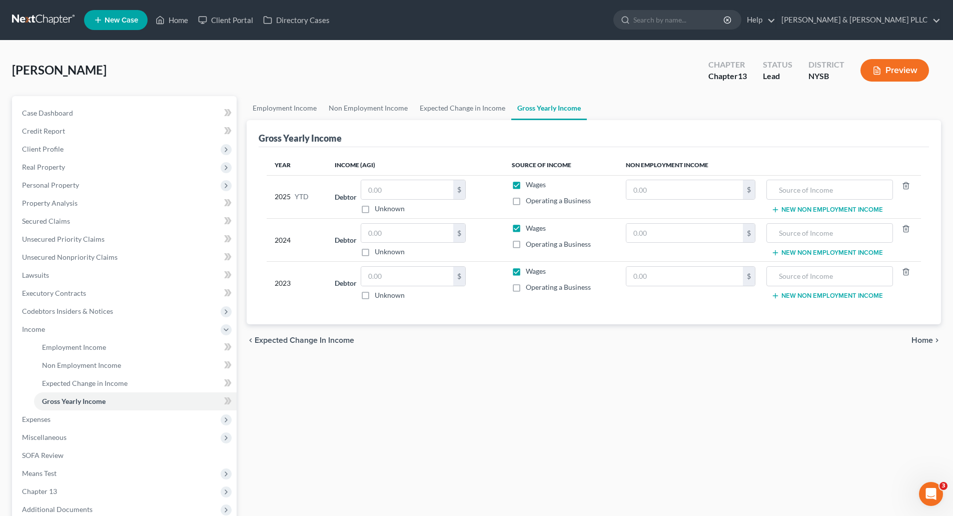
click at [922, 341] on span "Home" at bounding box center [922, 340] width 22 height 8
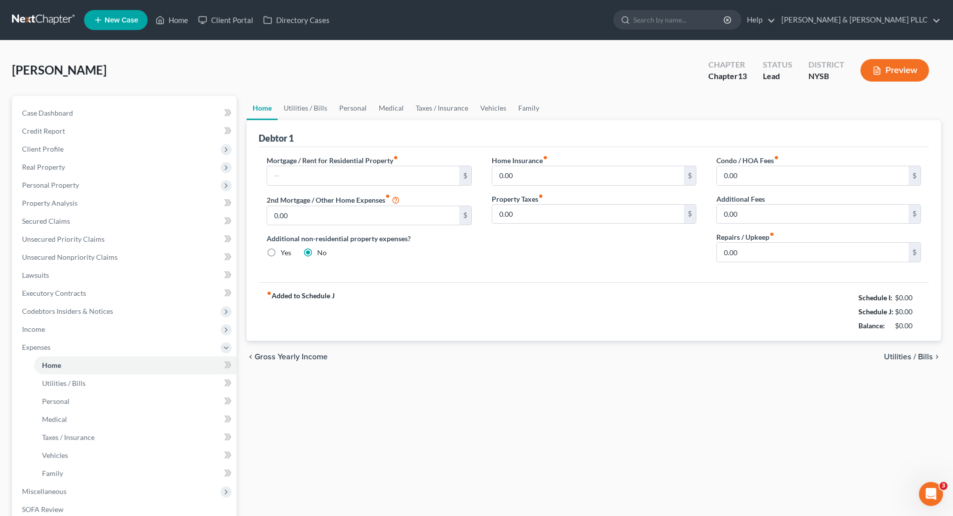
click at [907, 356] on span "Utilities / Bills" at bounding box center [908, 357] width 49 height 8
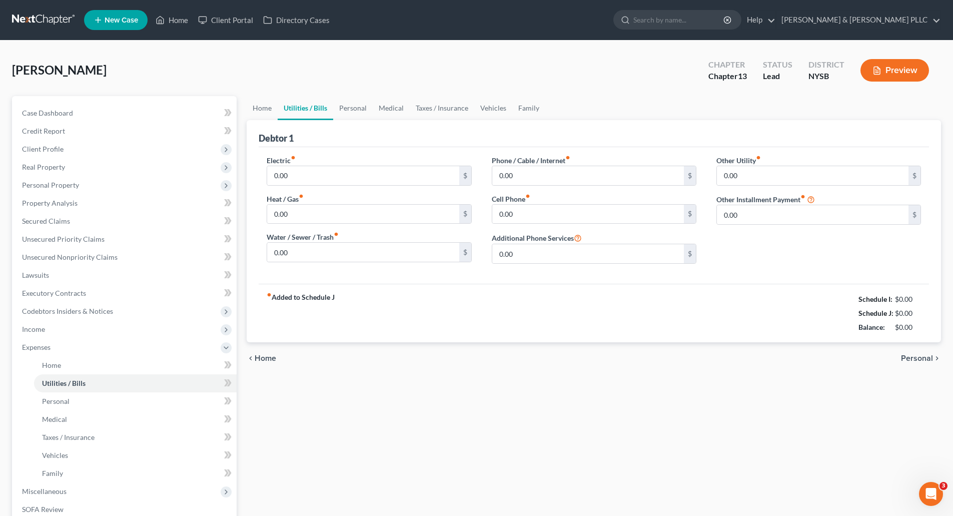
click at [911, 355] on span "Personal" at bounding box center [917, 358] width 32 height 8
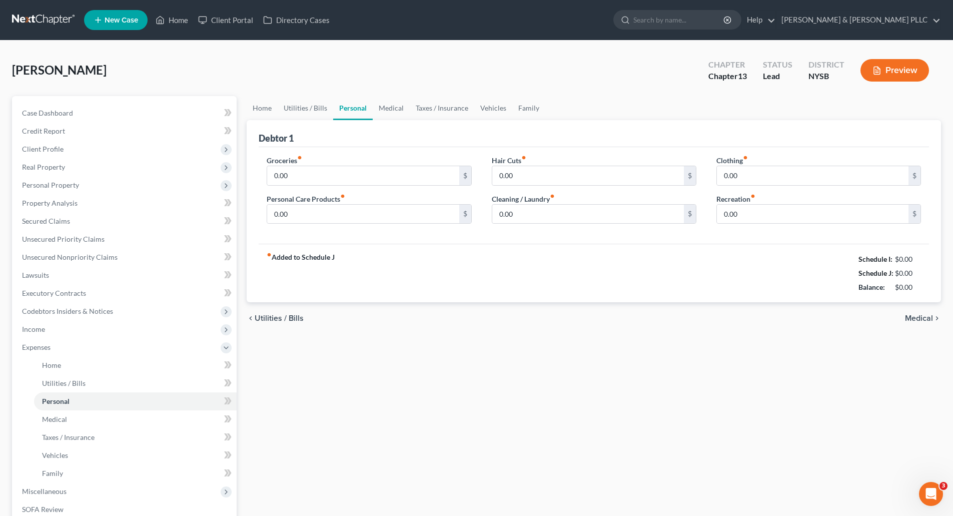
click at [912, 316] on span "Medical" at bounding box center [919, 318] width 28 height 8
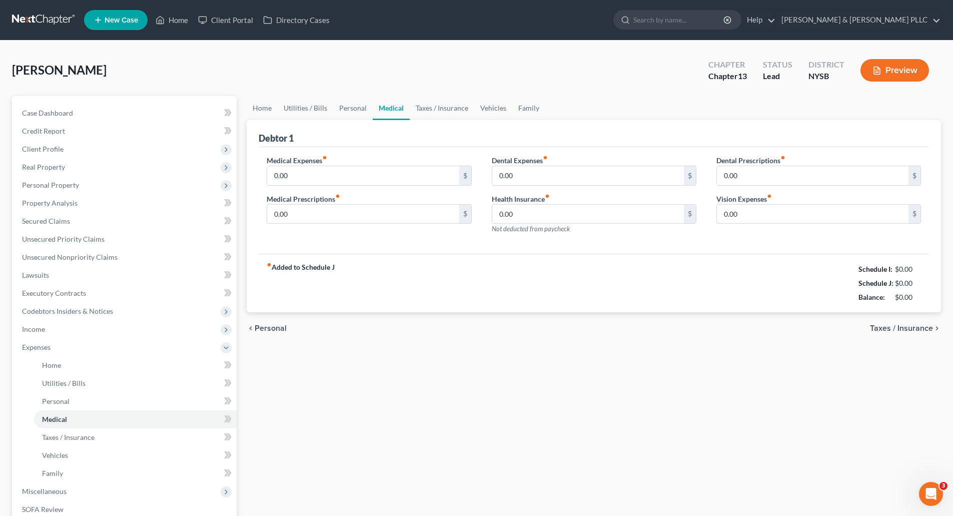
click at [909, 327] on span "Taxes / Insurance" at bounding box center [901, 328] width 63 height 8
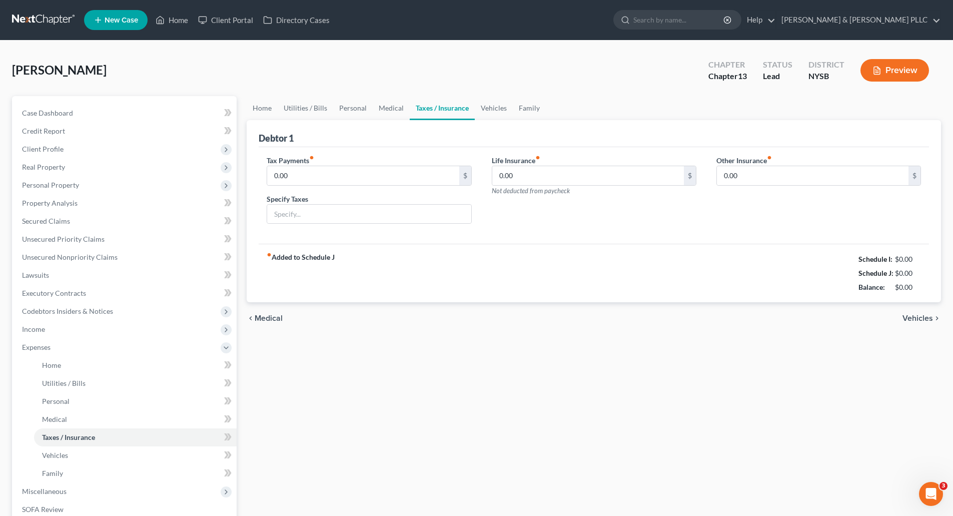
click at [911, 318] on span "Vehicles" at bounding box center [917, 318] width 31 height 8
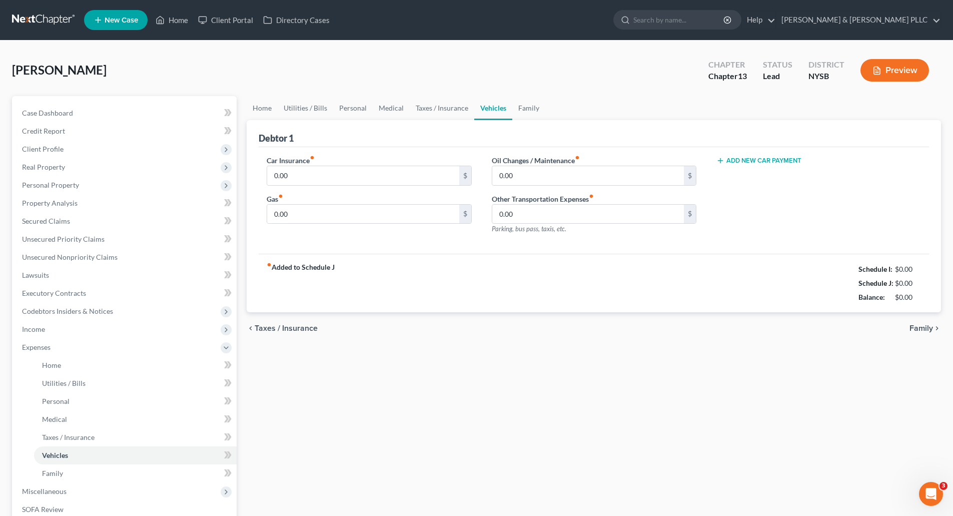
click at [918, 325] on span "Family" at bounding box center [921, 328] width 24 height 8
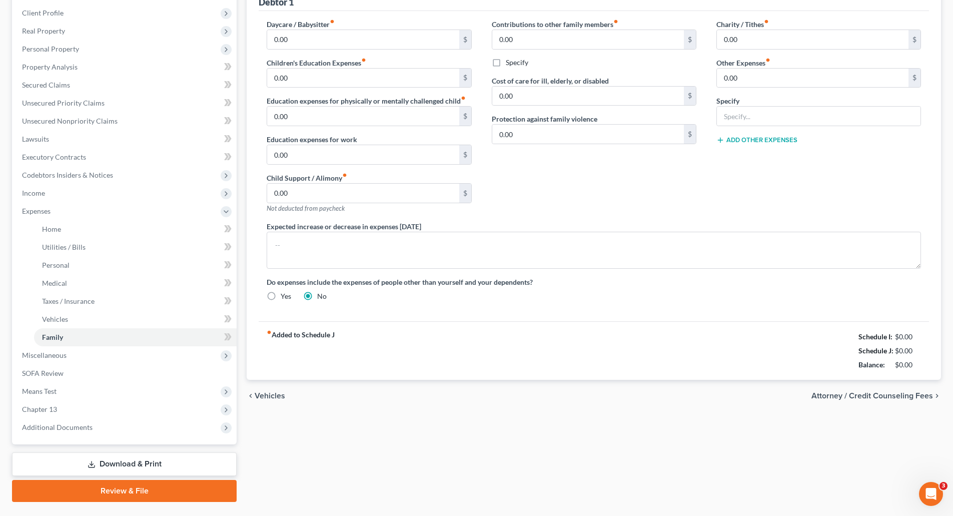
scroll to position [160, 0]
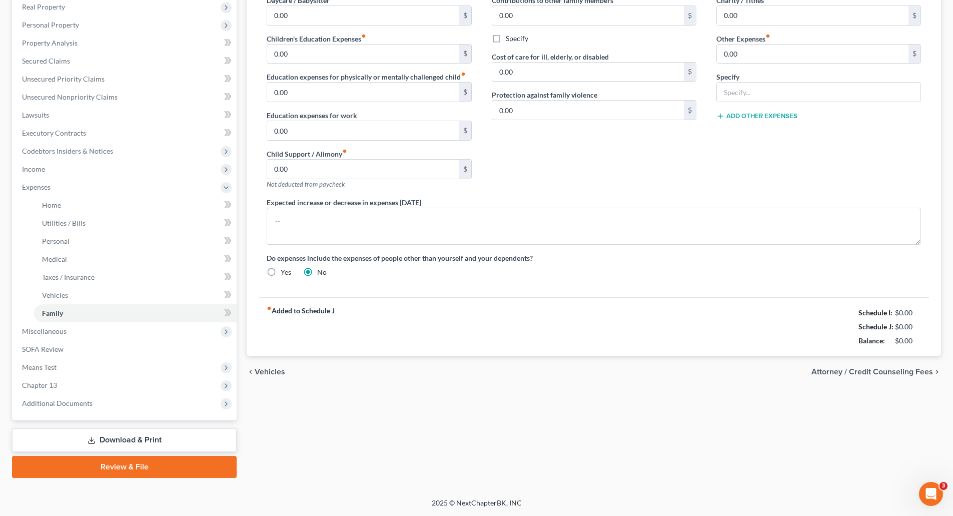
click at [877, 368] on span "Attorney / Credit Counseling Fees" at bounding box center [872, 372] width 122 height 8
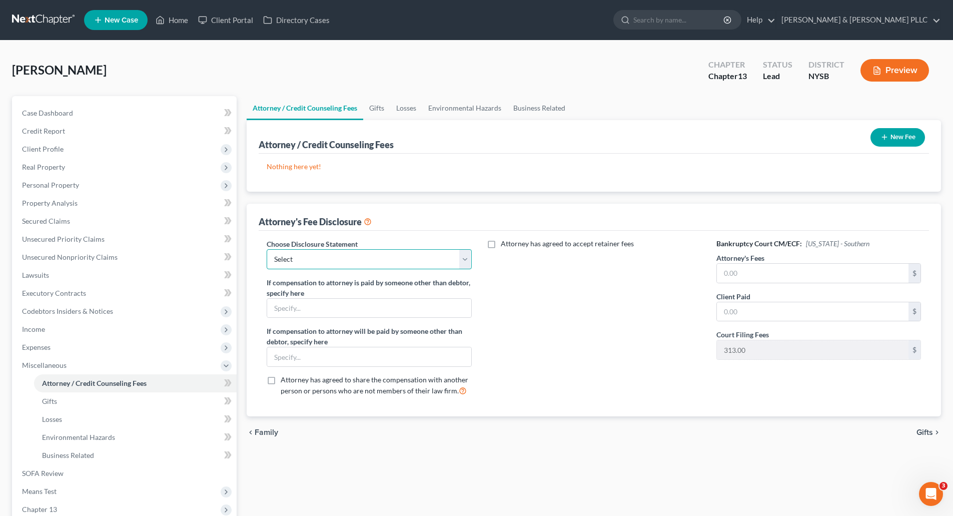
click at [464, 258] on select "Select Ch 13 - CT Ch 13 - SDNY Ch 13 - EDNY Ch 7 - CT Ch 7 - SDNY Ch 7 - EDNY" at bounding box center [369, 259] width 205 height 20
select select "1"
click at [267, 249] on select "Select Ch 13 - CT Ch 13 - SDNY Ch 13 - EDNY Ch 7 - CT Ch 7 - SDNY Ch 7 - EDNY" at bounding box center [369, 259] width 205 height 20
drag, startPoint x: 720, startPoint y: 278, endPoint x: 710, endPoint y: 265, distance: 16.0
click at [720, 278] on input "text" at bounding box center [813, 273] width 192 height 19
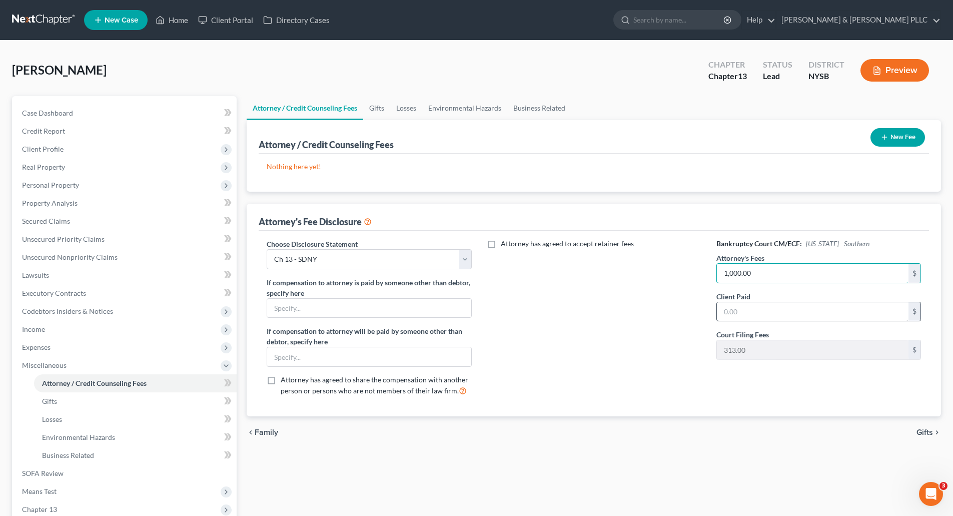
type input "1,000.00"
click at [719, 310] on input "text" at bounding box center [813, 311] width 192 height 19
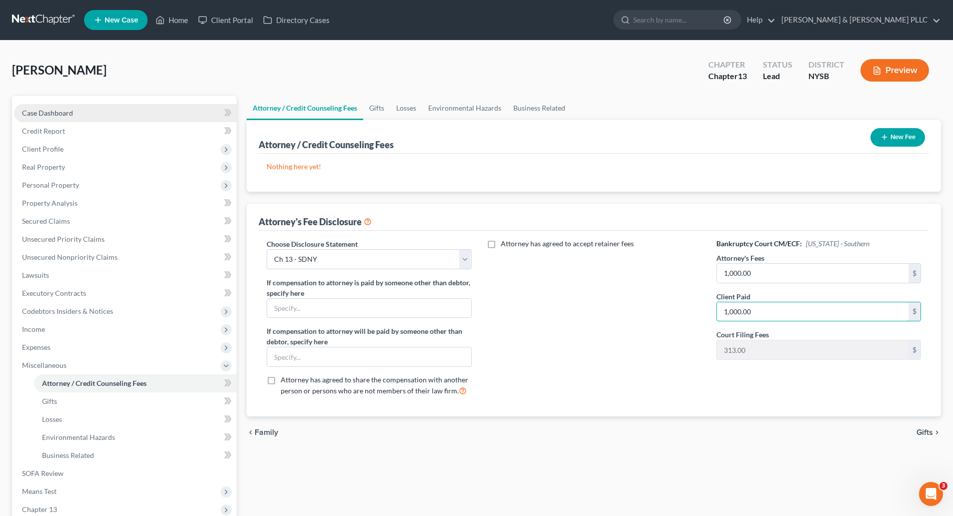
type input "1,000.00"
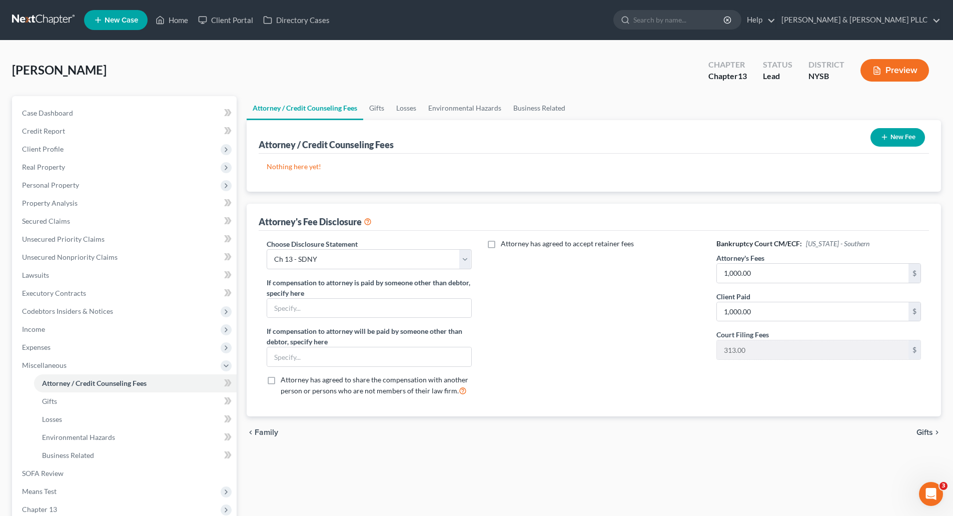
click at [923, 432] on span "Gifts" at bounding box center [924, 432] width 17 height 8
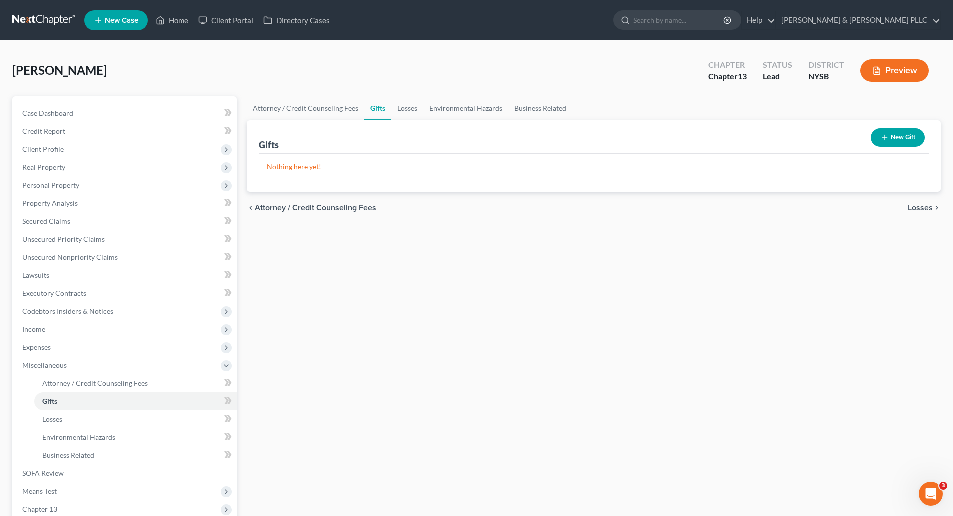
click at [920, 205] on span "Losses" at bounding box center [920, 208] width 25 height 8
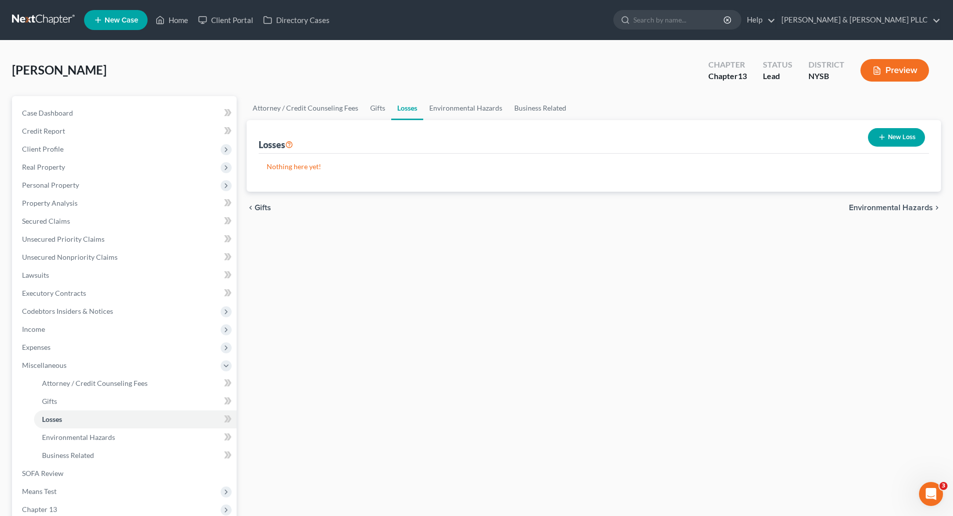
click at [919, 204] on span "Environmental Hazards" at bounding box center [891, 208] width 84 height 8
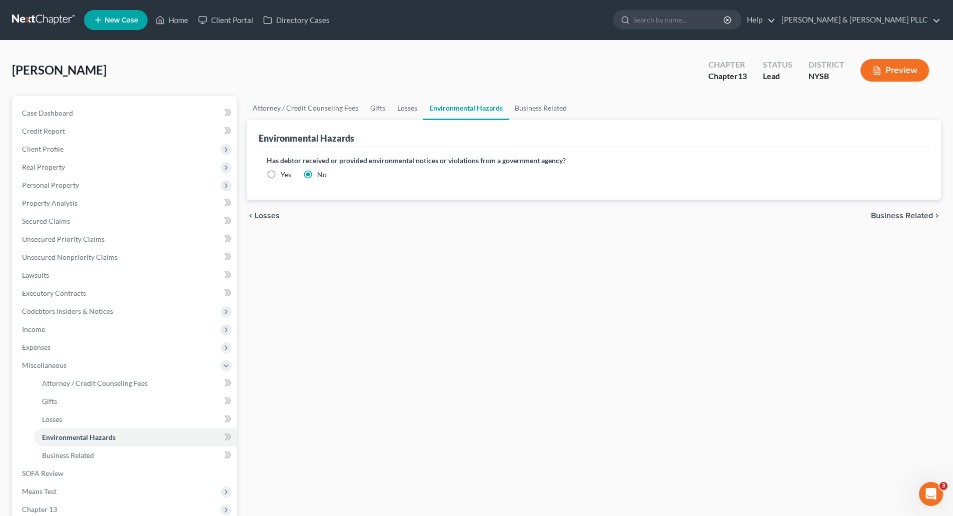
click at [899, 215] on span "Business Related" at bounding box center [902, 216] width 62 height 8
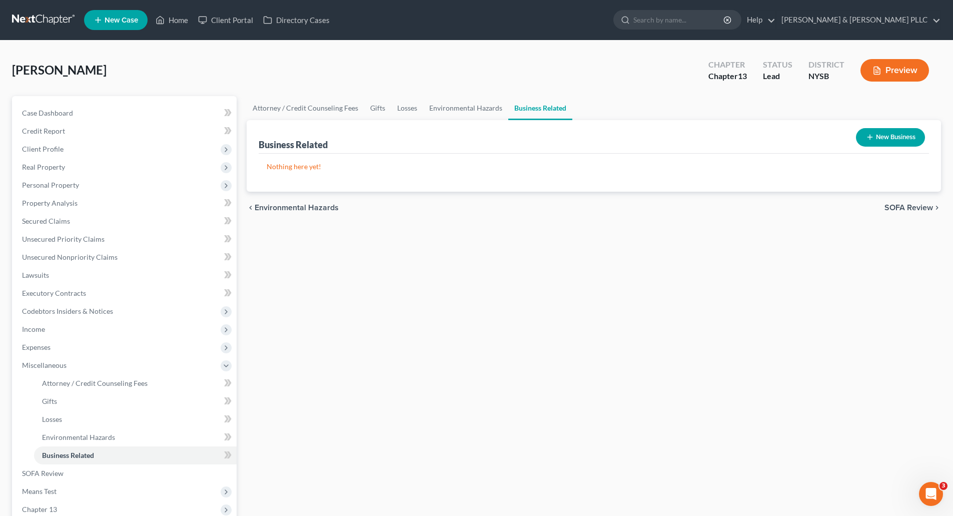
click at [904, 202] on div "chevron_left Environmental Hazards SOFA Review chevron_right" at bounding box center [594, 208] width 694 height 32
click at [901, 206] on span "SOFA Review" at bounding box center [908, 208] width 49 height 8
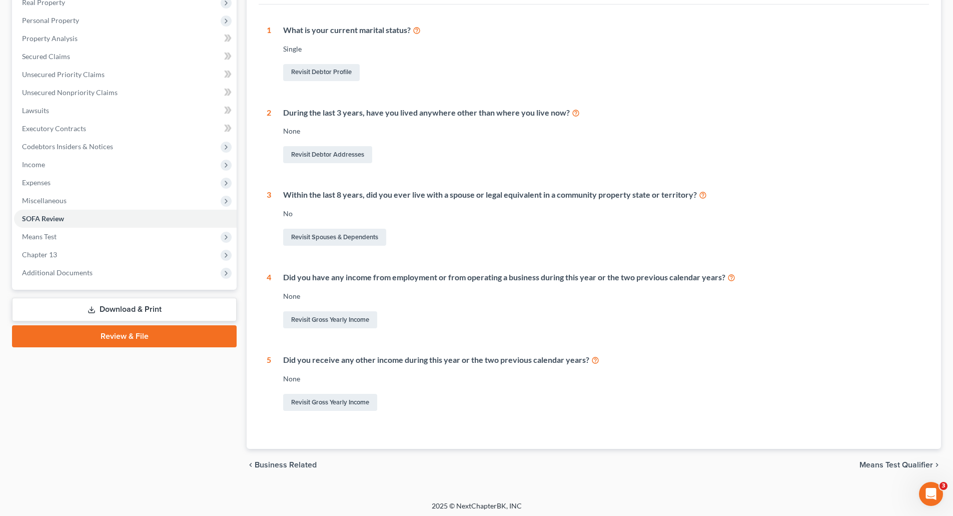
scroll to position [168, 0]
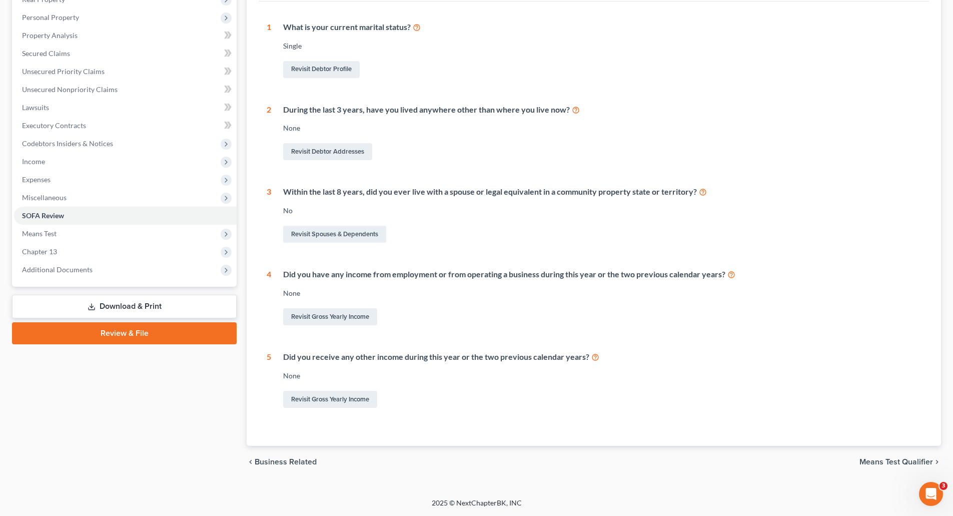
click at [883, 461] on span "Means Test Qualifier" at bounding box center [896, 462] width 74 height 8
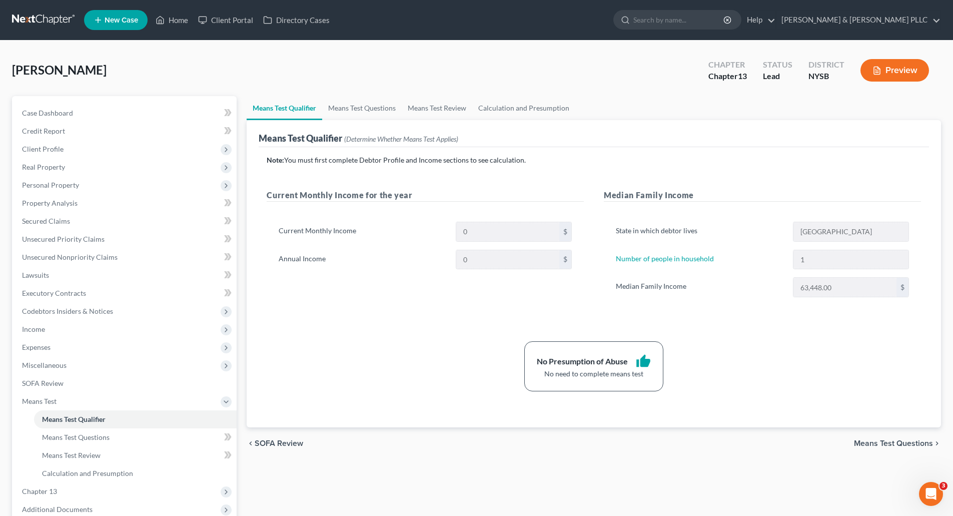
click at [892, 442] on span "Means Test Questions" at bounding box center [893, 443] width 79 height 8
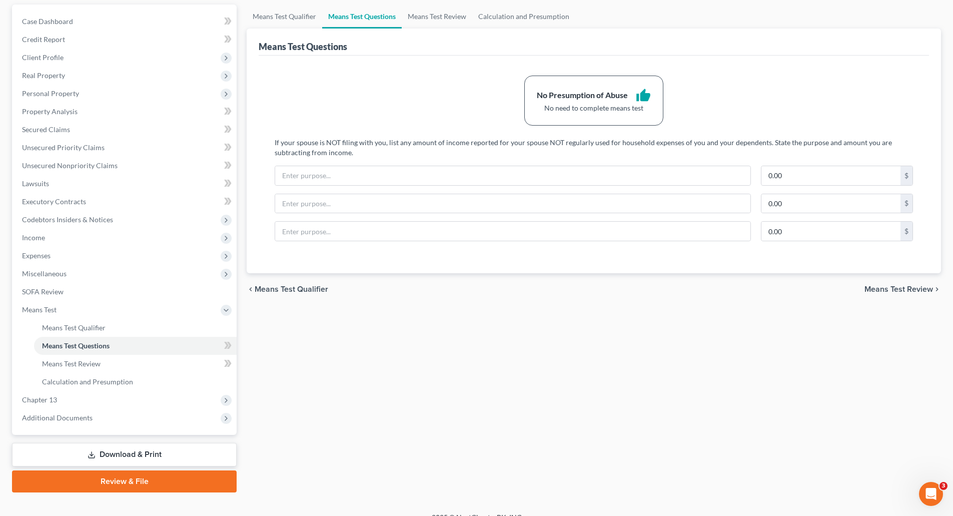
scroll to position [106, 0]
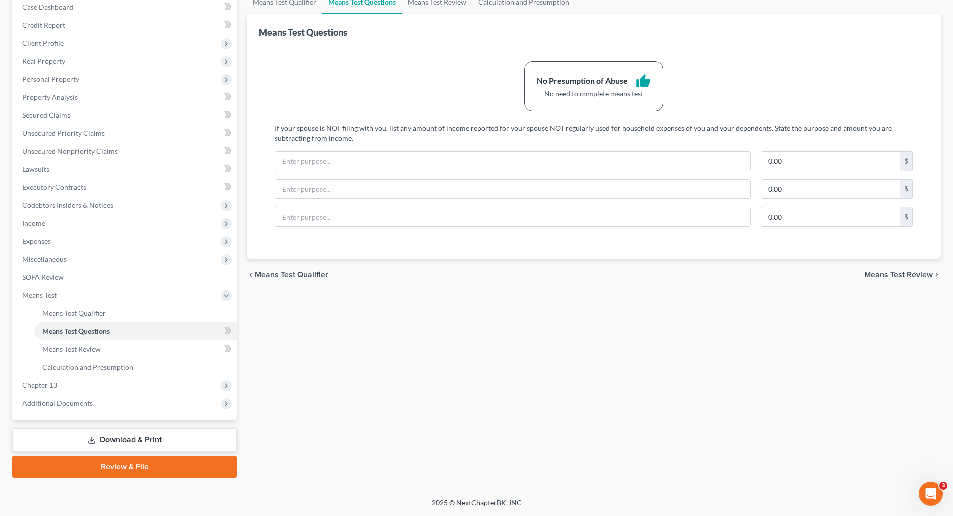
click at [901, 272] on span "Means Test Review" at bounding box center [898, 275] width 69 height 8
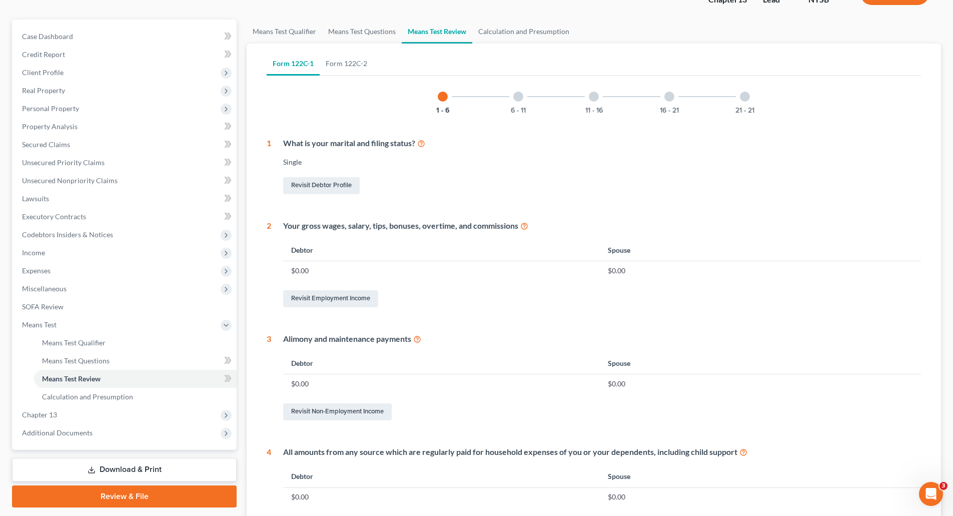
scroll to position [300, 0]
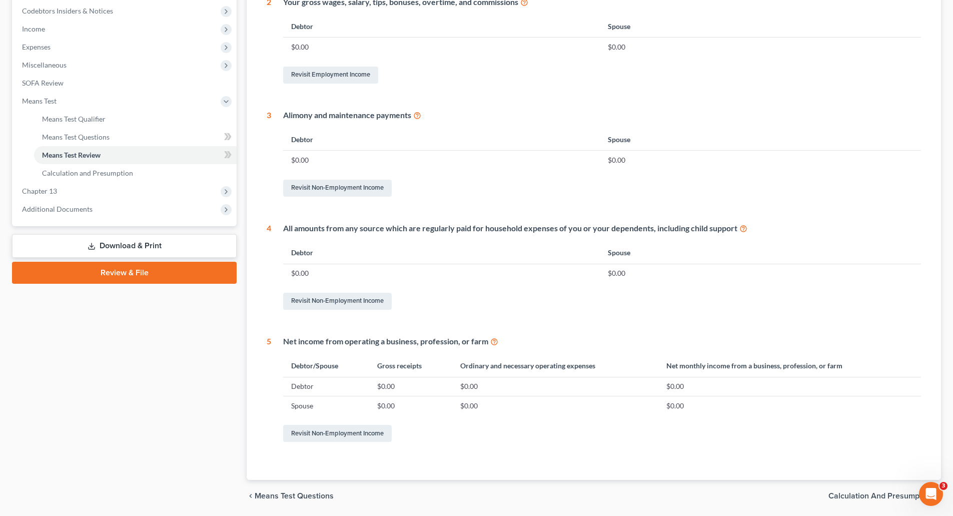
drag, startPoint x: 867, startPoint y: 495, endPoint x: 790, endPoint y: 272, distance: 236.1
click at [867, 494] on span "Calculation and Presumption" at bounding box center [880, 496] width 105 height 8
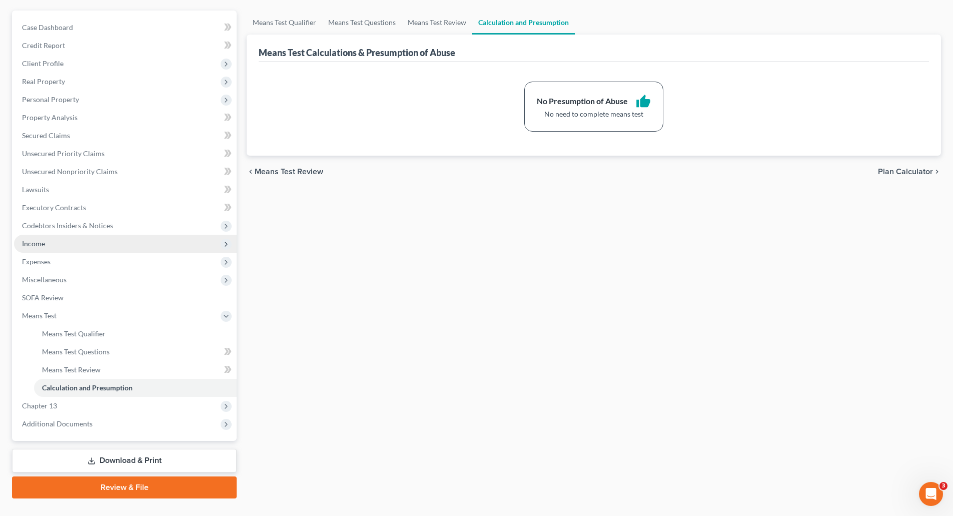
scroll to position [106, 0]
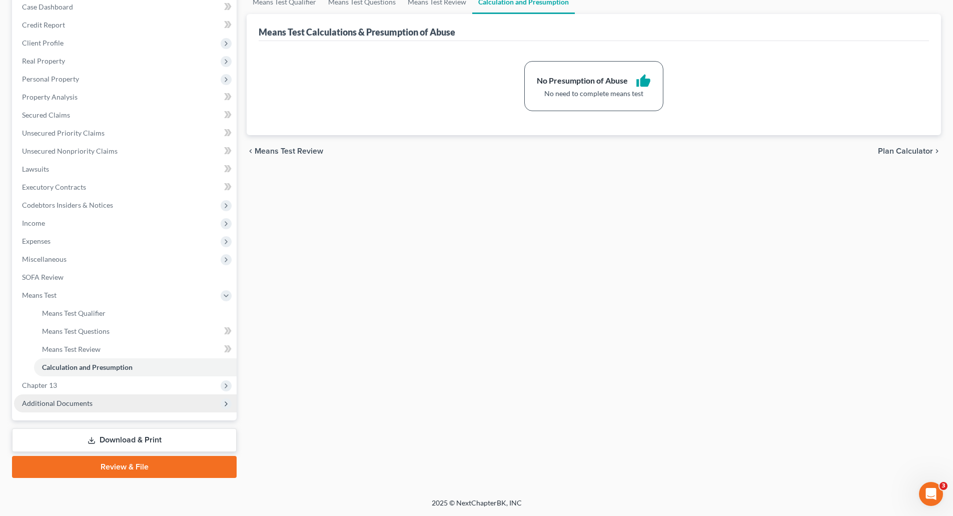
click at [63, 399] on span "Additional Documents" at bounding box center [57, 403] width 71 height 9
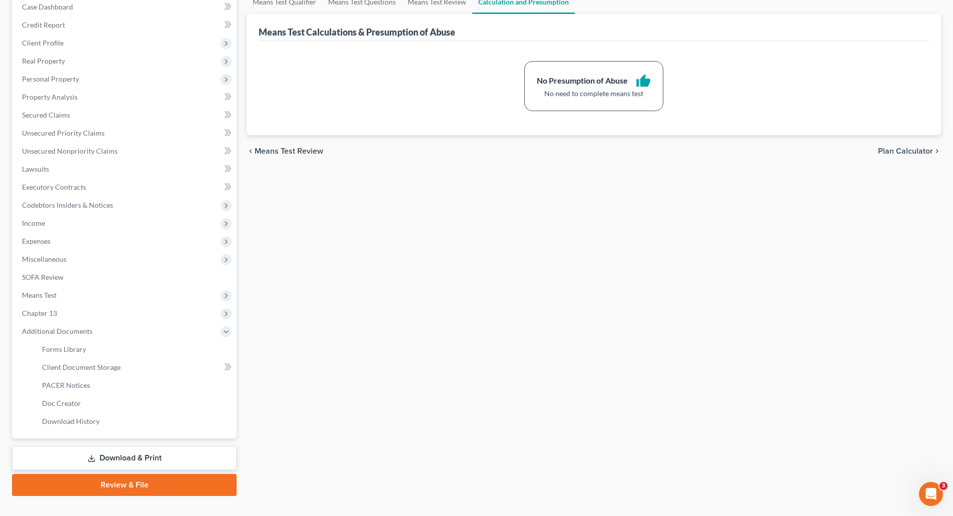
click at [137, 485] on link "Review & File" at bounding box center [124, 485] width 225 height 22
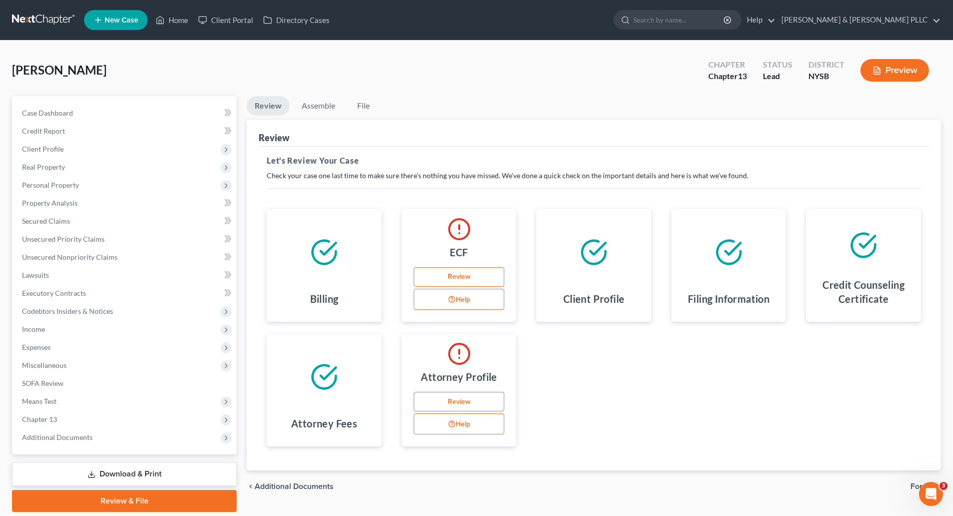
click at [456, 274] on link "Review" at bounding box center [459, 277] width 91 height 20
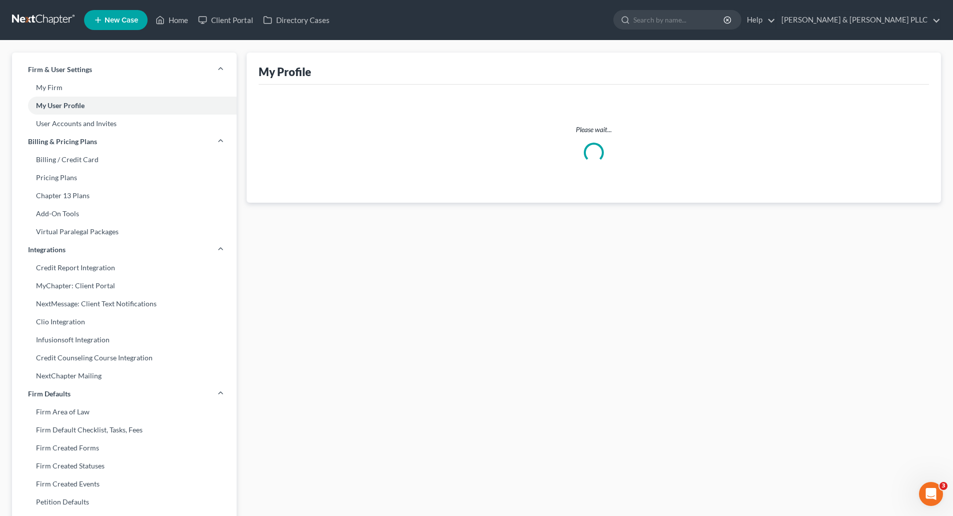
select select "35"
select select "55"
select select "attorney"
select select "1"
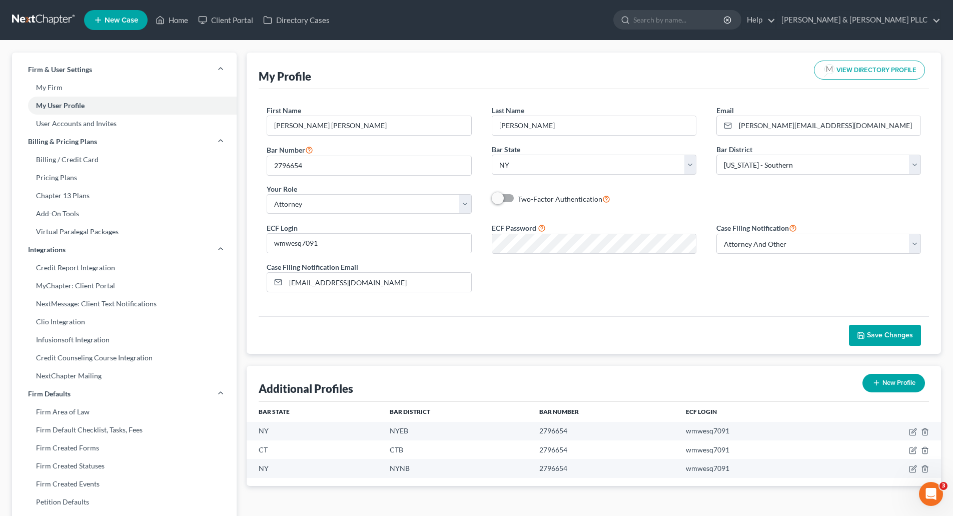
click at [901, 337] on span "Save Changes" at bounding box center [890, 335] width 46 height 9
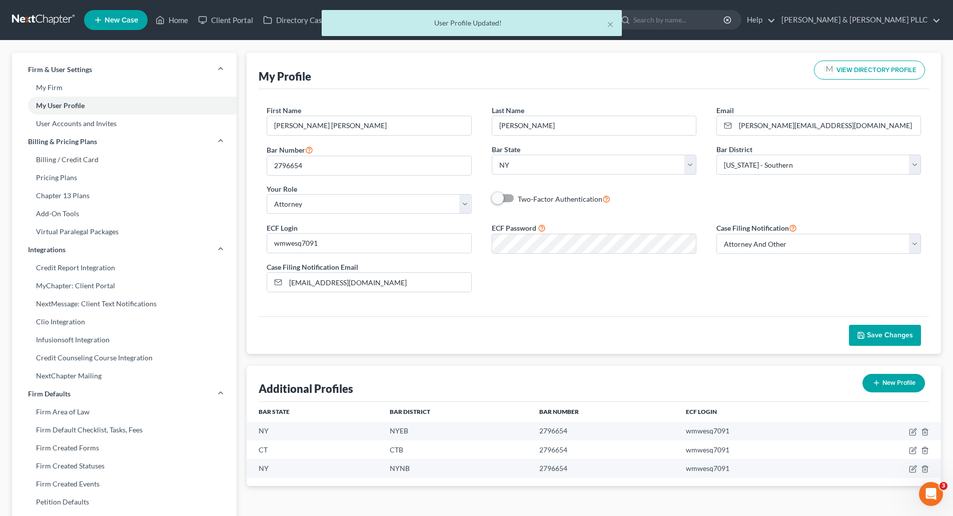
click at [880, 336] on span "Save Changes" at bounding box center [890, 335] width 46 height 9
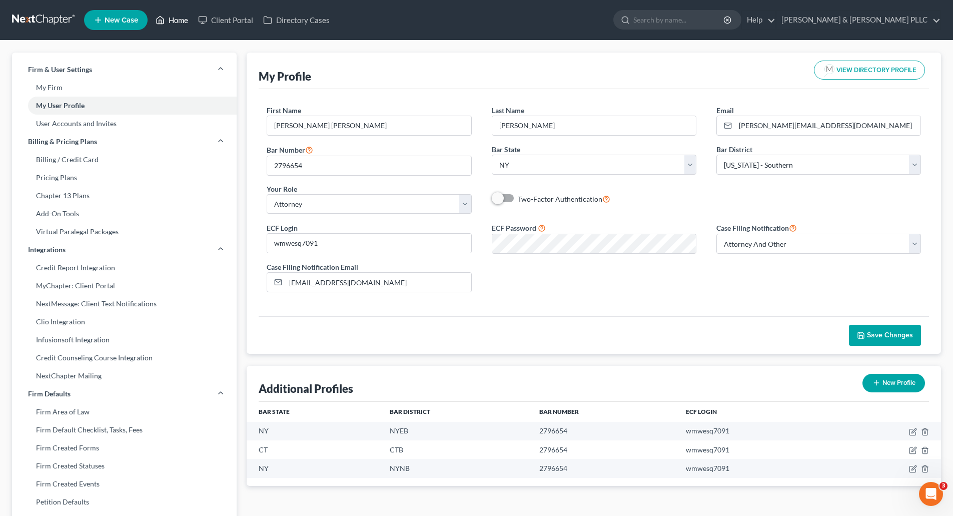
click at [176, 19] on link "Home" at bounding box center [172, 20] width 43 height 18
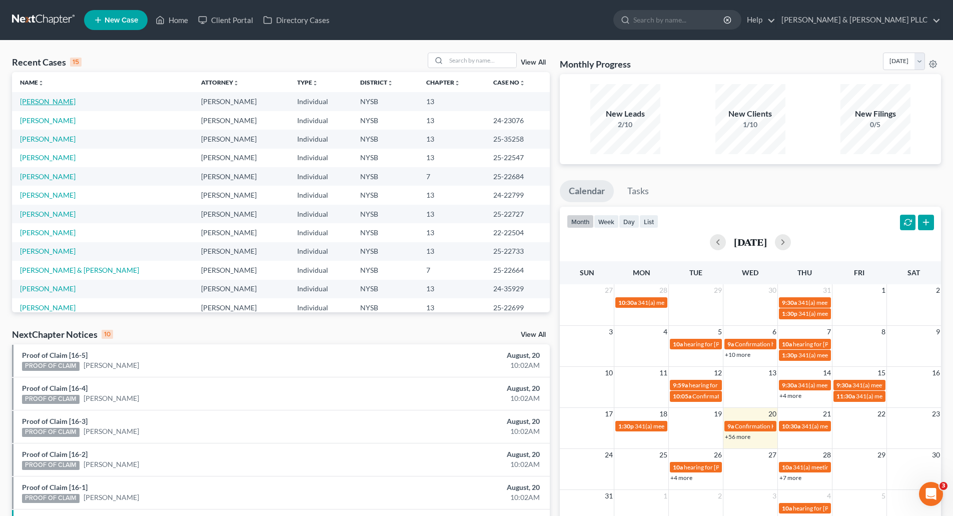
click at [40, 99] on link "[PERSON_NAME]" at bounding box center [48, 101] width 56 height 9
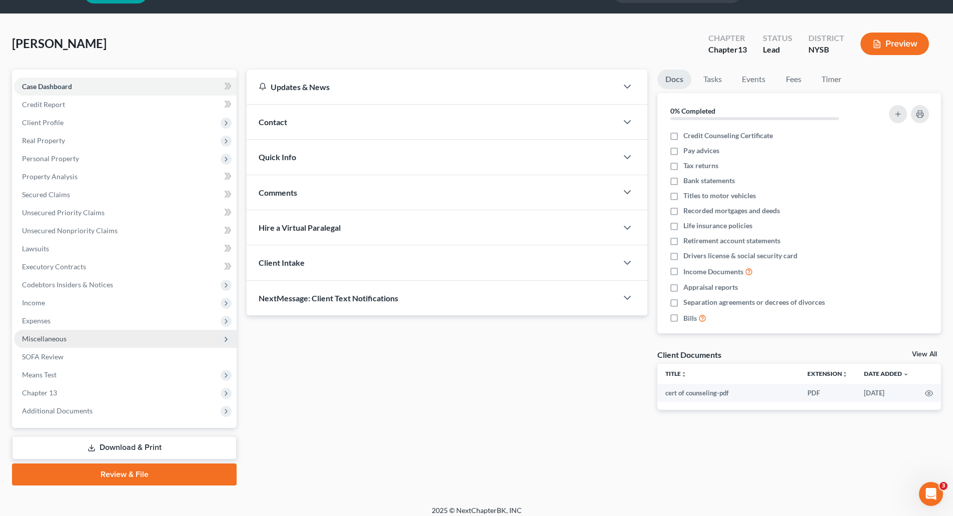
scroll to position [34, 0]
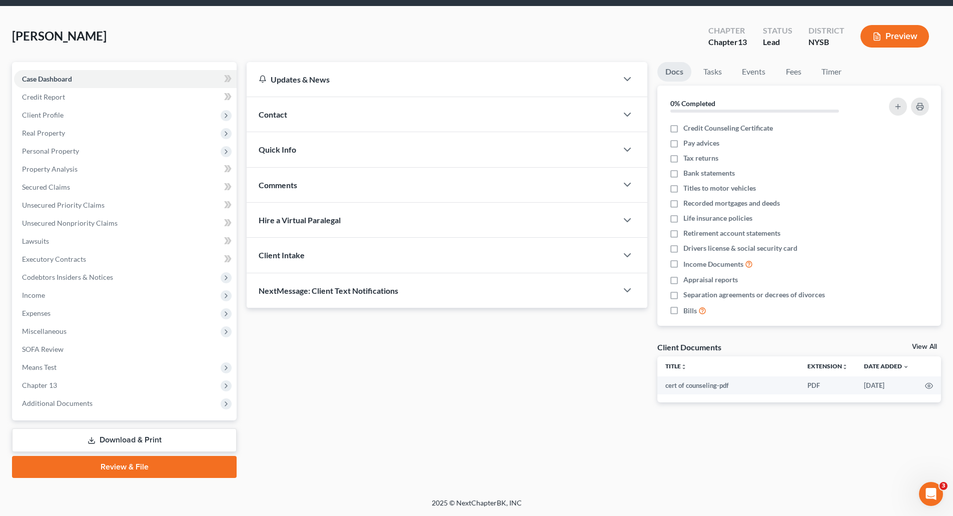
click at [132, 465] on link "Review & File" at bounding box center [124, 467] width 225 height 22
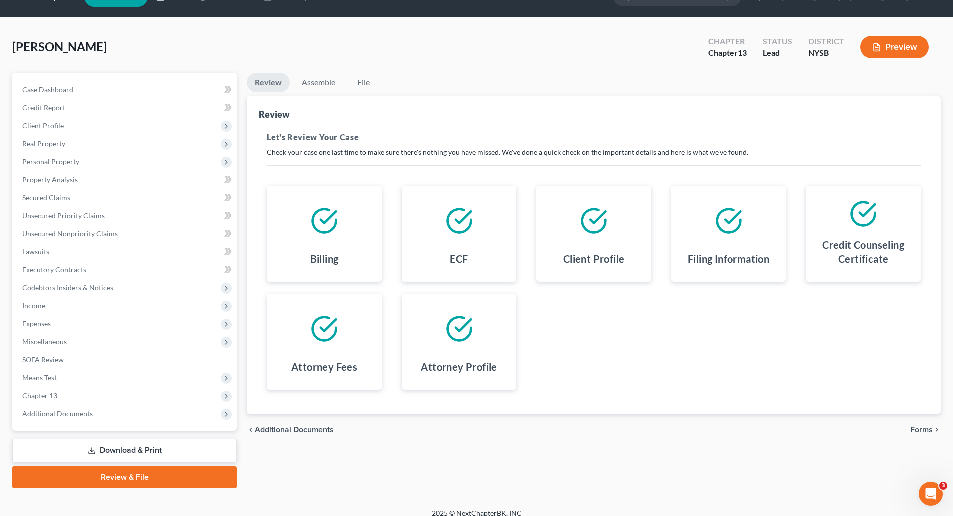
scroll to position [34, 0]
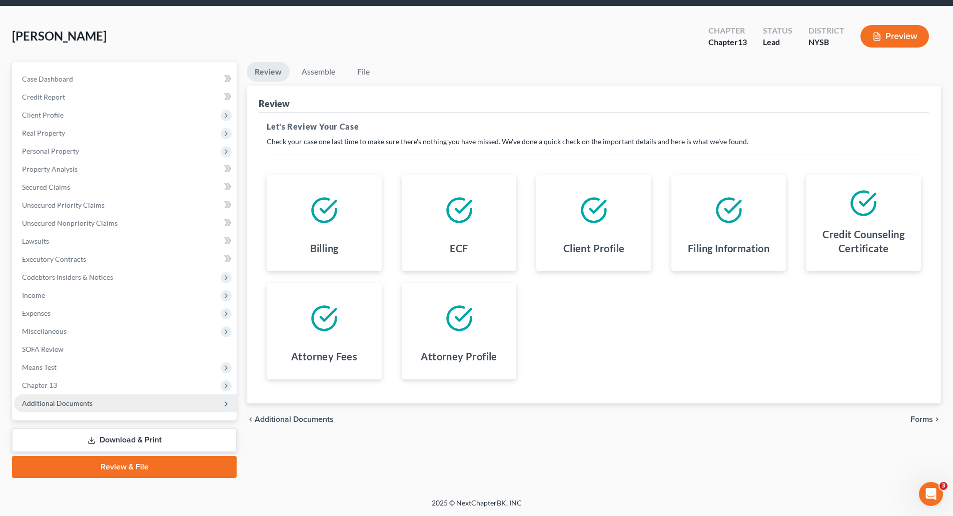
click at [70, 400] on span "Additional Documents" at bounding box center [57, 403] width 71 height 9
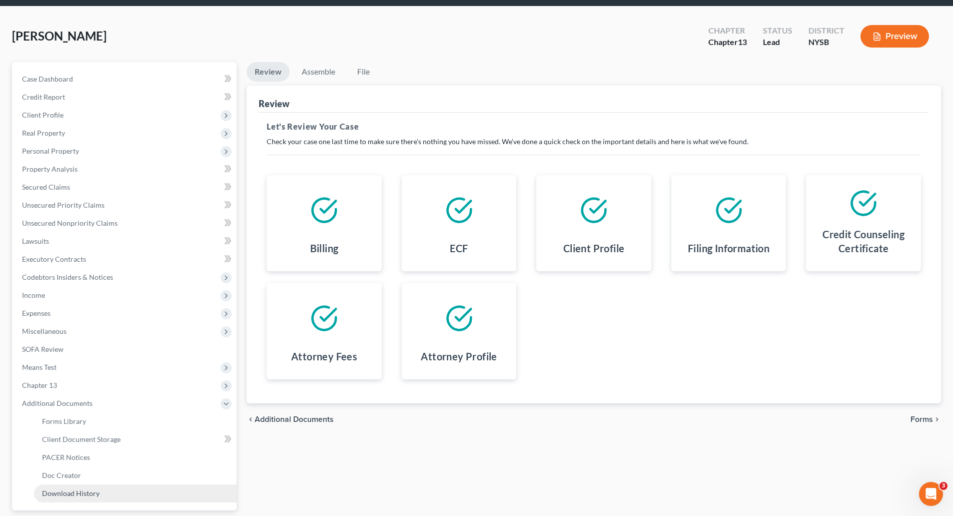
click at [75, 492] on span "Download History" at bounding box center [71, 493] width 58 height 9
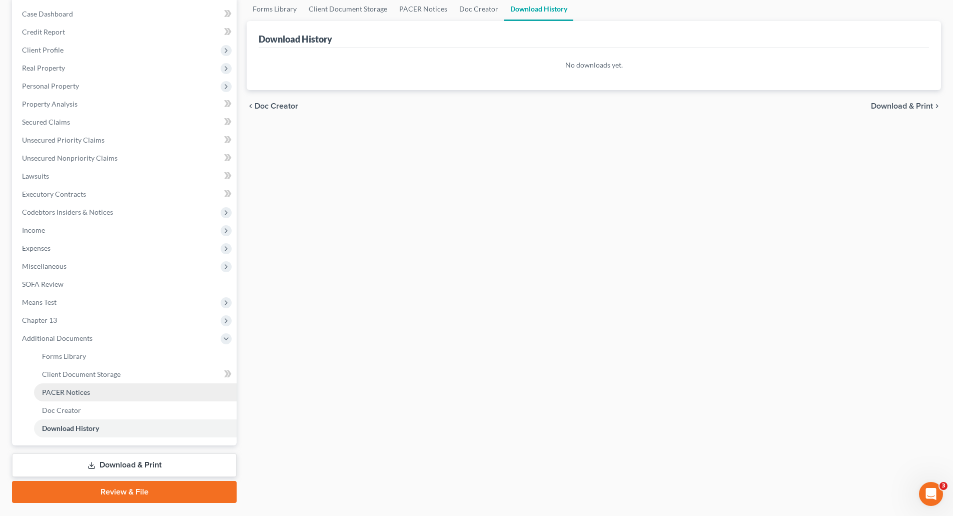
scroll to position [100, 0]
click at [140, 464] on link "Download & Print" at bounding box center [124, 464] width 225 height 24
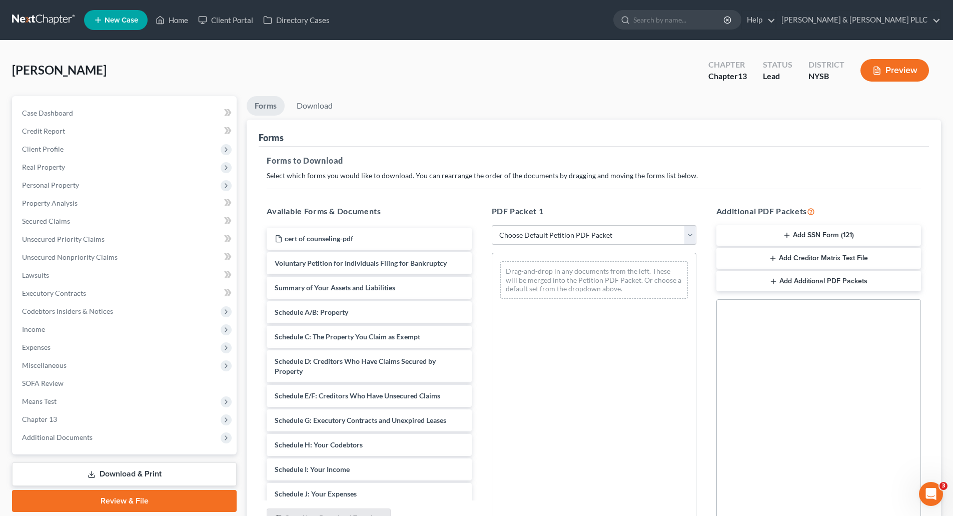
click at [692, 235] on select "Choose Default Petition PDF Packet Complete Bankruptcy Petition (all forms and …" at bounding box center [594, 235] width 205 height 20
select select "1"
click at [495, 225] on select "Choose Default Petition PDF Packet Complete Bankruptcy Petition (all forms and …" at bounding box center [594, 235] width 205 height 20
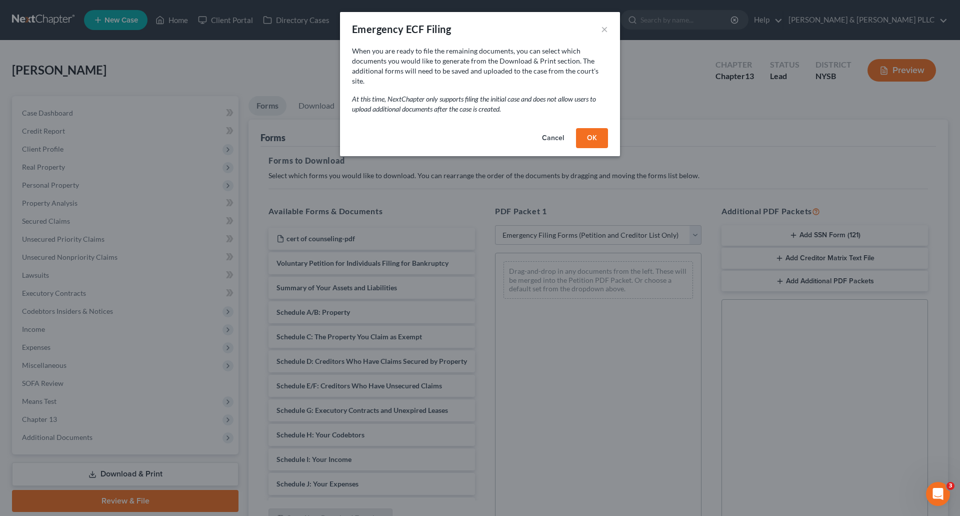
click at [586, 129] on button "OK" at bounding box center [592, 138] width 32 height 20
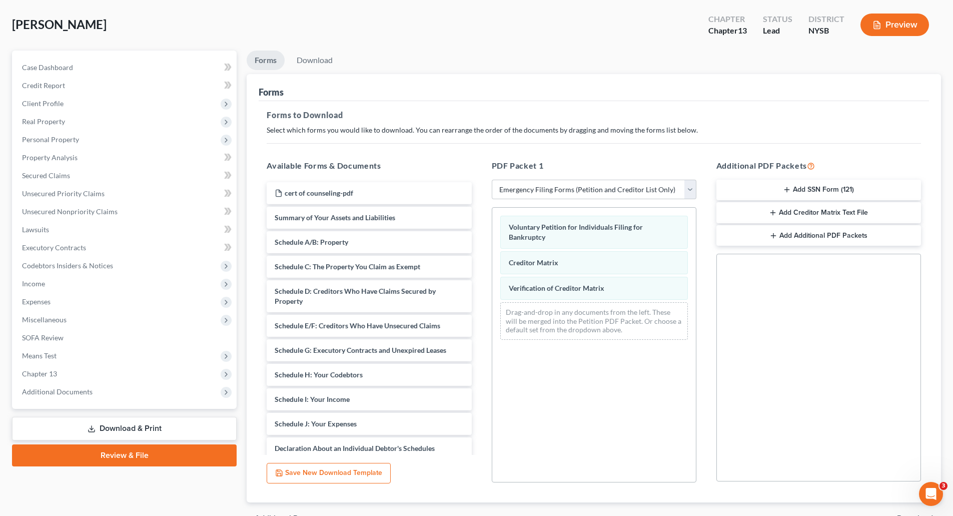
scroll to position [102, 0]
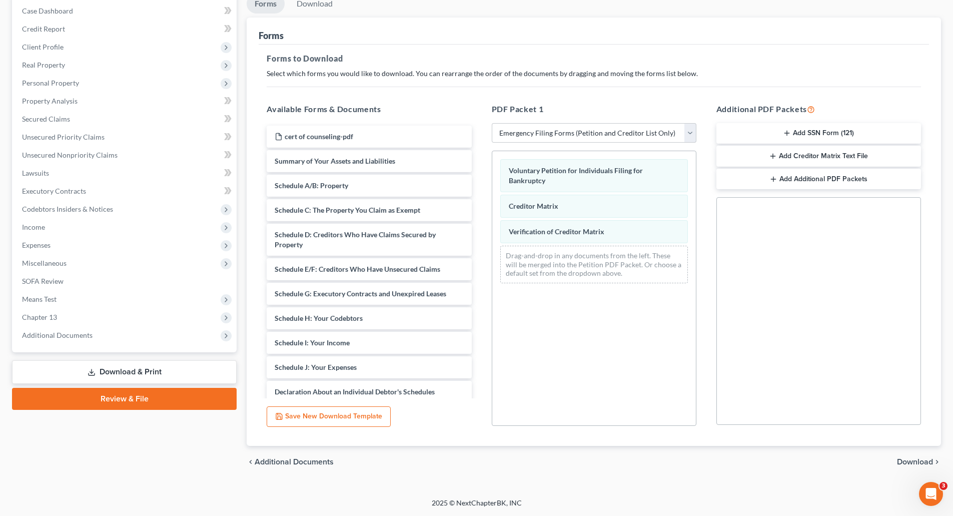
click at [907, 460] on span "Download" at bounding box center [915, 462] width 36 height 8
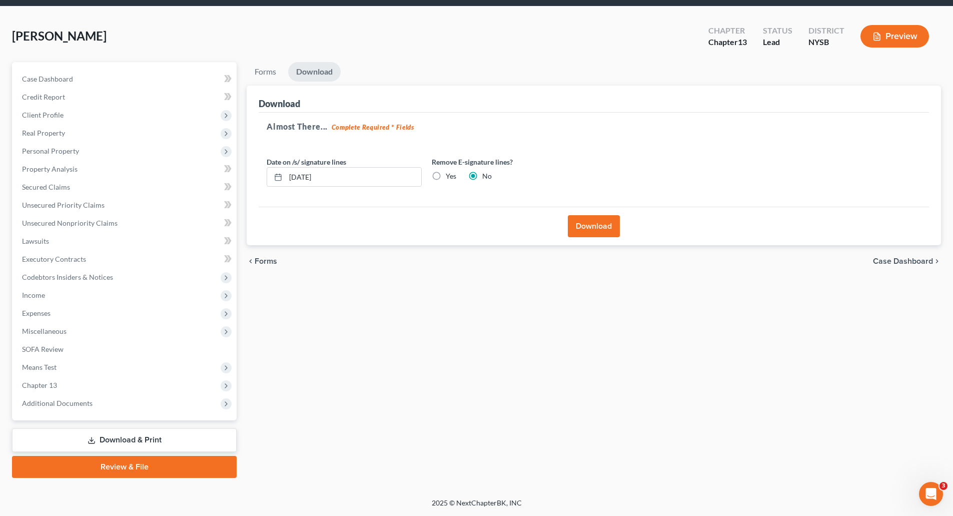
click at [602, 227] on button "Download" at bounding box center [594, 226] width 52 height 22
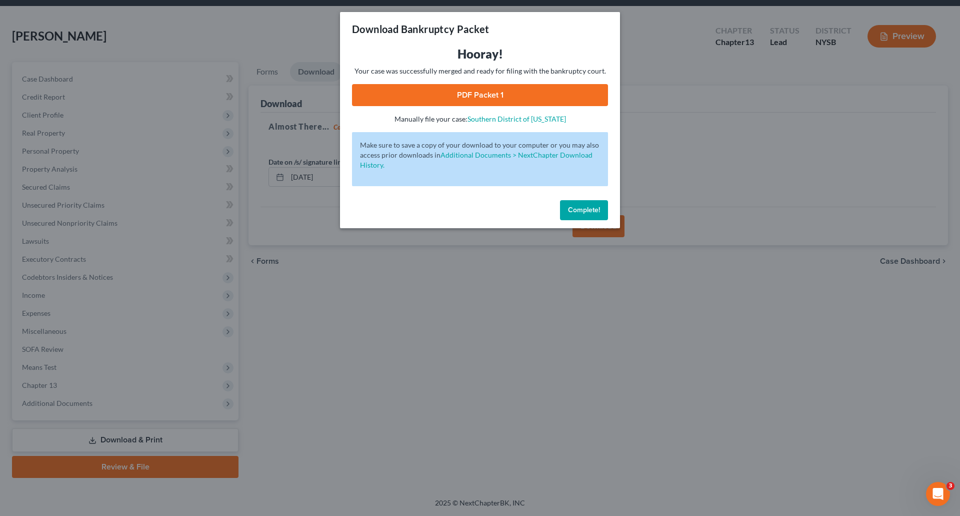
click at [572, 209] on span "Complete!" at bounding box center [584, 210] width 32 height 9
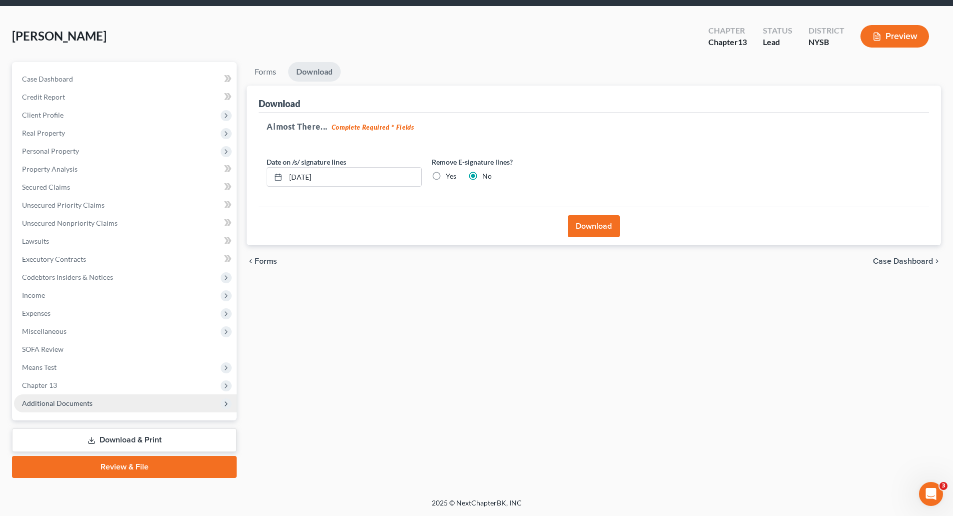
click at [76, 403] on span "Additional Documents" at bounding box center [57, 403] width 71 height 9
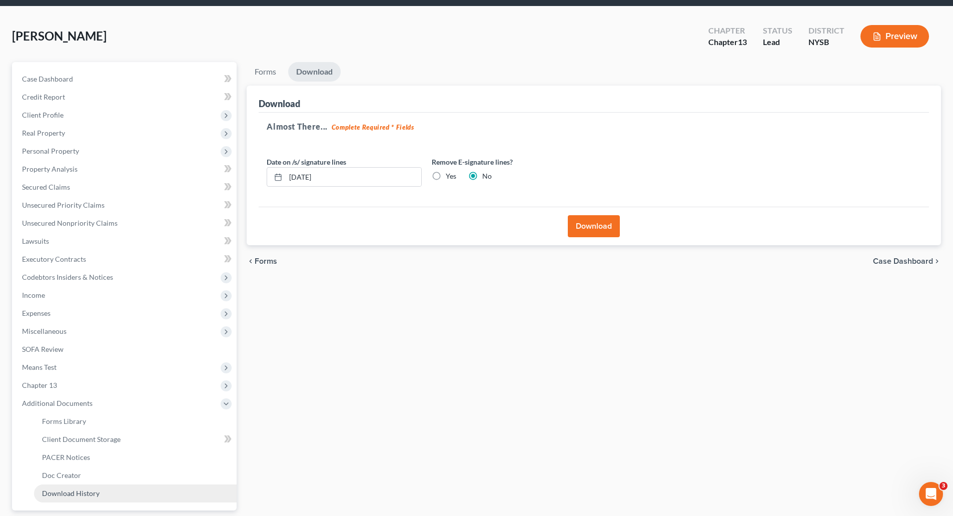
click at [85, 491] on span "Download History" at bounding box center [71, 493] width 58 height 9
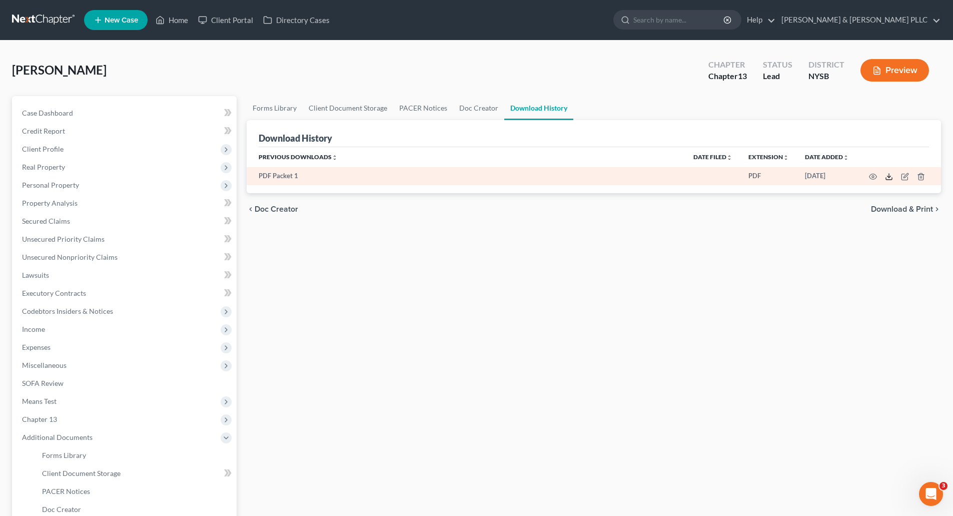
click at [889, 177] on polyline at bounding box center [889, 177] width 4 height 2
